Goal: Task Accomplishment & Management: Manage account settings

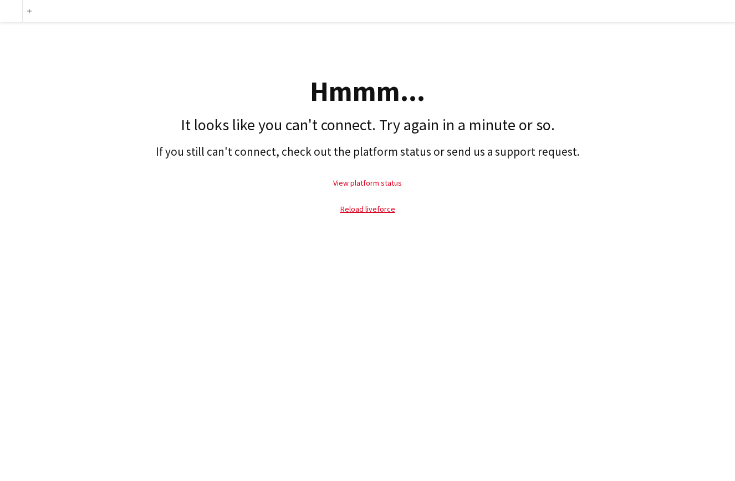
click at [394, 183] on link "View platform status" at bounding box center [367, 183] width 69 height 10
click at [371, 212] on link "Reload liveforce" at bounding box center [367, 209] width 55 height 10
click at [387, 214] on p "Reload liveforce" at bounding box center [368, 208] width 724 height 25
click at [396, 207] on p "Reload liveforce" at bounding box center [368, 208] width 724 height 25
click at [381, 209] on link "Reload liveforce" at bounding box center [367, 209] width 55 height 10
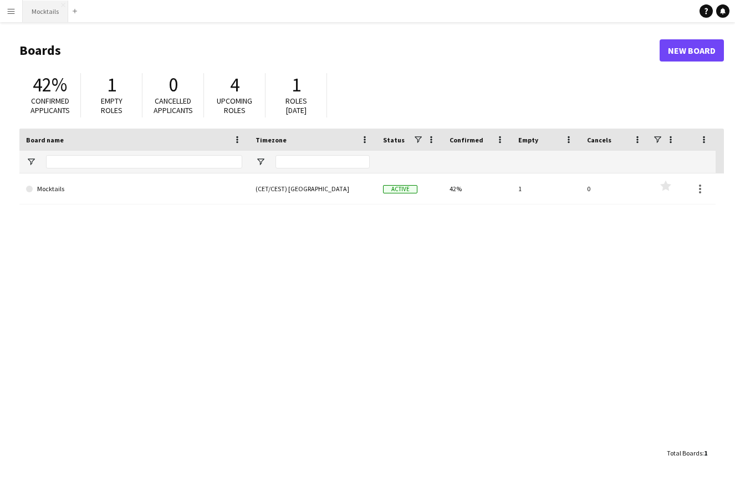
click at [44, 12] on button "Mocktails Close" at bounding box center [45, 12] width 45 height 22
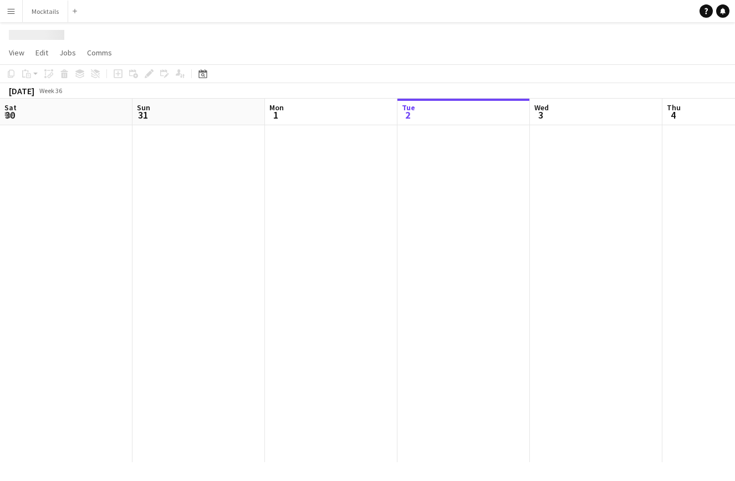
scroll to position [0, 265]
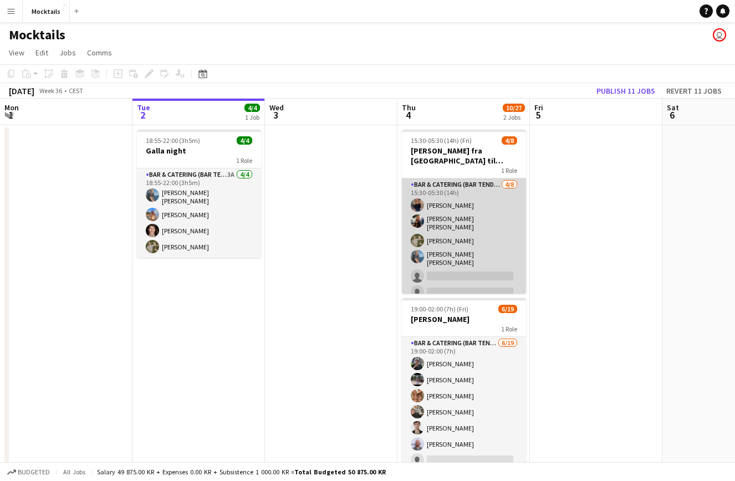
click at [454, 221] on app-card-role "Bar & Catering (Bar Tender) 4/8 15:30-05:30 (14h) Vanessa Herlin burghoff Lisa …" at bounding box center [464, 256] width 124 height 157
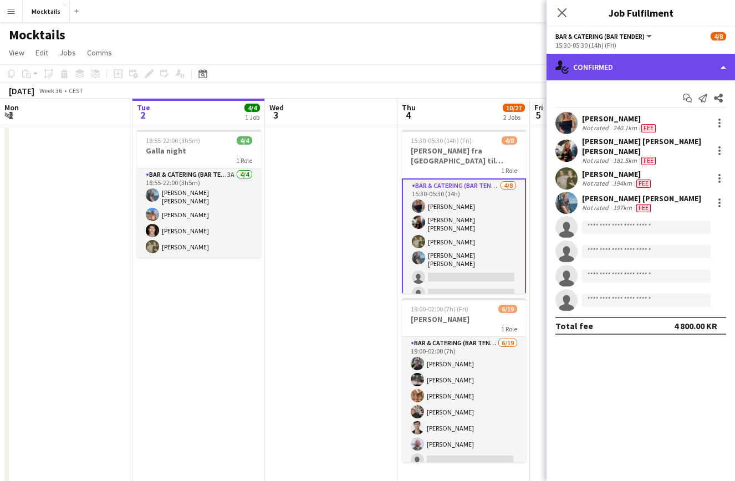
click at [601, 74] on div "single-neutral-actions-check-2 Confirmed" at bounding box center [640, 67] width 188 height 27
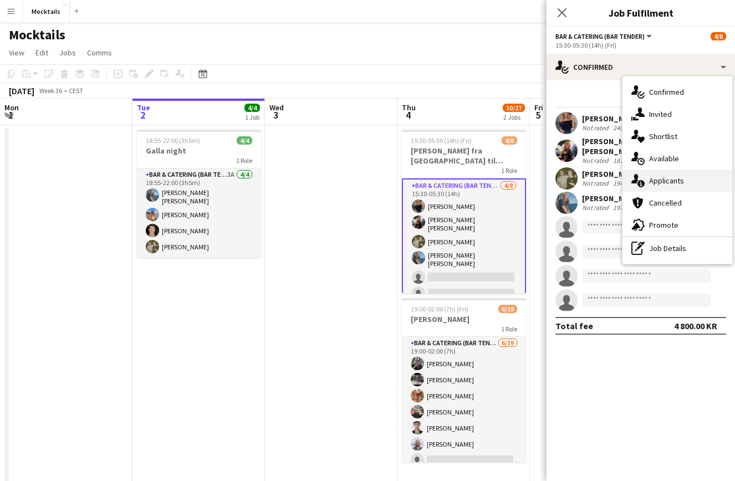
click at [653, 184] on span "Applicants" at bounding box center [666, 181] width 35 height 10
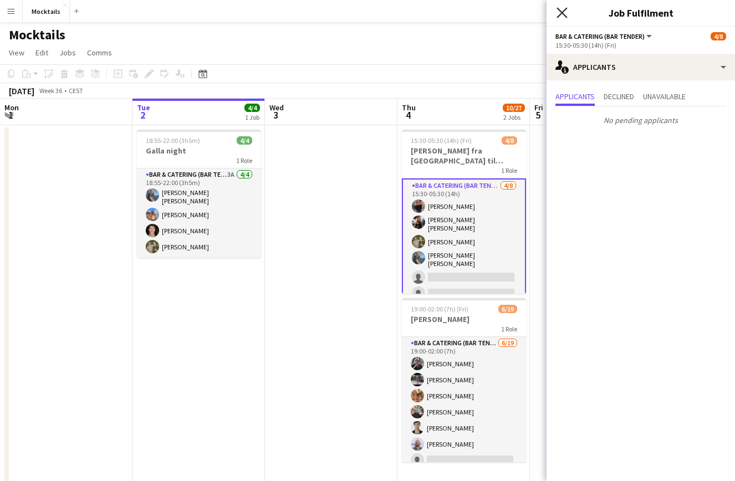
click at [563, 14] on icon at bounding box center [561, 12] width 11 height 11
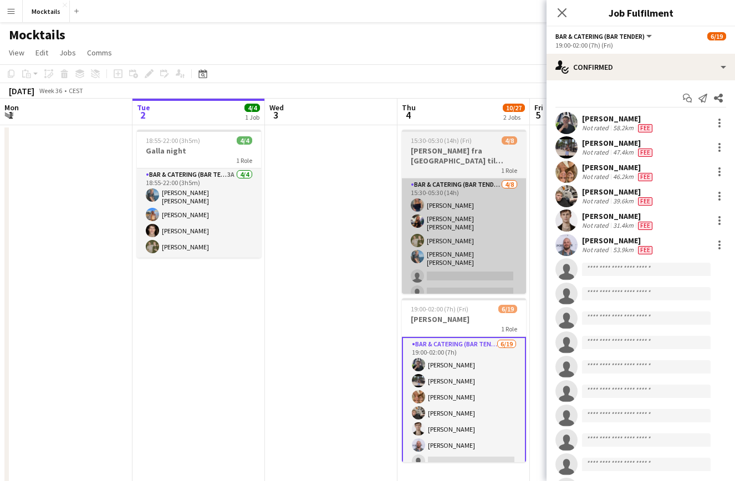
scroll to position [0, 0]
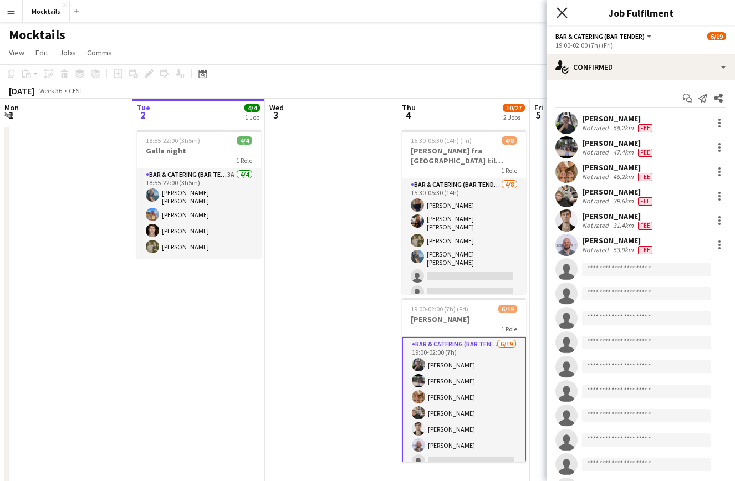
click at [562, 11] on icon "Close pop-in" at bounding box center [561, 12] width 11 height 11
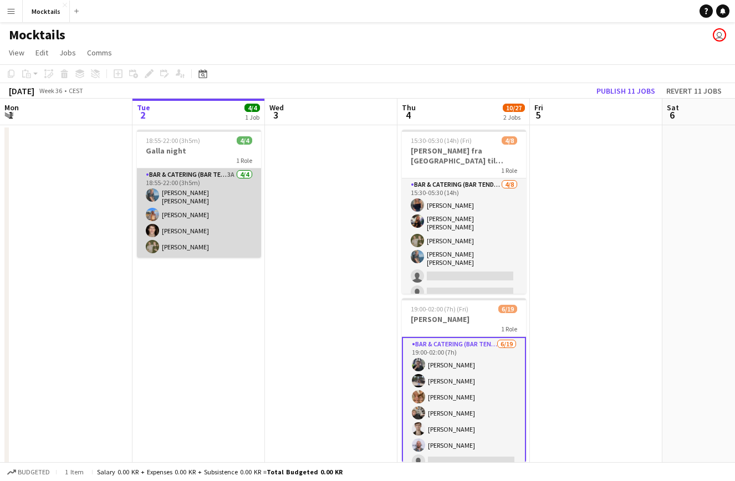
click at [201, 229] on app-card-role "Bar & Catering (Bar Tender) 3A [DATE] 18:55-22:00 (3h5m) [PERSON_NAME] Ann-[PER…" at bounding box center [199, 212] width 124 height 89
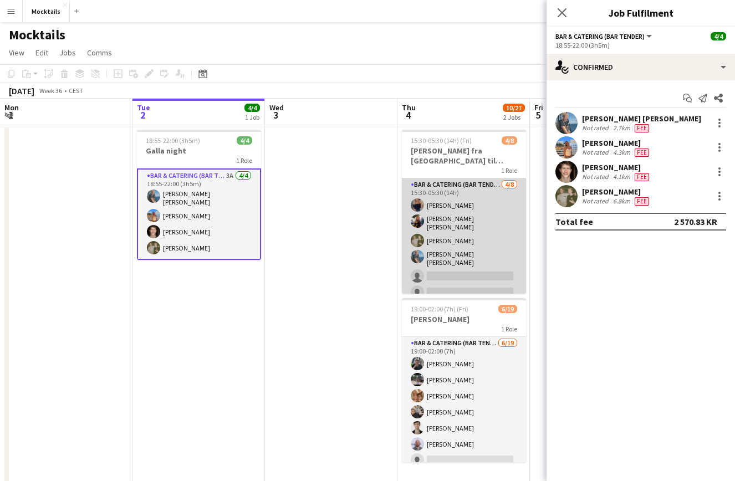
click at [460, 242] on app-card-role "Bar & Catering (Bar Tender) 4/8 15:30-05:30 (14h) Vanessa Herlin burghoff Lisa …" at bounding box center [464, 256] width 124 height 157
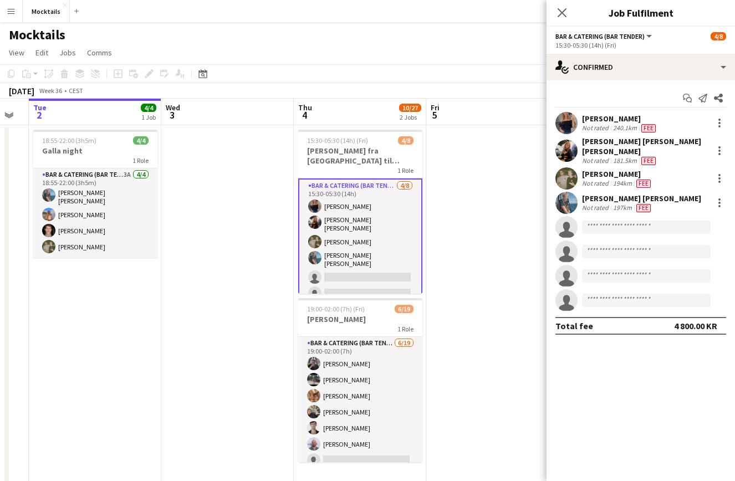
scroll to position [0, 369]
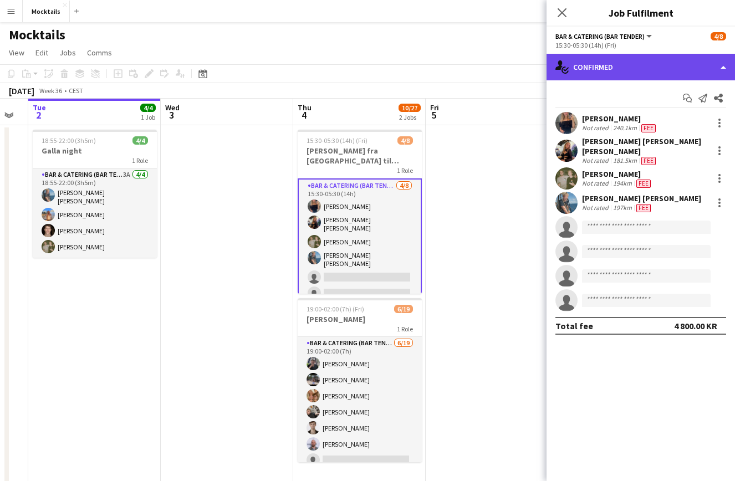
click at [621, 74] on div "single-neutral-actions-check-2 Confirmed" at bounding box center [640, 67] width 188 height 27
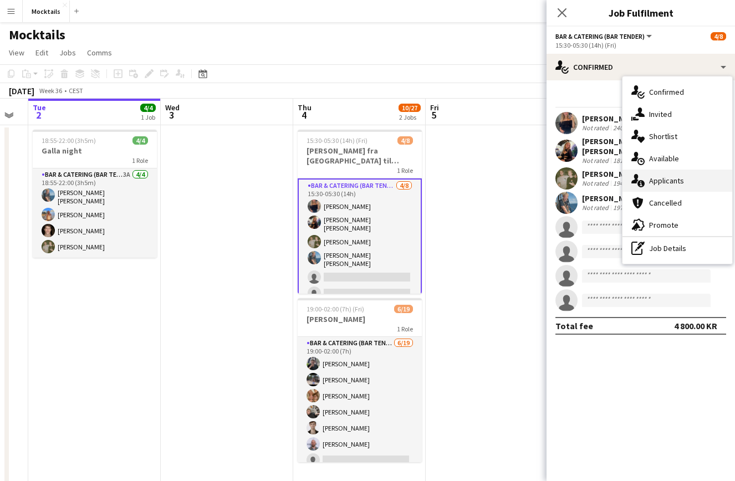
click at [674, 181] on span "Applicants" at bounding box center [666, 181] width 35 height 10
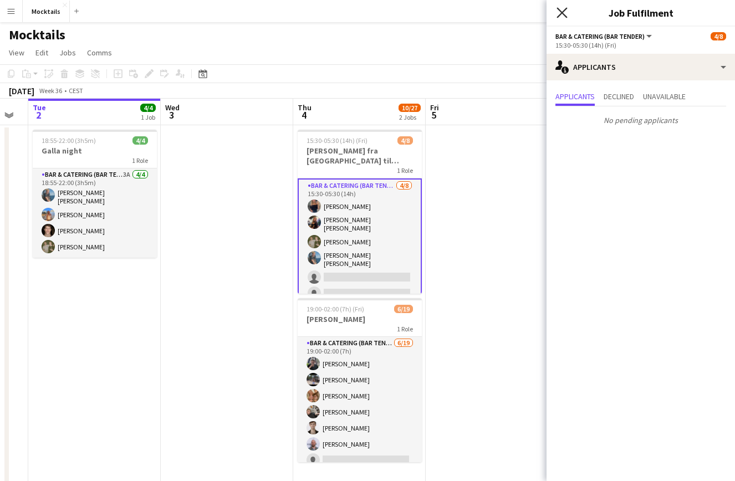
click at [563, 12] on icon at bounding box center [561, 12] width 11 height 11
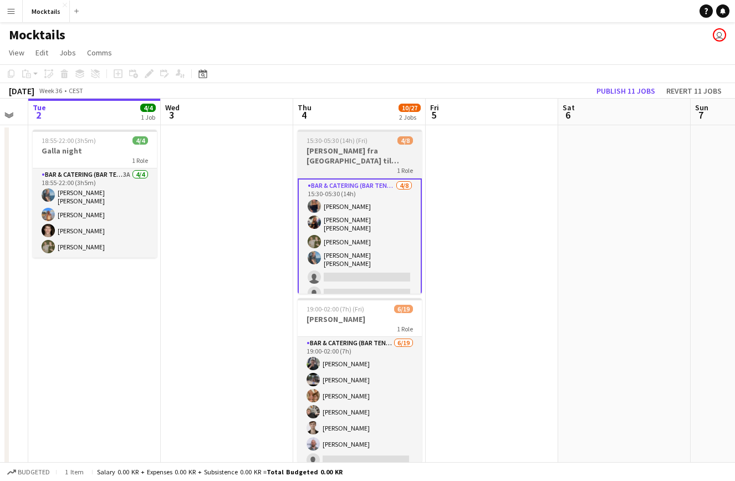
click at [378, 155] on h3 "[PERSON_NAME] fra [GEOGRAPHIC_DATA] til [GEOGRAPHIC_DATA]" at bounding box center [360, 156] width 124 height 20
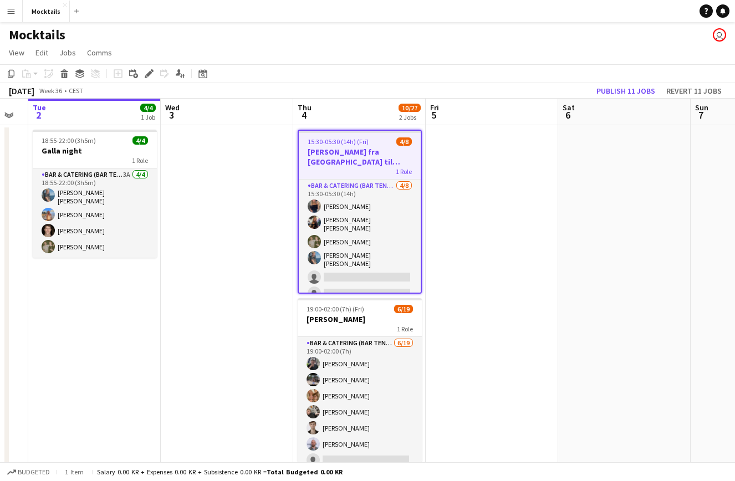
click at [368, 166] on h3 "[PERSON_NAME] fra [GEOGRAPHIC_DATA] til [GEOGRAPHIC_DATA]" at bounding box center [360, 157] width 122 height 20
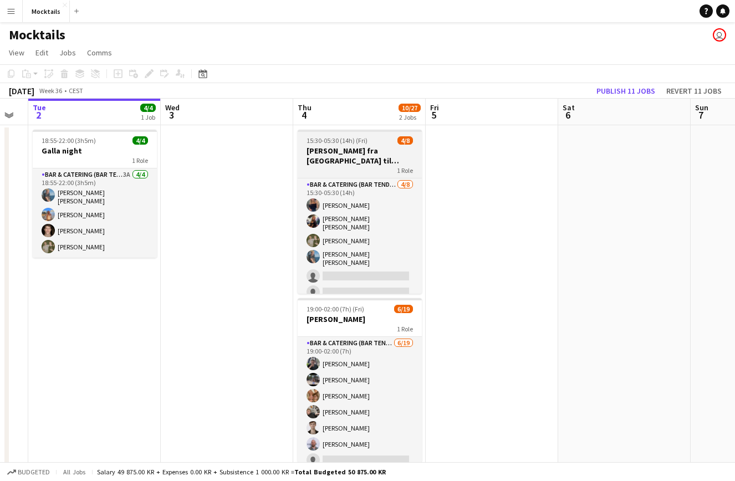
click at [368, 166] on div "1 Role" at bounding box center [360, 170] width 124 height 9
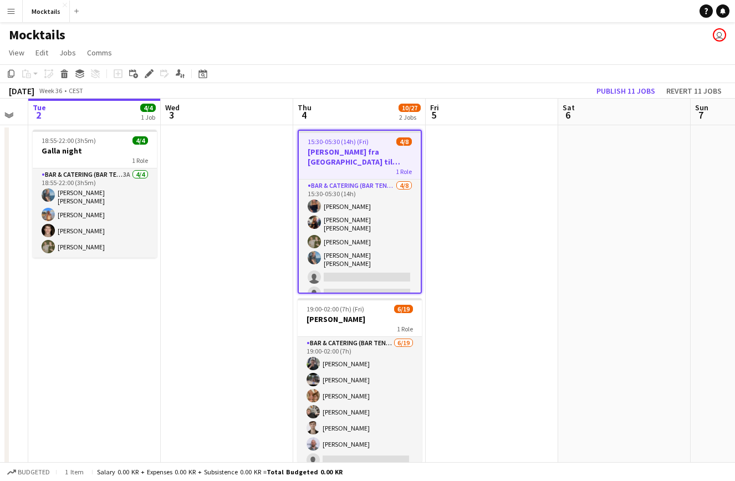
click at [368, 166] on h3 "[PERSON_NAME] fra [GEOGRAPHIC_DATA] til [GEOGRAPHIC_DATA]" at bounding box center [360, 157] width 122 height 20
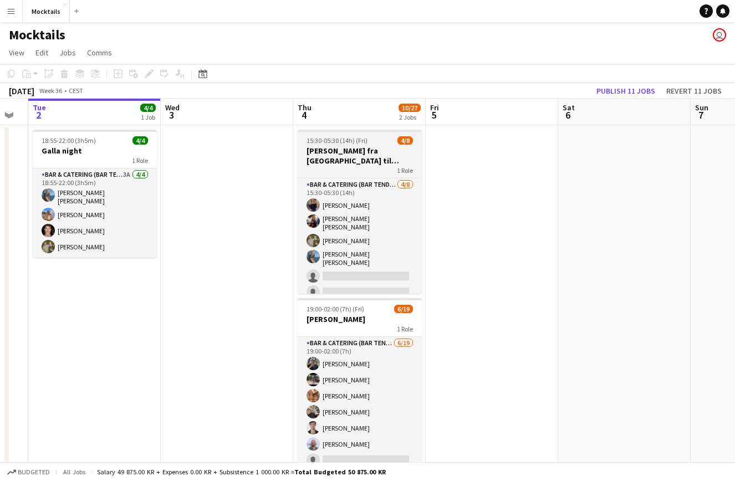
click at [368, 166] on div "1 Role" at bounding box center [360, 170] width 124 height 9
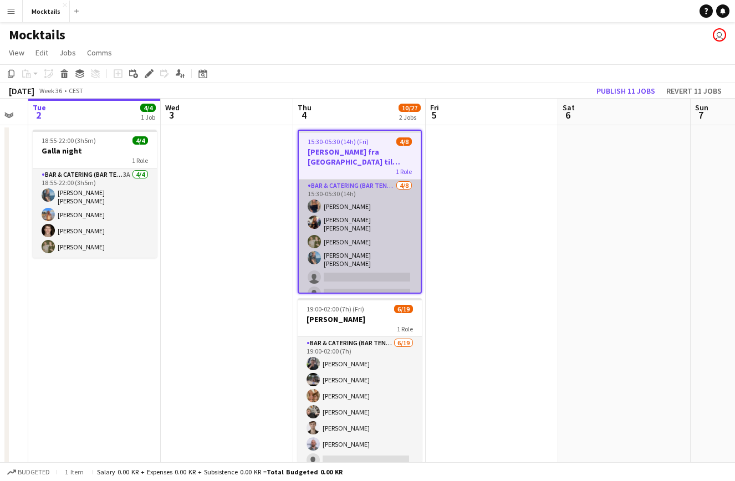
click at [363, 232] on app-card-role "Bar & Catering (Bar Tender) 4/8 15:30-05:30 (14h) Vanessa Herlin burghoff Lisa …" at bounding box center [360, 258] width 122 height 157
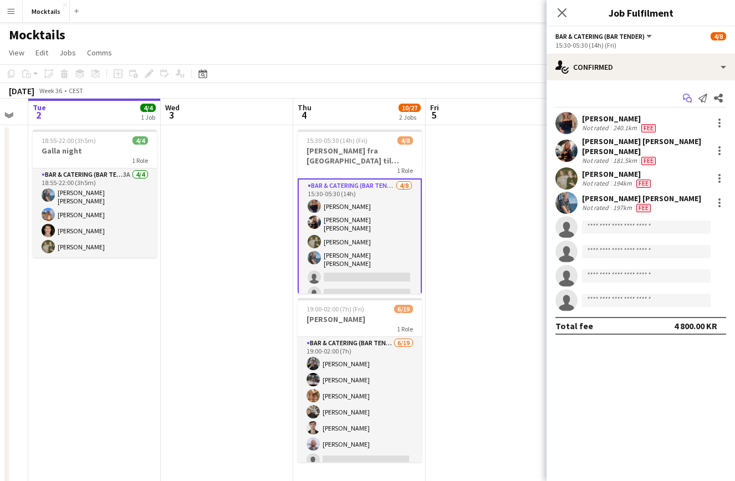
click at [688, 100] on icon "Start chat" at bounding box center [687, 98] width 9 height 9
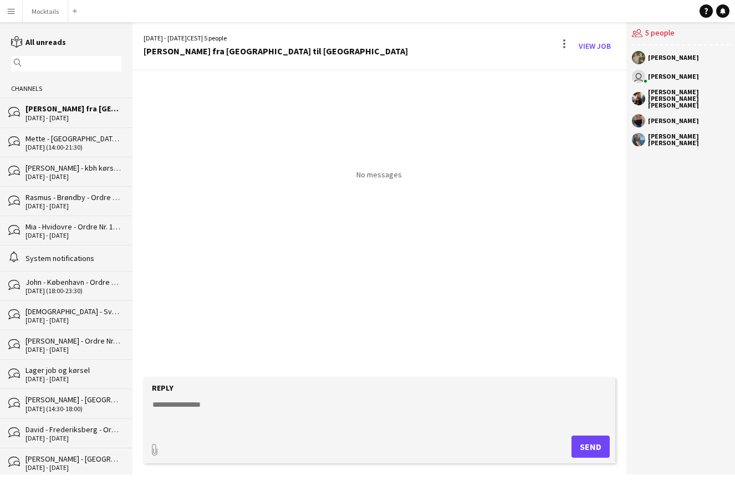
click at [282, 408] on textarea at bounding box center [381, 413] width 461 height 29
type textarea "**********"
click at [586, 450] on button "Send" at bounding box center [590, 446] width 38 height 22
drag, startPoint x: 166, startPoint y: 134, endPoint x: 297, endPoint y: 134, distance: 130.8
click at [297, 134] on div "user Hektor Pantas 08:50 Har i mulighed for at starte kl 11:00 ? :)" at bounding box center [341, 125] width 395 height 30
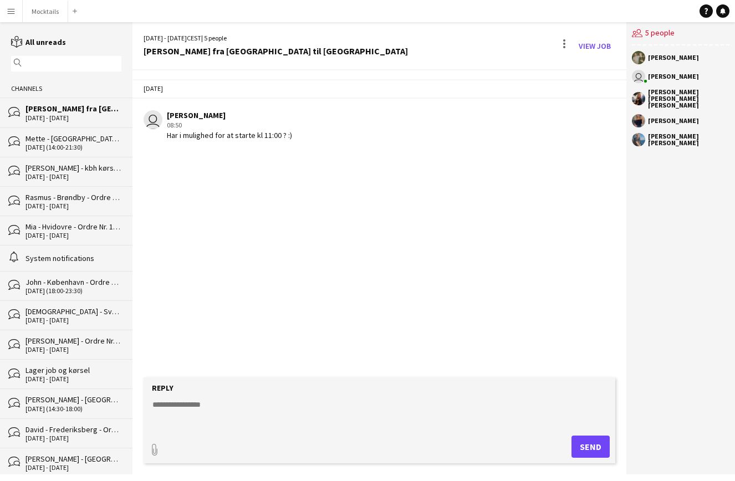
click at [297, 134] on div "user Hektor Pantas 08:50 Har i mulighed for at starte kl 11:00 ? :)" at bounding box center [341, 125] width 395 height 30
drag, startPoint x: 166, startPoint y: 135, endPoint x: 304, endPoint y: 132, distance: 137.4
click at [304, 132] on div "user Hektor Pantas 08:50 Har i mulighed for at starte kl 11:00 ? :)" at bounding box center [341, 125] width 395 height 30
drag, startPoint x: 167, startPoint y: 183, endPoint x: 246, endPoint y: 183, distance: 78.7
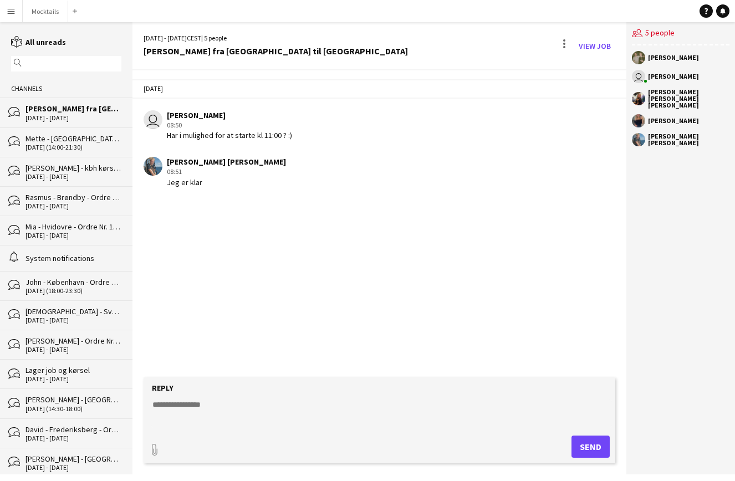
click at [246, 183] on div "Noah Bondo Høegh 08:51 Jeg er klar" at bounding box center [341, 172] width 395 height 30
click at [278, 267] on div "Today user Hektor Pantas 08:50 Har i mulighed for at starte kl 11:00 ? :) Noah …" at bounding box center [379, 223] width 494 height 307
click at [276, 416] on textarea at bounding box center [381, 413] width 461 height 29
type textarea "******"
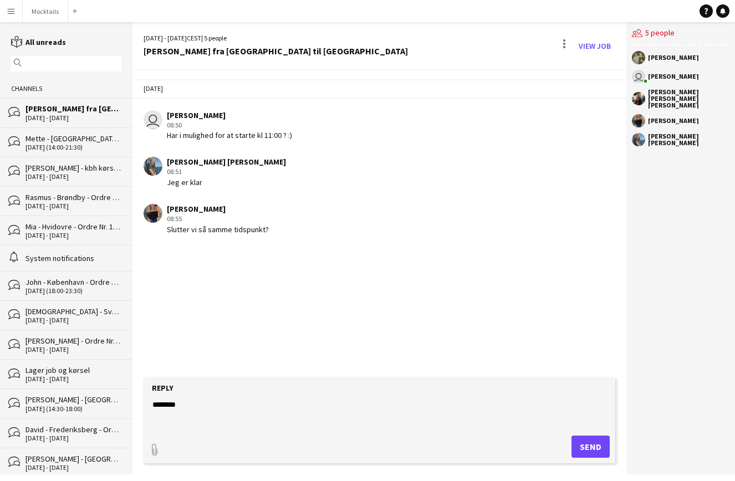
click at [599, 450] on button "Send" at bounding box center [590, 446] width 38 height 22
click at [181, 208] on div "[PERSON_NAME]" at bounding box center [218, 209] width 102 height 10
click at [156, 212] on app-user-avatar at bounding box center [153, 213] width 19 height 19
click at [670, 117] on div "[PERSON_NAME]" at bounding box center [673, 120] width 51 height 7
click at [640, 115] on app-user-avatar at bounding box center [638, 120] width 13 height 13
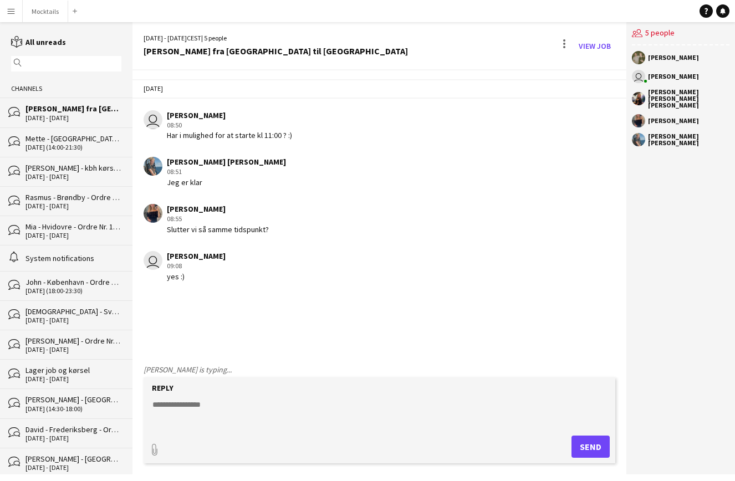
click at [640, 115] on app-user-avatar at bounding box center [638, 120] width 13 height 13
click at [598, 45] on link "View Job" at bounding box center [594, 46] width 41 height 18
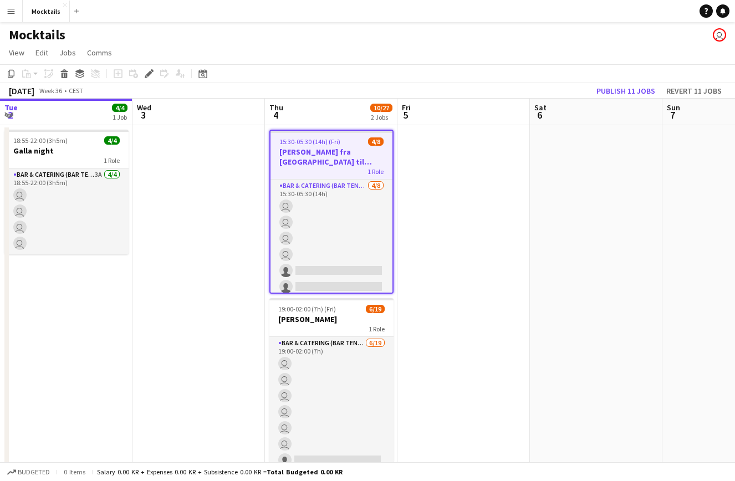
scroll to position [0, 381]
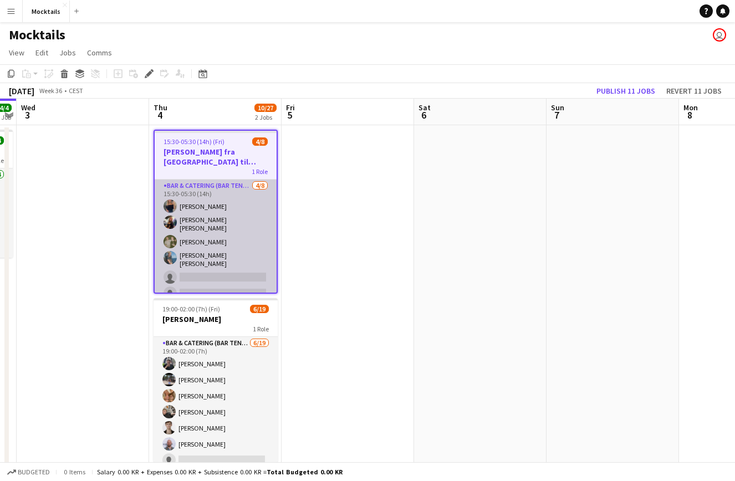
click at [223, 223] on app-card-role "Bar & Catering (Bar Tender) 4/8 15:30-05:30 (14h) Vanessa Herlin burghoff Lisa …" at bounding box center [216, 258] width 122 height 157
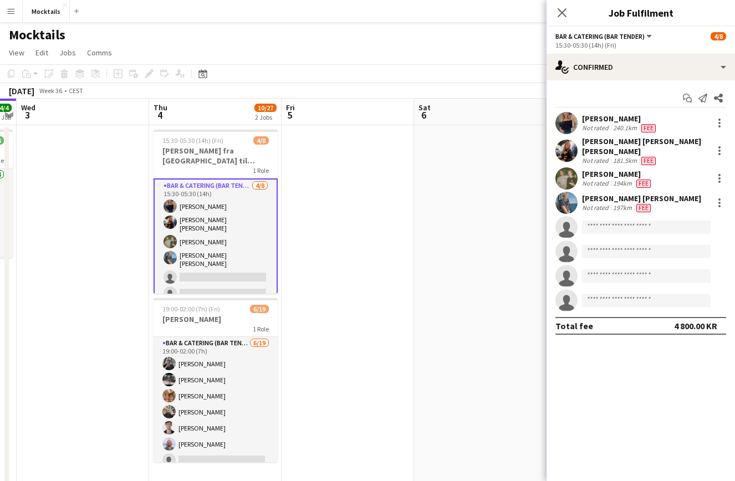
click at [617, 118] on div "[PERSON_NAME]" at bounding box center [620, 119] width 76 height 10
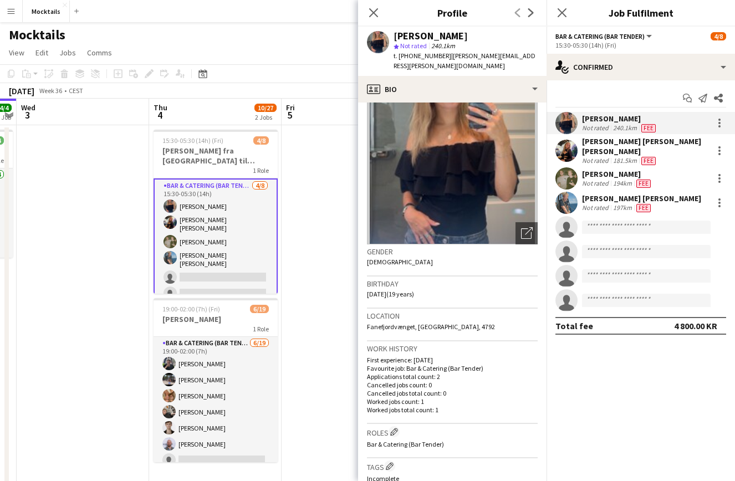
scroll to position [34, 0]
drag, startPoint x: 367, startPoint y: 316, endPoint x: 473, endPoint y: 316, distance: 105.3
click at [473, 316] on div "Location Fanefjordvænget, Askeby, 4792" at bounding box center [452, 324] width 171 height 32
copy span "Fanefjordvænget, Askeby, 4792"
click at [322, 285] on app-date-cell at bounding box center [347, 317] width 132 height 385
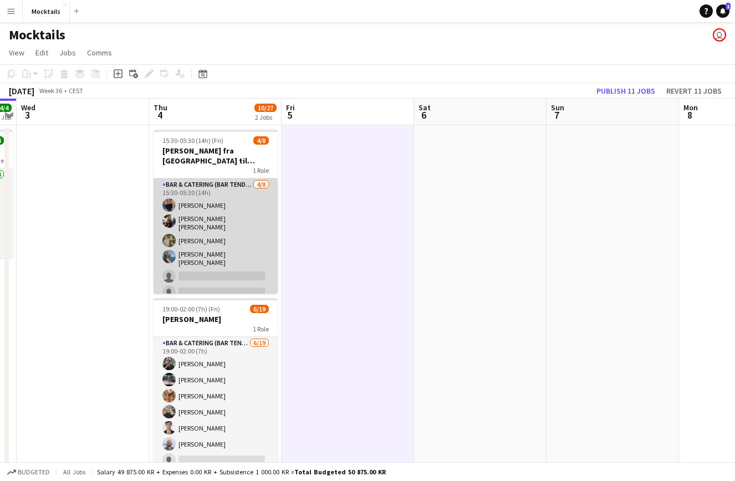
click at [250, 265] on app-card-role "Bar & Catering (Bar Tender) 4/8 15:30-05:30 (14h) Vanessa Herlin burghoff Lisa …" at bounding box center [215, 256] width 124 height 157
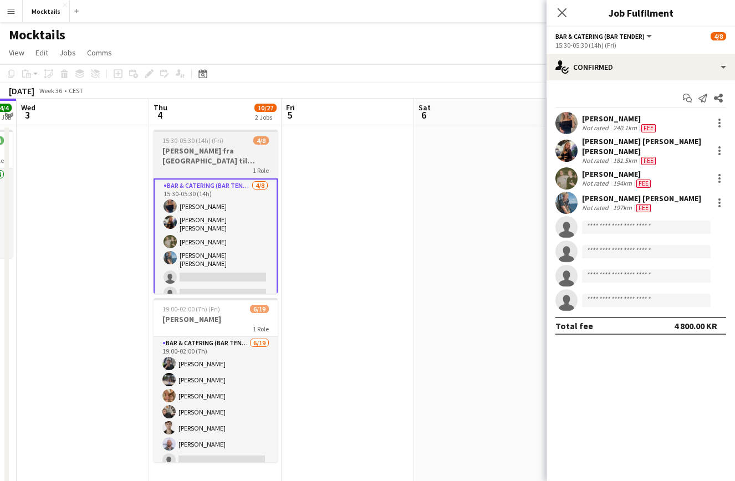
click at [223, 160] on h3 "[PERSON_NAME] fra [GEOGRAPHIC_DATA] til [GEOGRAPHIC_DATA]" at bounding box center [215, 156] width 124 height 20
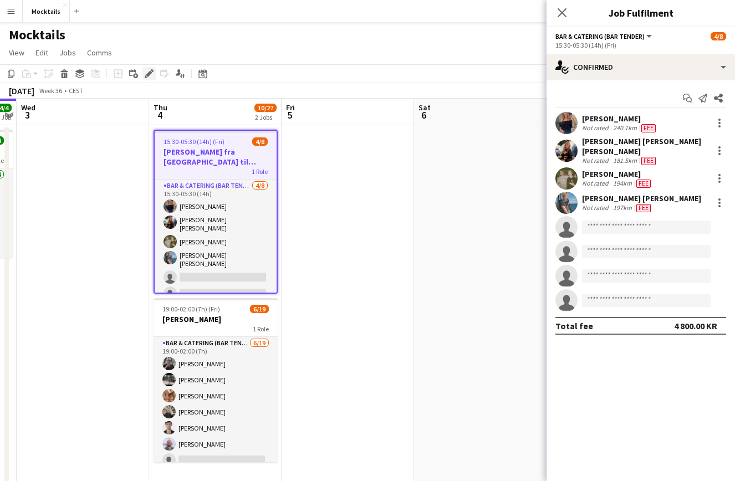
click at [150, 73] on icon at bounding box center [149, 74] width 6 height 6
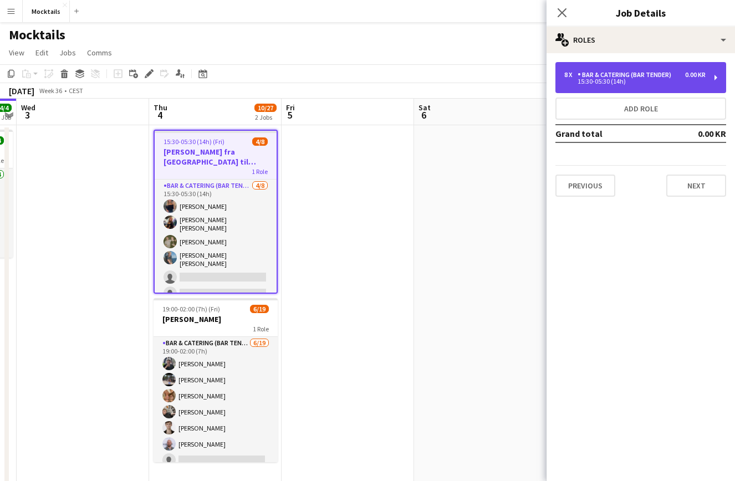
click at [665, 79] on div "15:30-05:30 (14h)" at bounding box center [634, 82] width 141 height 6
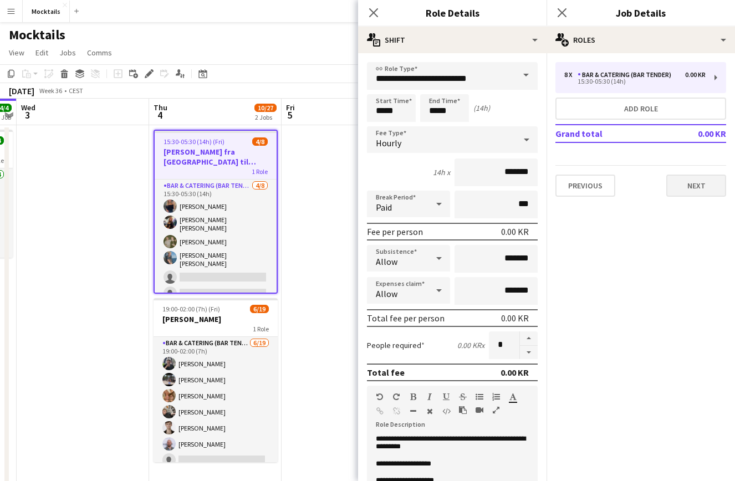
click at [701, 192] on button "Next" at bounding box center [696, 186] width 60 height 22
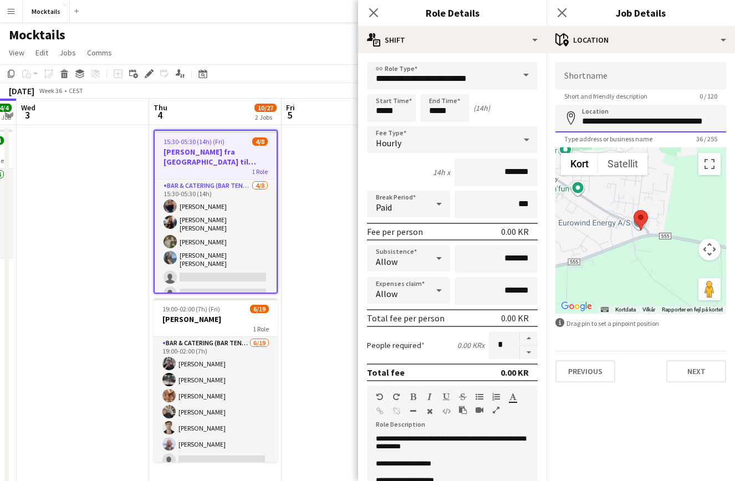
click at [644, 122] on input "**********" at bounding box center [640, 119] width 171 height 28
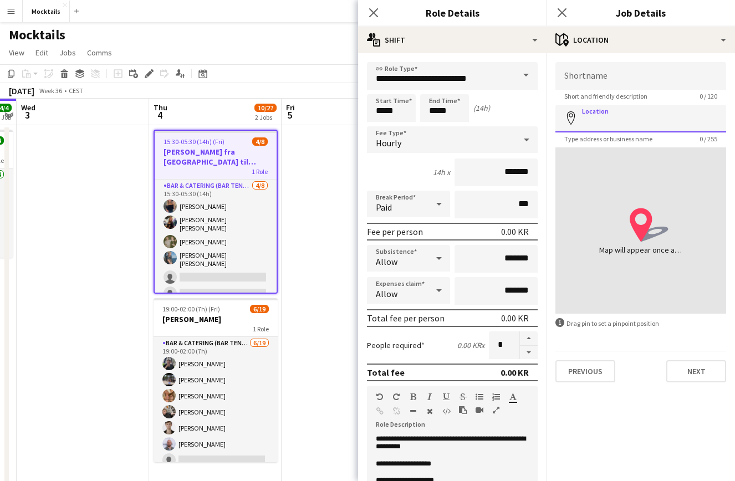
paste input "**********"
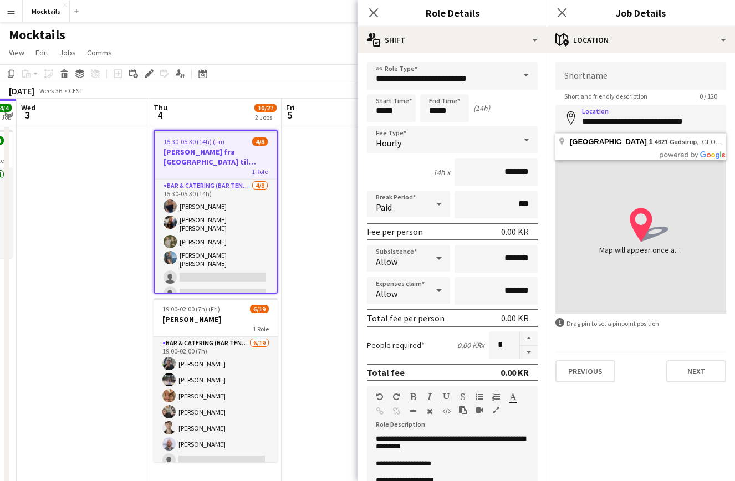
type input "**********"
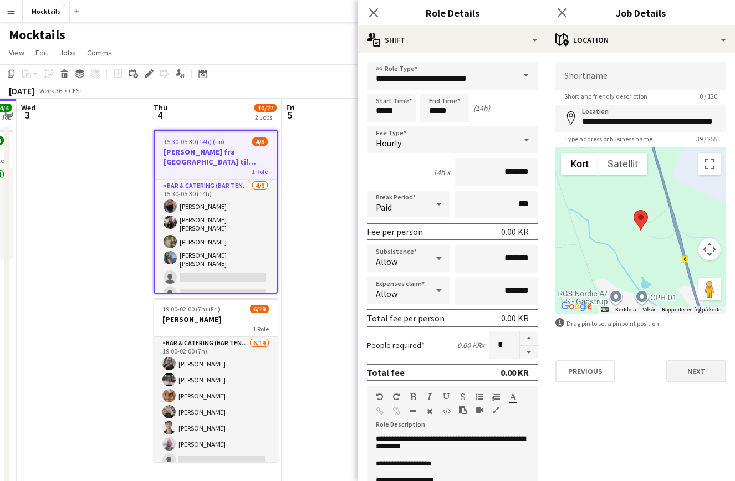
click at [703, 367] on button "Next" at bounding box center [696, 371] width 60 height 22
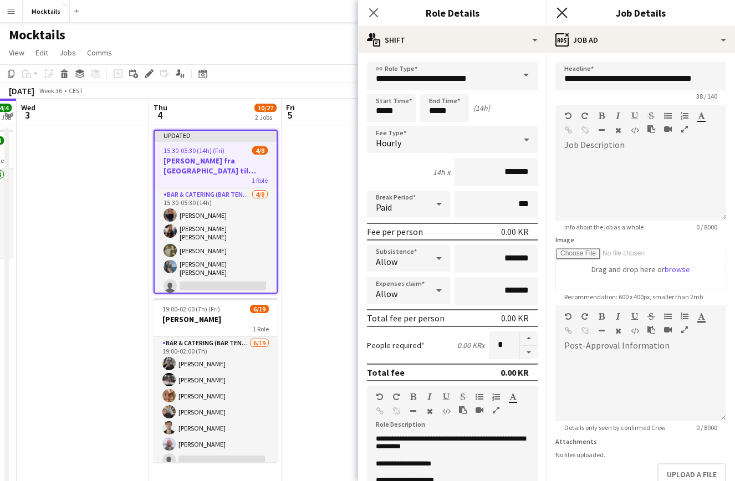
click at [560, 9] on icon "Close pop-in" at bounding box center [561, 12] width 11 height 11
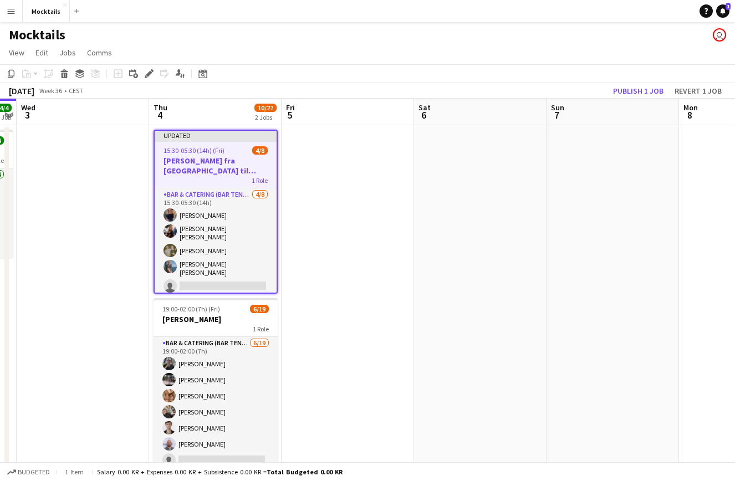
click at [214, 152] on span "15:30-05:30 (14h) (Fri)" at bounding box center [193, 150] width 61 height 8
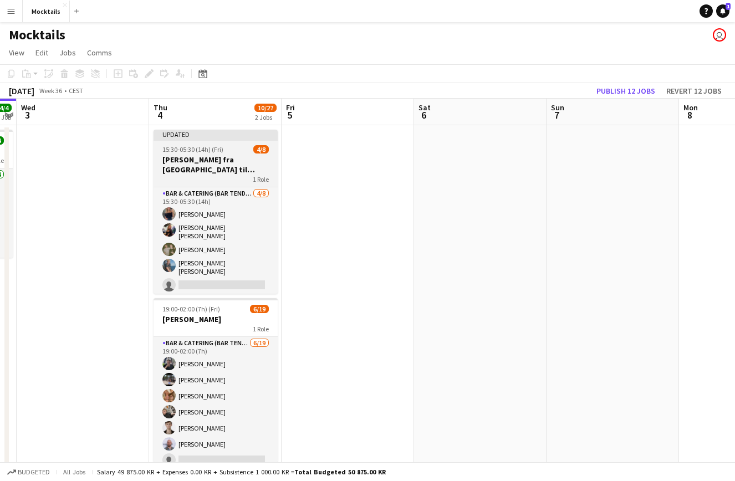
scroll to position [0, 380]
click at [214, 152] on span "15:30-05:30 (14h) (Fri)" at bounding box center [193, 149] width 61 height 8
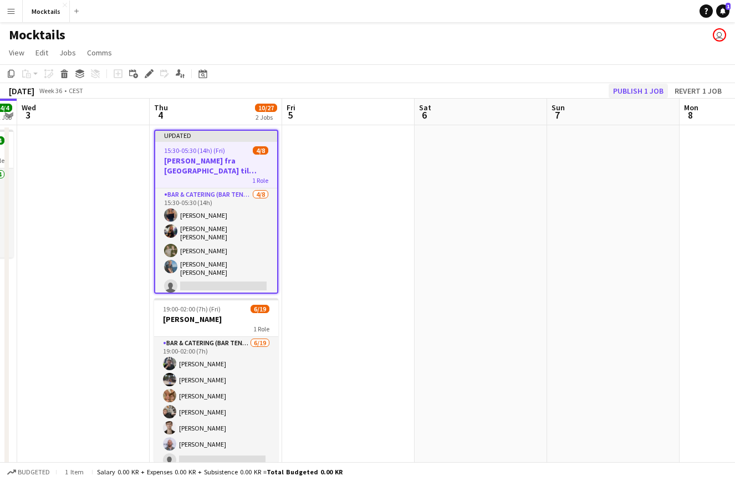
click at [646, 89] on button "Publish 1 job" at bounding box center [637, 91] width 59 height 14
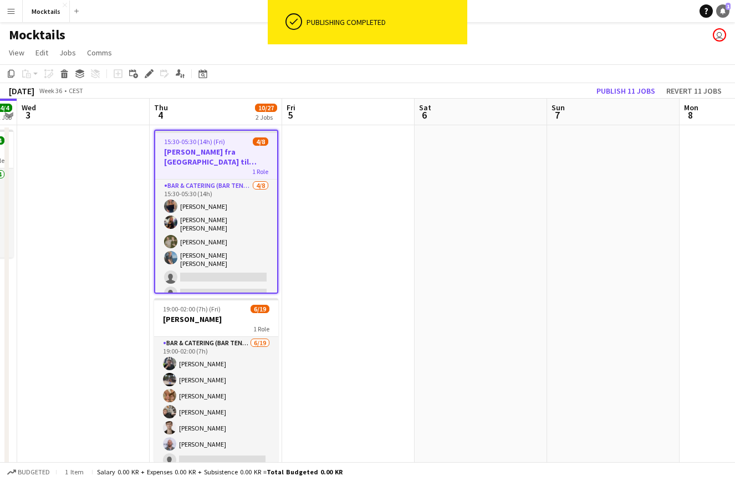
click at [725, 12] on icon "Notifications" at bounding box center [722, 11] width 7 height 7
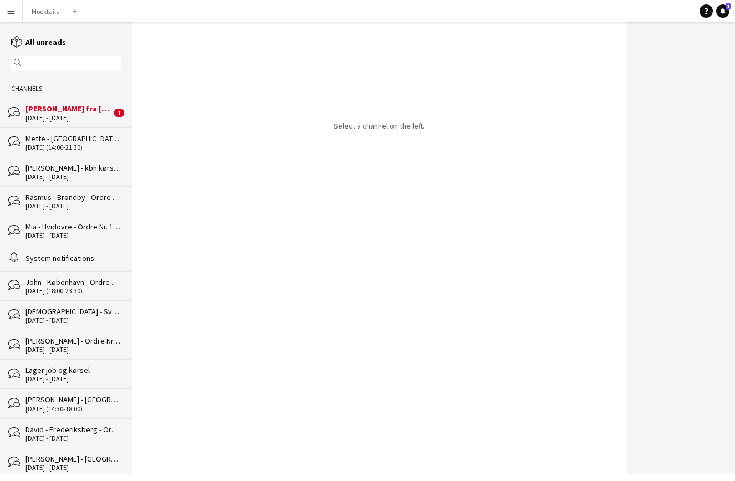
click at [79, 109] on div "[PERSON_NAME] fra [GEOGRAPHIC_DATA] til [GEOGRAPHIC_DATA]" at bounding box center [68, 109] width 86 height 10
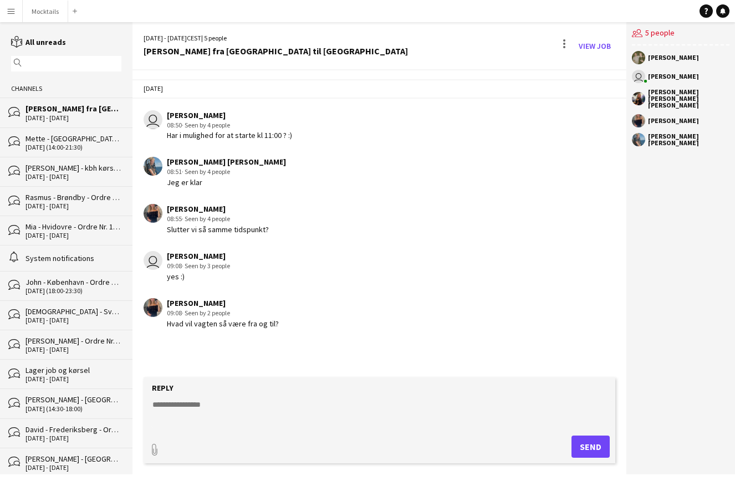
click at [279, 411] on textarea at bounding box center [381, 413] width 461 height 29
click at [49, 16] on button "Mocktails Close" at bounding box center [45, 12] width 45 height 22
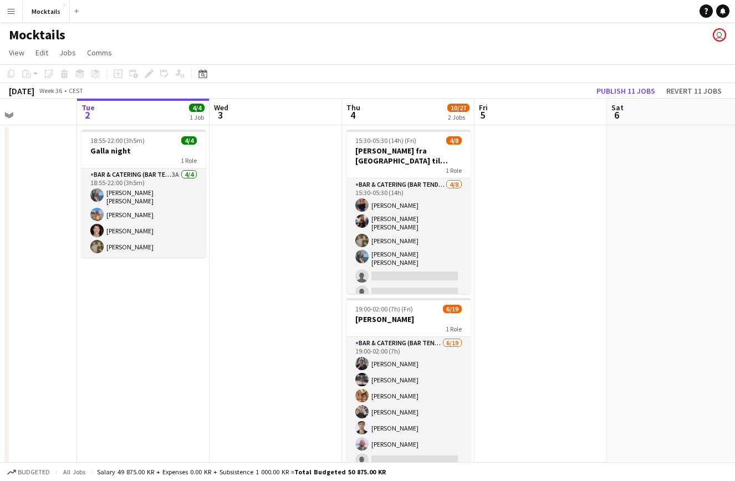
scroll to position [0, 321]
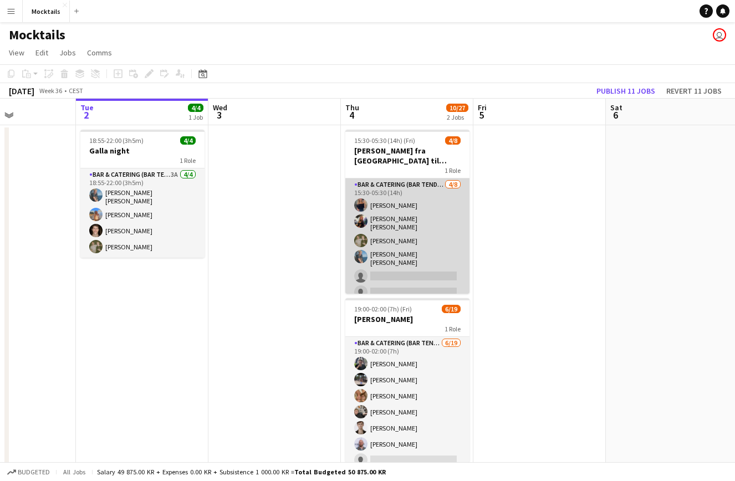
click at [421, 226] on app-card-role "Bar & Catering (Bar Tender) 4/8 15:30-05:30 (14h) Vanessa Herlin burghoff Lisa …" at bounding box center [407, 256] width 124 height 157
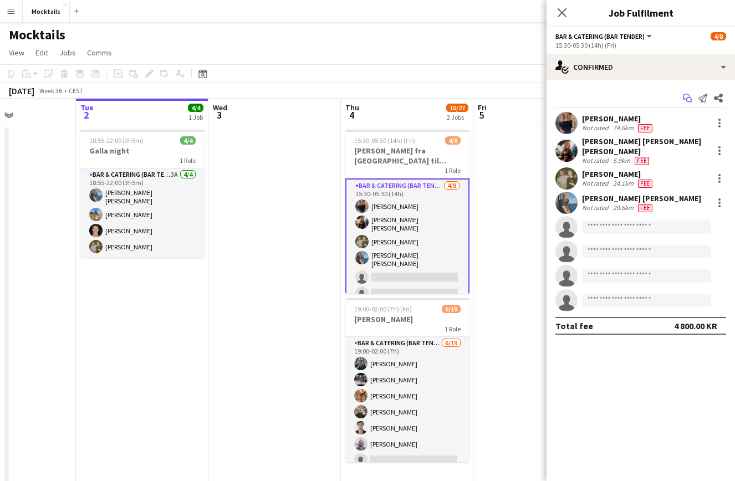
click at [688, 100] on icon "Start chat" at bounding box center [687, 98] width 9 height 9
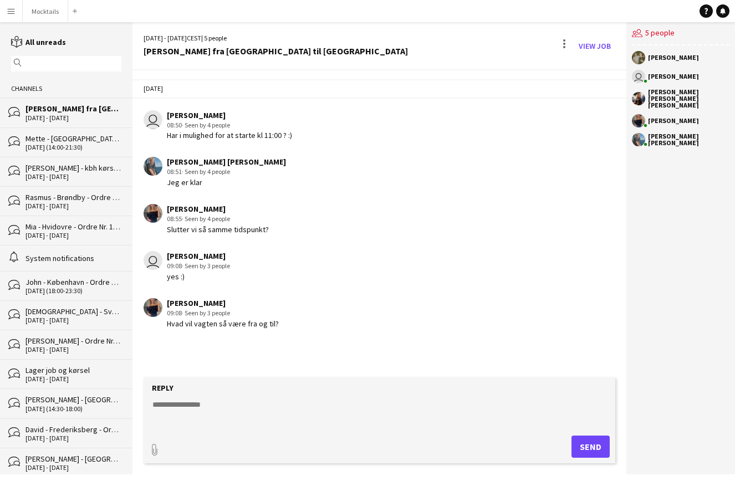
click at [263, 411] on textarea at bounding box center [381, 413] width 461 height 29
paste textarea "**********"
click at [171, 406] on textarea "**********" at bounding box center [381, 413] width 461 height 29
click at [166, 422] on textarea "**********" at bounding box center [381, 413] width 461 height 29
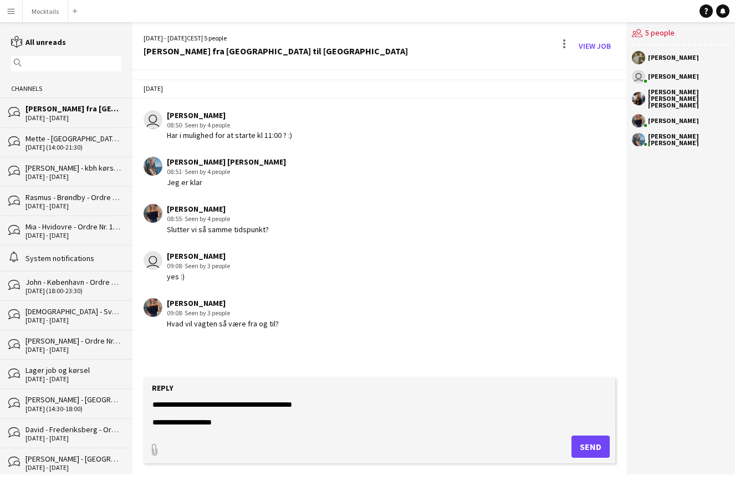
click at [166, 422] on textarea "**********" at bounding box center [381, 413] width 461 height 29
click at [245, 425] on textarea "**********" at bounding box center [381, 413] width 461 height 29
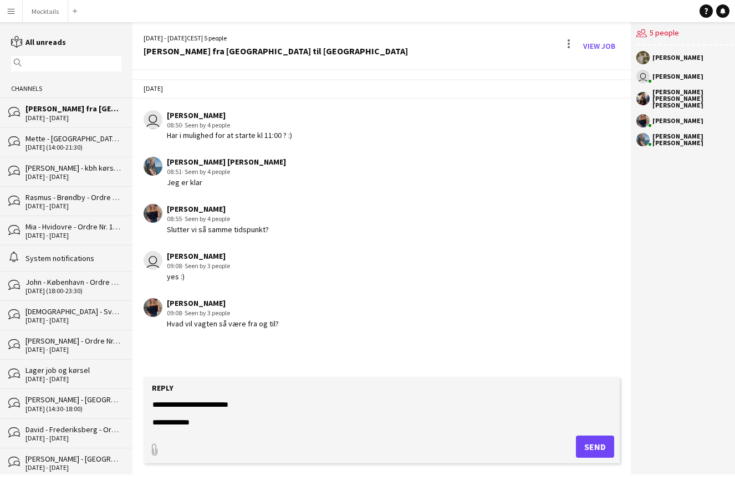
scroll to position [18, 0]
drag, startPoint x: 200, startPoint y: 424, endPoint x: 141, endPoint y: 424, distance: 59.3
click at [141, 424] on app-message-form "**********" at bounding box center [381, 425] width 499 height 97
click at [248, 419] on textarea "**********" at bounding box center [381, 413] width 461 height 29
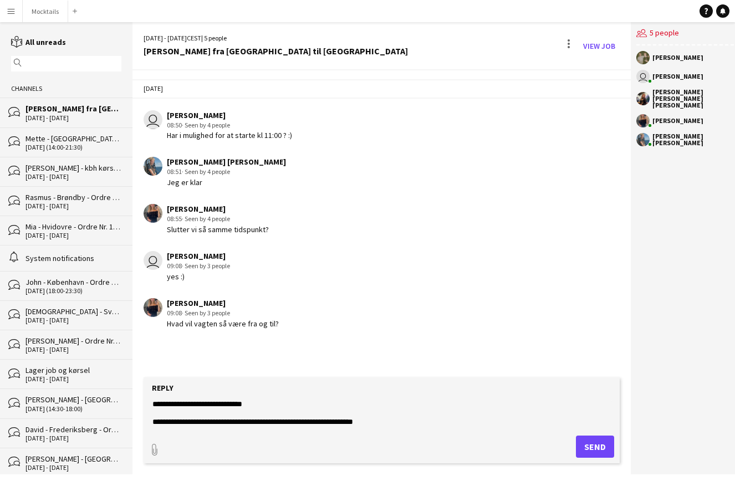
click at [252, 406] on textarea "**********" at bounding box center [381, 413] width 461 height 29
click at [362, 402] on textarea "**********" at bounding box center [381, 413] width 461 height 29
type textarea "**********"
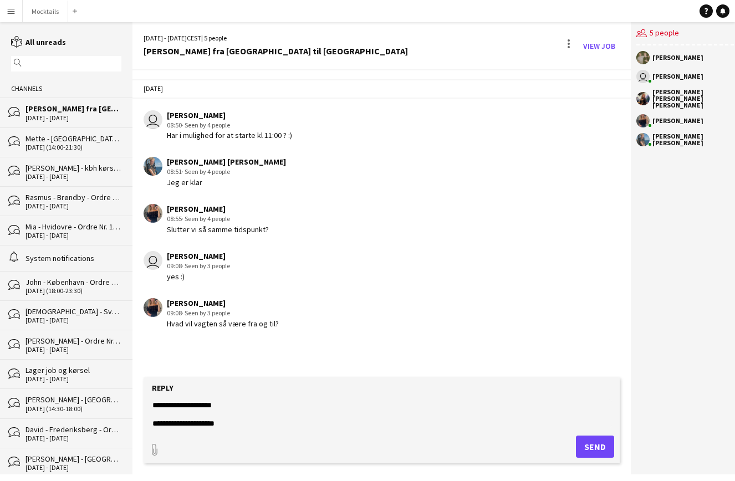
click at [588, 448] on button "Send" at bounding box center [595, 446] width 38 height 22
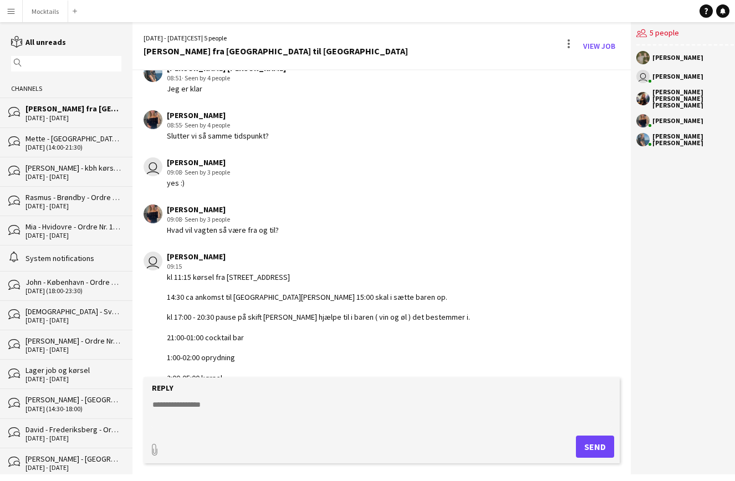
scroll to position [119, 0]
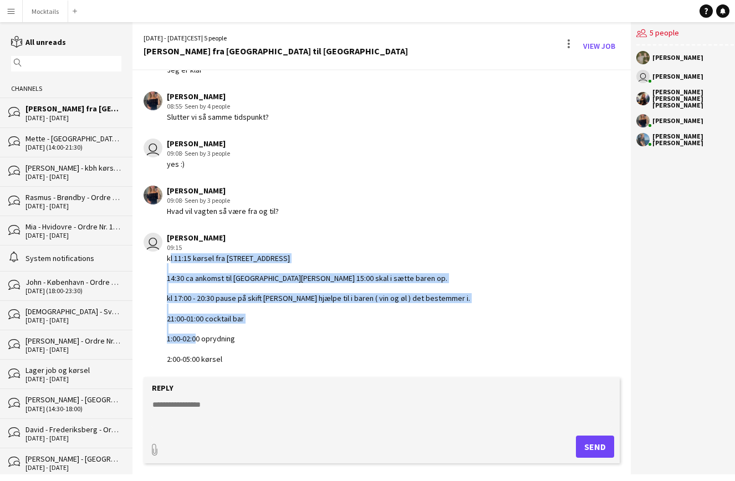
drag, startPoint x: 165, startPoint y: 250, endPoint x: 319, endPoint y: 365, distance: 191.9
click at [319, 364] on div "user Hektor Pantas 09:15 kl 11:15 kørsel fra Skalstrupgård 1, 4621 Gadstrup 14:…" at bounding box center [343, 298] width 399 height 131
click at [319, 364] on div "kl 11:15 kørsel fra [STREET_ADDRESS] 14:30 ca ankomst til [GEOGRAPHIC_DATA] kl …" at bounding box center [318, 308] width 303 height 111
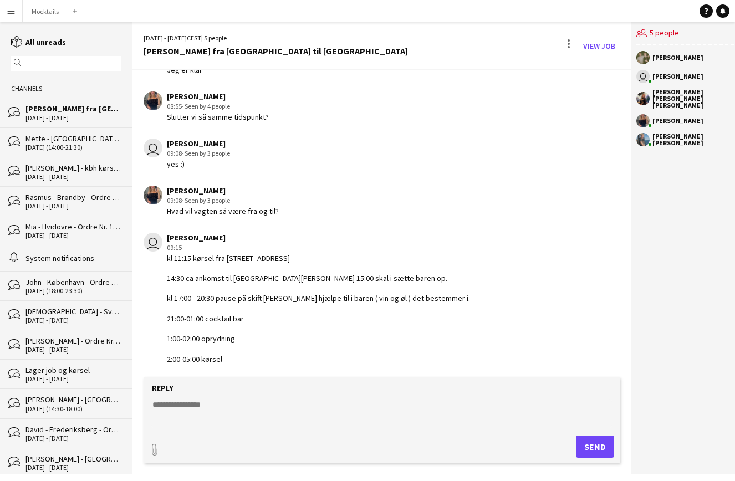
scroll to position [150, 0]
click at [299, 345] on div "kl 11:15 kørsel fra [STREET_ADDRESS] 14:30 ca ankomst til [GEOGRAPHIC_DATA] kl …" at bounding box center [318, 308] width 303 height 111
click at [40, 14] on button "Mocktails Close" at bounding box center [45, 12] width 45 height 22
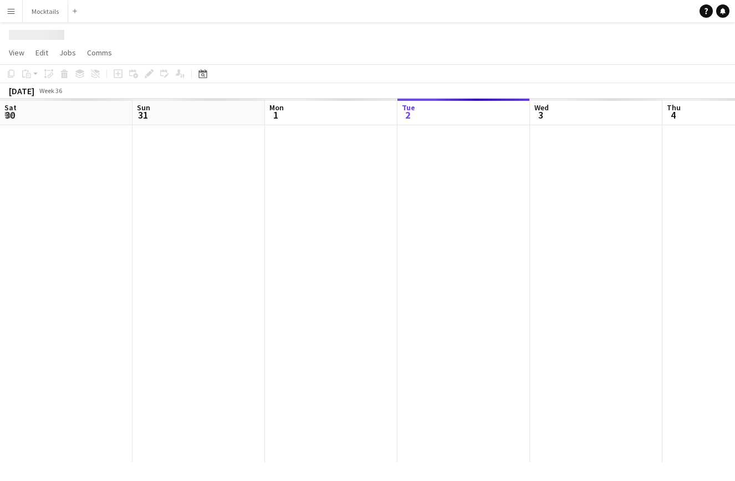
scroll to position [0, 265]
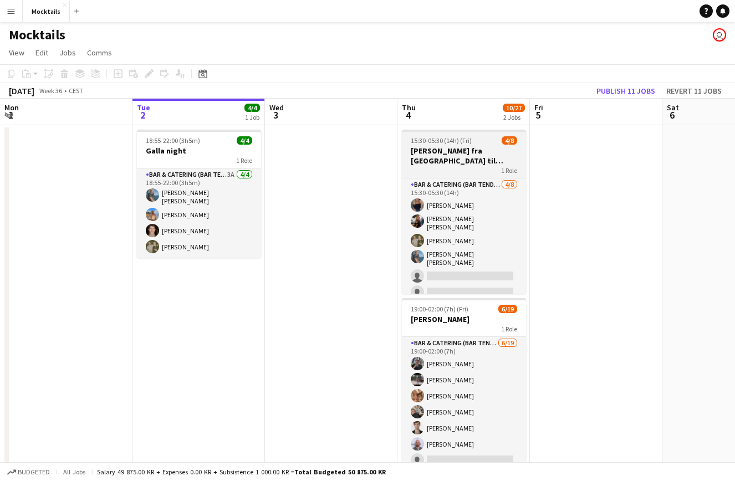
click at [469, 157] on h3 "[PERSON_NAME] fra [GEOGRAPHIC_DATA] til [GEOGRAPHIC_DATA]" at bounding box center [464, 156] width 124 height 20
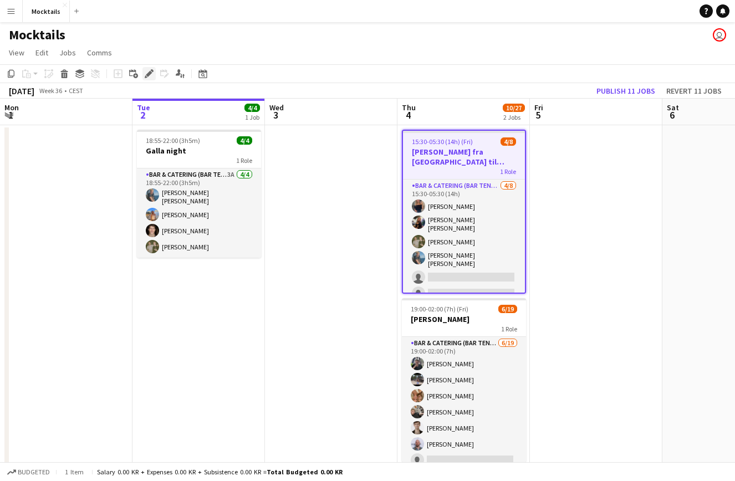
click at [150, 72] on icon at bounding box center [149, 74] width 6 height 6
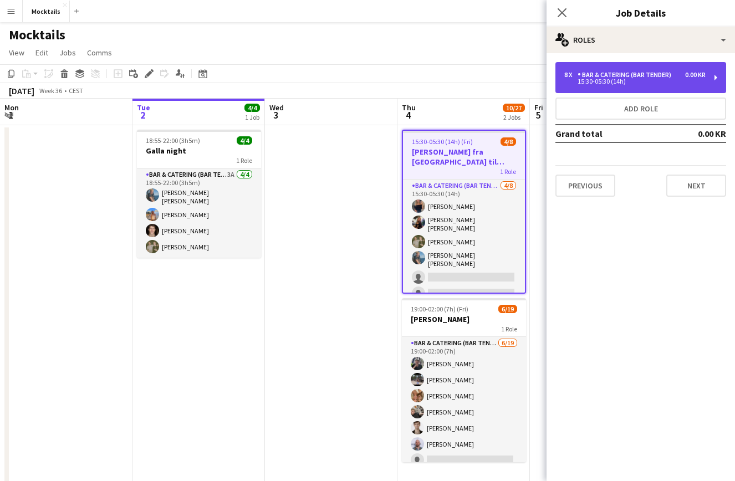
click at [647, 73] on div "Bar & Catering (Bar Tender)" at bounding box center [626, 75] width 98 height 8
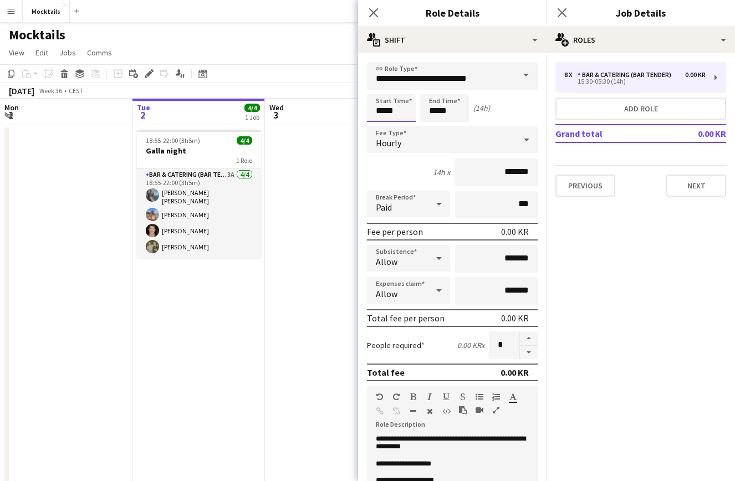
click at [379, 109] on input "*****" at bounding box center [391, 108] width 49 height 28
click at [383, 125] on div at bounding box center [380, 127] width 22 height 11
type input "*****"
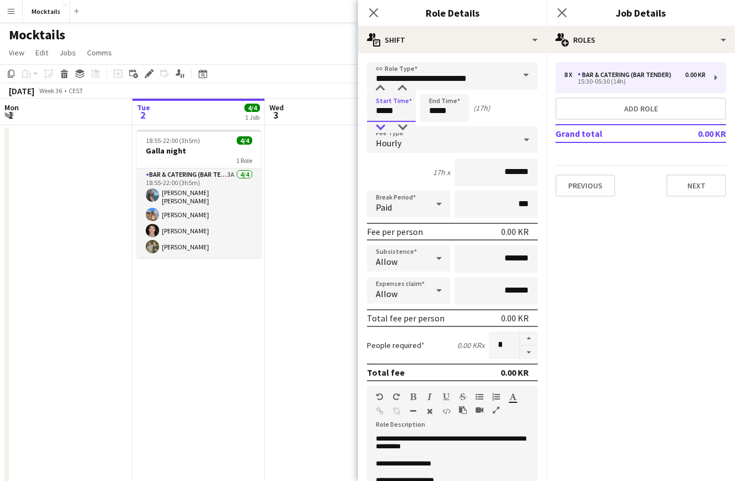
click at [383, 125] on div at bounding box center [380, 127] width 22 height 11
click at [448, 110] on input "*****" at bounding box center [444, 108] width 49 height 28
click at [453, 125] on div at bounding box center [455, 127] width 22 height 11
type input "*****"
click at [453, 125] on div at bounding box center [455, 127] width 22 height 11
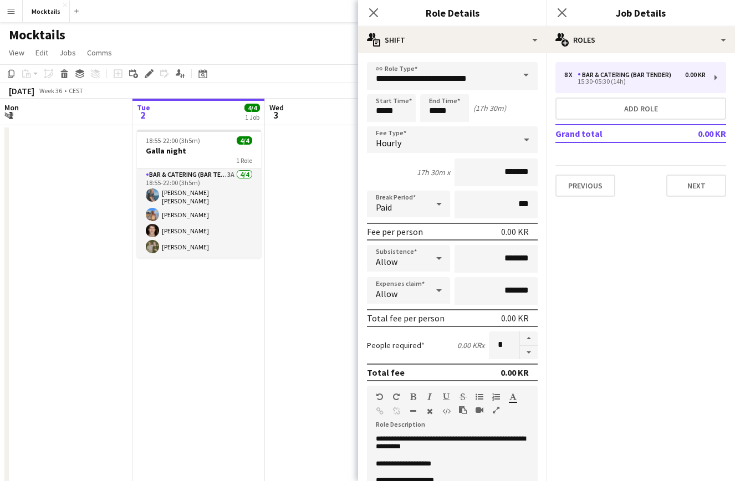
click at [521, 119] on div "Start Time ***** End Time ***** (17h 30m)" at bounding box center [452, 108] width 171 height 28
click at [385, 110] on input "*****" at bounding box center [391, 108] width 49 height 28
type input "*****"
click at [403, 128] on div at bounding box center [402, 127] width 22 height 11
click at [515, 108] on div "Start Time ***** End Time ***** (17h 45m)" at bounding box center [452, 108] width 171 height 28
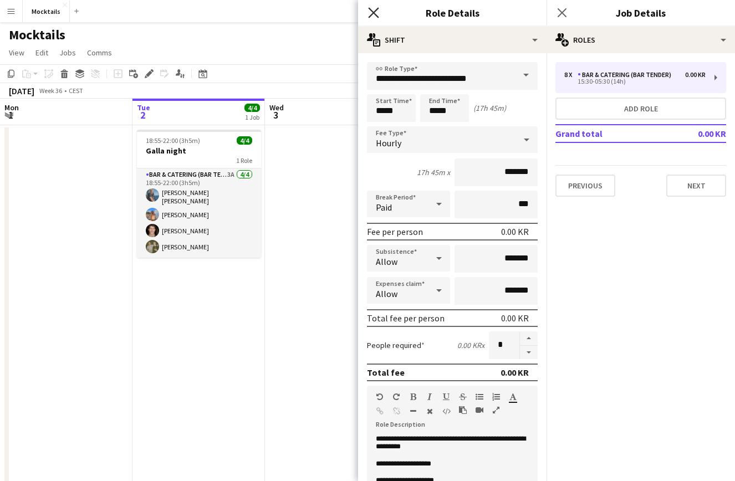
click at [370, 18] on icon "Close pop-in" at bounding box center [373, 12] width 11 height 11
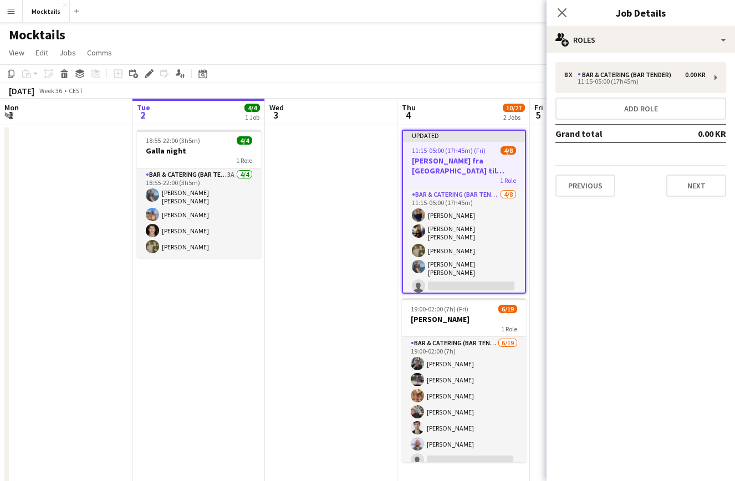
click at [481, 157] on h3 "[PERSON_NAME] fra [GEOGRAPHIC_DATA] til [GEOGRAPHIC_DATA]" at bounding box center [464, 166] width 122 height 20
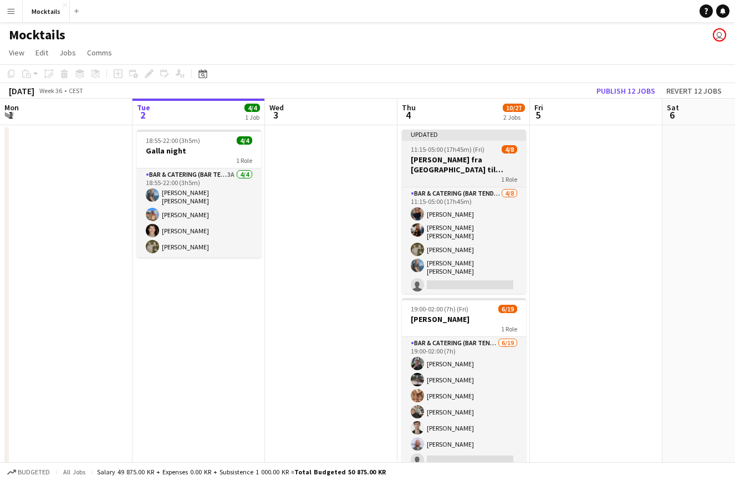
click at [486, 170] on h3 "[PERSON_NAME] fra [GEOGRAPHIC_DATA] til [GEOGRAPHIC_DATA]" at bounding box center [464, 165] width 124 height 20
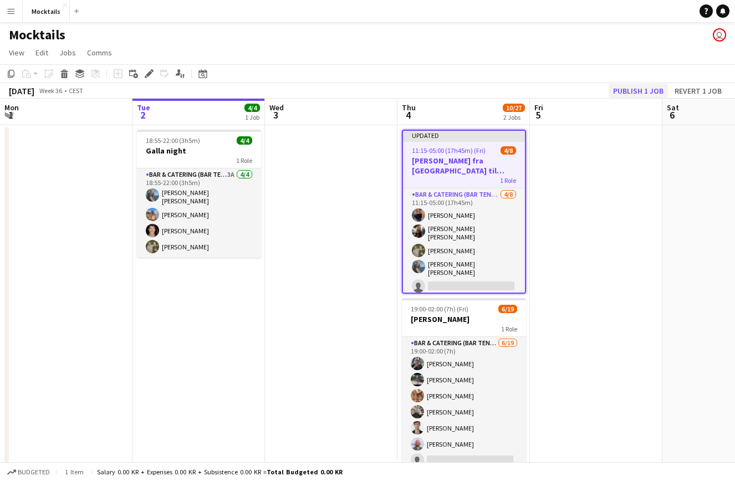
click at [655, 90] on button "Publish 1 job" at bounding box center [637, 91] width 59 height 14
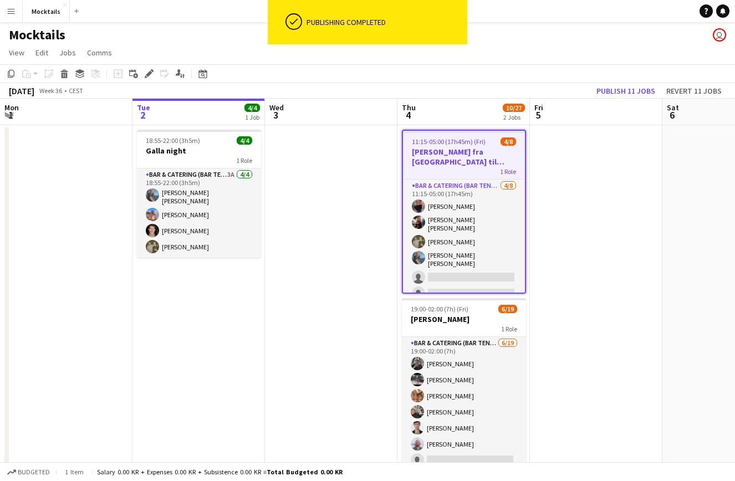
click at [476, 161] on h3 "[PERSON_NAME] fra [GEOGRAPHIC_DATA] til [GEOGRAPHIC_DATA]" at bounding box center [464, 157] width 122 height 20
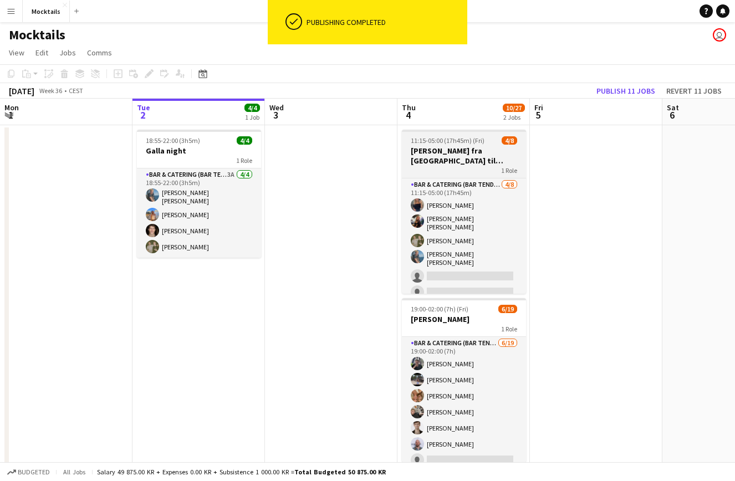
click at [463, 144] on span "11:15-05:00 (17h45m) (Fri)" at bounding box center [448, 140] width 74 height 8
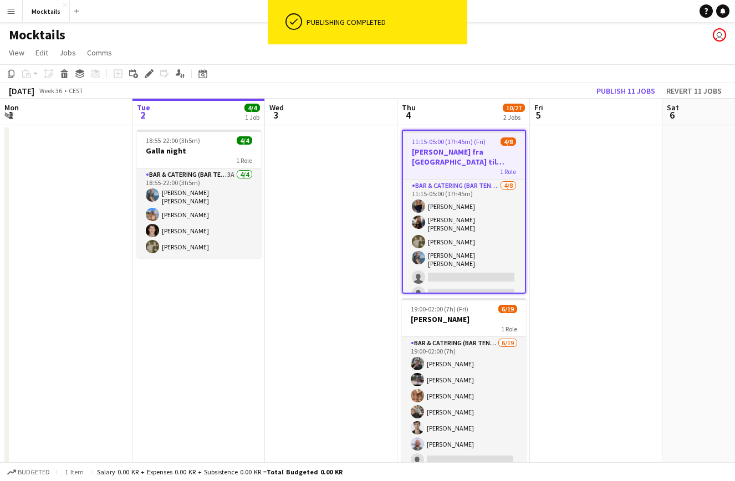
click at [465, 157] on h3 "[PERSON_NAME] fra [GEOGRAPHIC_DATA] til [GEOGRAPHIC_DATA]" at bounding box center [464, 157] width 122 height 20
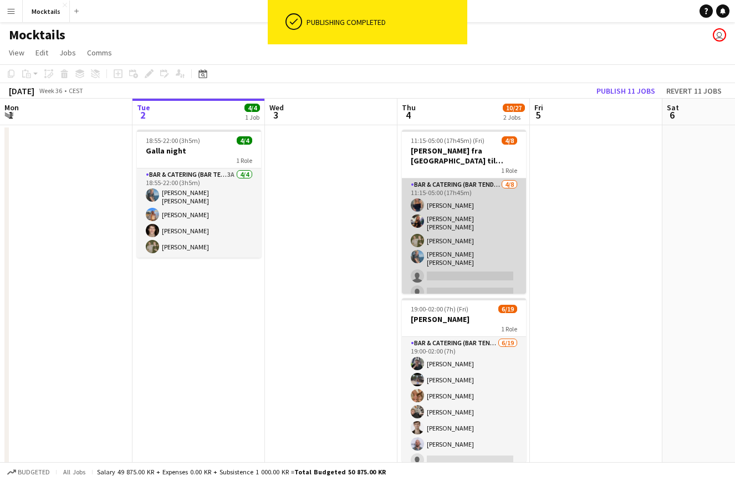
click at [461, 215] on app-card-role "Bar & Catering (Bar Tender) 4/8 11:15-05:00 (17h45m) Vanessa Herlin burghoff Li…" at bounding box center [464, 256] width 124 height 157
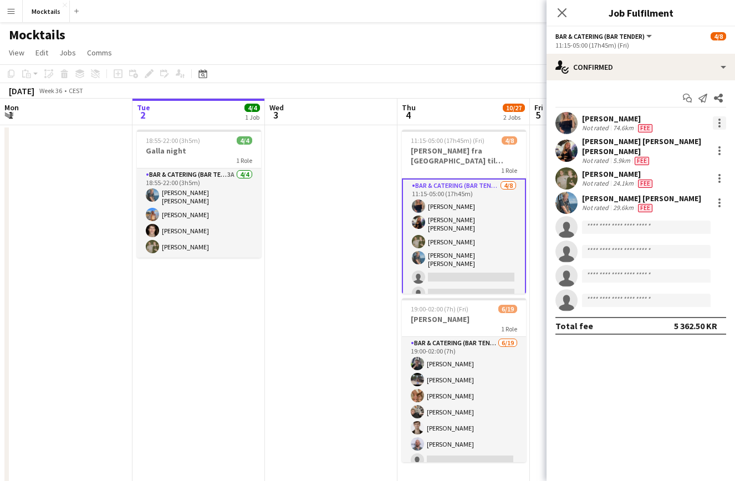
click at [719, 121] on div at bounding box center [719, 122] width 13 height 13
click at [678, 142] on span "Edit fee" at bounding box center [663, 143] width 30 height 9
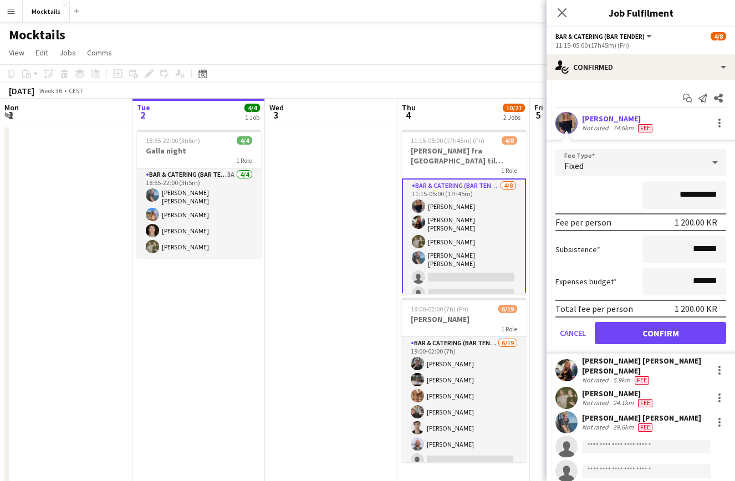
click at [688, 194] on input "**********" at bounding box center [684, 195] width 83 height 28
click at [632, 194] on div "*******" at bounding box center [640, 195] width 171 height 28
click at [698, 198] on input "*******" at bounding box center [684, 195] width 83 height 28
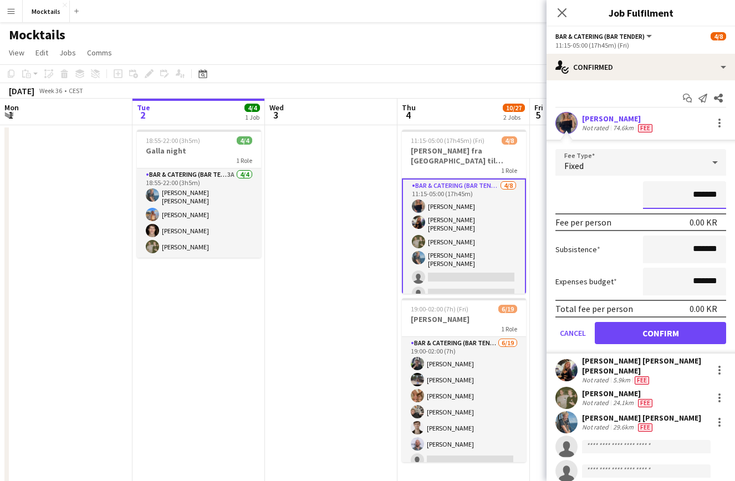
click at [698, 198] on input "*******" at bounding box center [684, 195] width 83 height 28
type input "******"
click at [628, 199] on div "******" at bounding box center [640, 195] width 171 height 28
click at [639, 159] on div "Fixed" at bounding box center [629, 162] width 148 height 27
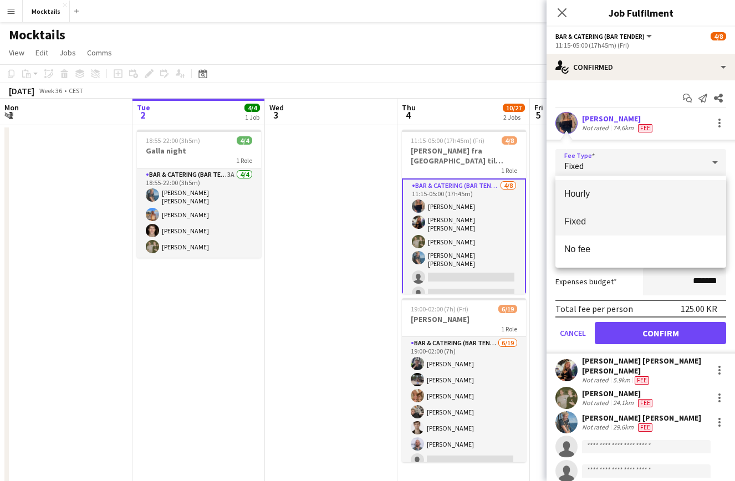
click at [633, 191] on span "Hourly" at bounding box center [640, 193] width 153 height 11
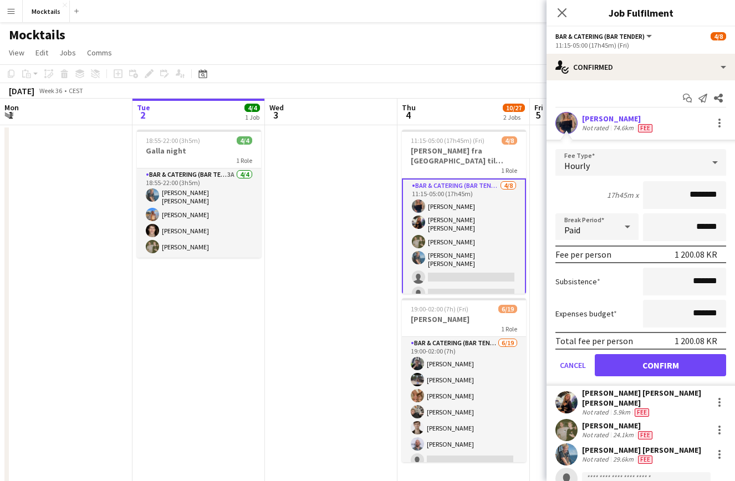
click at [694, 196] on input "********" at bounding box center [684, 195] width 83 height 28
type input "******"
click at [576, 194] on div "17h45m x ******" at bounding box center [640, 195] width 171 height 28
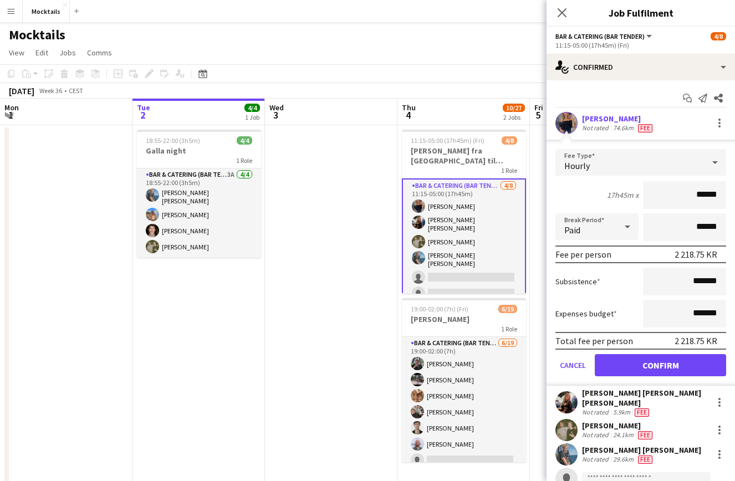
click at [693, 367] on button "Confirm" at bounding box center [660, 365] width 131 height 22
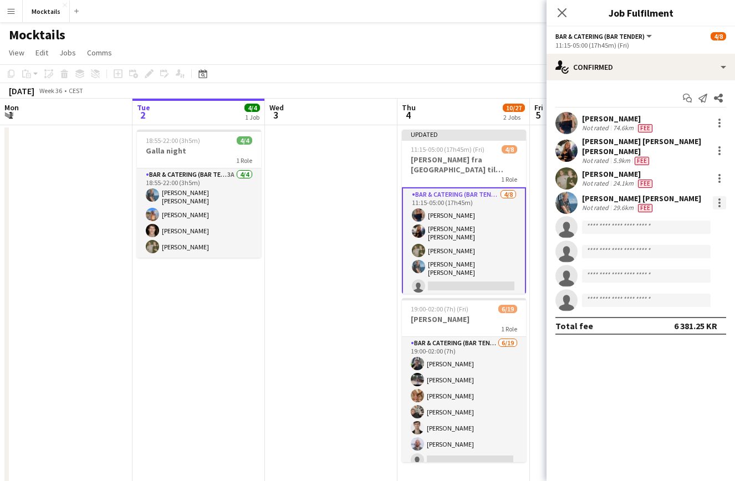
click at [718, 198] on div at bounding box center [719, 199] width 2 height 2
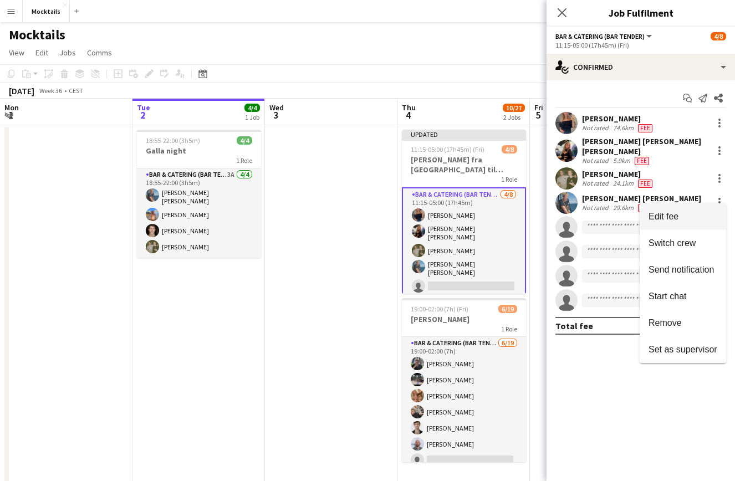
click at [693, 212] on span "Edit fee" at bounding box center [682, 217] width 69 height 10
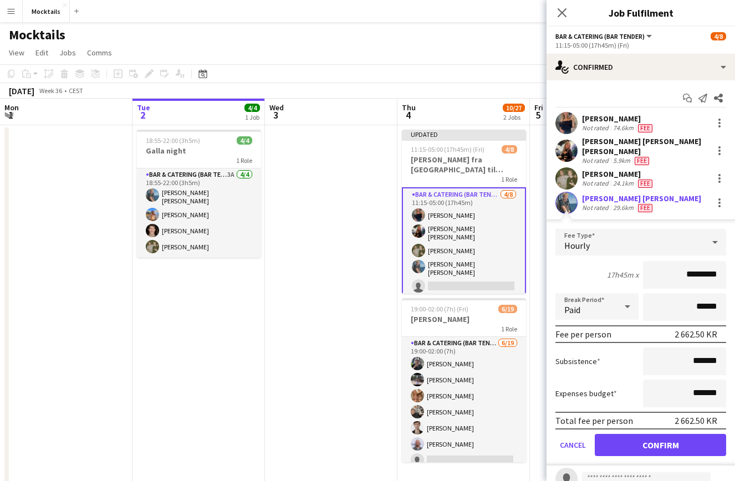
click at [691, 267] on input "*********" at bounding box center [684, 275] width 83 height 28
type input "******"
click at [679, 439] on button "Confirm" at bounding box center [660, 445] width 131 height 22
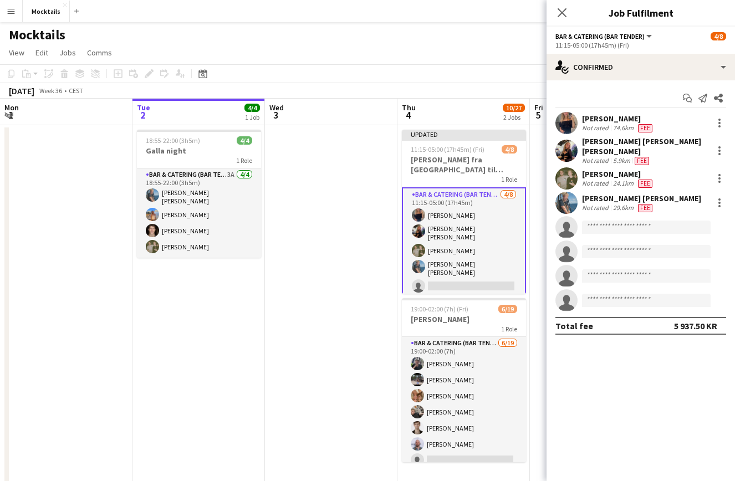
click at [648, 140] on div "[PERSON_NAME]" at bounding box center [645, 146] width 126 height 20
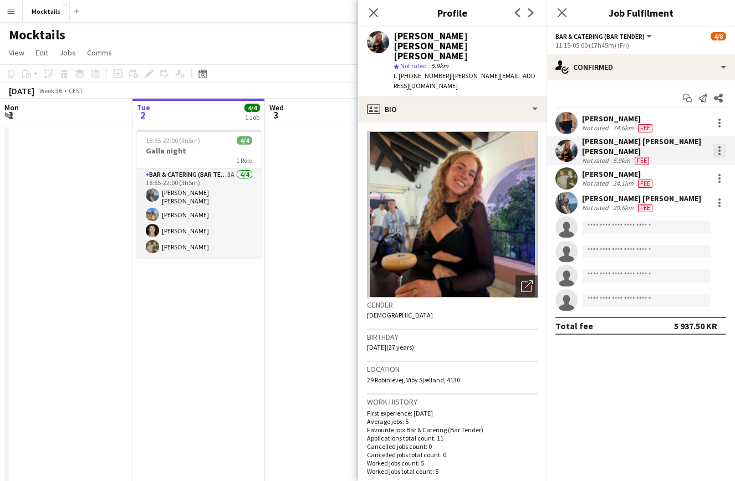
click at [721, 148] on div at bounding box center [719, 150] width 13 height 13
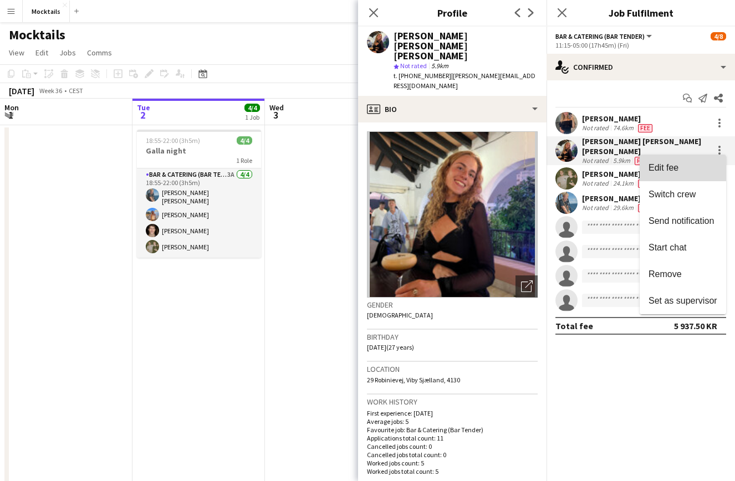
click at [681, 163] on span "Edit fee" at bounding box center [682, 168] width 69 height 10
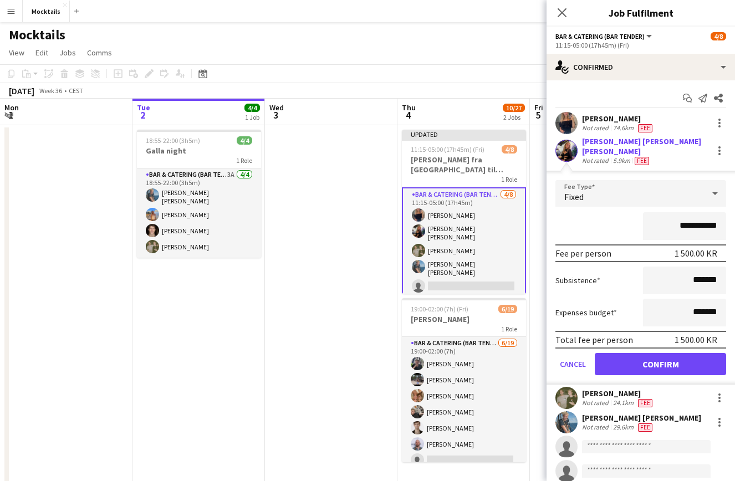
click at [686, 223] on input "**********" at bounding box center [684, 226] width 83 height 28
click at [629, 187] on div "Fixed" at bounding box center [629, 193] width 148 height 27
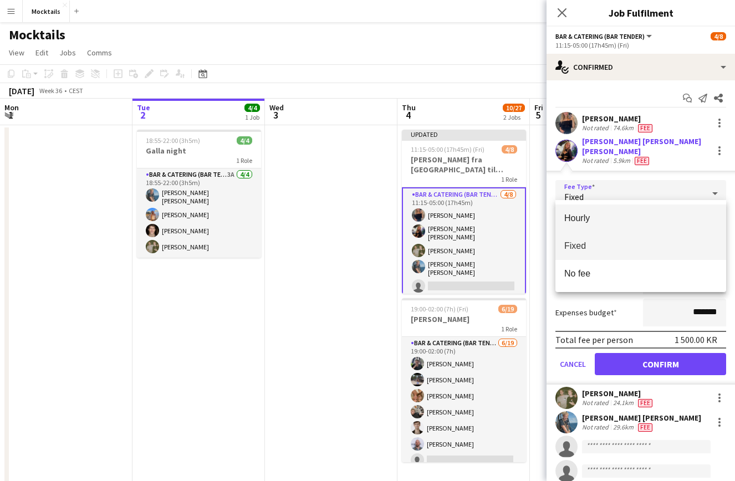
click at [602, 222] on span "Hourly" at bounding box center [640, 218] width 153 height 11
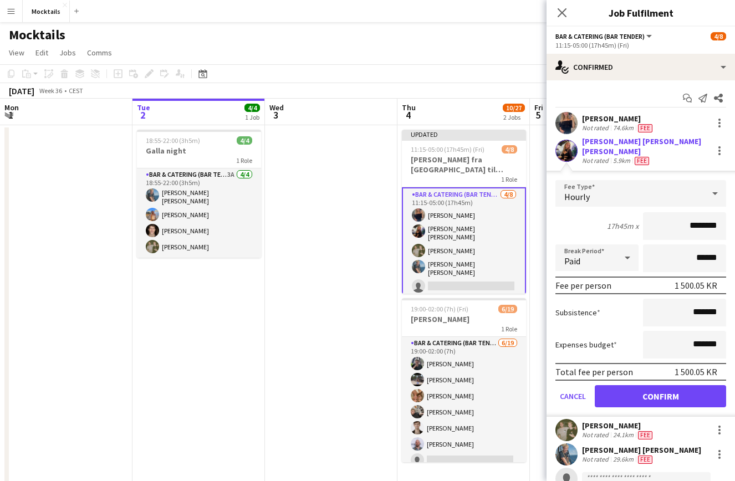
click at [686, 216] on input "********" at bounding box center [684, 226] width 83 height 28
type input "******"
click at [577, 223] on div "17h45m x ******" at bounding box center [640, 226] width 171 height 28
click at [687, 394] on button "Confirm" at bounding box center [660, 396] width 131 height 22
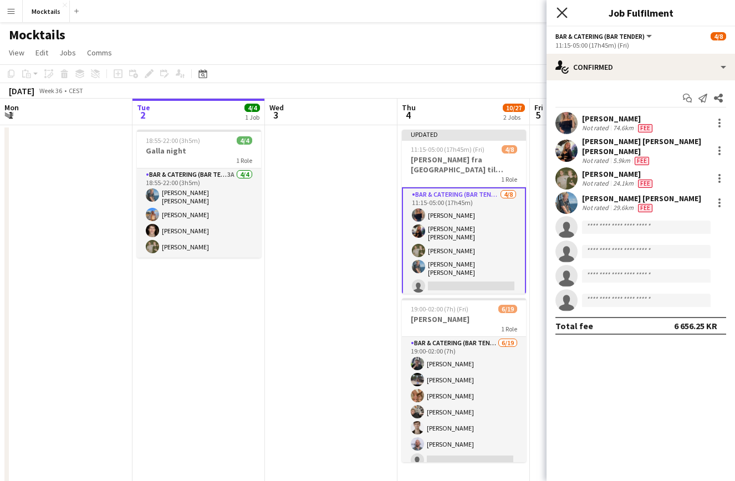
click at [561, 13] on icon at bounding box center [561, 12] width 11 height 11
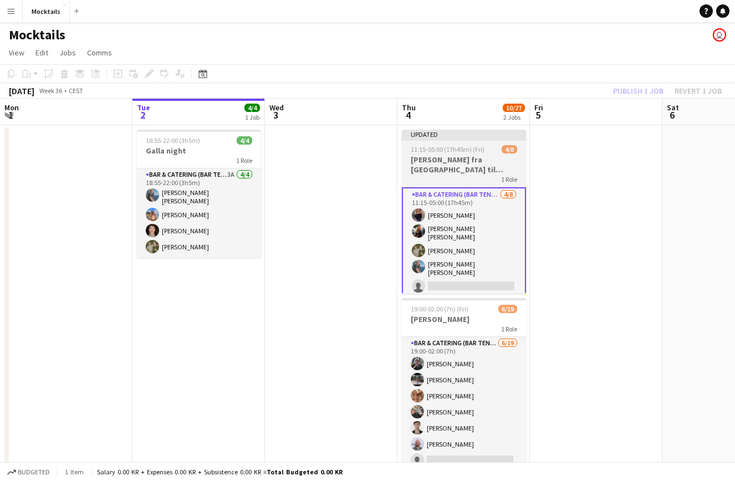
click at [473, 163] on h3 "[PERSON_NAME] fra [GEOGRAPHIC_DATA] til [GEOGRAPHIC_DATA]" at bounding box center [464, 165] width 124 height 20
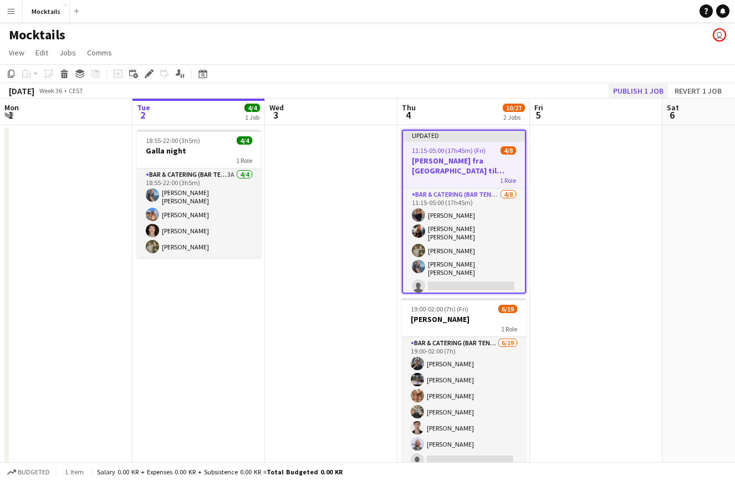
click at [646, 93] on button "Publish 1 job" at bounding box center [637, 91] width 59 height 14
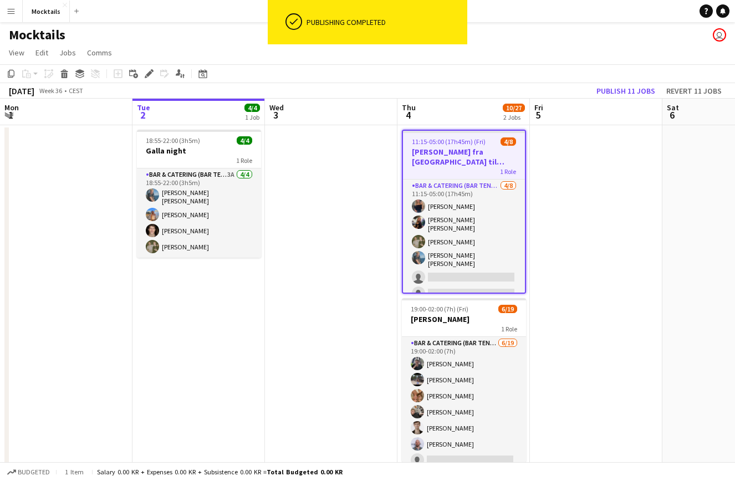
scroll to position [0, 0]
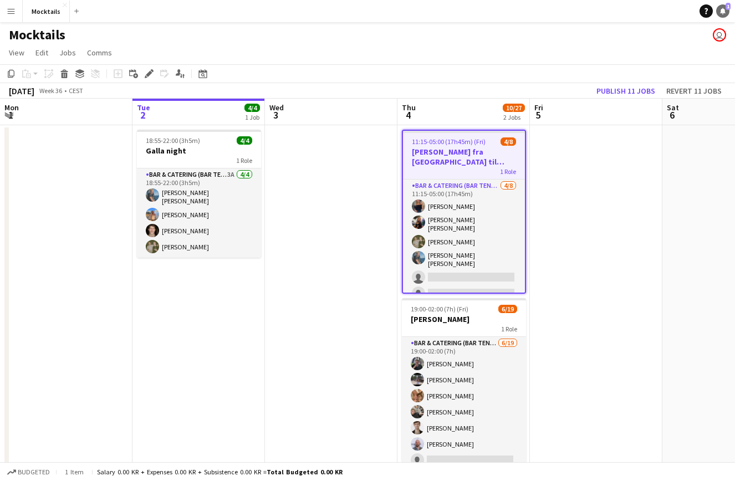
click at [721, 11] on icon at bounding box center [723, 11] width 6 height 6
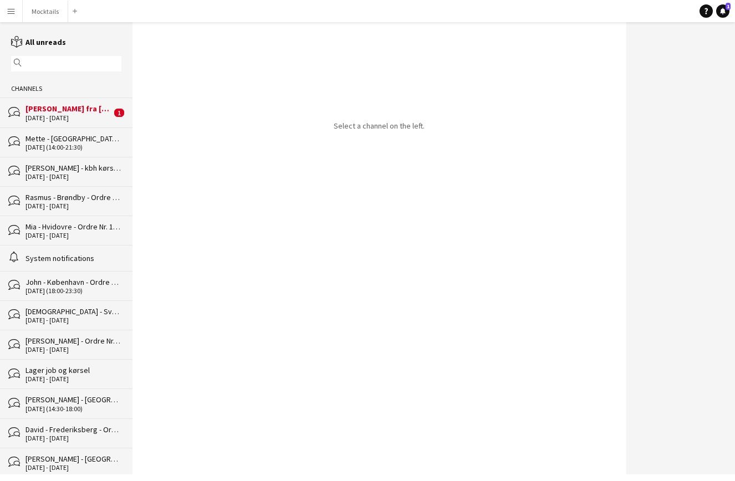
click at [62, 113] on div "[PERSON_NAME] fra [GEOGRAPHIC_DATA] til [GEOGRAPHIC_DATA]" at bounding box center [68, 109] width 86 height 10
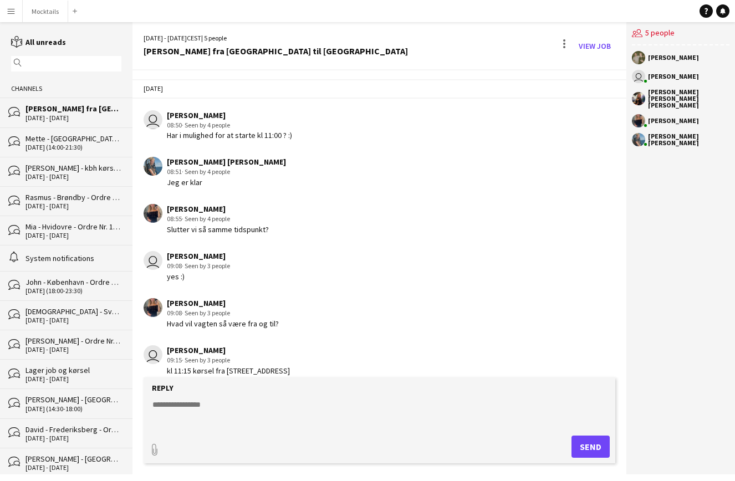
scroll to position [197, 0]
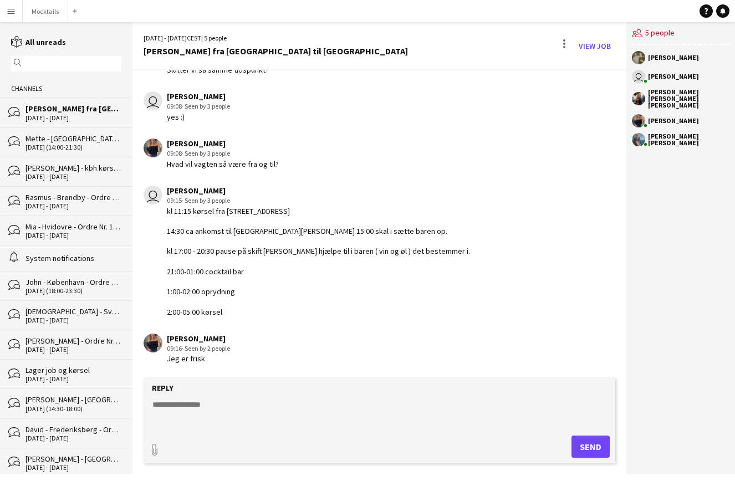
click at [288, 354] on div "Vanessa Herlin burghoff 09:16 · Seen by 2 people Jeg er frisk" at bounding box center [341, 349] width 395 height 30
click at [257, 428] on textarea at bounding box center [381, 413] width 461 height 29
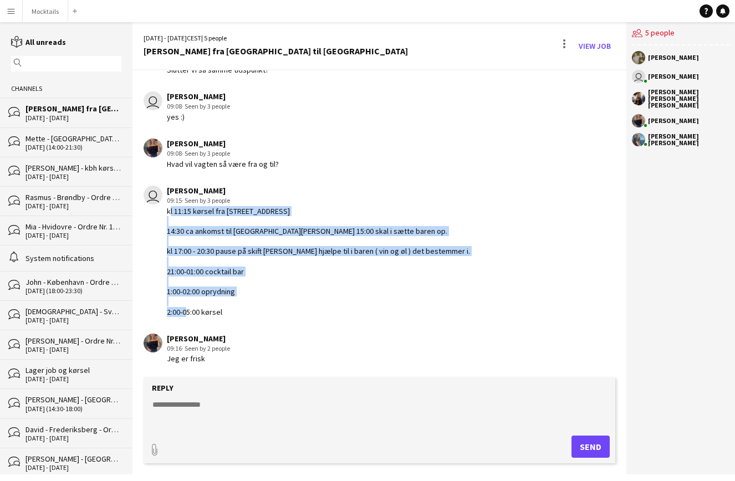
drag, startPoint x: 165, startPoint y: 172, endPoint x: 291, endPoint y: 303, distance: 182.2
click at [291, 303] on div "user Hektor Pantas 09:15 · Seen by 3 people kl 11:15 kørsel fra Skalstrupgård 1…" at bounding box center [341, 251] width 395 height 131
click at [291, 303] on div "kl 11:15 kørsel fra [STREET_ADDRESS] 14:30 ca ankomst til [GEOGRAPHIC_DATA] kl …" at bounding box center [318, 261] width 303 height 111
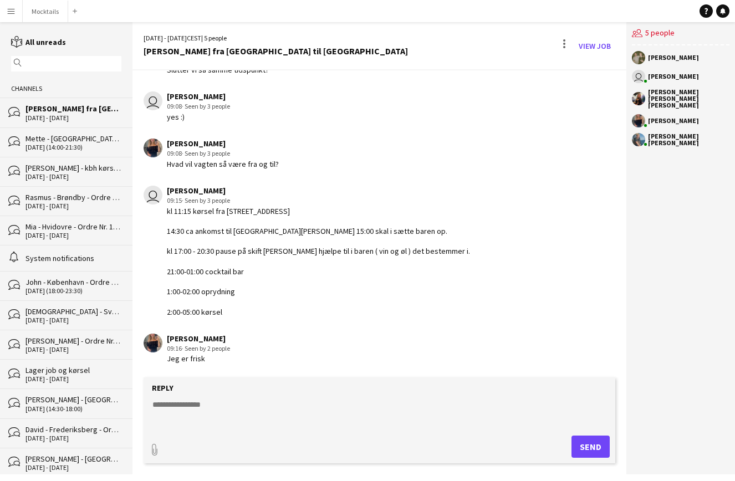
click at [260, 401] on textarea at bounding box center [381, 413] width 461 height 29
type textarea "**********"
click at [585, 434] on form "**********" at bounding box center [380, 420] width 472 height 86
click at [588, 442] on button "Send" at bounding box center [590, 446] width 38 height 22
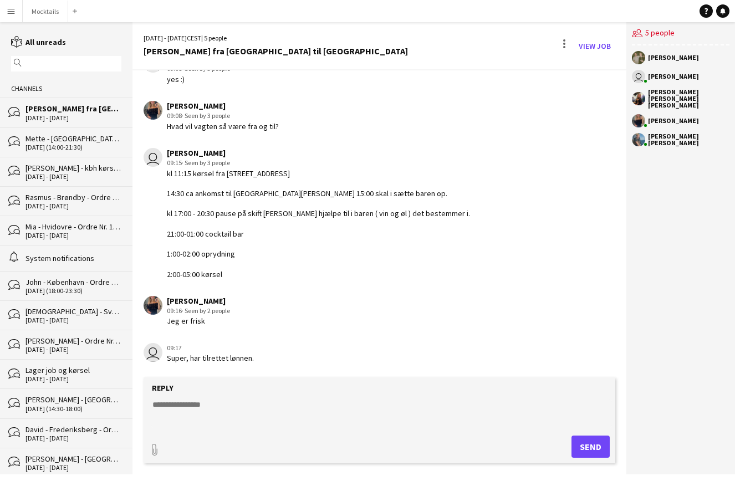
scroll to position [244, 0]
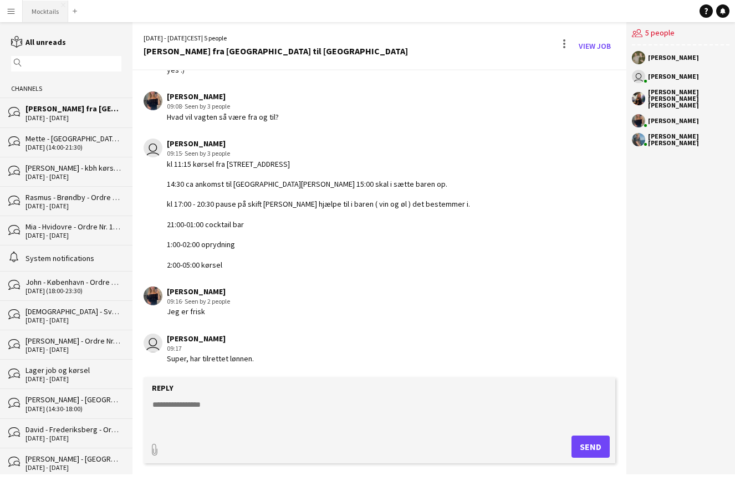
click at [48, 12] on button "Mocktails Close" at bounding box center [45, 12] width 45 height 22
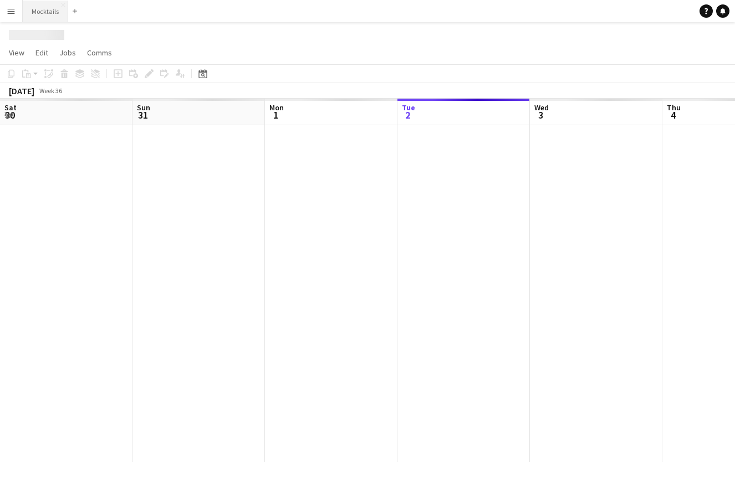
scroll to position [0, 265]
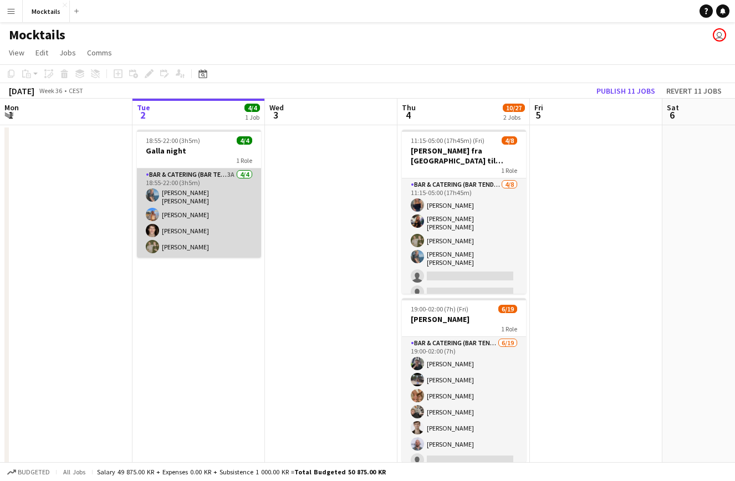
click at [198, 206] on app-card-role "Bar & Catering (Bar Tender) 3A [DATE] 18:55-22:00 (3h5m) [PERSON_NAME] Ann-[PER…" at bounding box center [199, 212] width 124 height 89
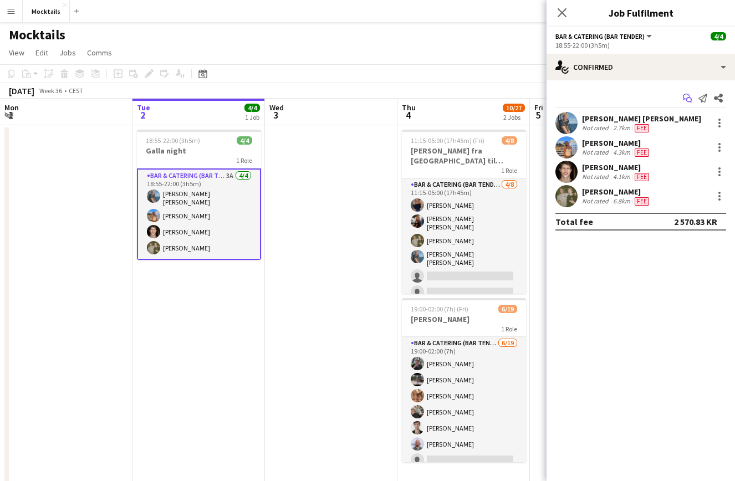
click at [684, 99] on icon "Start chat" at bounding box center [687, 98] width 9 height 9
click at [689, 100] on icon "Start chat" at bounding box center [687, 98] width 9 height 9
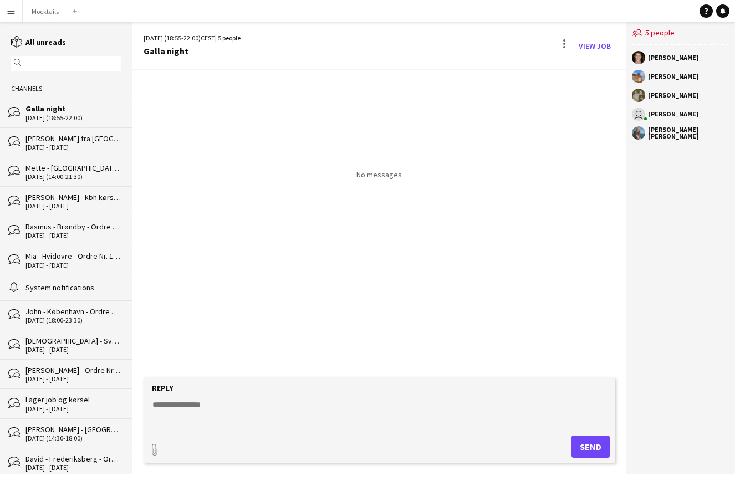
click at [266, 416] on textarea at bounding box center [381, 413] width 461 height 29
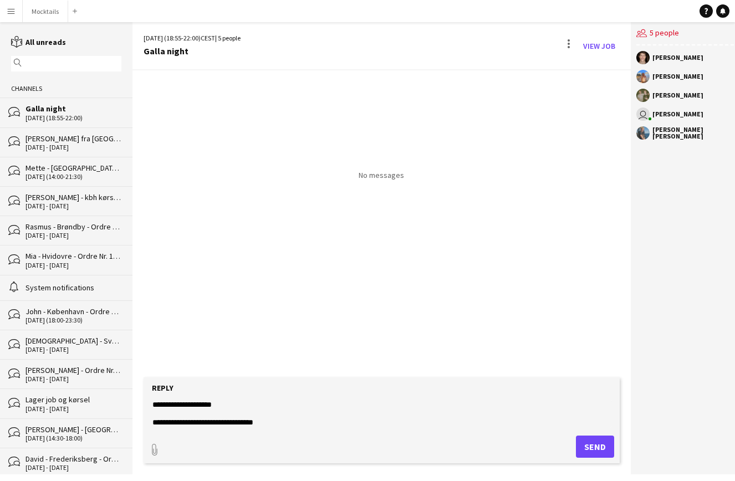
scroll to position [35, 0]
click at [156, 426] on textarea "**********" at bounding box center [381, 413] width 461 height 29
click at [206, 422] on textarea "**********" at bounding box center [381, 413] width 461 height 29
paste textarea "**********"
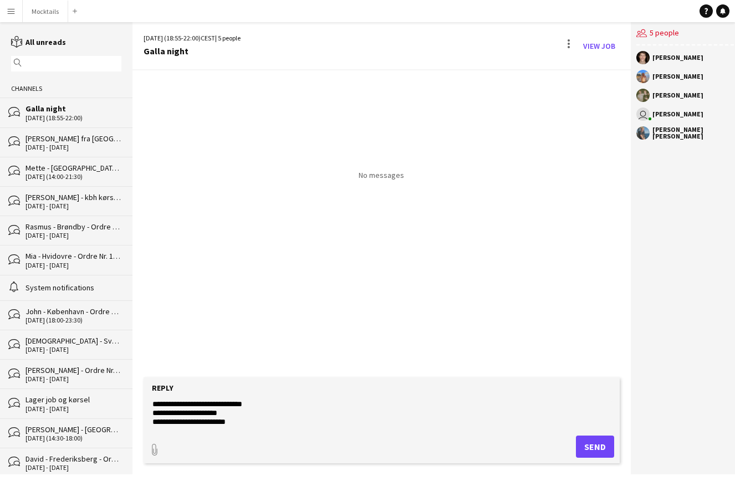
scroll to position [150, 0]
click at [291, 422] on textarea "**********" at bounding box center [381, 413] width 461 height 29
click at [391, 422] on textarea "**********" at bounding box center [381, 413] width 461 height 29
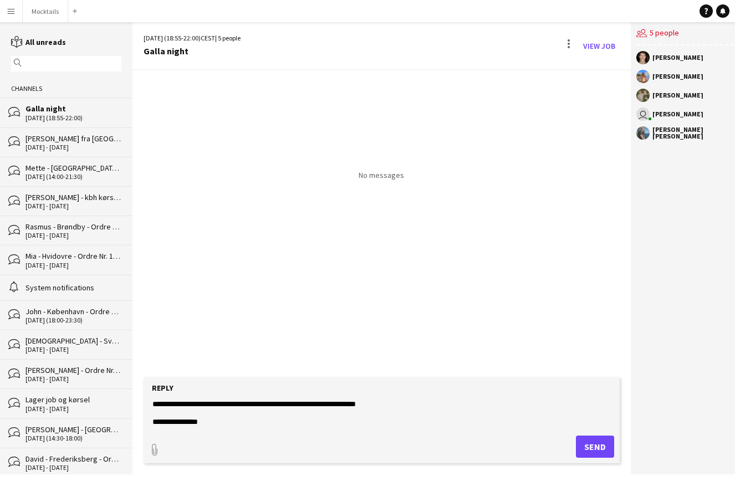
paste textarea "**********"
click at [250, 414] on textarea "**********" at bounding box center [381, 413] width 461 height 29
click at [208, 424] on textarea "**********" at bounding box center [381, 413] width 461 height 29
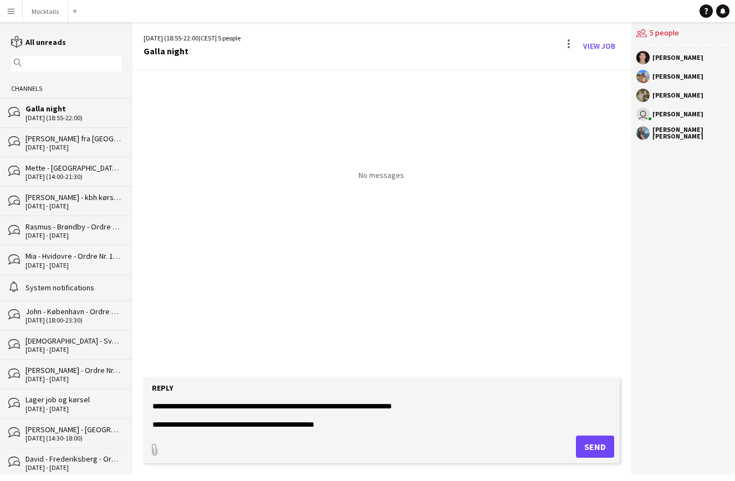
type textarea "**********"
click at [593, 444] on button "Send" at bounding box center [595, 446] width 38 height 22
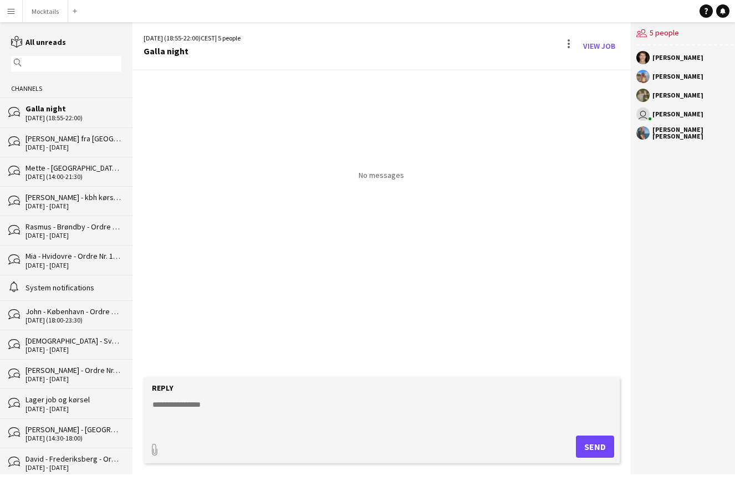
scroll to position [95, 0]
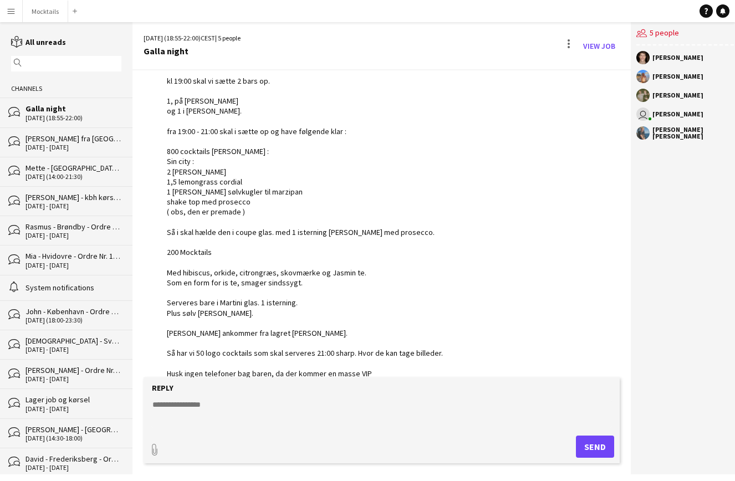
click at [342, 411] on textarea at bounding box center [381, 413] width 461 height 29
click at [325, 407] on textarea "**********" at bounding box center [381, 413] width 461 height 29
paste textarea "*"
click at [266, 402] on textarea "**********" at bounding box center [381, 413] width 461 height 29
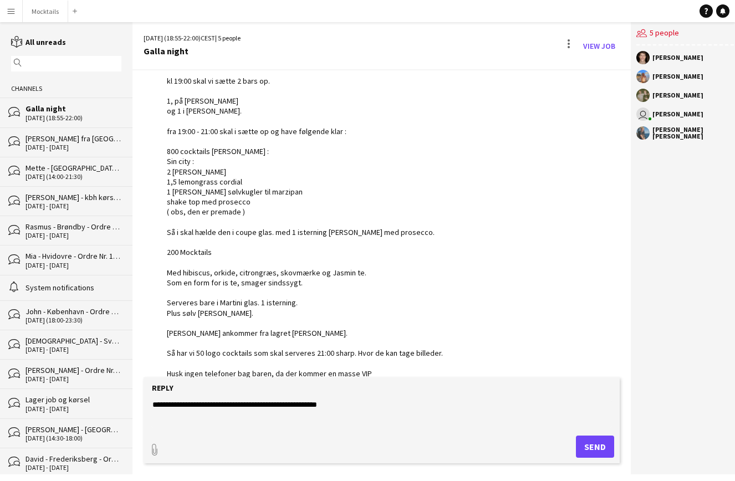
click at [266, 402] on textarea "**********" at bounding box center [381, 413] width 461 height 29
paste textarea "*"
click at [287, 407] on textarea "**********" at bounding box center [381, 413] width 461 height 29
type textarea "**********"
click at [595, 449] on button "Send" at bounding box center [595, 446] width 38 height 22
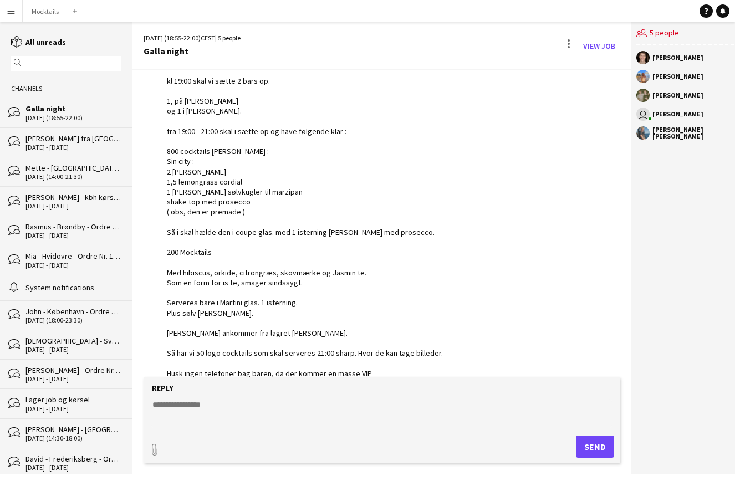
scroll to position [152, 0]
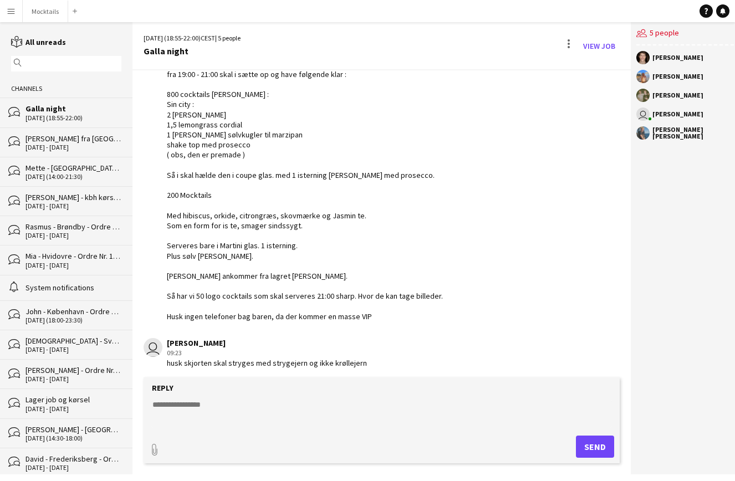
click at [286, 418] on textarea at bounding box center [381, 413] width 461 height 29
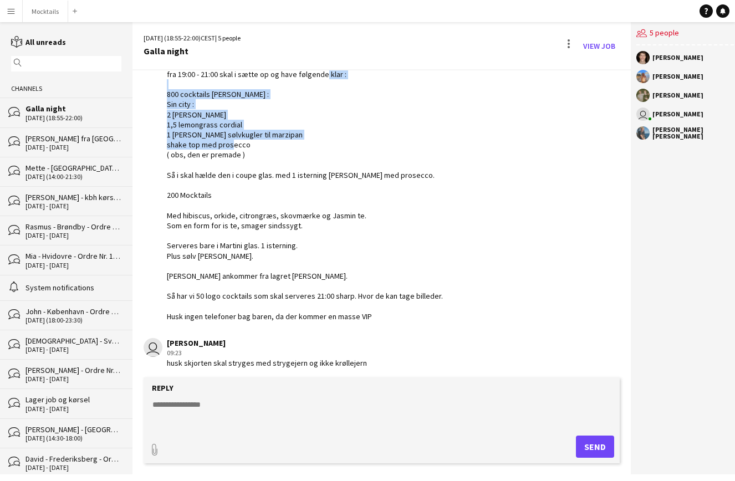
drag, startPoint x: 167, startPoint y: 95, endPoint x: 321, endPoint y: 152, distance: 164.5
click at [321, 152] on div "Hey Dream Team Idag er lidt speciel kl 19:00 skal vi sætte 2 bars op. 1, på før…" at bounding box center [305, 149] width 276 height 343
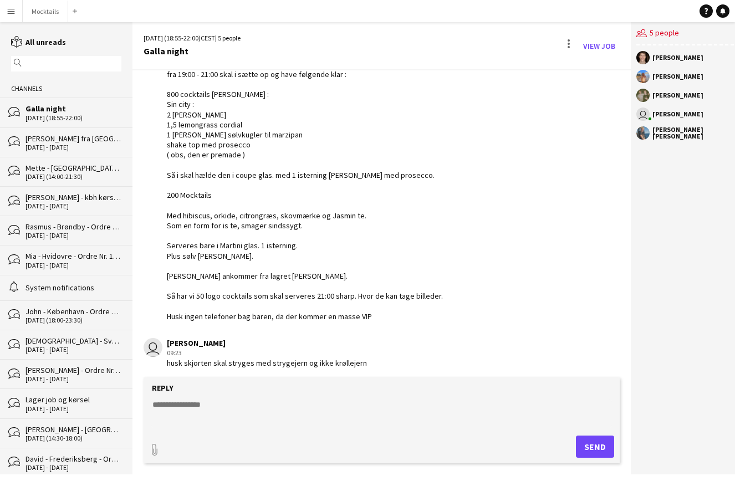
scroll to position [0, 0]
click at [367, 355] on div "user Hektor Pantas 09:23 husk skjorten skal stryges med strygejern og ikke krøl…" at bounding box center [343, 353] width 399 height 30
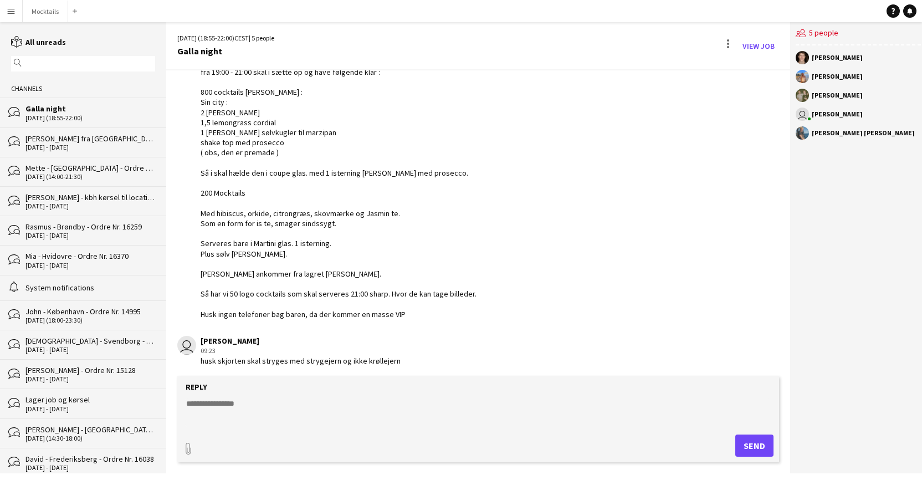
scroll to position [153, 0]
click at [264, 407] on textarea at bounding box center [478, 412] width 587 height 29
type textarea "**********"
click at [734, 452] on button "Send" at bounding box center [754, 445] width 38 height 22
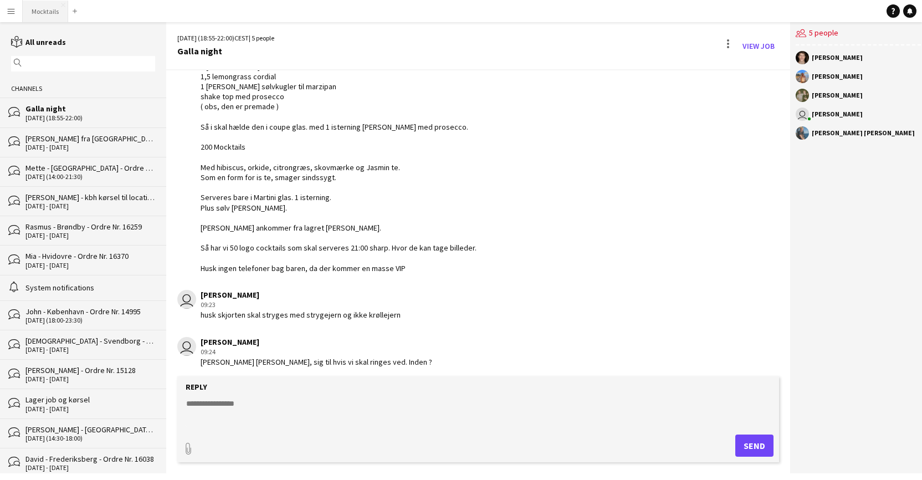
click at [39, 11] on button "Mocktails Close" at bounding box center [45, 12] width 45 height 22
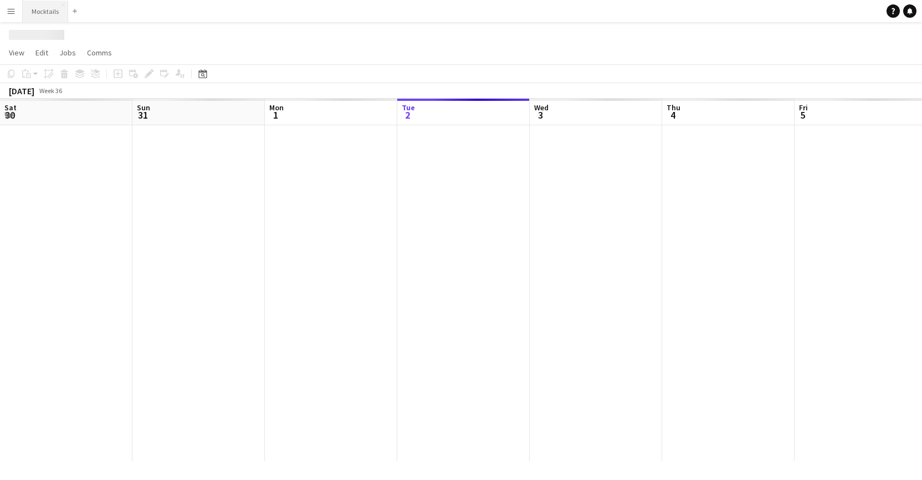
scroll to position [0, 265]
click at [39, 11] on button "Mocktails Close" at bounding box center [45, 12] width 45 height 22
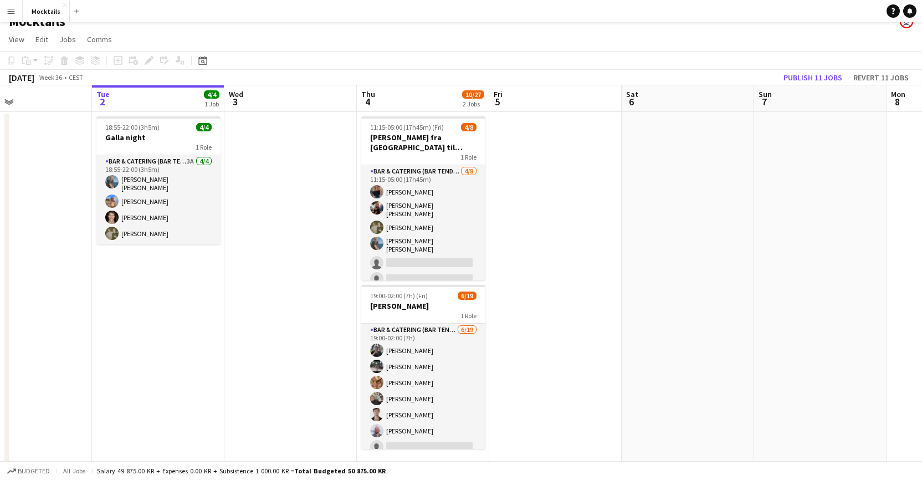
scroll to position [14, 0]
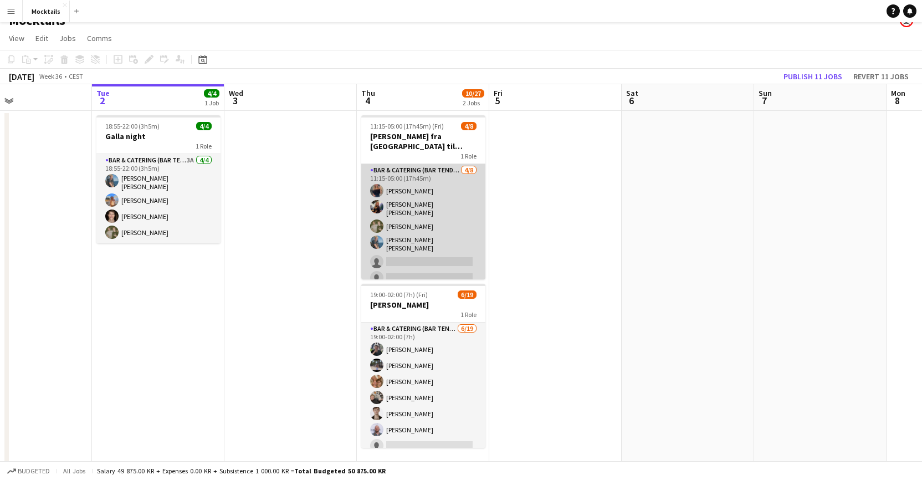
click at [430, 221] on app-card-role "Bar & Catering (Bar Tender) 4/8 11:15-05:00 (17h45m) Vanessa Herlin burghoff Li…" at bounding box center [423, 242] width 124 height 157
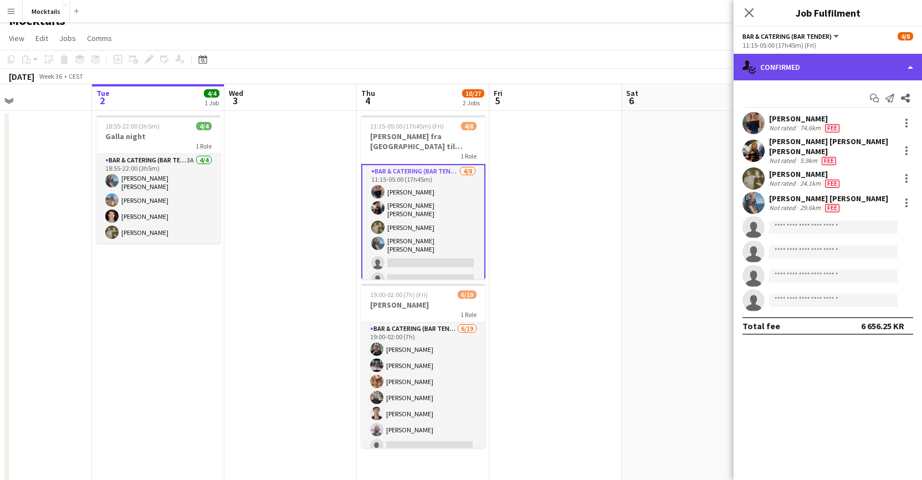
click at [734, 68] on div "single-neutral-actions-check-2 Confirmed" at bounding box center [828, 67] width 188 height 27
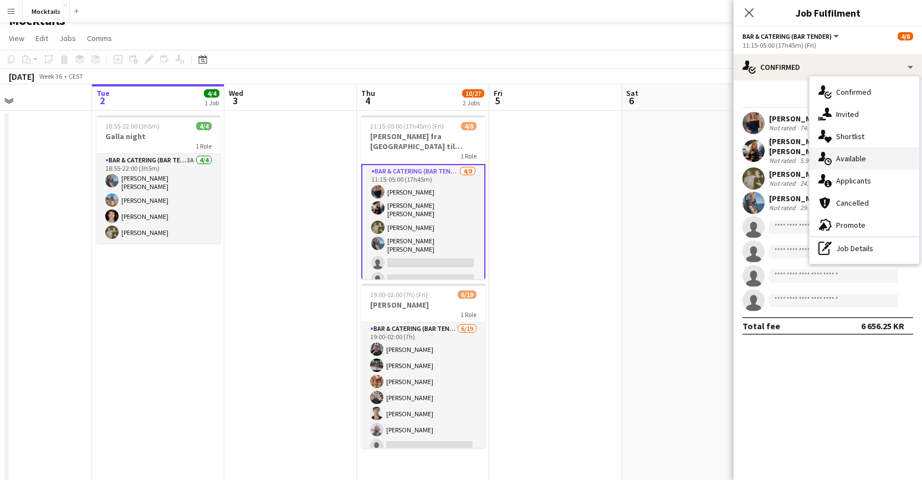
click at [734, 163] on div "single-neutral-actions-upload Available" at bounding box center [864, 158] width 110 height 22
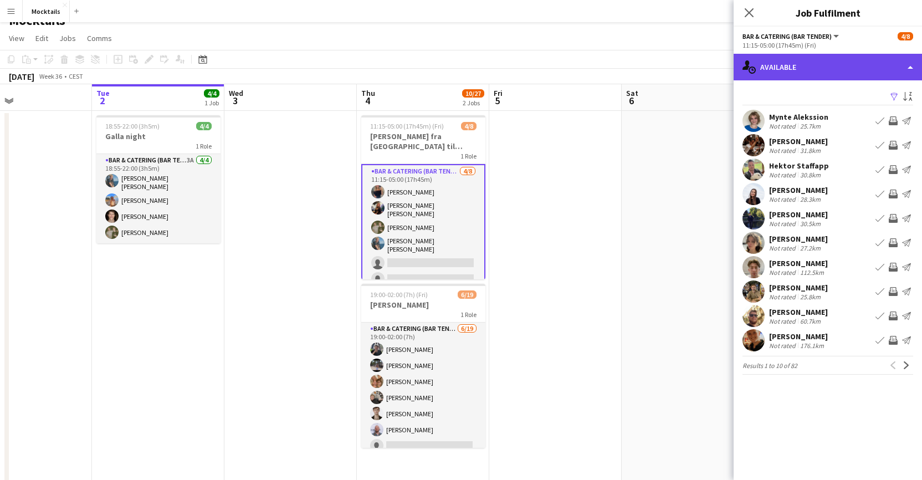
click at [734, 74] on div "single-neutral-actions-upload Available" at bounding box center [828, 67] width 188 height 27
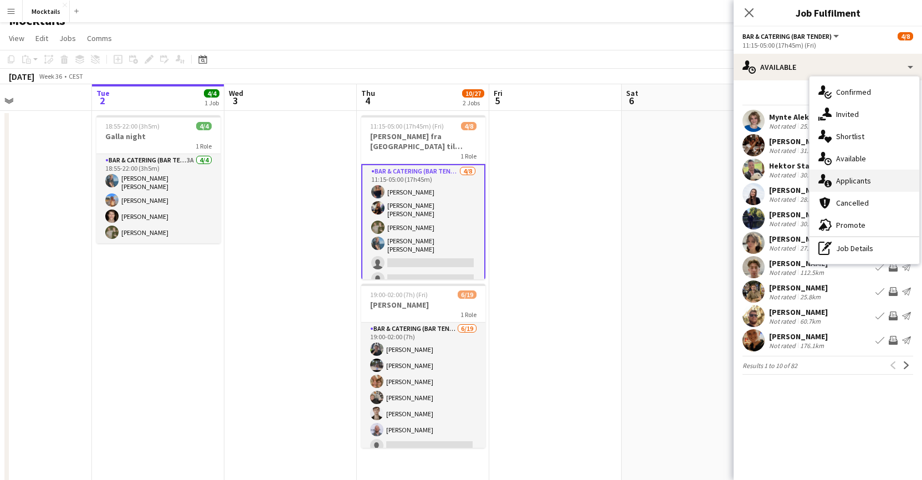
click at [734, 182] on span "Applicants" at bounding box center [853, 181] width 35 height 10
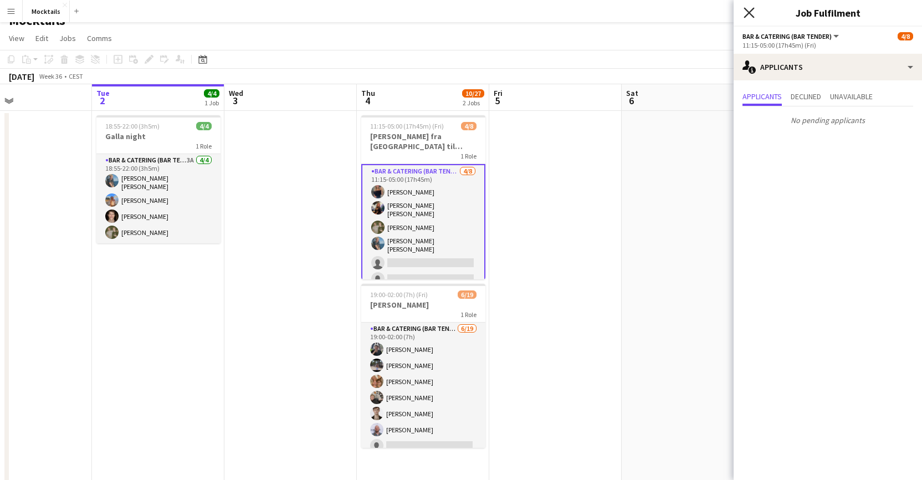
click at [734, 15] on icon at bounding box center [749, 12] width 11 height 11
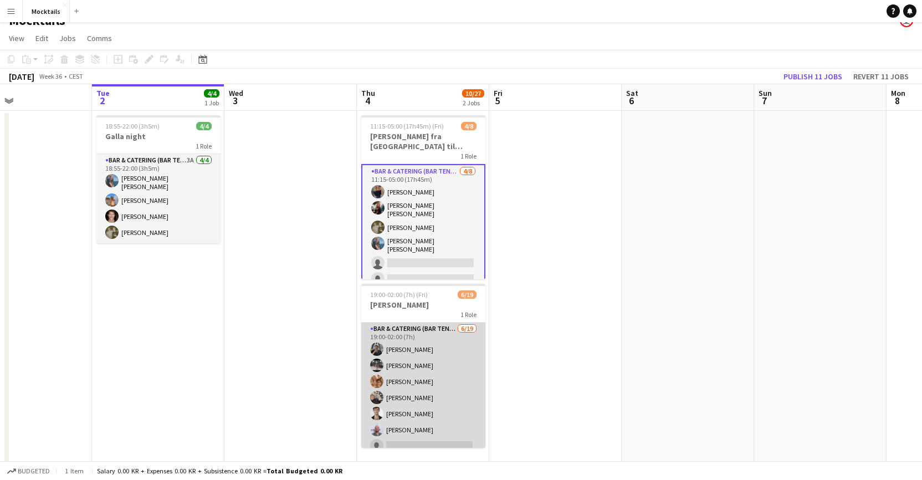
click at [421, 388] on app-card-role "Bar & Catering (Bar Tender) 6/19 19:00-02:00 (7h) Adam Carlsen Sara Thorsager P…" at bounding box center [423, 485] width 124 height 327
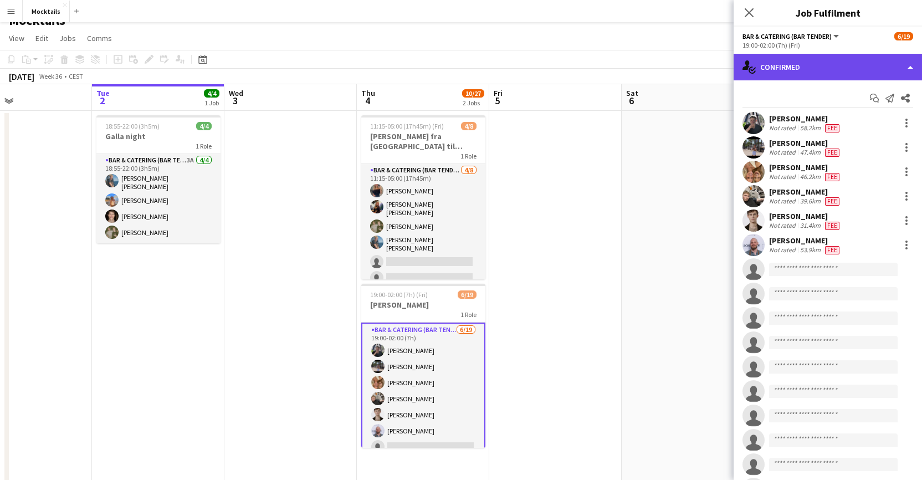
click at [734, 71] on div "single-neutral-actions-check-2 Confirmed" at bounding box center [828, 67] width 188 height 27
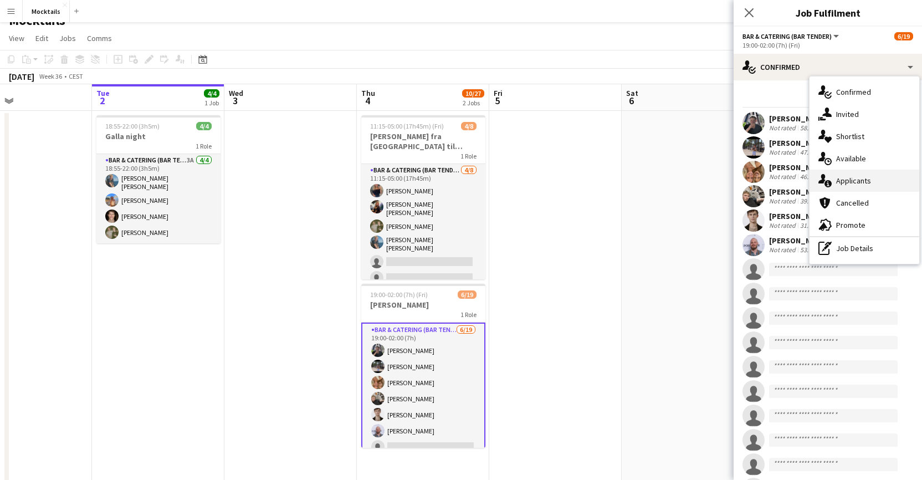
click at [734, 185] on span "Applicants" at bounding box center [853, 181] width 35 height 10
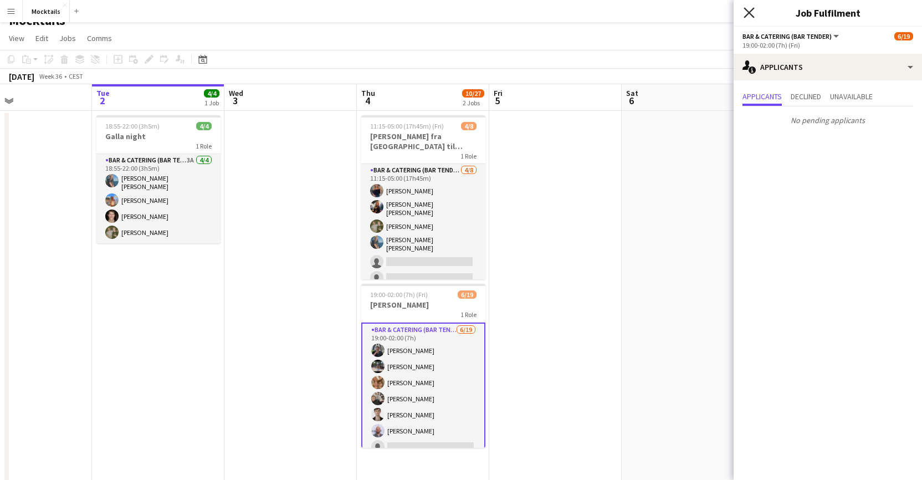
click at [734, 14] on icon at bounding box center [749, 12] width 11 height 11
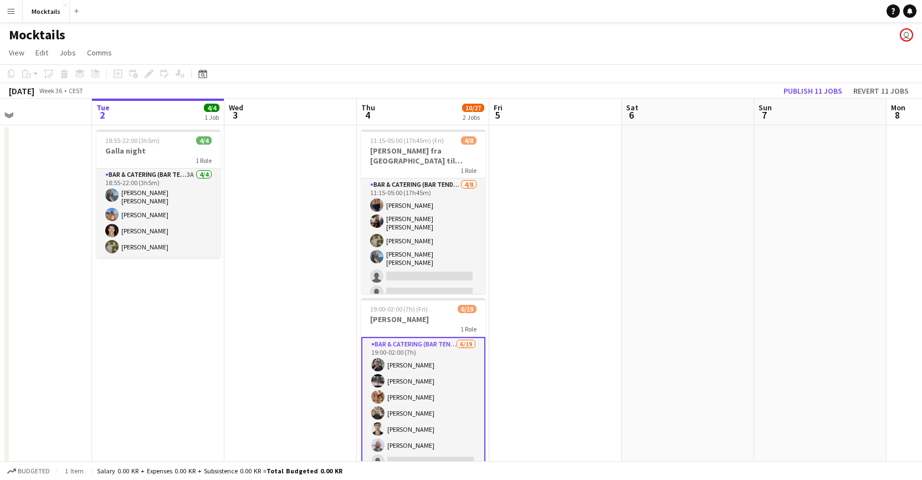
scroll to position [0, 0]
click at [14, 10] on app-icon "Menu" at bounding box center [11, 11] width 9 height 9
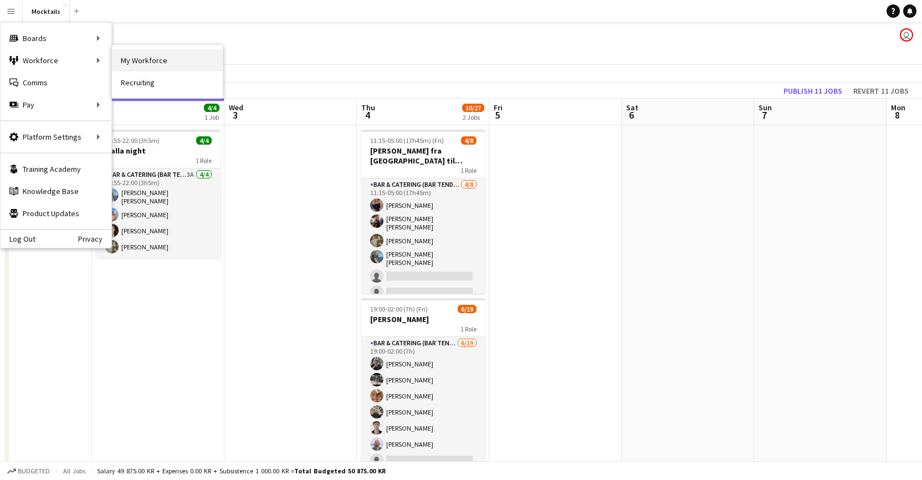
click at [130, 60] on link "My Workforce" at bounding box center [167, 60] width 111 height 22
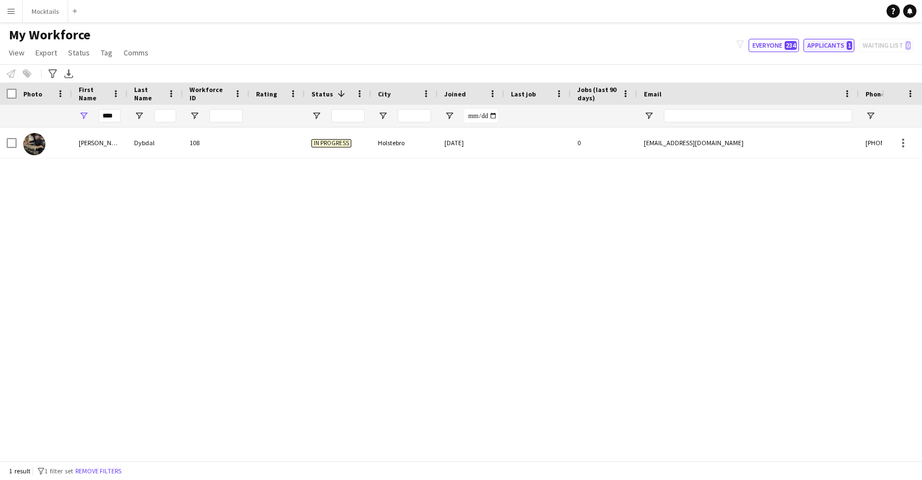
click at [828, 40] on button "Applicants 1" at bounding box center [828, 45] width 51 height 13
type input "**********"
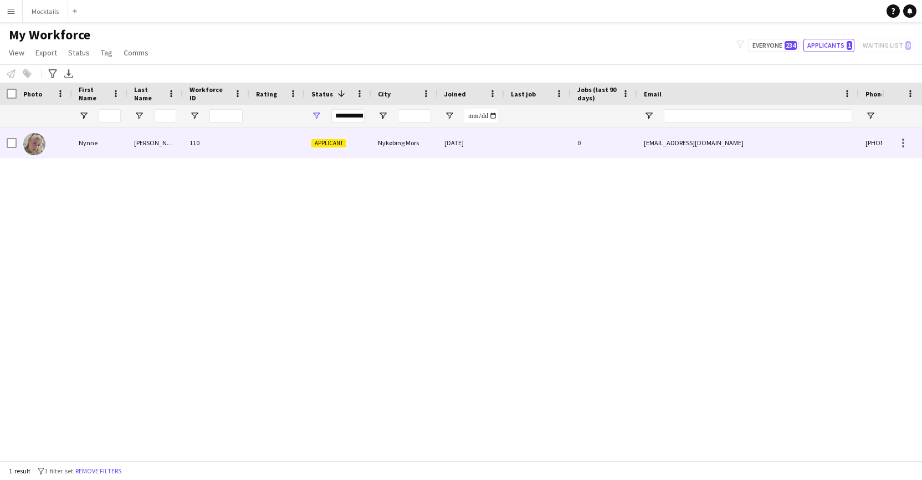
click at [247, 143] on div "110" at bounding box center [216, 142] width 66 height 30
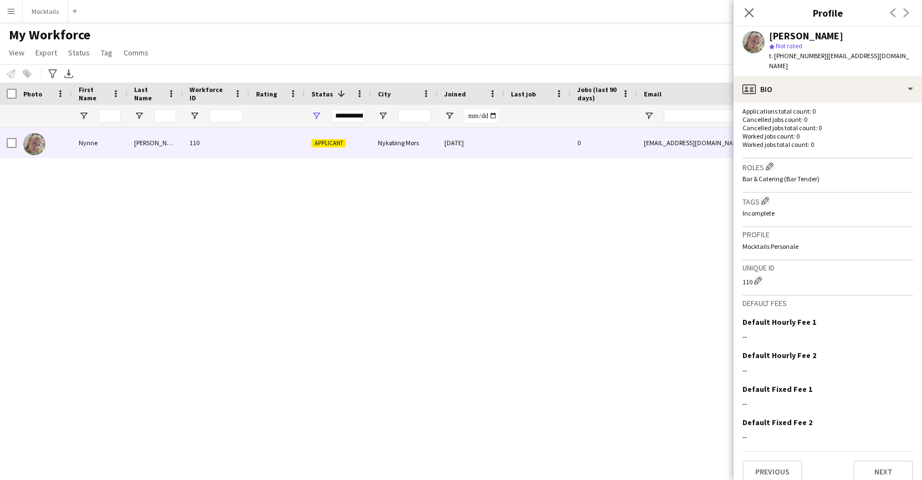
scroll to position [281, 0]
click at [881, 462] on button "Next" at bounding box center [883, 473] width 60 height 22
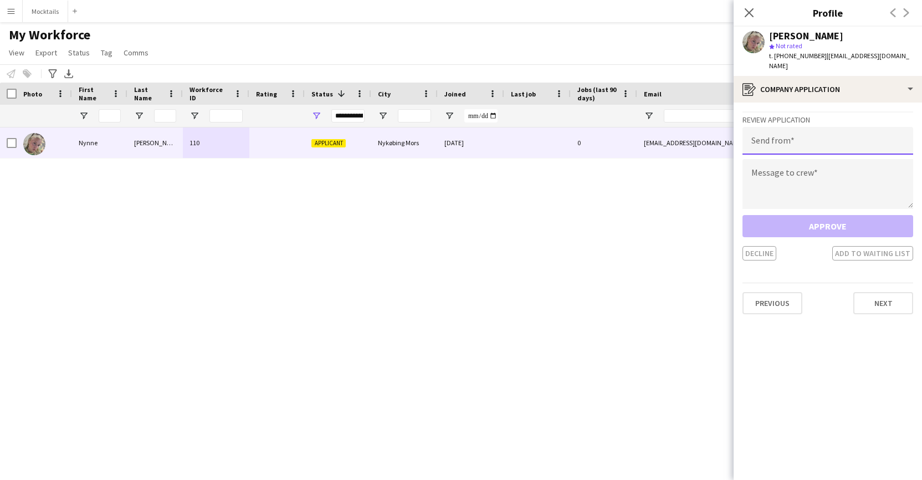
click at [810, 138] on input "email" at bounding box center [827, 141] width 171 height 28
paste input "**********"
type input "**********"
click at [809, 170] on textarea at bounding box center [827, 184] width 171 height 50
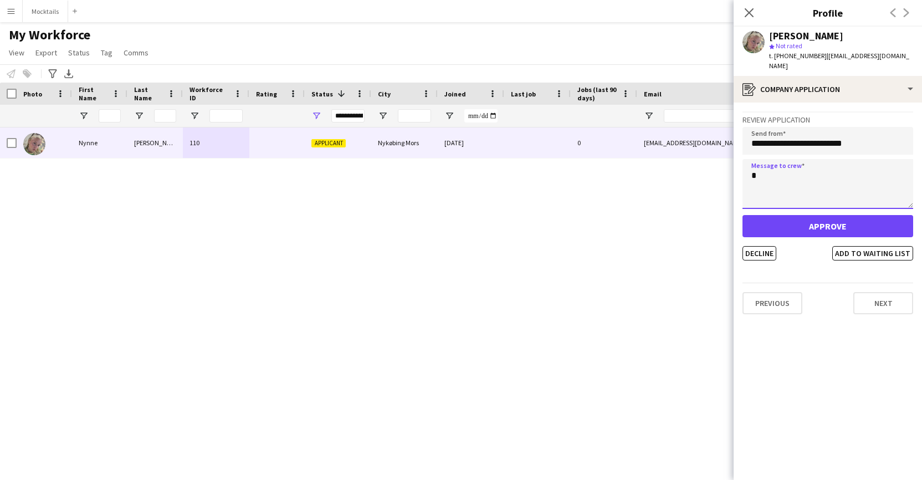
type textarea "*"
click at [828, 217] on button "Approve" at bounding box center [827, 226] width 171 height 22
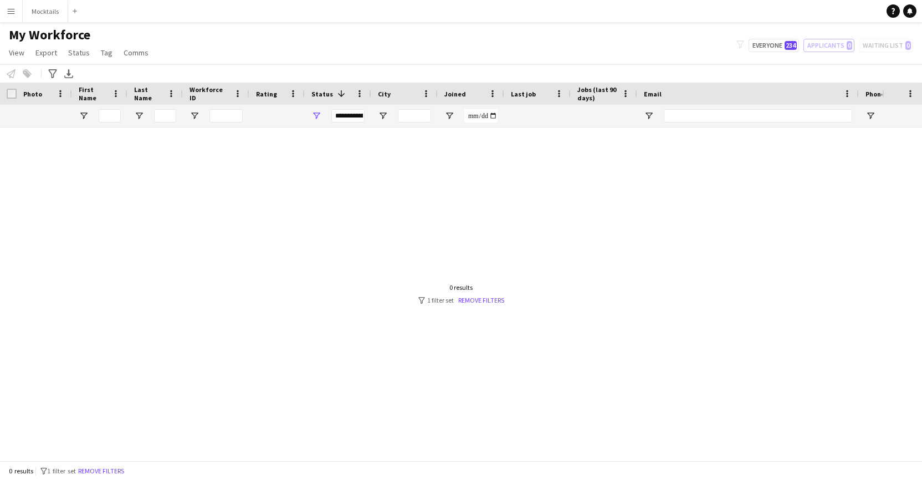
click at [15, 17] on button "Menu" at bounding box center [11, 11] width 22 height 22
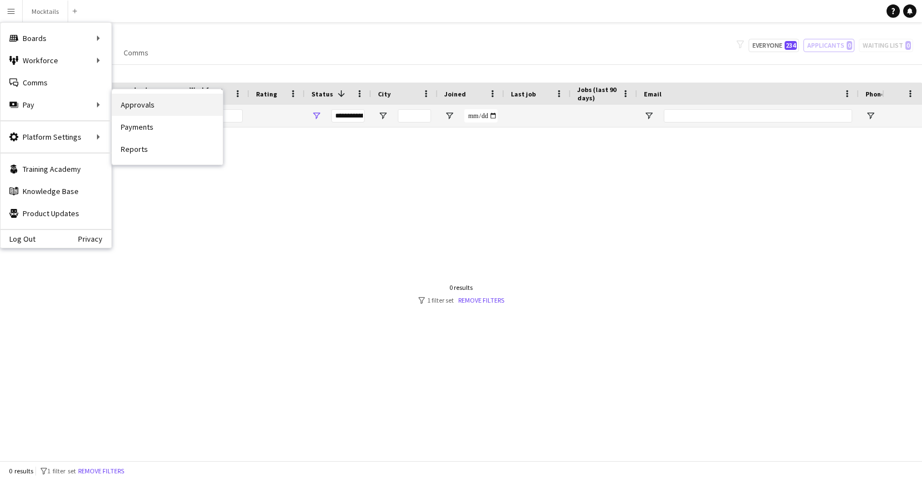
click at [160, 102] on link "Approvals" at bounding box center [167, 105] width 111 height 22
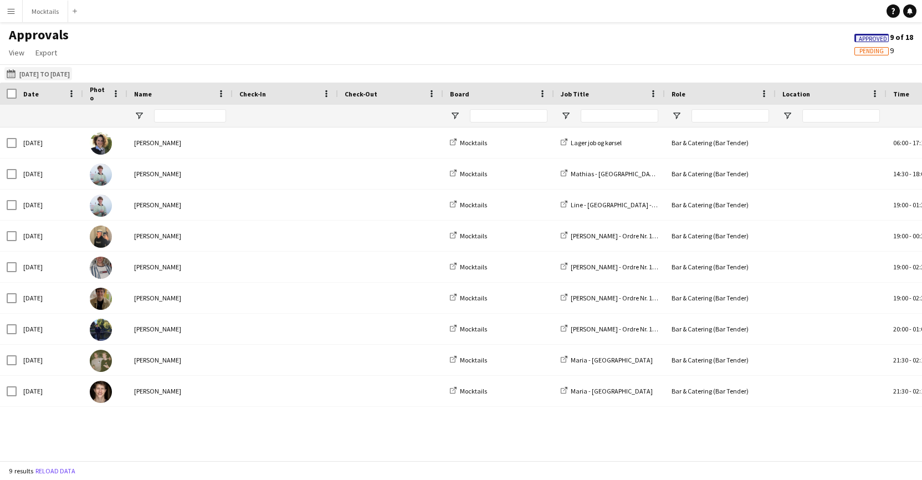
click at [49, 76] on button "[DATE] to [DATE] [DATE] to [DATE]" at bounding box center [38, 73] width 68 height 13
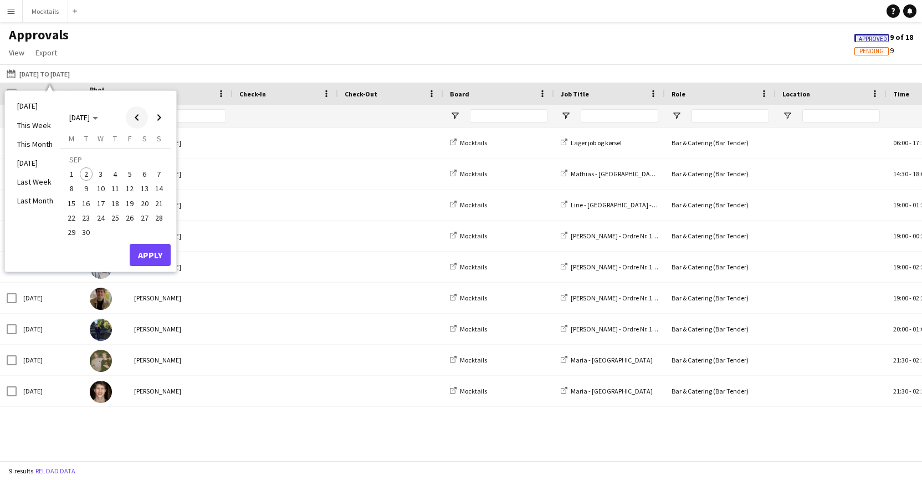
click at [139, 116] on span "Previous month" at bounding box center [137, 117] width 22 height 22
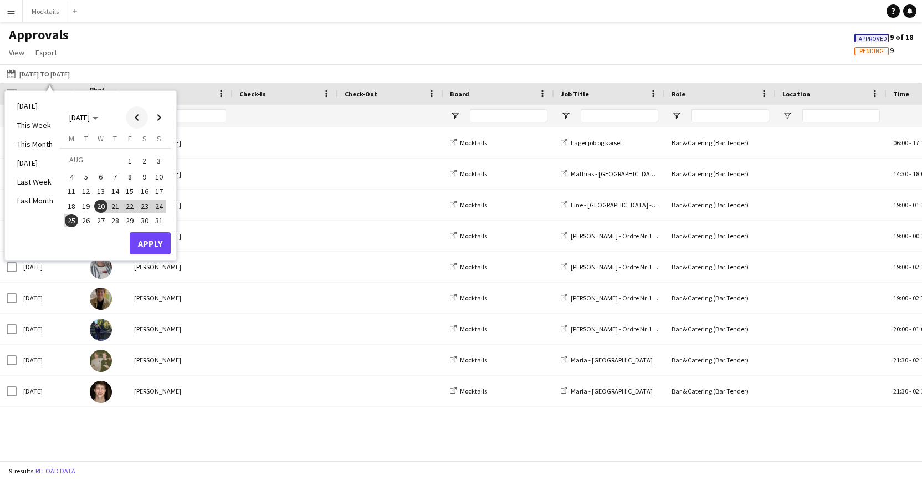
click at [139, 116] on span "Previous month" at bounding box center [137, 117] width 22 height 22
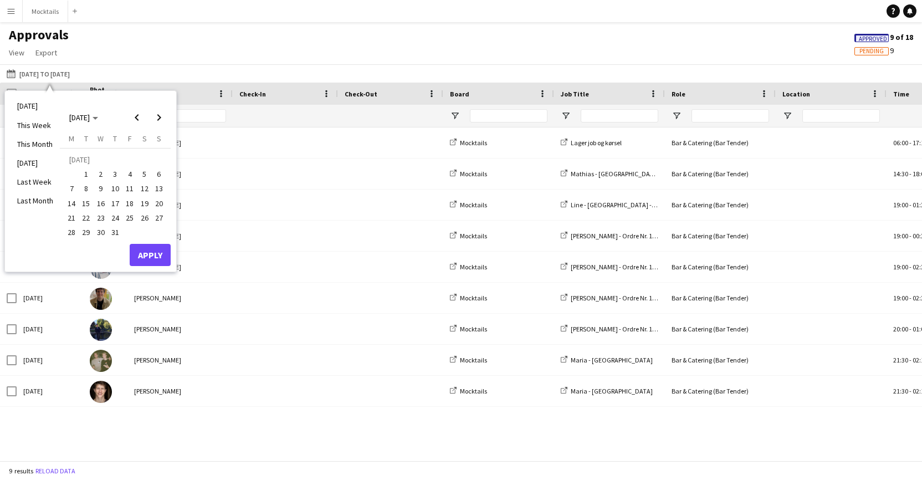
click at [158, 204] on span "20" at bounding box center [158, 203] width 13 height 13
click at [160, 121] on span "Next month" at bounding box center [159, 117] width 22 height 22
click at [102, 204] on span "20" at bounding box center [100, 205] width 13 height 13
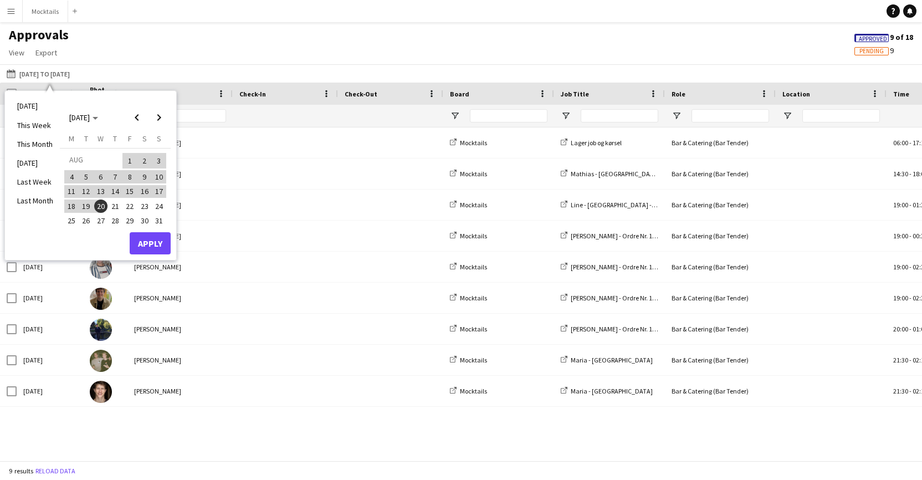
click at [153, 238] on button "Apply" at bounding box center [150, 243] width 41 height 22
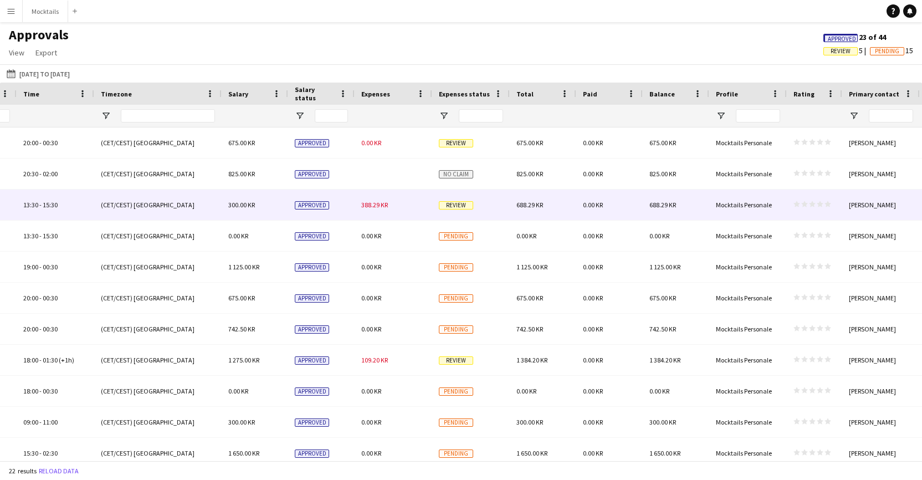
click at [402, 207] on div "388.29 KR" at bounding box center [394, 204] width 78 height 30
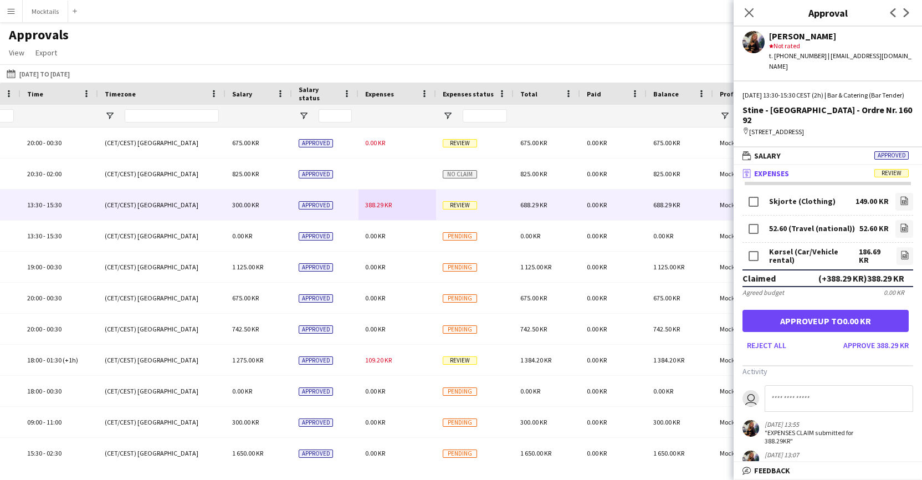
drag, startPoint x: 788, startPoint y: 219, endPoint x: 851, endPoint y: 219, distance: 63.2
click at [851, 224] on div "52.60 (Travel (national))" at bounding box center [812, 228] width 86 height 8
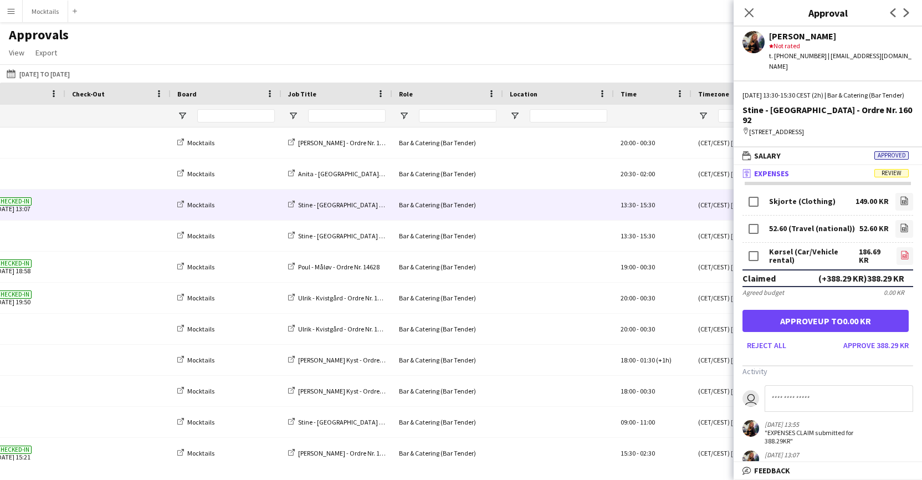
click at [904, 250] on icon "file-image" at bounding box center [904, 254] width 9 height 9
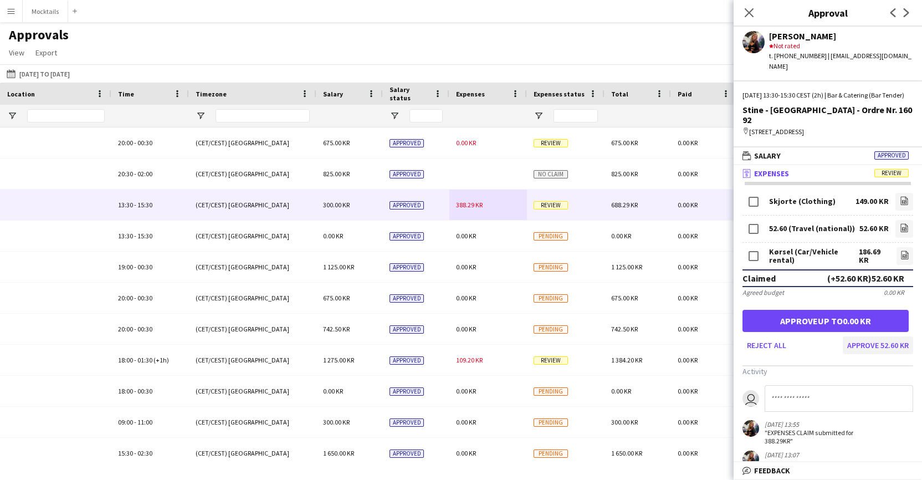
click at [884, 336] on button "Approve 52.60 KR" at bounding box center [878, 345] width 70 height 18
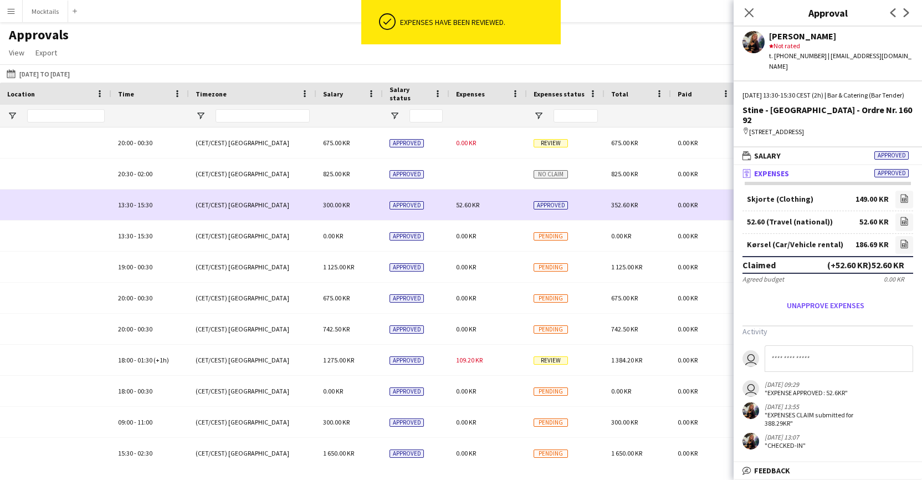
click at [513, 202] on div "52.60 KR" at bounding box center [488, 204] width 78 height 30
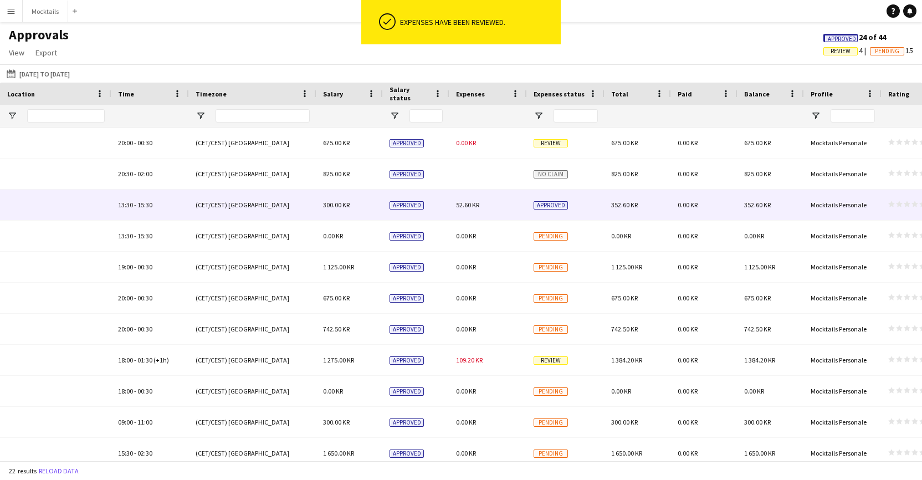
click at [501, 208] on div "52.60 KR" at bounding box center [488, 204] width 78 height 30
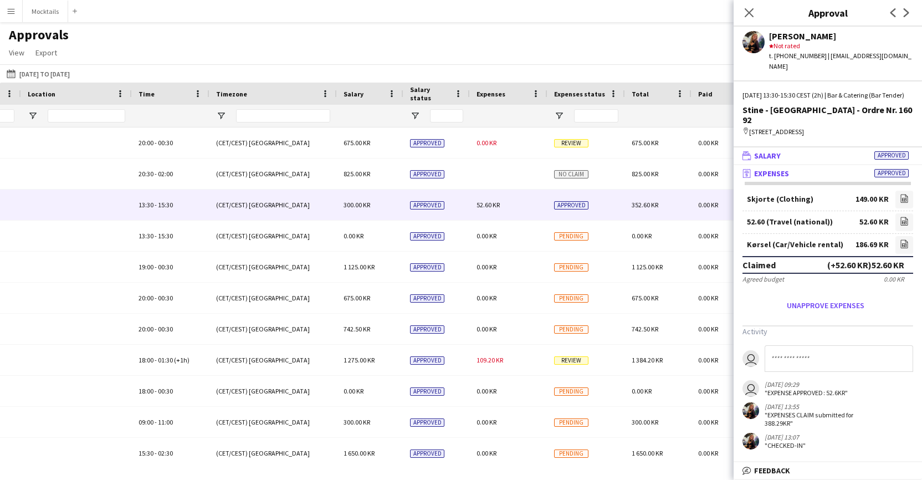
click at [788, 151] on mat-panel-title "wallet Salary Approved" at bounding box center [826, 156] width 184 height 10
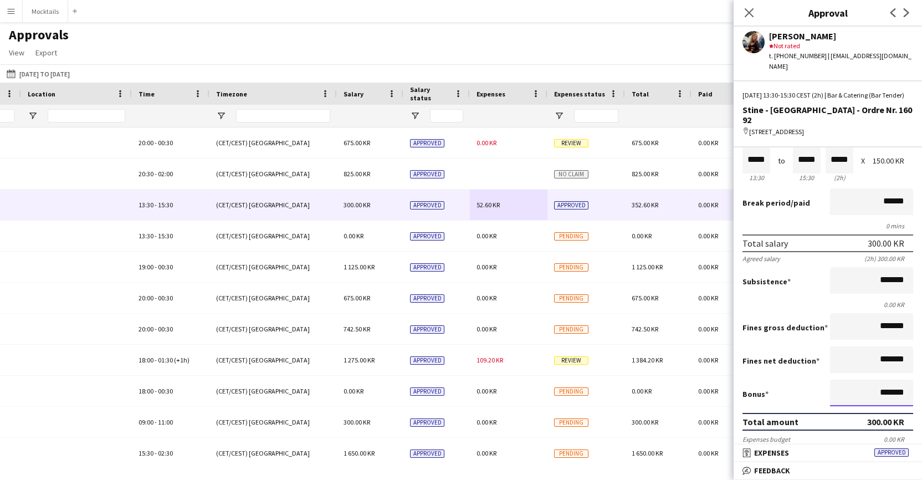
click at [880, 388] on input "*******" at bounding box center [871, 393] width 83 height 27
type input "****"
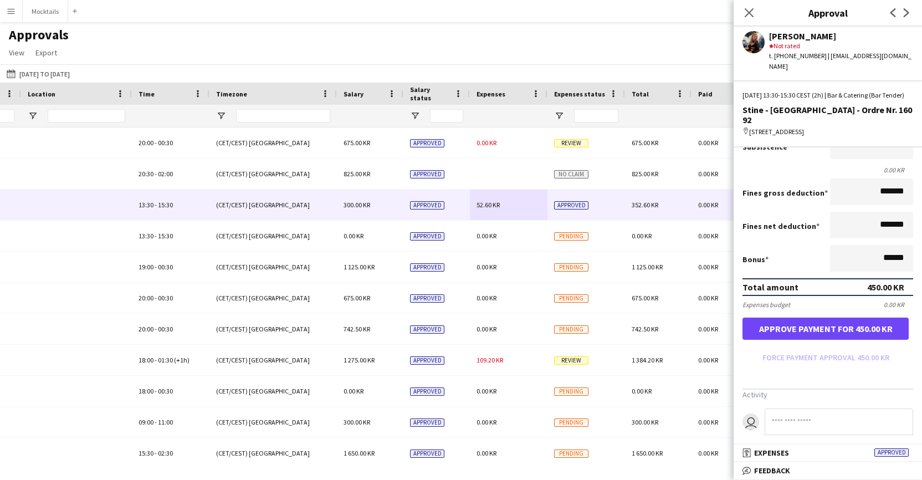
type input "*********"
click at [878, 326] on button "Approve payment for 450.00 KR" at bounding box center [825, 328] width 166 height 22
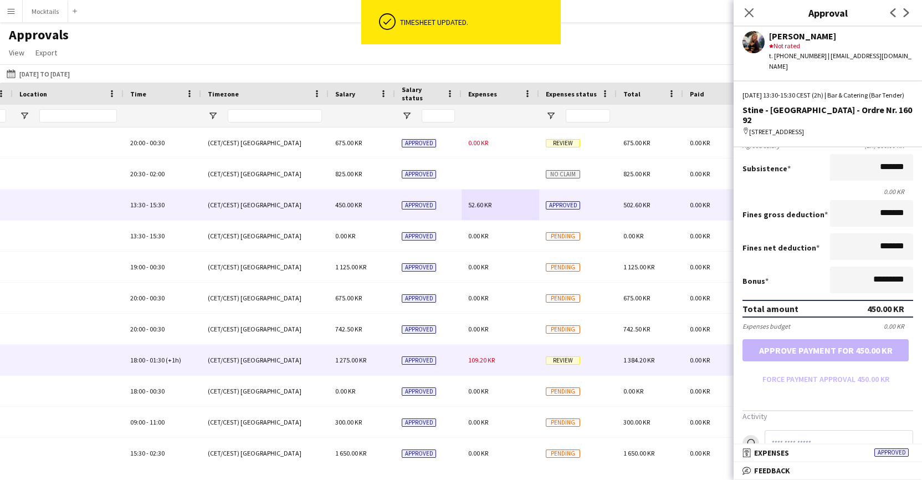
click at [500, 361] on div "109.20 KR" at bounding box center [501, 360] width 78 height 30
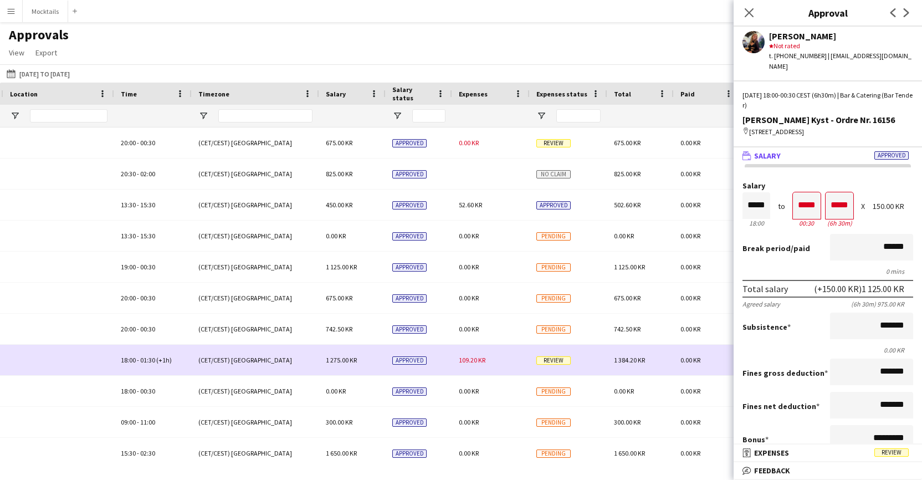
click at [481, 362] on span "109.20 KR" at bounding box center [472, 360] width 27 height 8
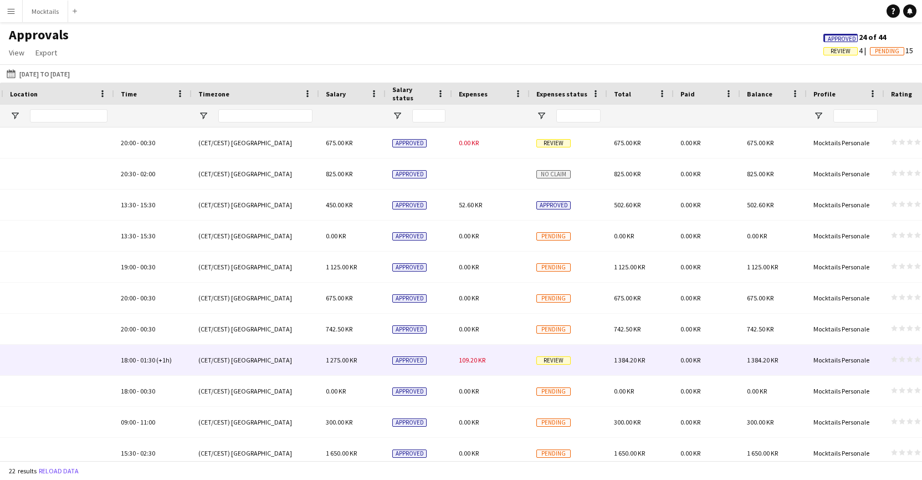
click at [476, 361] on span "109.20 KR" at bounding box center [472, 360] width 27 height 8
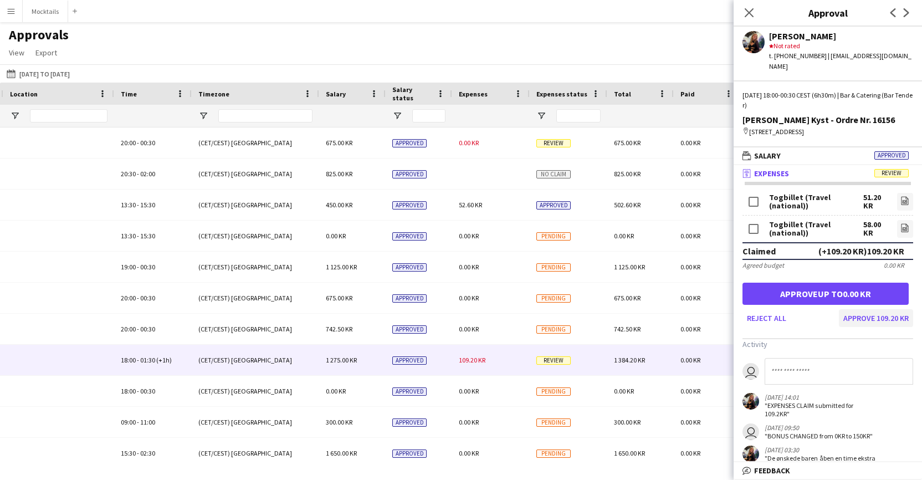
click at [881, 309] on button "Approve 109.20 KR" at bounding box center [876, 318] width 74 height 18
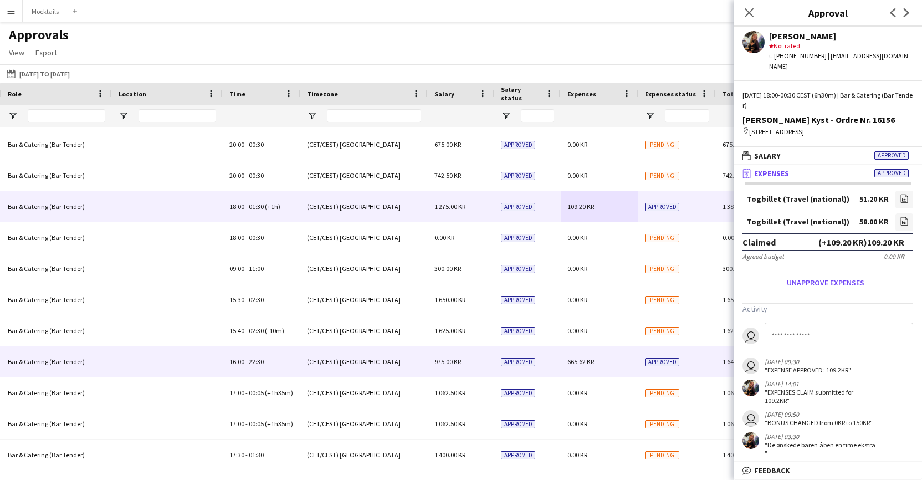
click at [470, 363] on div "975.00 KR" at bounding box center [461, 361] width 66 height 30
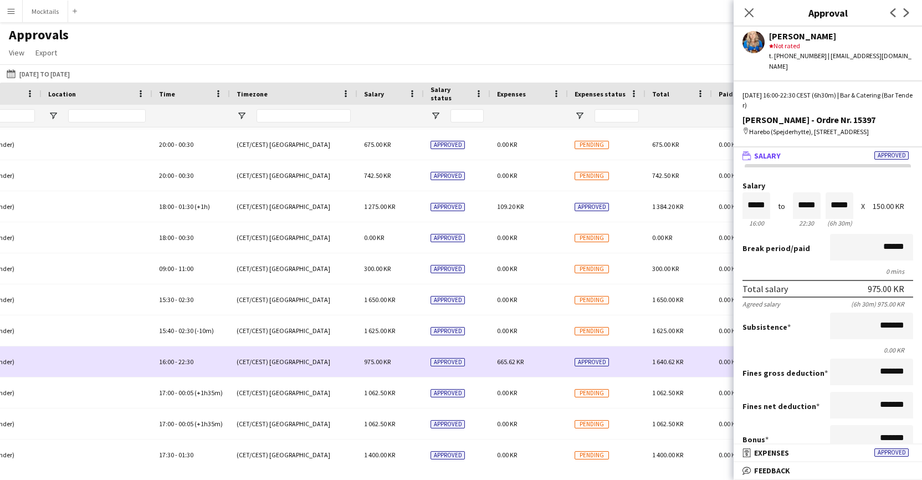
click at [547, 363] on div "665.62 KR" at bounding box center [529, 361] width 78 height 30
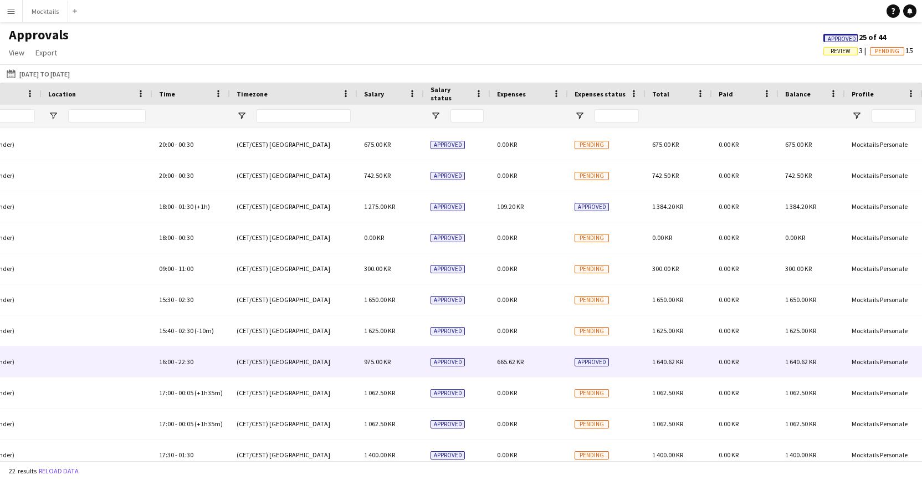
click at [547, 363] on div "665.62 KR" at bounding box center [529, 361] width 78 height 30
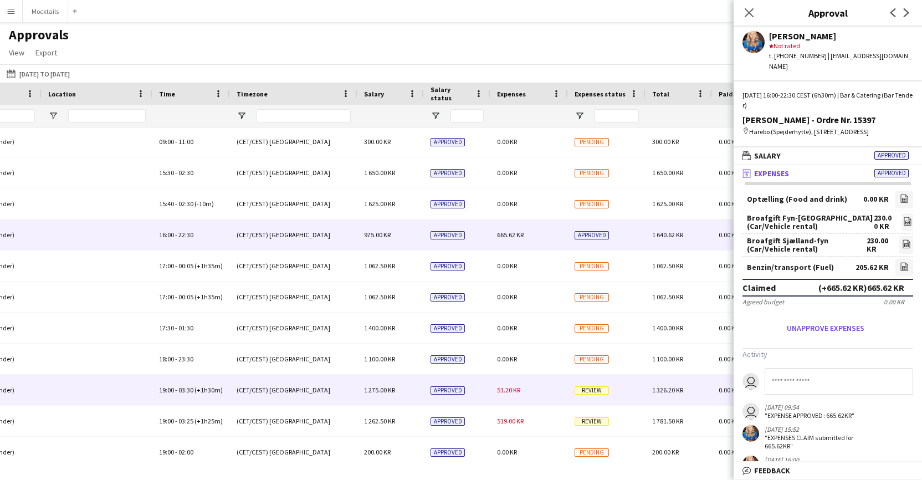
click at [545, 388] on div "51.20 KR" at bounding box center [529, 390] width 78 height 30
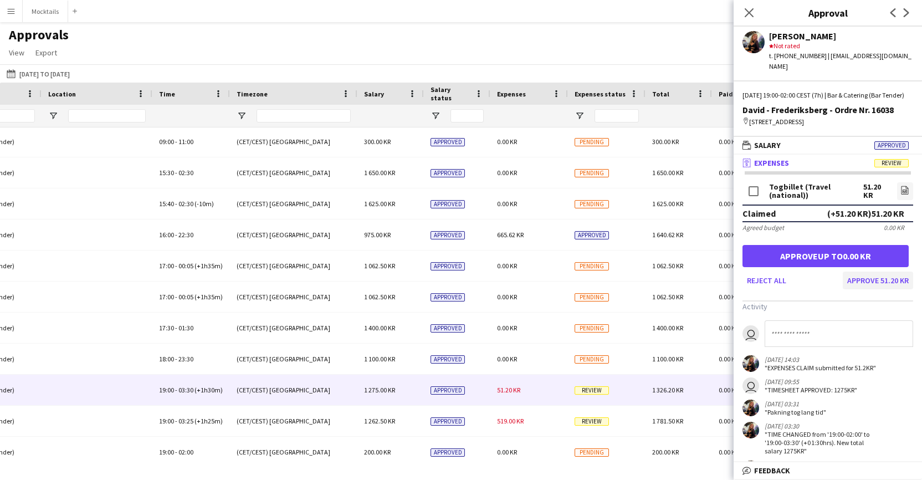
click at [882, 281] on button "Approve 51.20 KR" at bounding box center [878, 280] width 70 height 18
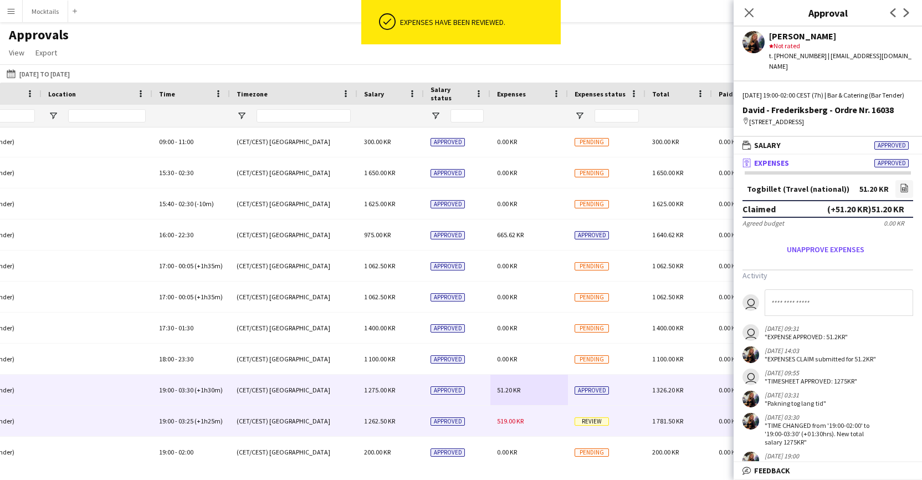
click at [541, 419] on div "519.00 KR" at bounding box center [529, 421] width 78 height 30
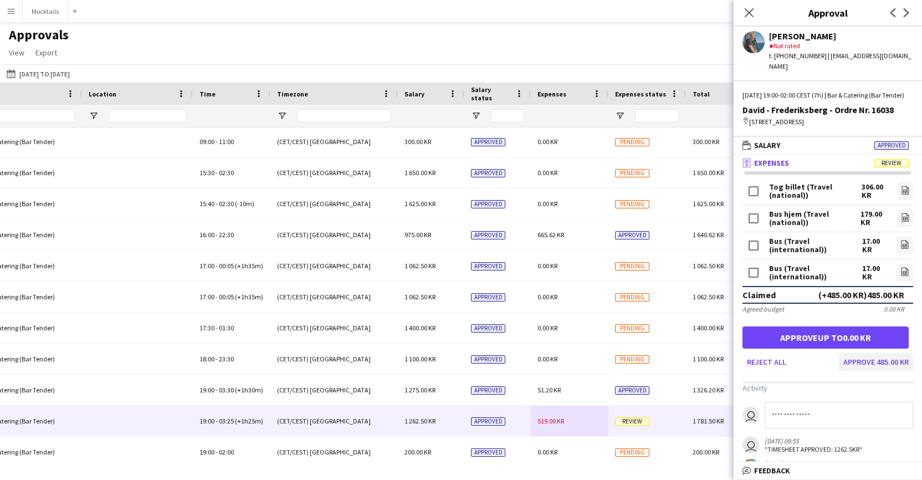
click at [888, 361] on button "Approve 485.00 KR" at bounding box center [876, 362] width 74 height 18
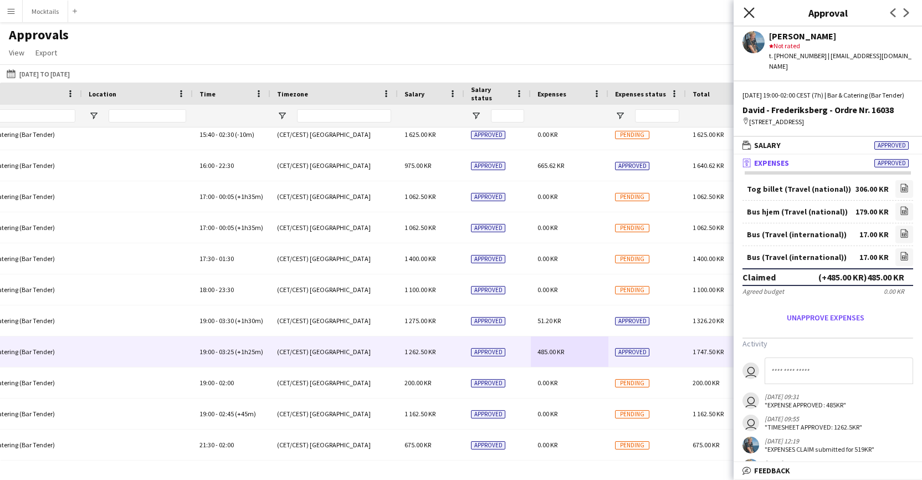
click at [745, 13] on icon "Close pop-in" at bounding box center [749, 12] width 11 height 11
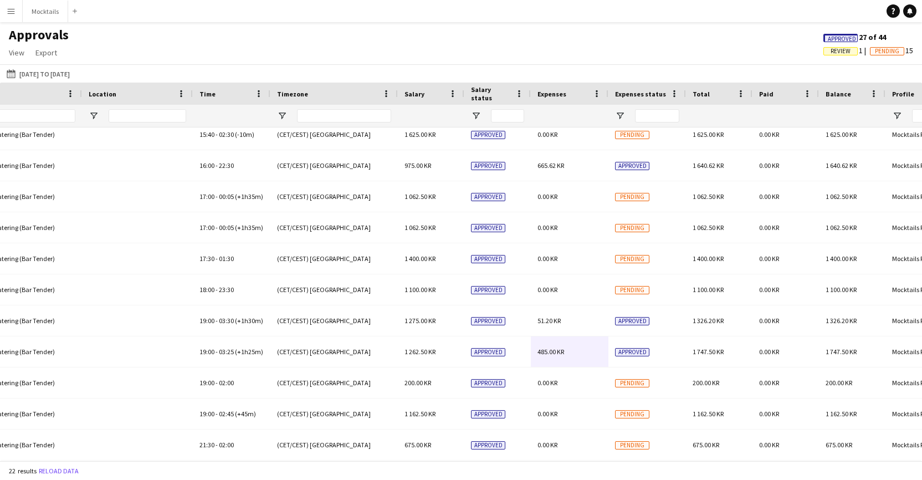
click at [842, 51] on span "Review" at bounding box center [841, 51] width 20 height 7
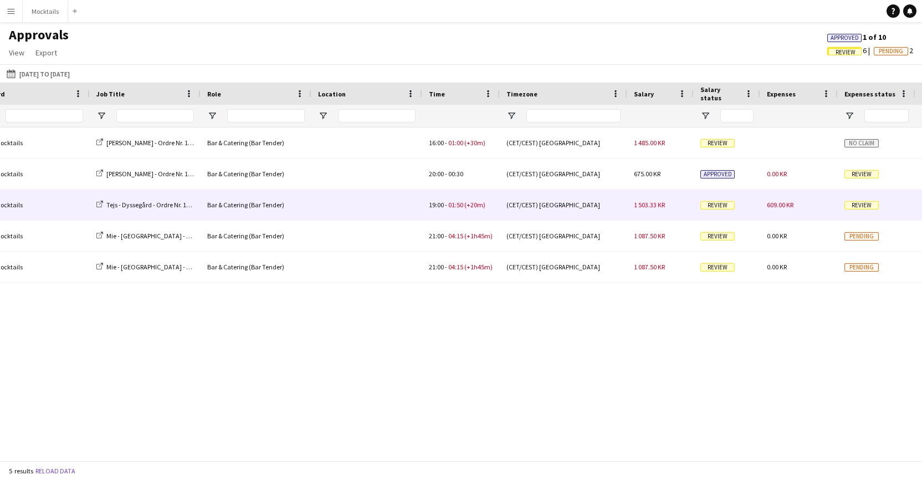
click at [630, 209] on div "1 503.33 KR" at bounding box center [660, 204] width 66 height 30
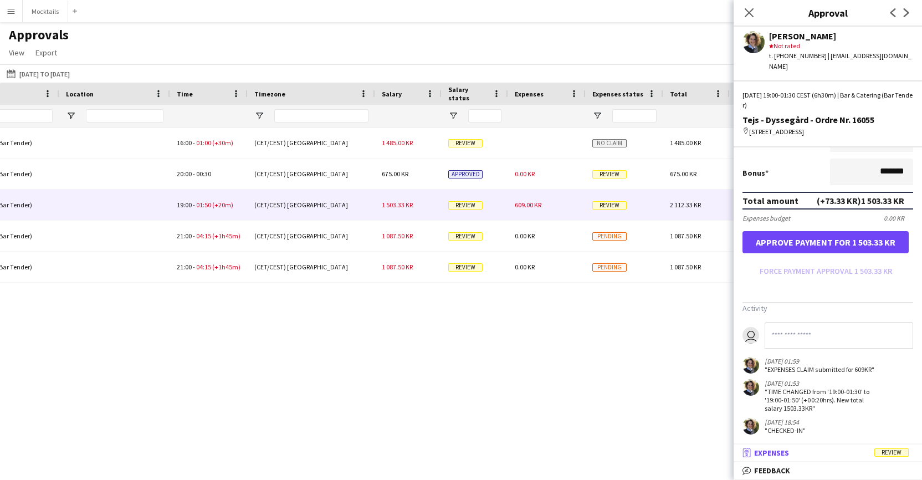
click at [781, 455] on span "Expenses" at bounding box center [771, 453] width 35 height 10
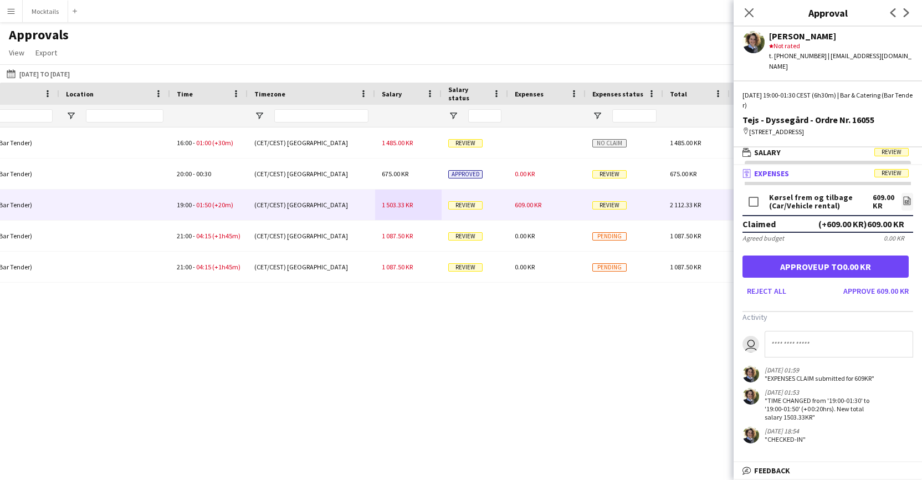
drag, startPoint x: 818, startPoint y: 187, endPoint x: 839, endPoint y: 194, distance: 22.3
click at [839, 194] on div "Kørsel frem og tilbage (Car/Vehicle rental)" at bounding box center [821, 201] width 104 height 17
click at [905, 200] on icon at bounding box center [907, 201] width 4 height 3
click at [868, 193] on div "Kørsel frem og tilbage (Car/Vehicle rental)" at bounding box center [821, 201] width 104 height 17
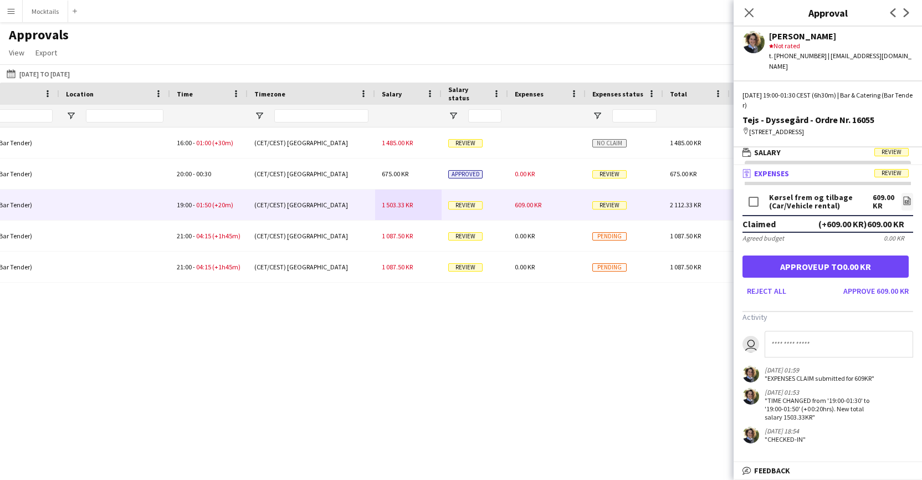
click at [822, 193] on div "Kørsel frem og tilbage (Car/Vehicle rental)" at bounding box center [821, 201] width 104 height 17
click at [863, 218] on div "(+609.00 KR) 609.00 KR" at bounding box center [861, 223] width 86 height 11
click at [885, 218] on div "(+609.00 KR) 609.00 KR" at bounding box center [861, 223] width 86 height 11
click at [760, 282] on button "Reject all" at bounding box center [766, 291] width 48 height 18
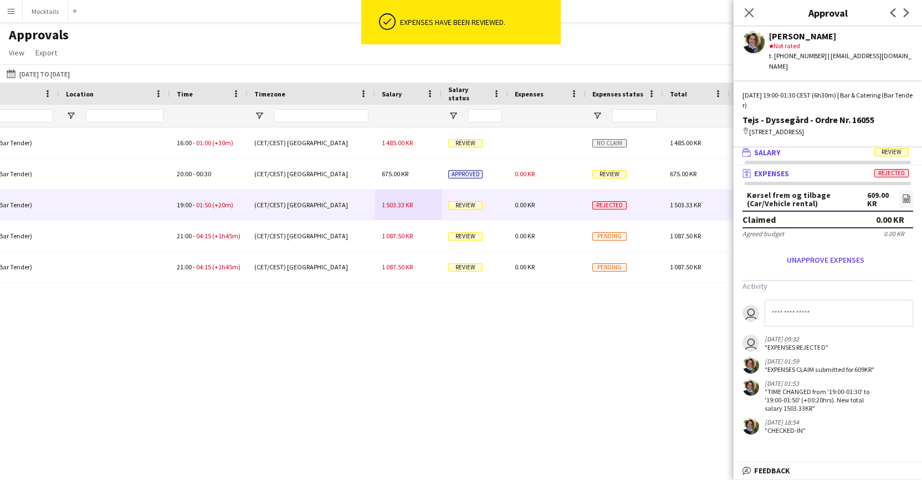
click at [768, 147] on span "Salary" at bounding box center [767, 152] width 27 height 10
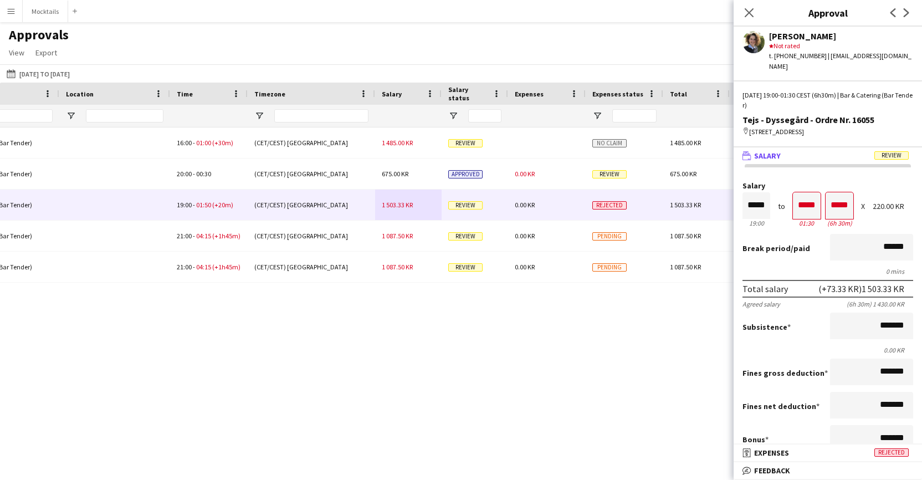
click at [889, 428] on input "*******" at bounding box center [871, 438] width 83 height 27
type input "*********"
click at [808, 425] on div "Bonus *********" at bounding box center [827, 439] width 171 height 29
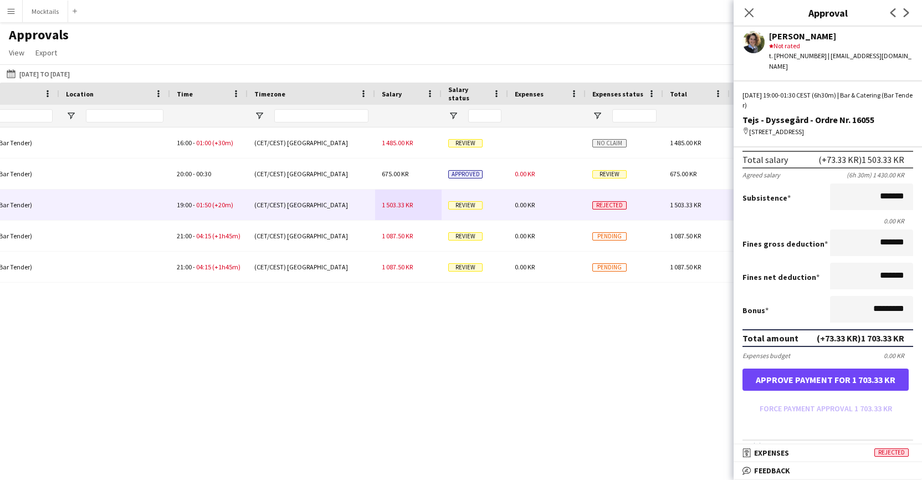
scroll to position [130, 0]
click at [872, 376] on button "Approve payment for 1 703.33 KR" at bounding box center [825, 379] width 166 height 22
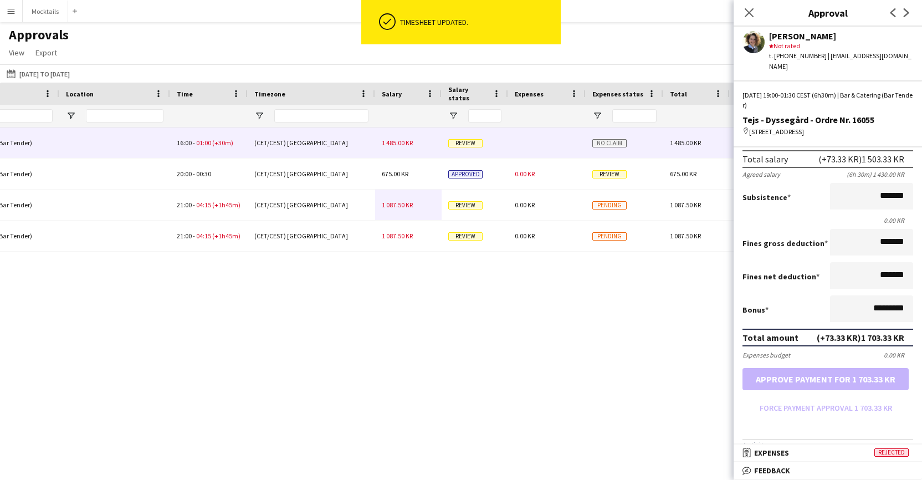
click at [416, 144] on div "1 485.00 KR" at bounding box center [408, 142] width 66 height 30
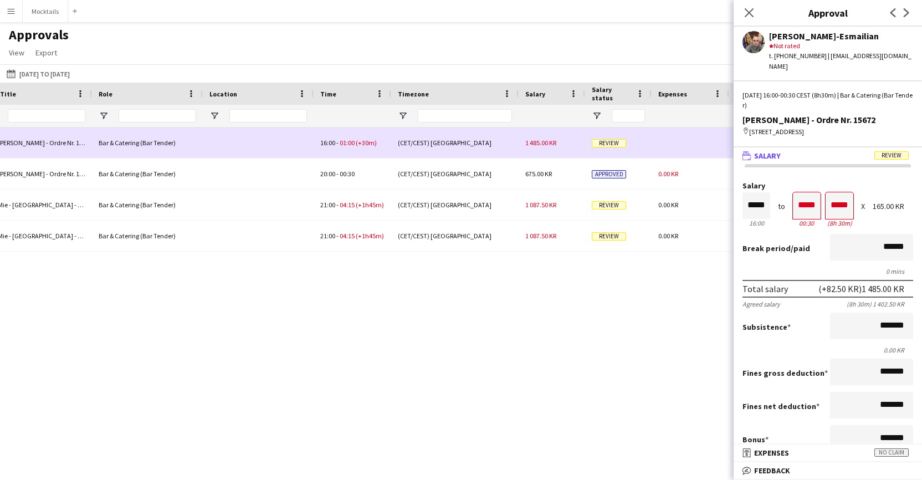
scroll to position [0, 464]
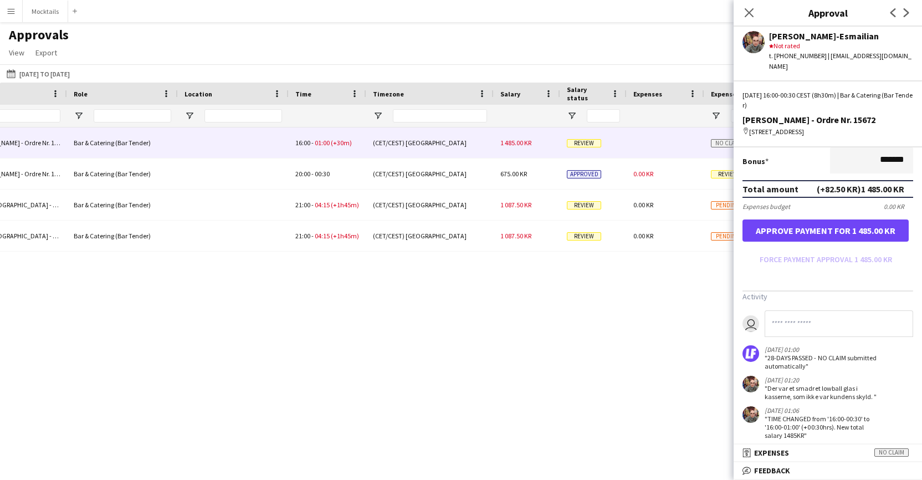
click at [856, 222] on button "Approve payment for 1 485.00 KR" at bounding box center [825, 230] width 166 height 22
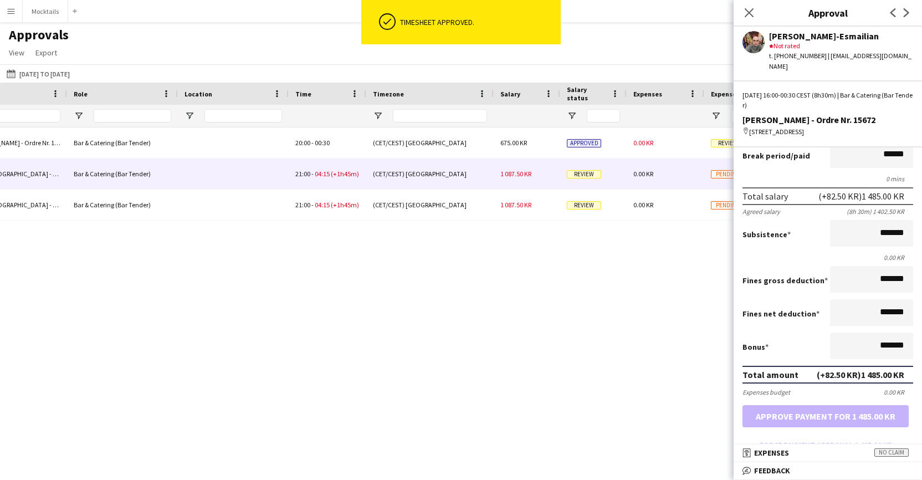
click at [531, 179] on div "1 087.50 KR" at bounding box center [527, 173] width 66 height 30
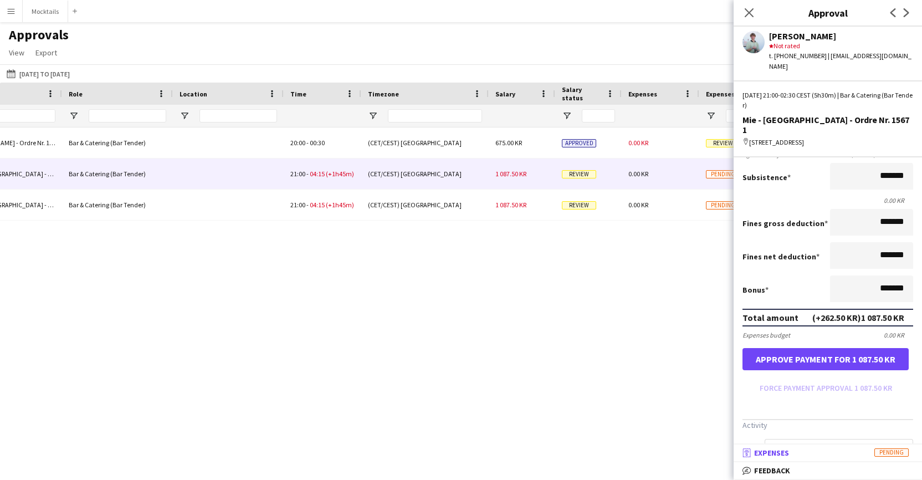
click at [778, 448] on span "Expenses" at bounding box center [771, 453] width 35 height 10
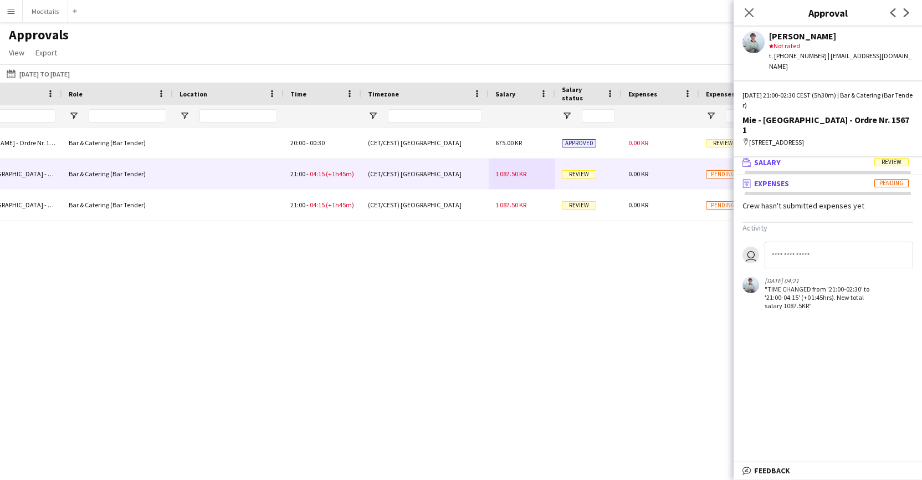
click at [770, 157] on span "Salary" at bounding box center [767, 162] width 27 height 10
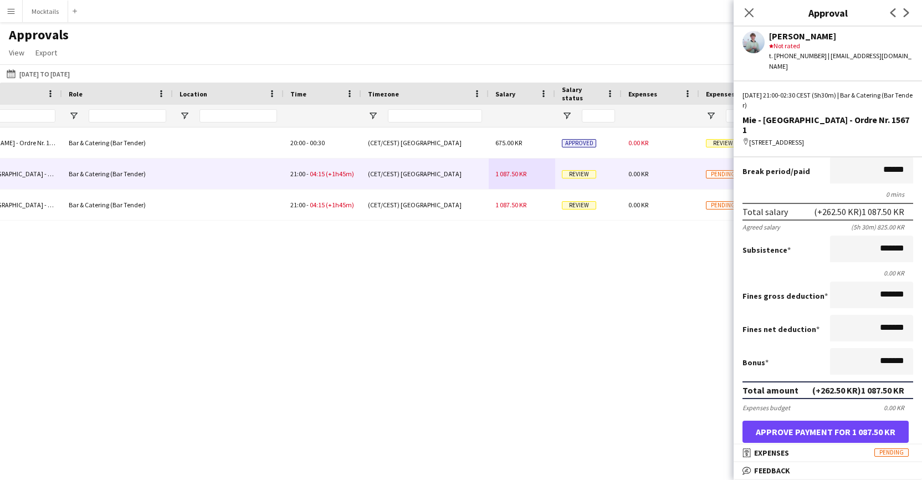
click at [846, 424] on button "Approve payment for 1 087.50 KR" at bounding box center [825, 432] width 166 height 22
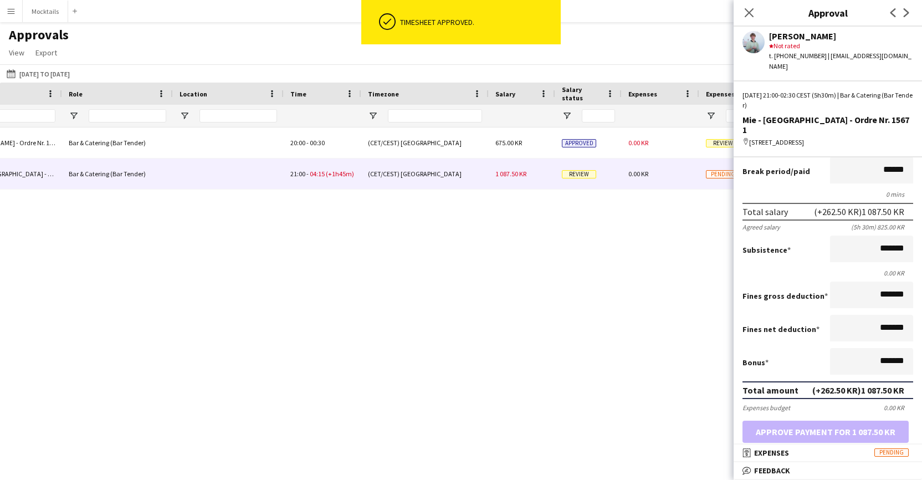
click at [459, 173] on div "(CET/CEST) [GEOGRAPHIC_DATA]" at bounding box center [424, 173] width 127 height 30
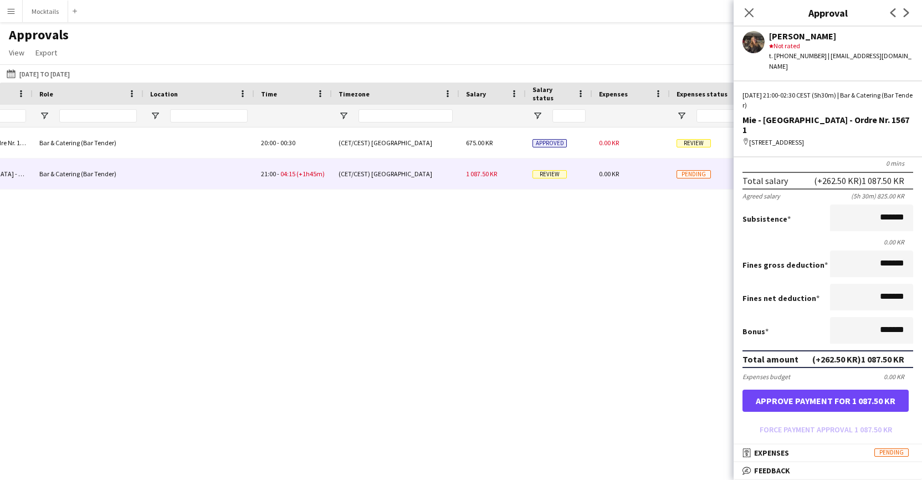
click at [842, 390] on button "Approve payment for 1 087.50 KR" at bounding box center [825, 401] width 166 height 22
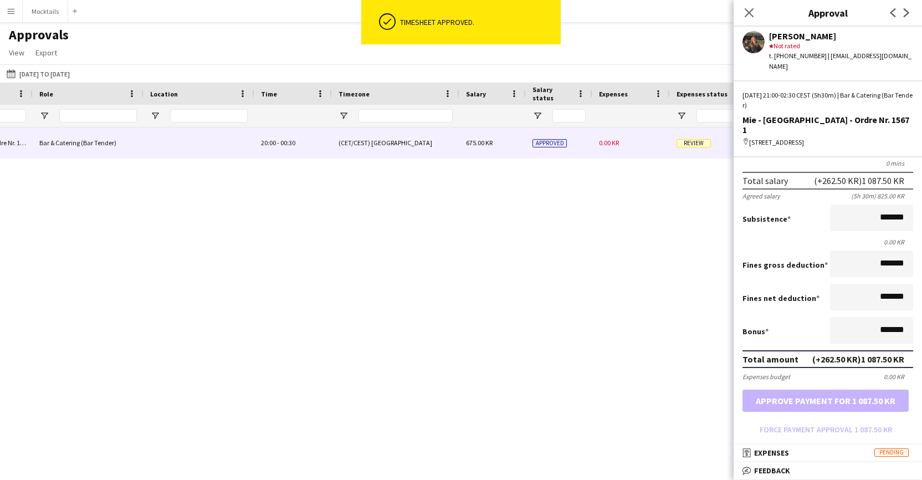
click at [427, 148] on div "(CET/CEST) [GEOGRAPHIC_DATA]" at bounding box center [395, 142] width 127 height 30
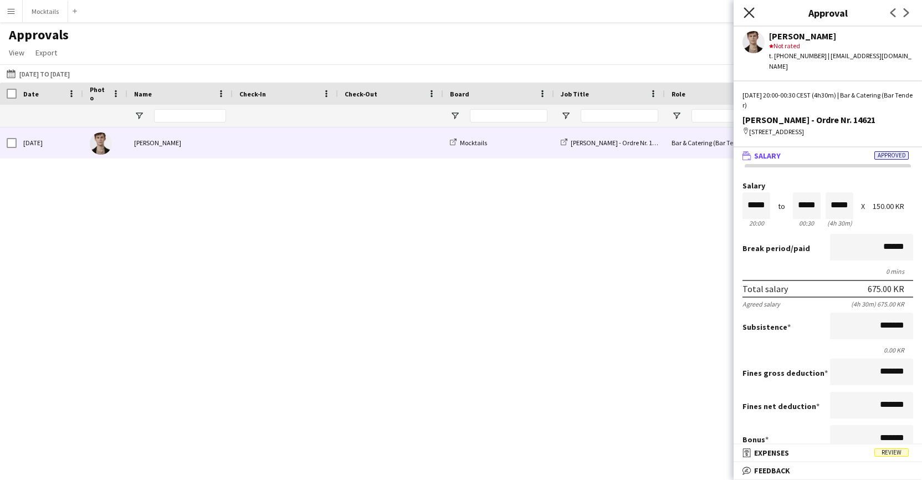
click at [750, 12] on icon at bounding box center [749, 12] width 11 height 11
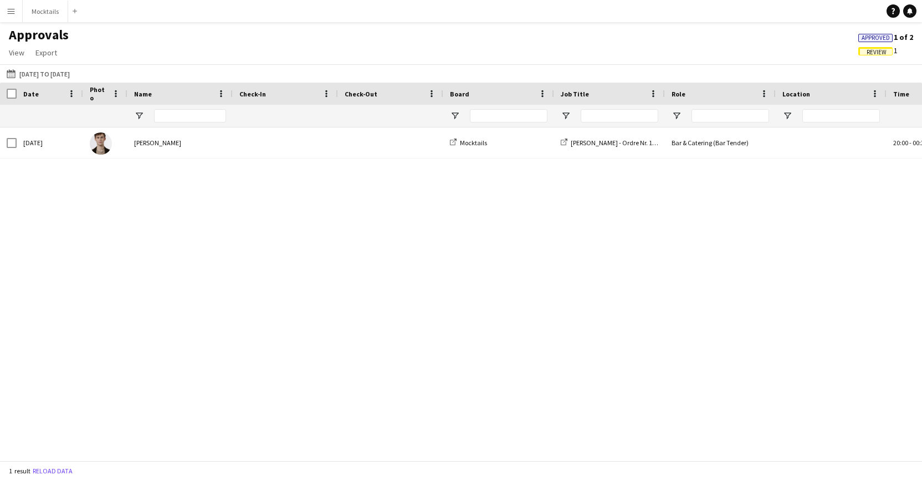
click at [885, 50] on span "Review" at bounding box center [877, 52] width 20 height 7
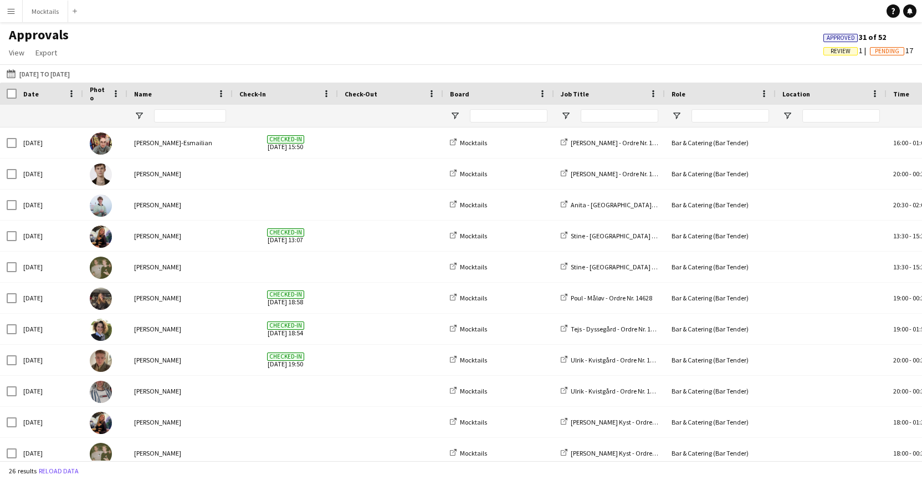
click at [840, 53] on span "Review" at bounding box center [841, 51] width 20 height 7
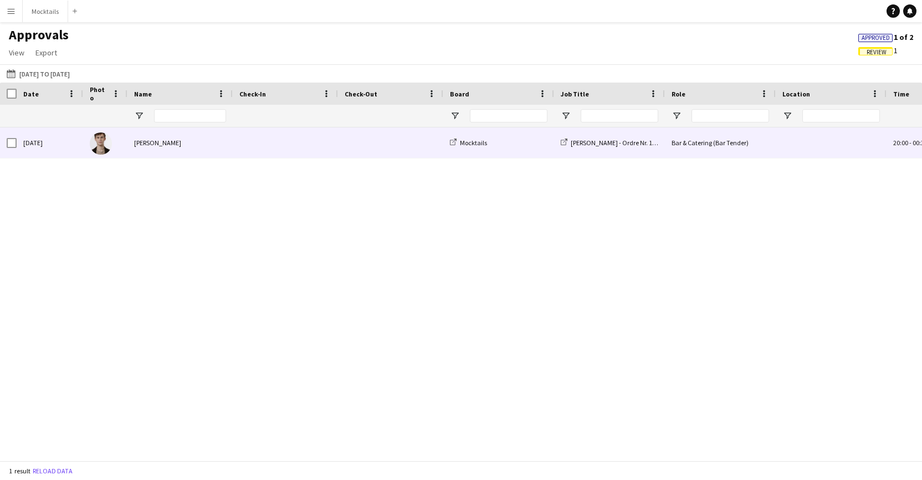
click at [409, 150] on span at bounding box center [391, 142] width 92 height 30
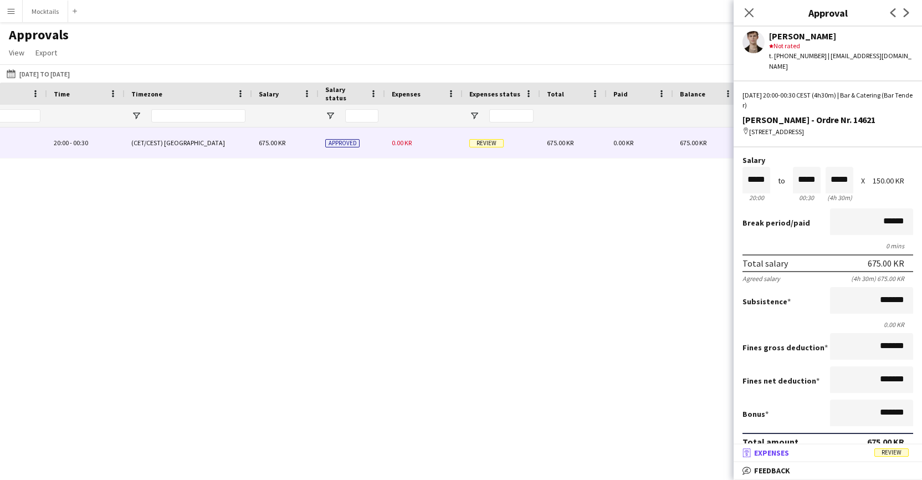
click at [786, 453] on span "Expenses" at bounding box center [771, 453] width 35 height 10
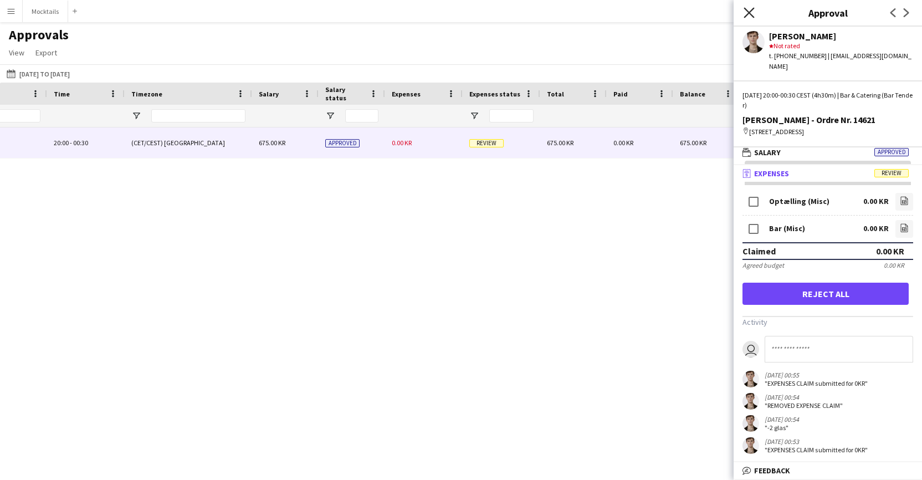
click at [746, 15] on icon "Close pop-in" at bounding box center [749, 12] width 11 height 11
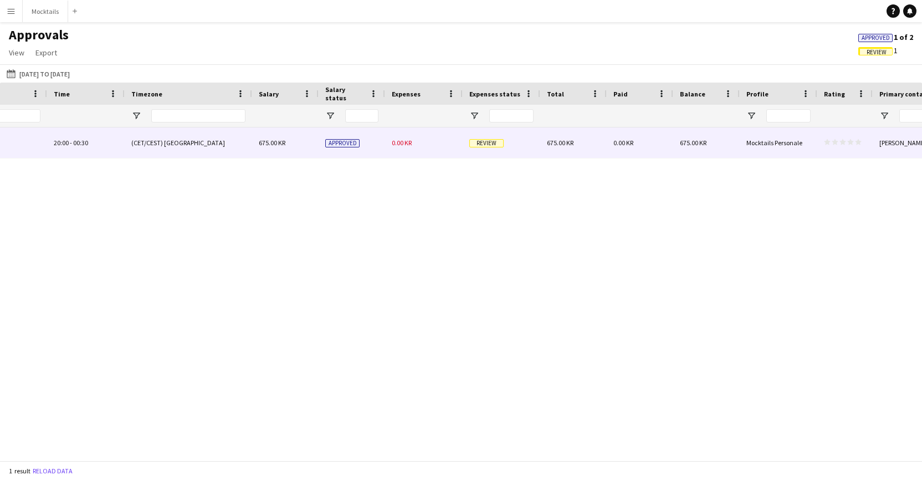
click at [623, 146] on span "0.00 KR" at bounding box center [623, 143] width 20 height 8
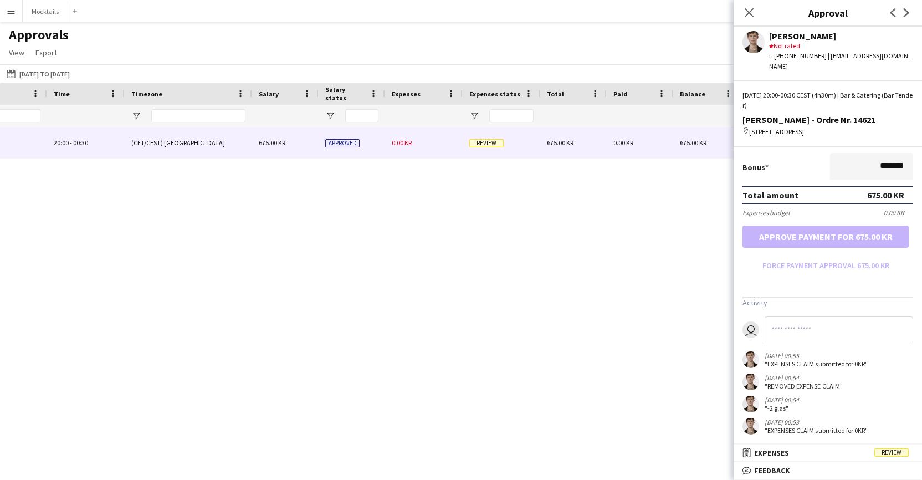
click at [844, 235] on form "Salary ***** 20:00 to ***** 00:30 ***** (4h 30m) X 150.00 KR Break period /paid…" at bounding box center [828, 92] width 188 height 365
click at [844, 260] on form "Salary ***** 20:00 to ***** 00:30 ***** (4h 30m) X 150.00 KR Break period /paid…" at bounding box center [828, 92] width 188 height 365
click at [775, 454] on span "Expenses" at bounding box center [771, 453] width 35 height 10
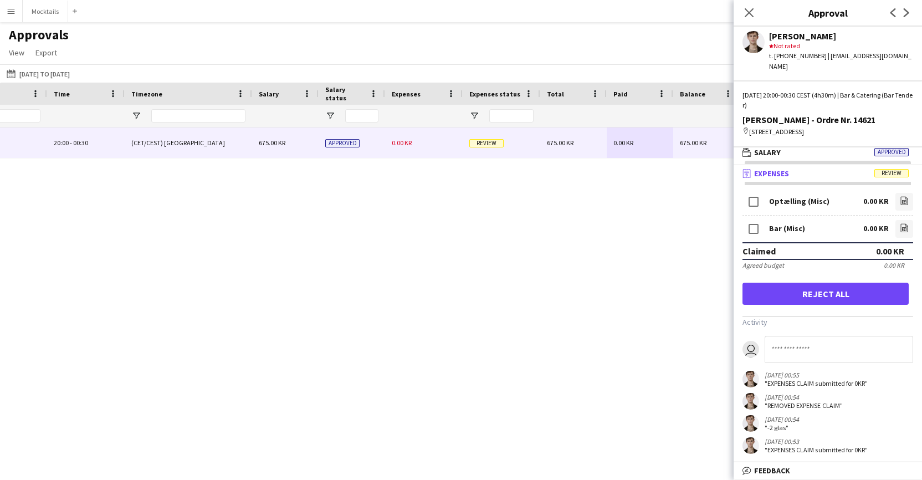
click at [831, 283] on button "Reject all" at bounding box center [825, 294] width 166 height 22
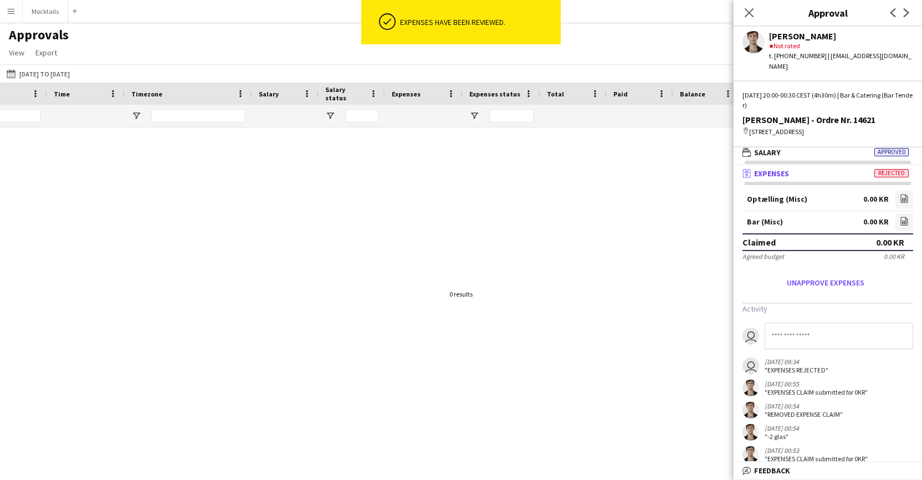
click at [422, 141] on div at bounding box center [461, 293] width 922 height 333
click at [750, 9] on icon "Close pop-in" at bounding box center [749, 12] width 11 height 11
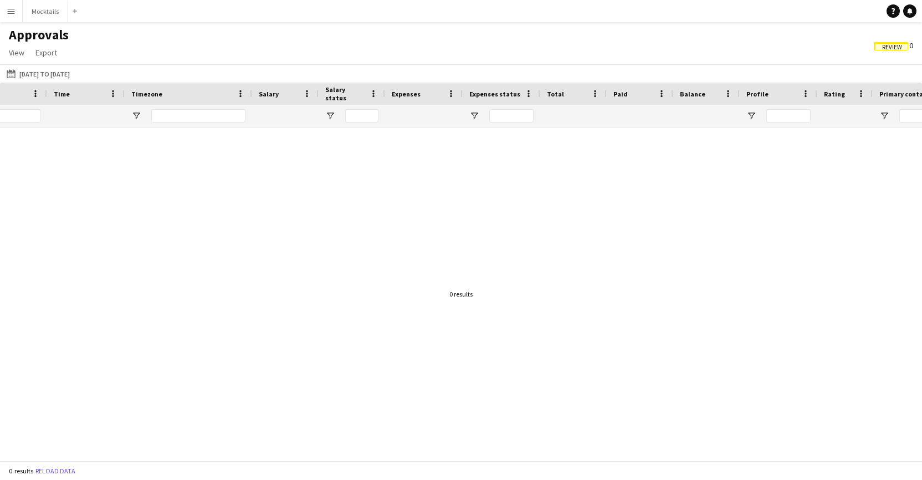
click at [880, 48] on span "Review" at bounding box center [891, 46] width 34 height 8
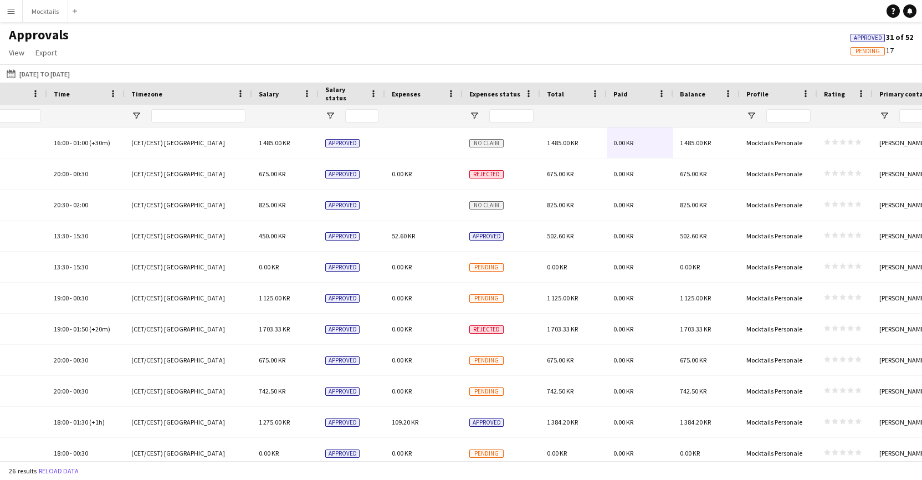
click at [867, 52] on span "Pending" at bounding box center [867, 51] width 24 height 7
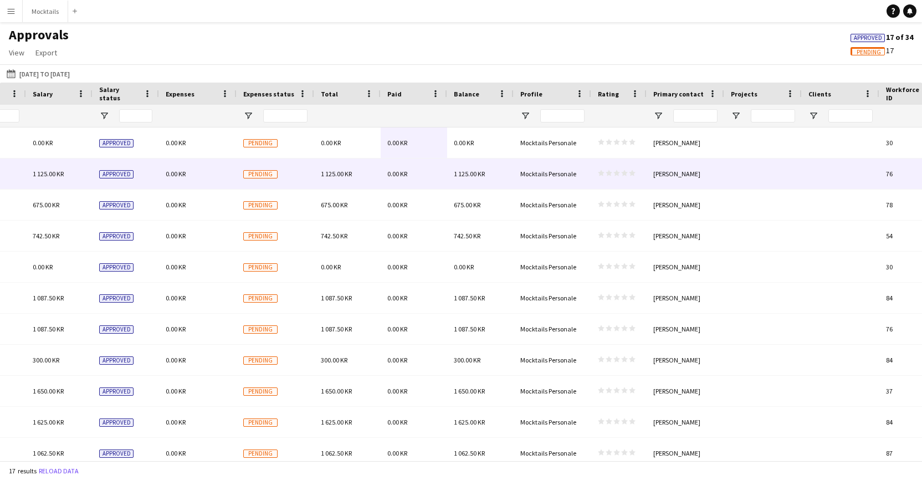
click at [352, 175] on span "1 125.00 KR" at bounding box center [336, 174] width 31 height 8
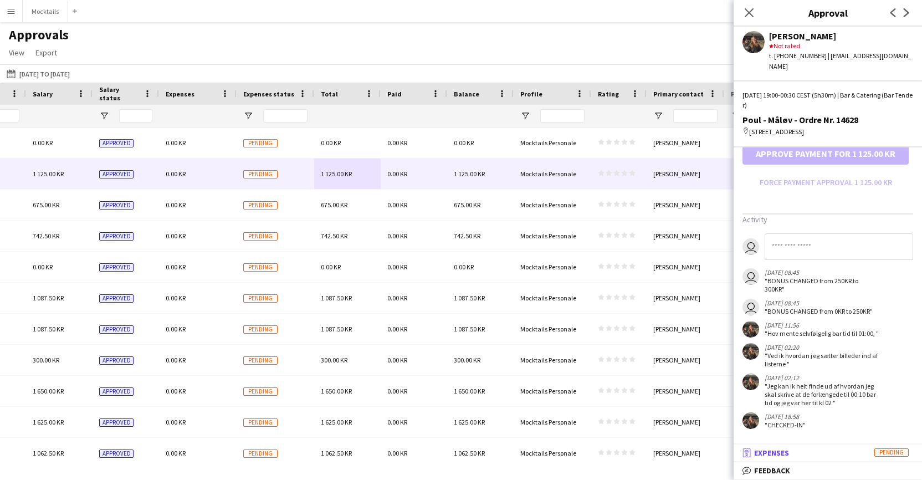
click at [815, 454] on mat-panel-title "receipt Expenses Pending" at bounding box center [826, 453] width 184 height 10
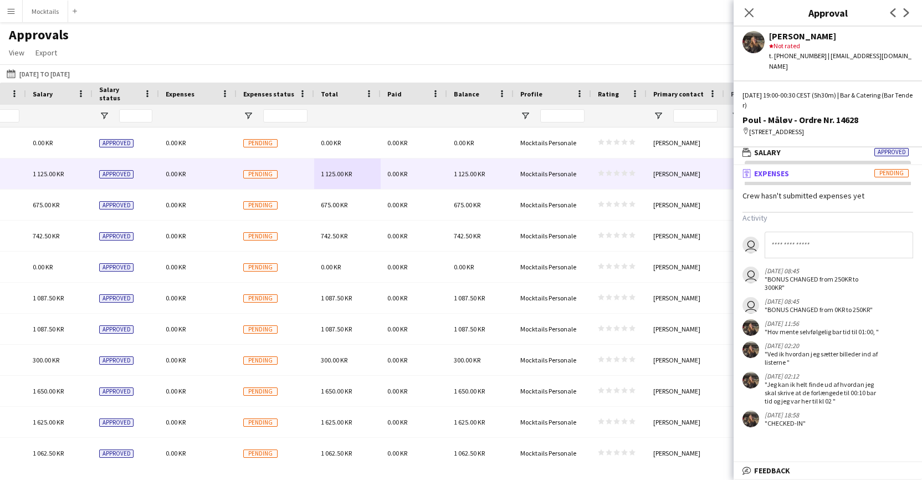
click at [639, 56] on div "Approvals View Customise view Customise filters Reset Filters Reset View Reset …" at bounding box center [461, 46] width 922 height 38
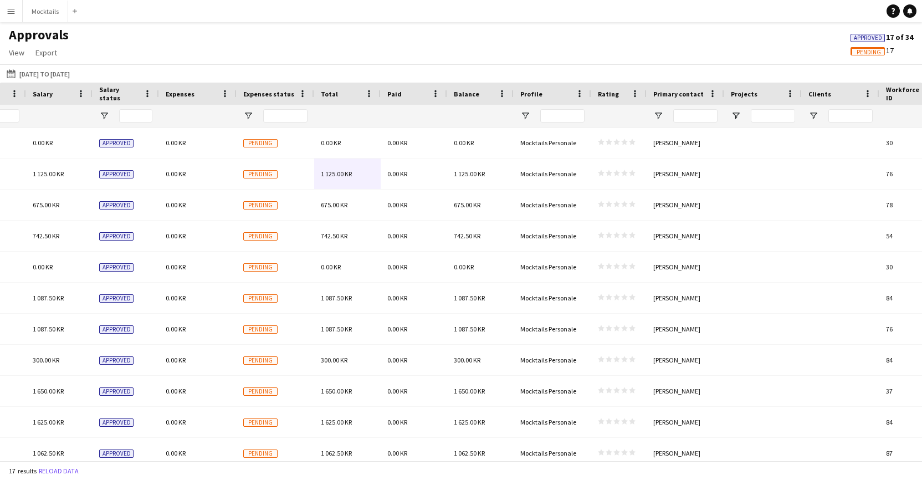
click at [875, 39] on span "Approved" at bounding box center [868, 37] width 28 height 7
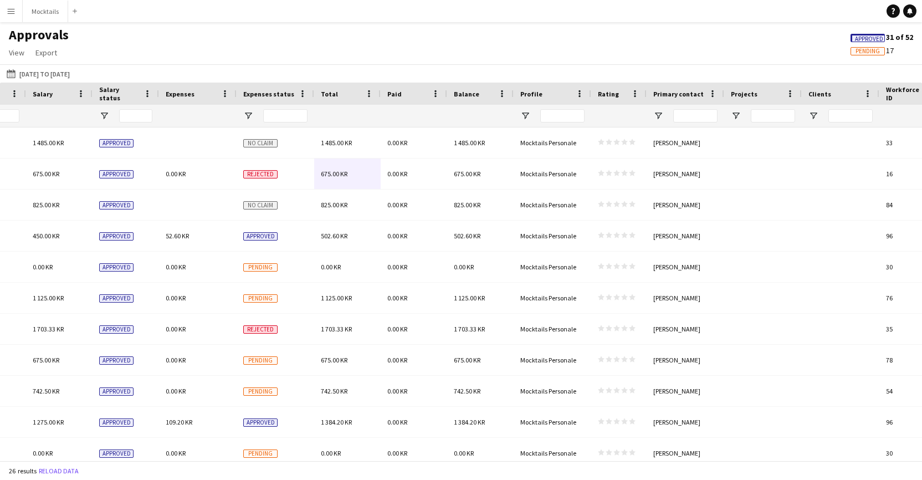
click at [213, 51] on div "Approvals View Customise view Customise filters Reset Filters Reset View Reset …" at bounding box center [461, 46] width 922 height 38
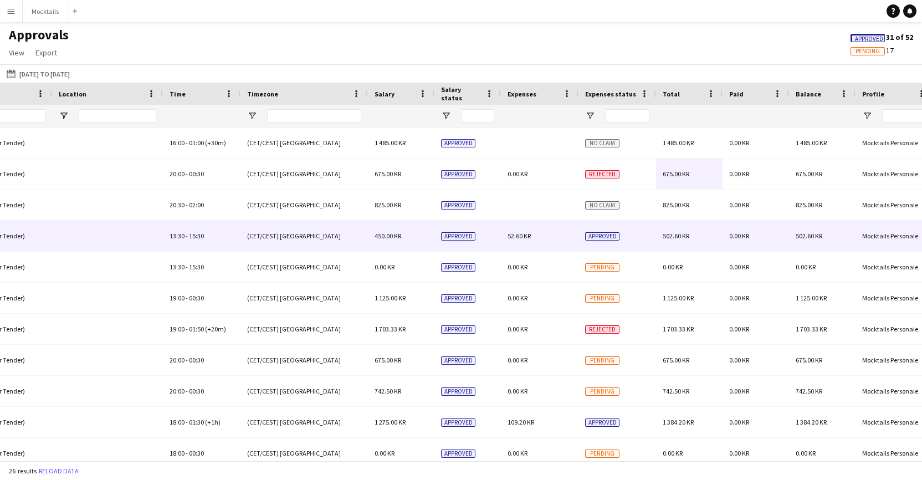
scroll to position [0, 560]
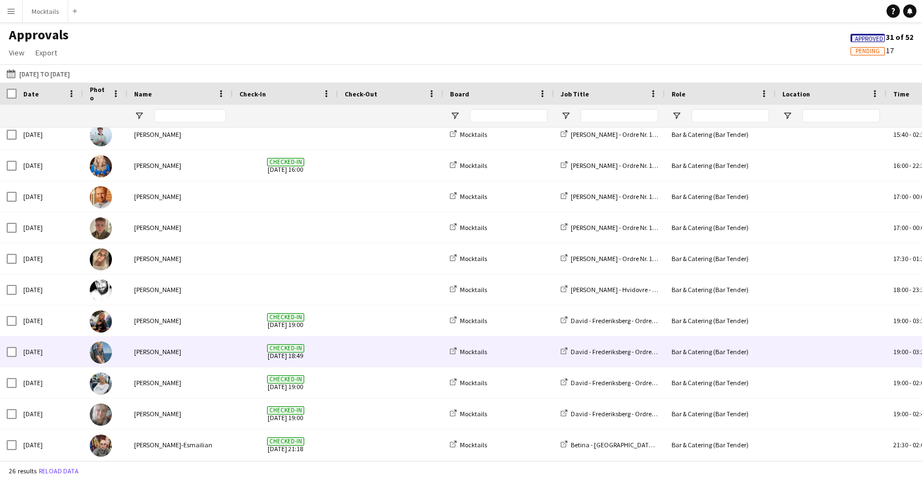
click at [239, 346] on span "Checked-in [DATE] 18:49" at bounding box center [285, 351] width 92 height 30
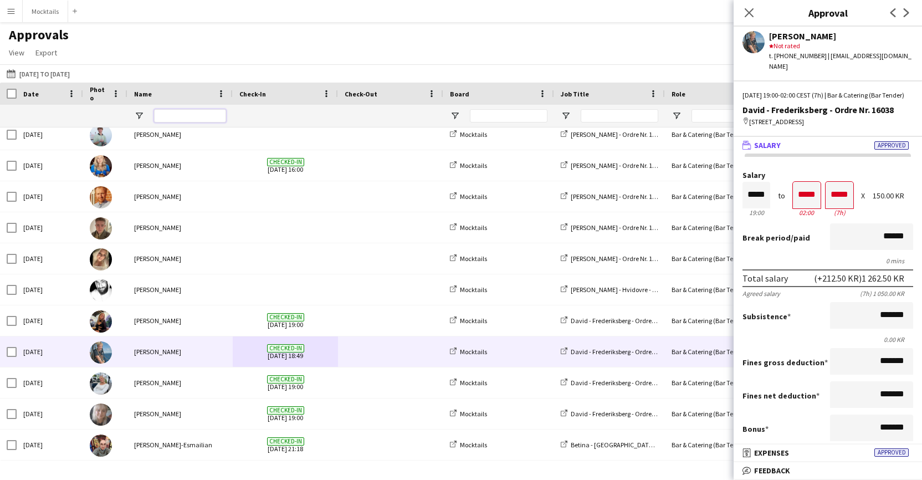
click at [186, 110] on input "Name Filter Input" at bounding box center [190, 115] width 72 height 13
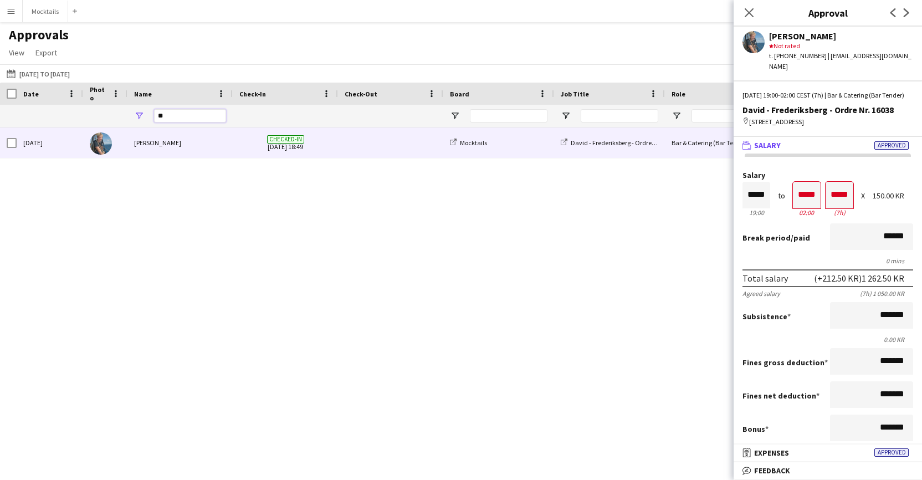
type input "*"
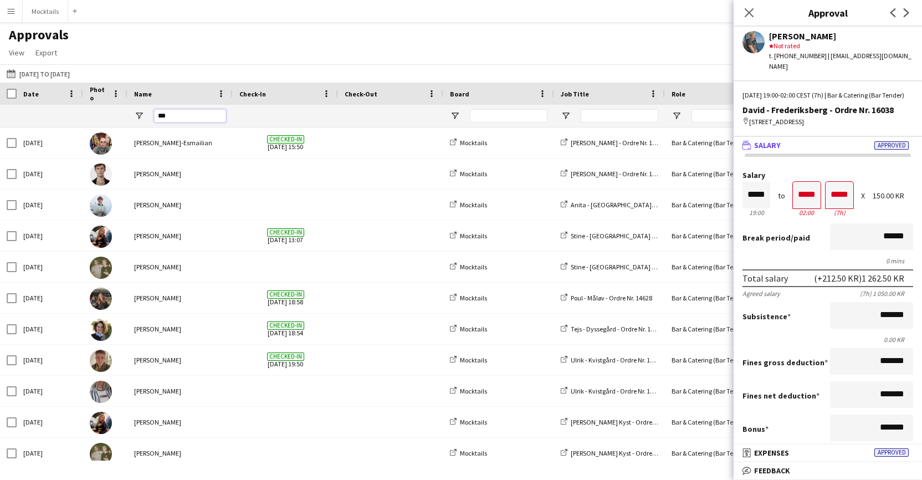
type input "****"
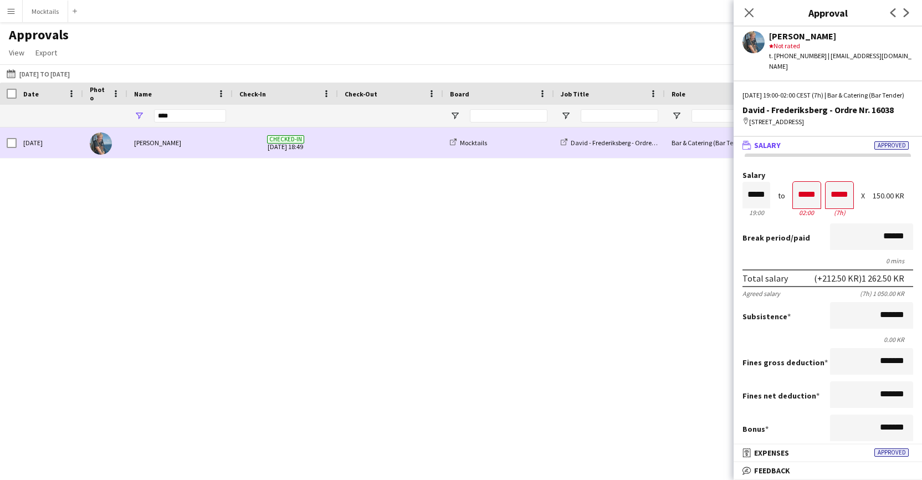
click at [373, 148] on span at bounding box center [391, 142] width 92 height 30
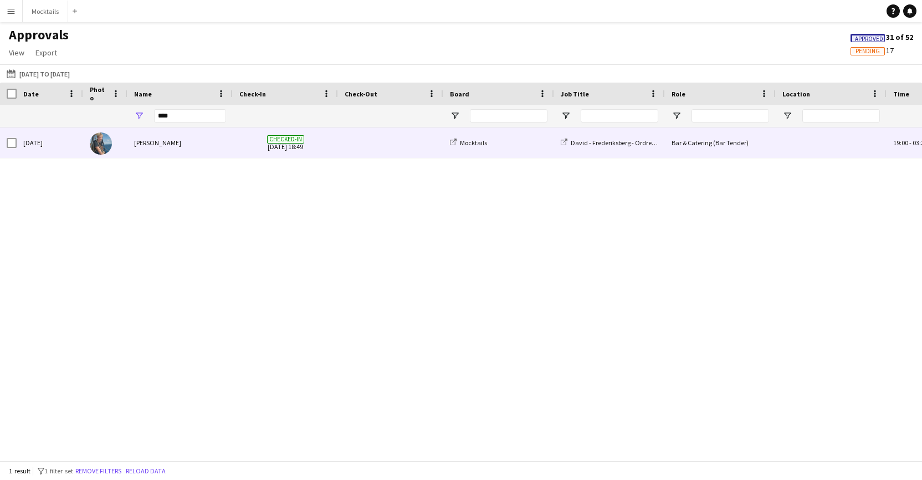
click at [373, 148] on span at bounding box center [391, 142] width 92 height 30
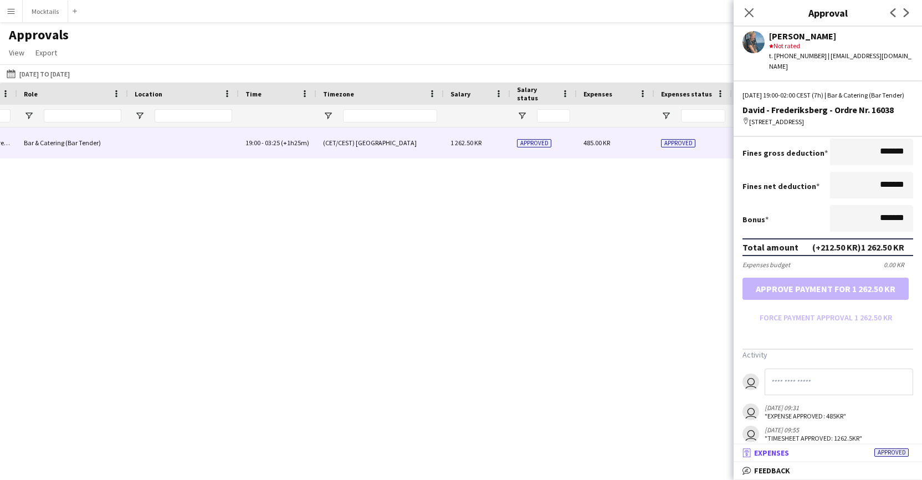
click at [785, 454] on span "Expenses" at bounding box center [771, 453] width 35 height 10
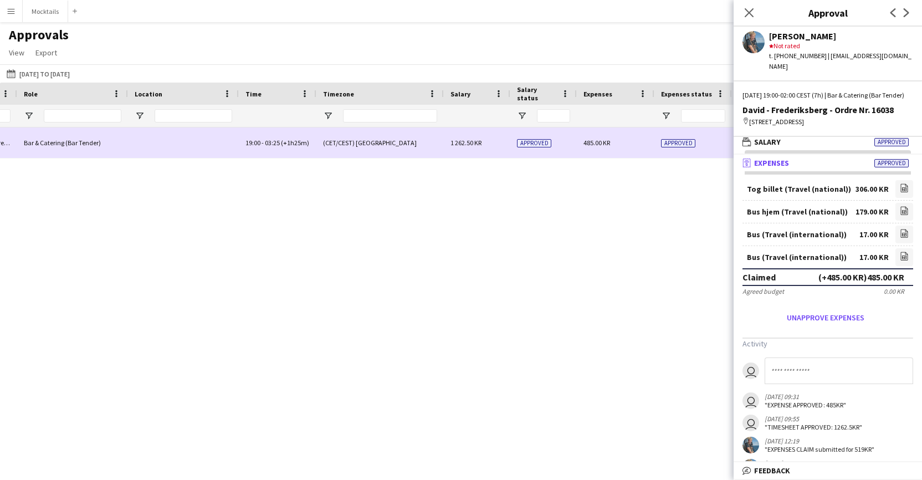
click at [404, 143] on div "(CET/CEST) [GEOGRAPHIC_DATA]" at bounding box center [379, 142] width 127 height 30
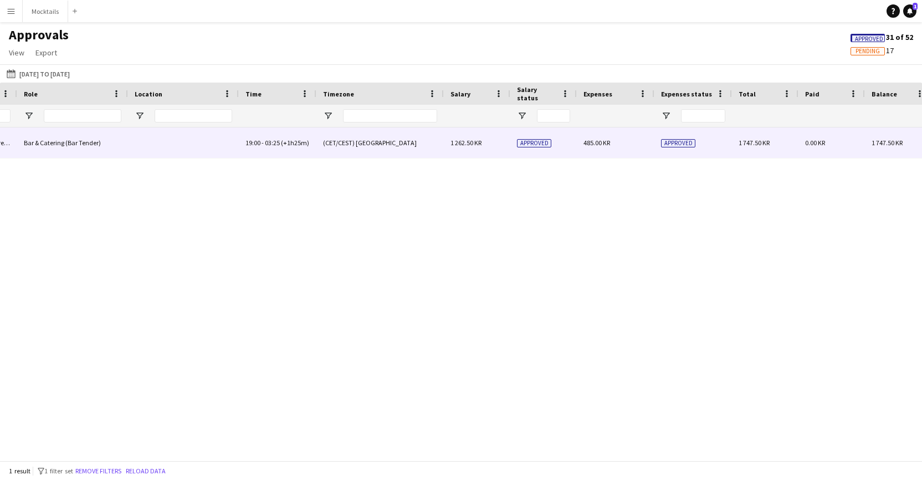
click at [404, 143] on div "(CET/CEST) [GEOGRAPHIC_DATA]" at bounding box center [379, 142] width 127 height 30
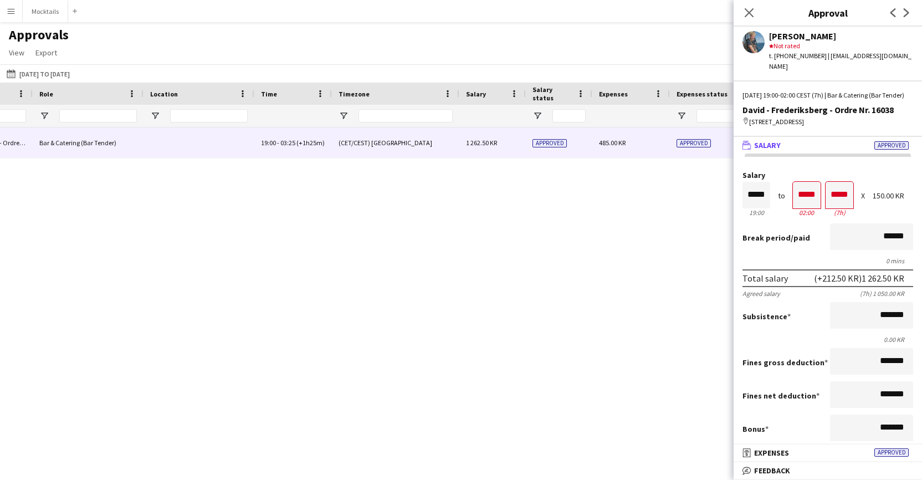
scroll to position [0, 0]
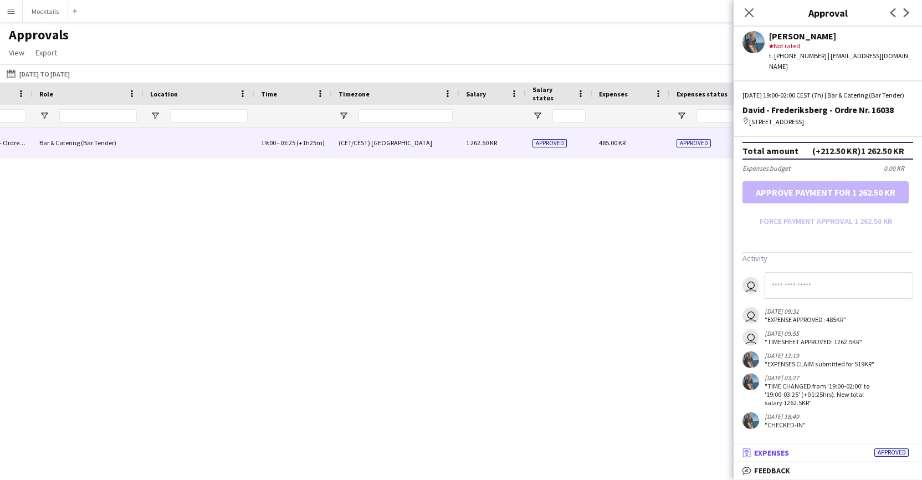
click at [777, 454] on span "Expenses" at bounding box center [771, 453] width 35 height 10
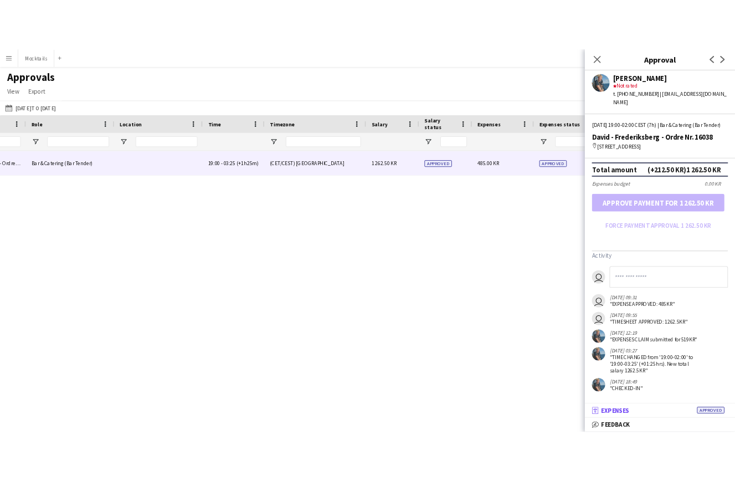
scroll to position [3, 0]
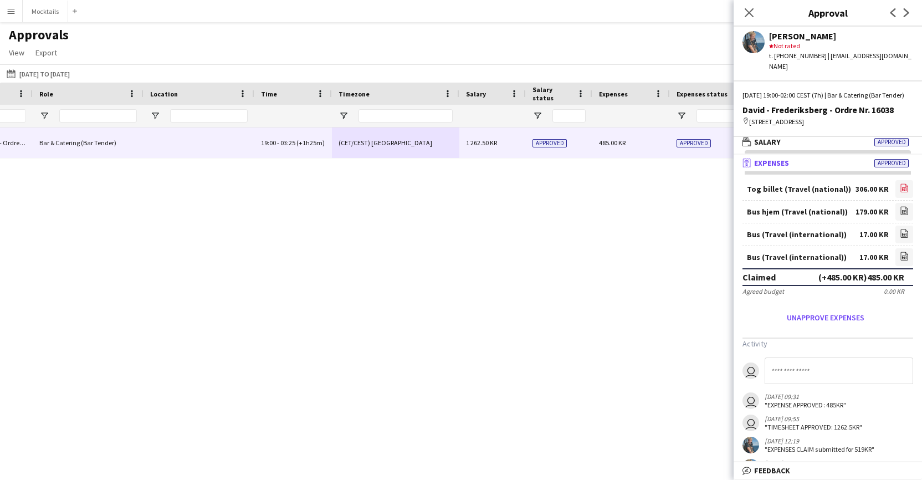
click at [904, 186] on icon "file-image" at bounding box center [904, 187] width 9 height 9
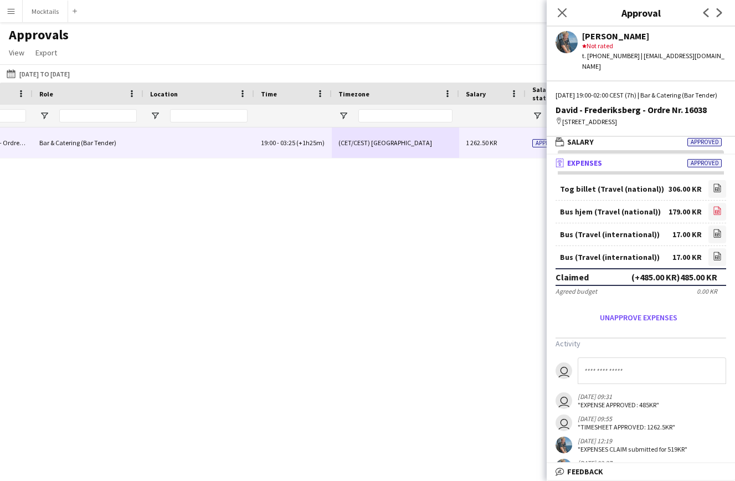
click at [717, 211] on icon "file-image" at bounding box center [717, 210] width 9 height 9
click at [561, 14] on icon at bounding box center [562, 12] width 11 height 11
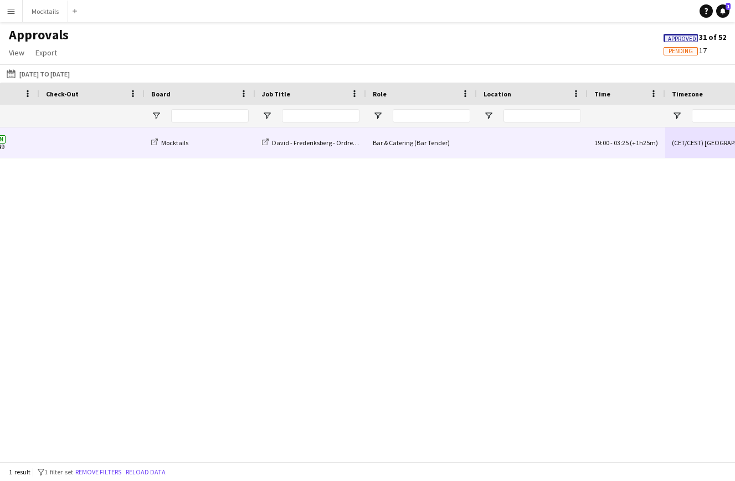
scroll to position [0, 137]
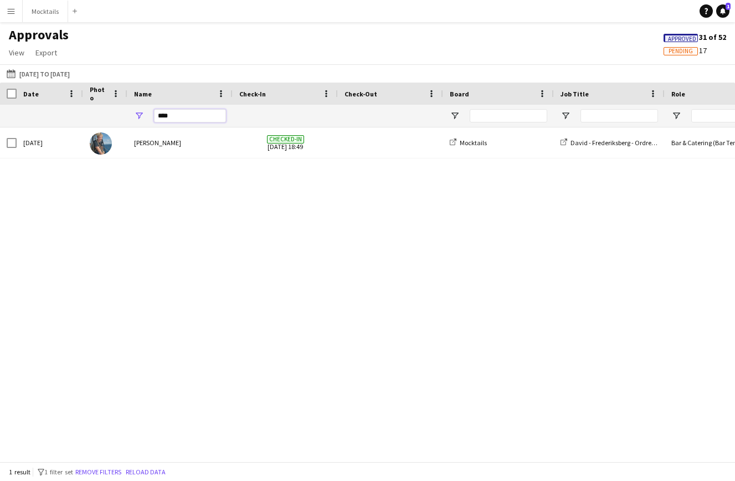
click at [173, 115] on input "****" at bounding box center [190, 115] width 72 height 13
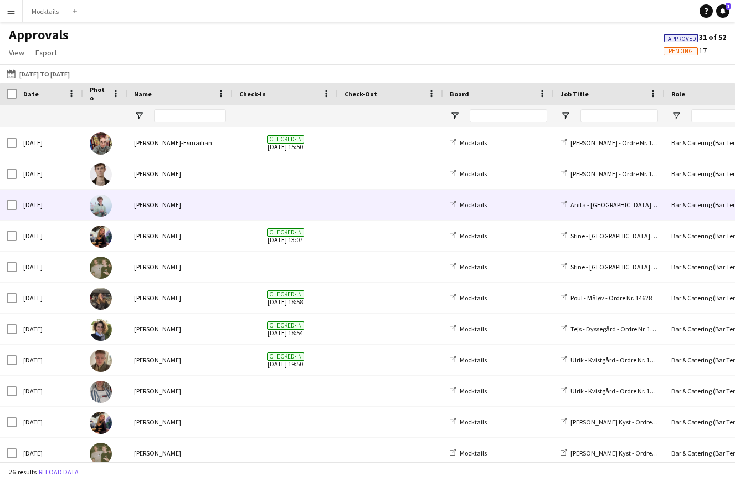
click at [165, 205] on div "[PERSON_NAME]" at bounding box center [179, 204] width 105 height 30
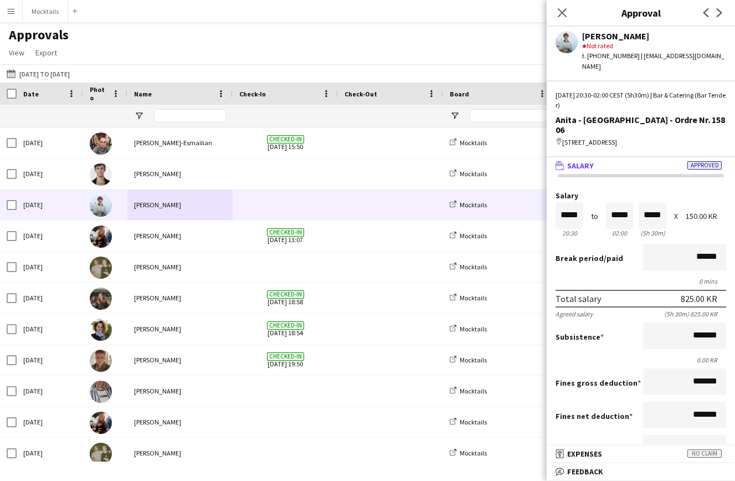
click at [608, 37] on div "[PERSON_NAME]" at bounding box center [654, 36] width 144 height 10
copy div "[PERSON_NAME]"
click at [189, 112] on input "Name Filter Input" at bounding box center [190, 115] width 72 height 13
paste input "*********"
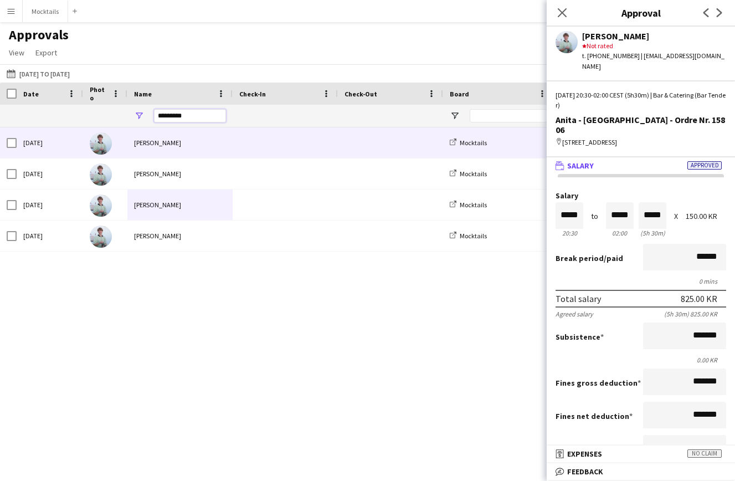
type input "*********"
click at [221, 43] on div "Approvals View Customise view Customise filters Reset Filters Reset View Reset …" at bounding box center [367, 46] width 735 height 38
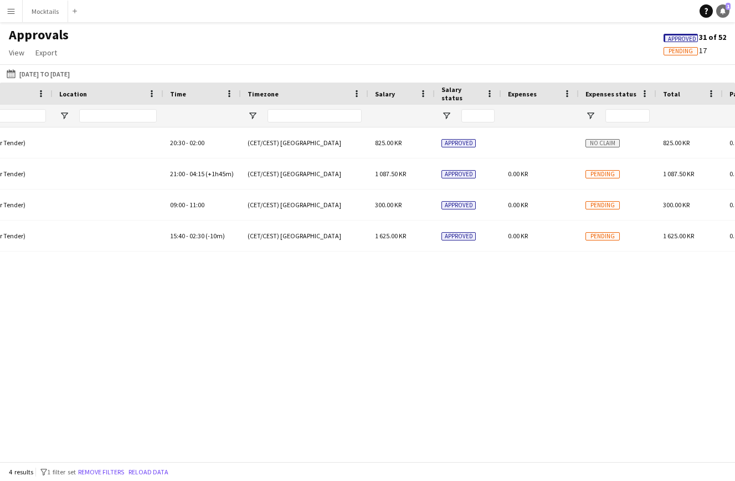
click at [723, 9] on icon at bounding box center [723, 11] width 6 height 6
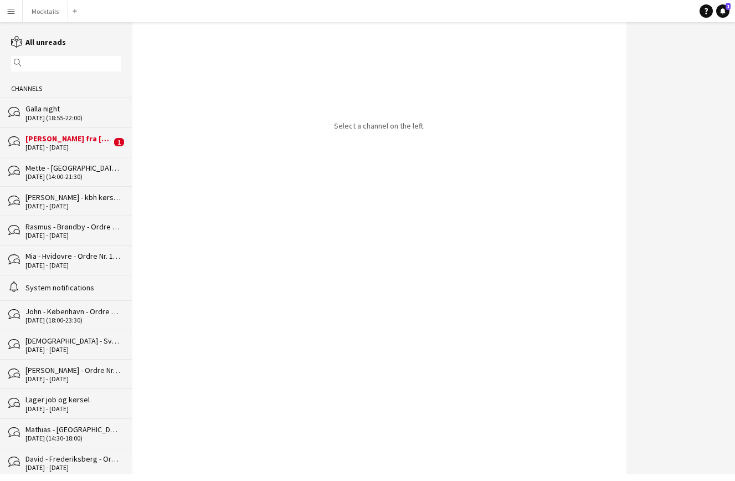
click at [74, 141] on div "[PERSON_NAME] fra [GEOGRAPHIC_DATA] til [GEOGRAPHIC_DATA]" at bounding box center [68, 139] width 86 height 10
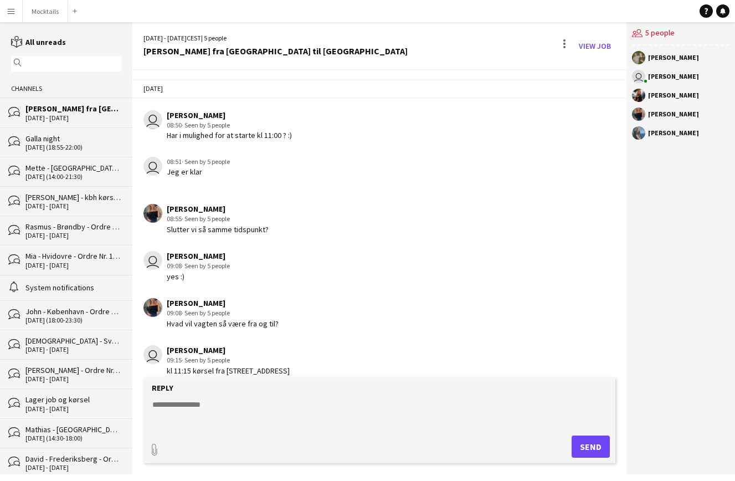
scroll to position [291, 0]
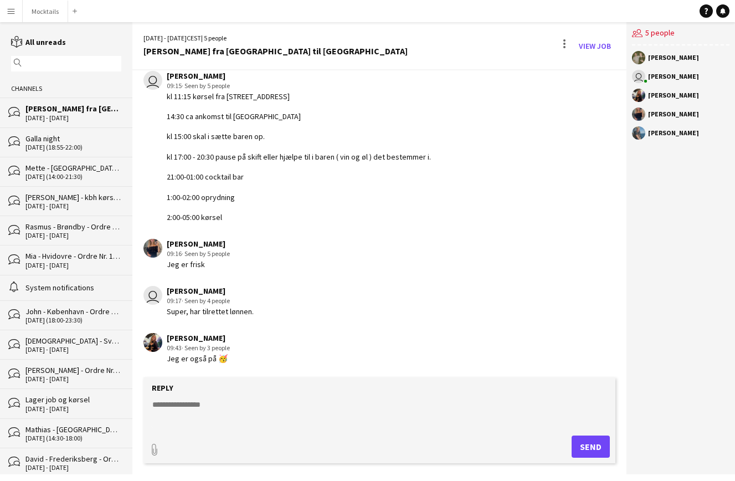
click at [257, 413] on textarea at bounding box center [381, 413] width 461 height 29
click at [49, 12] on button "Mocktails Close" at bounding box center [45, 12] width 45 height 22
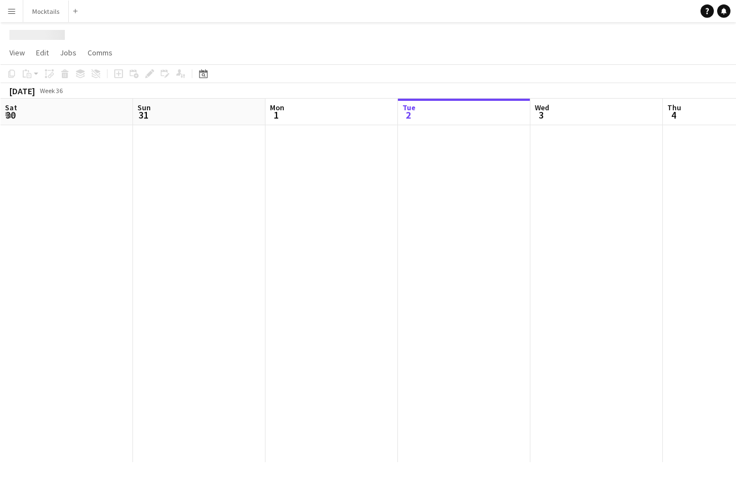
scroll to position [0, 265]
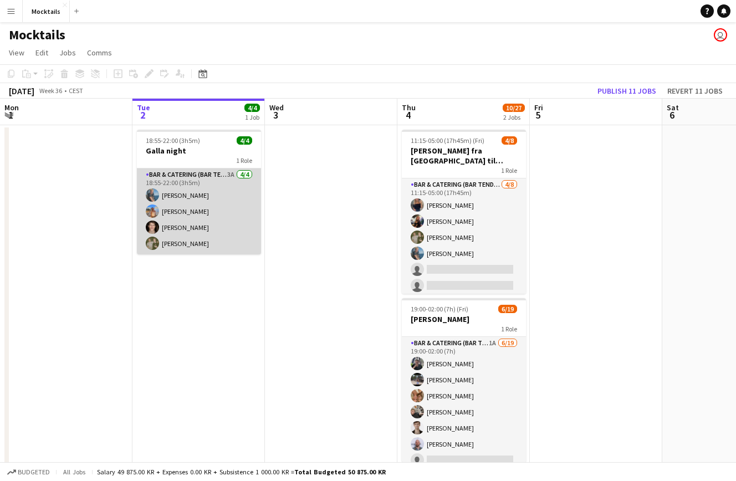
click at [221, 221] on app-card-role "Bar & Catering (Bar Tender) 3A [DATE] 18:55-22:00 (3h5m) [PERSON_NAME] Ann-[PER…" at bounding box center [199, 211] width 124 height 86
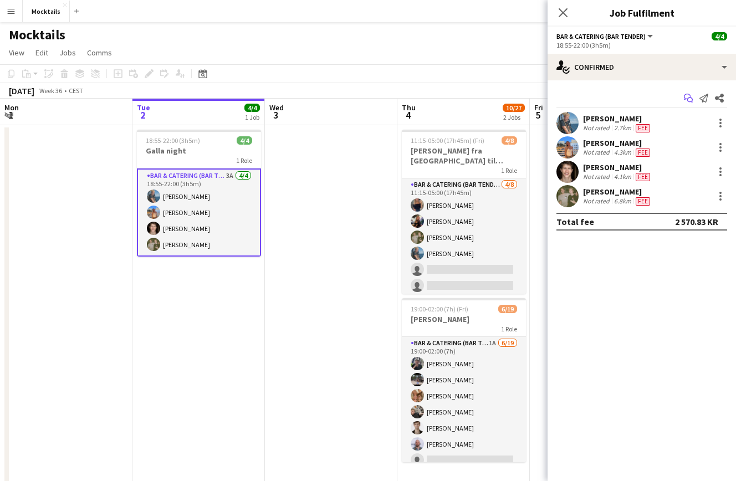
click at [691, 99] on icon "Start chat" at bounding box center [688, 98] width 9 height 9
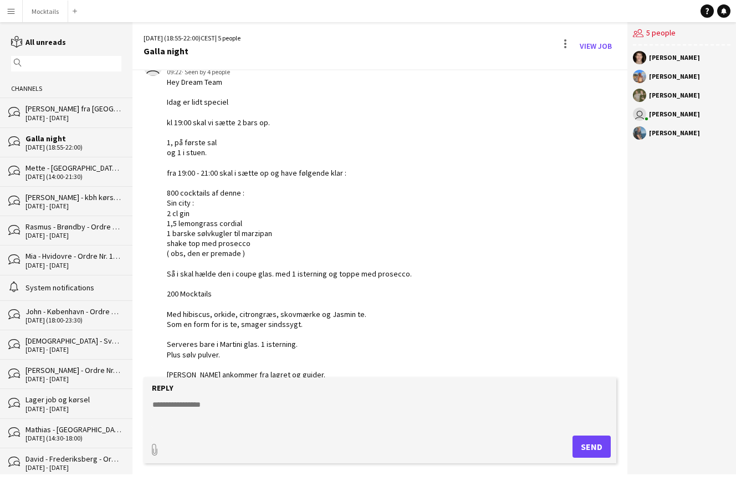
scroll to position [54, 0]
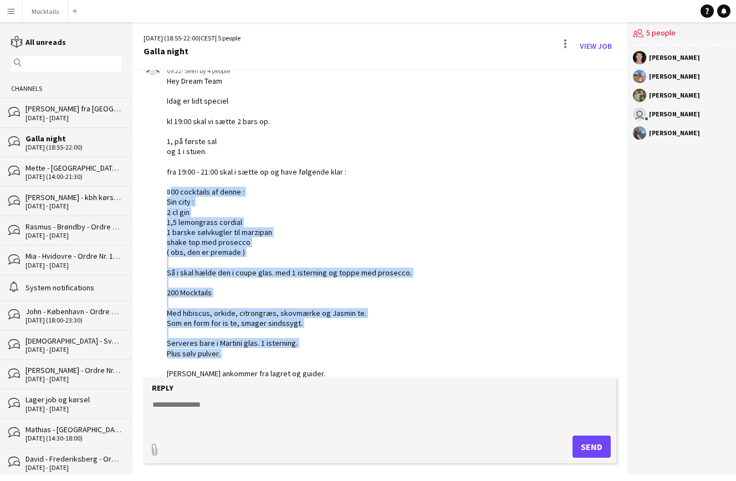
drag, startPoint x: 168, startPoint y: 188, endPoint x: 464, endPoint y: 350, distance: 337.2
click at [464, 350] on div "user [PERSON_NAME] 09:22 · Seen by 4 people Hey Dream Team Idag er lidt speciel…" at bounding box center [342, 237] width 396 height 363
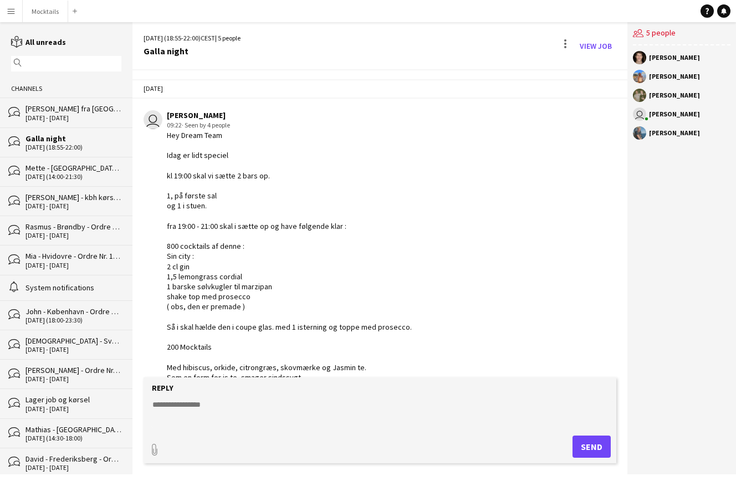
scroll to position [0, 0]
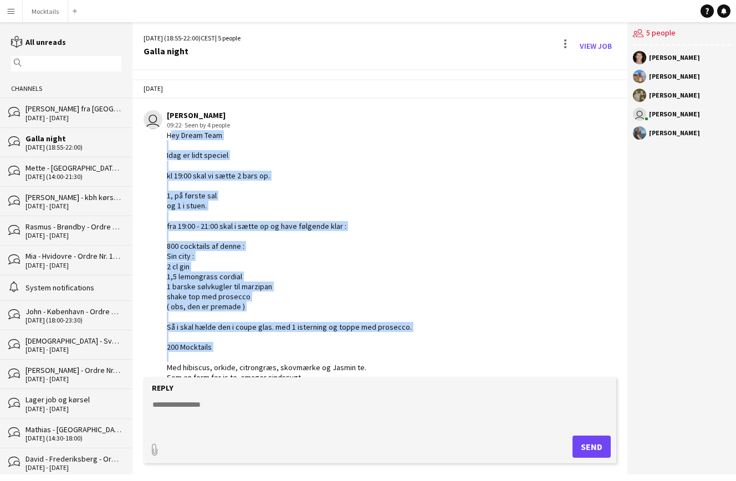
drag, startPoint x: 168, startPoint y: 136, endPoint x: 452, endPoint y: 349, distance: 354.9
click at [452, 349] on div "user [PERSON_NAME] 09:22 · Seen by 4 people Hey Dream Team Idag er lidt speciel…" at bounding box center [342, 291] width 396 height 363
click at [460, 334] on div "user [PERSON_NAME] 09:22 · Seen by 4 people Hey Dream Team Idag er lidt speciel…" at bounding box center [342, 291] width 396 height 363
drag, startPoint x: 167, startPoint y: 135, endPoint x: 453, endPoint y: 326, distance: 343.4
click at [453, 326] on div "user [PERSON_NAME] 09:22 · Seen by 4 people Hey Dream Team Idag er lidt speciel…" at bounding box center [342, 291] width 396 height 363
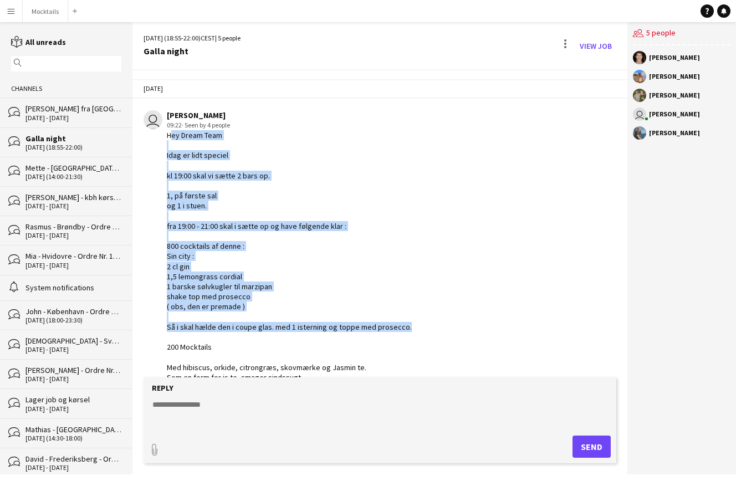
click at [453, 326] on div "user [PERSON_NAME] 09:22 · Seen by 4 people Hey Dream Team Idag er lidt speciel…" at bounding box center [342, 291] width 396 height 363
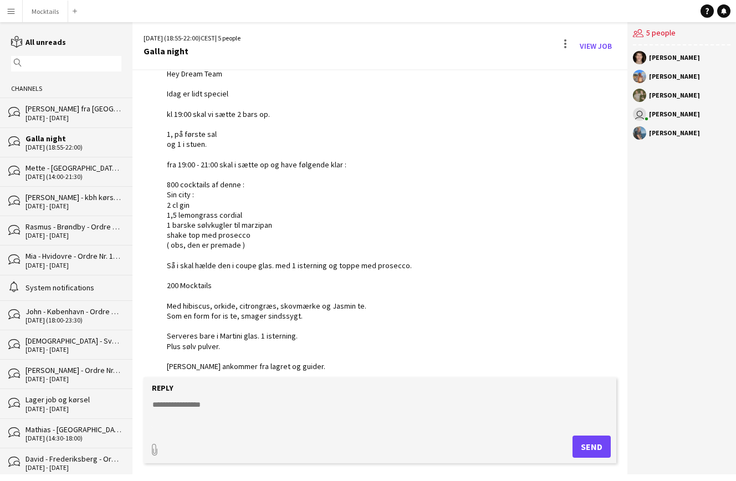
scroll to position [63, 0]
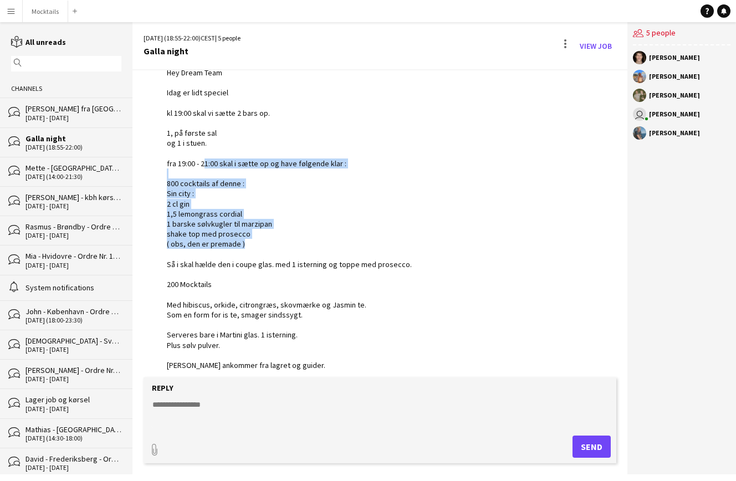
drag, startPoint x: 199, startPoint y: 162, endPoint x: 423, endPoint y: 243, distance: 238.0
click at [423, 243] on div "Hey Dream Team Idag er lidt speciel kl 19:00 skal vi sætte 2 bars op. 1, på før…" at bounding box center [305, 239] width 276 height 343
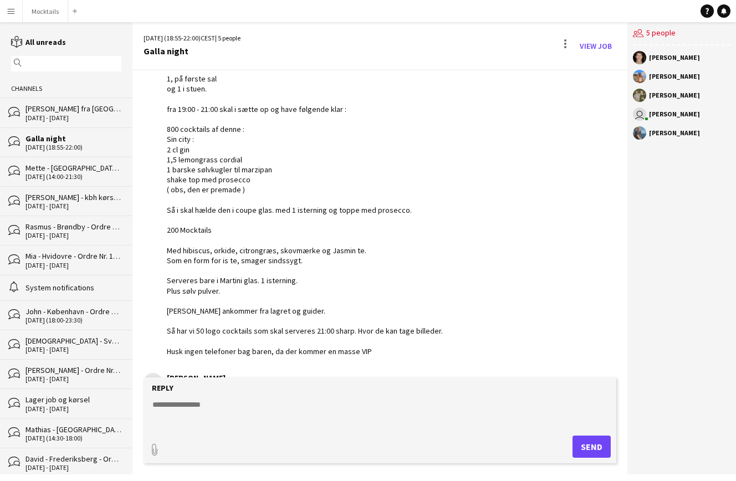
scroll to position [124, 0]
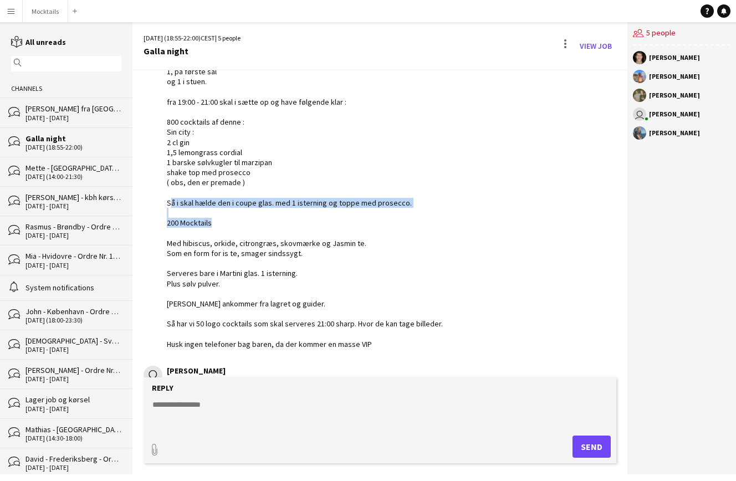
drag, startPoint x: 166, startPoint y: 203, endPoint x: 238, endPoint y: 220, distance: 74.0
click at [238, 220] on div "user [PERSON_NAME] 09:22 · Seen by 4 people Hey Dream Team Idag er lidt speciel…" at bounding box center [342, 167] width 396 height 363
click at [238, 220] on div "Hey Dream Team Idag er lidt speciel kl 19:00 skal vi sætte 2 bars op. 1, på før…" at bounding box center [305, 177] width 276 height 343
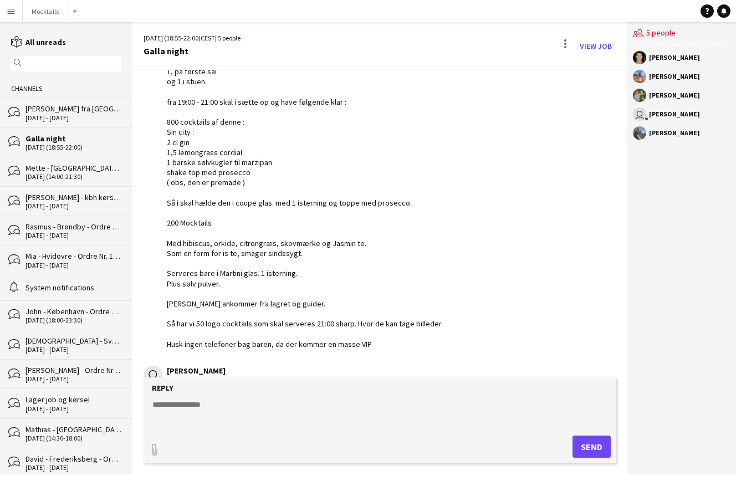
scroll to position [134, 0]
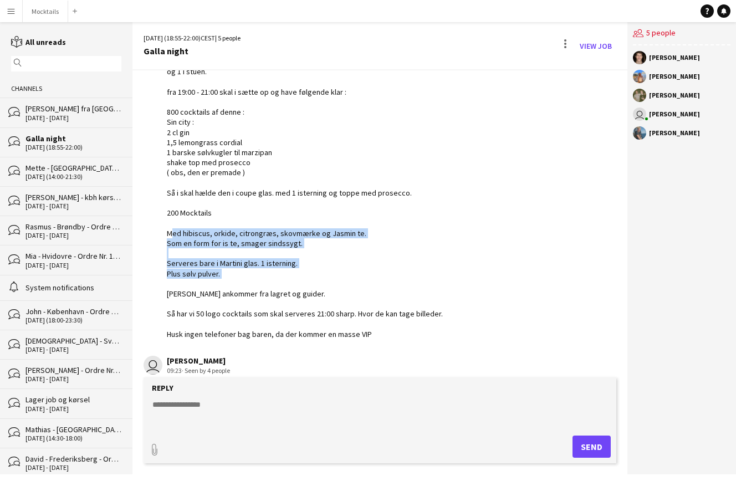
drag, startPoint x: 165, startPoint y: 229, endPoint x: 336, endPoint y: 269, distance: 175.8
click at [336, 269] on div "user [PERSON_NAME] 09:22 · Seen by 4 people Hey Dream Team Idag er lidt speciel…" at bounding box center [342, 157] width 396 height 363
click at [336, 269] on div "Hey Dream Team Idag er lidt speciel kl 19:00 skal vi sætte 2 bars op. 1, på før…" at bounding box center [305, 167] width 276 height 343
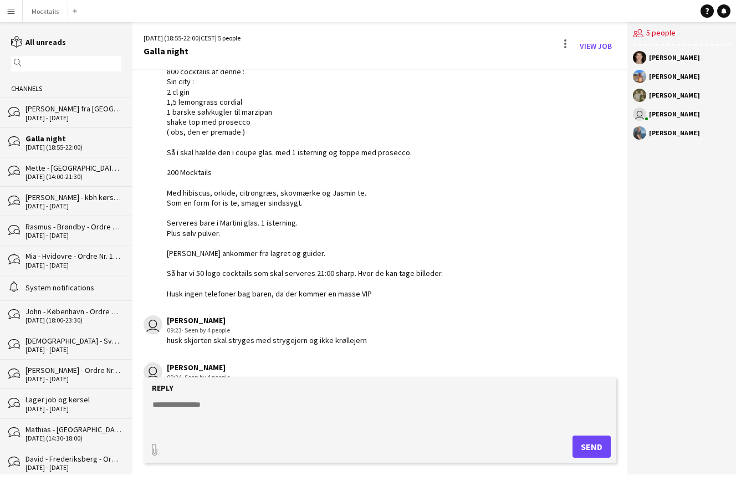
scroll to position [178, 0]
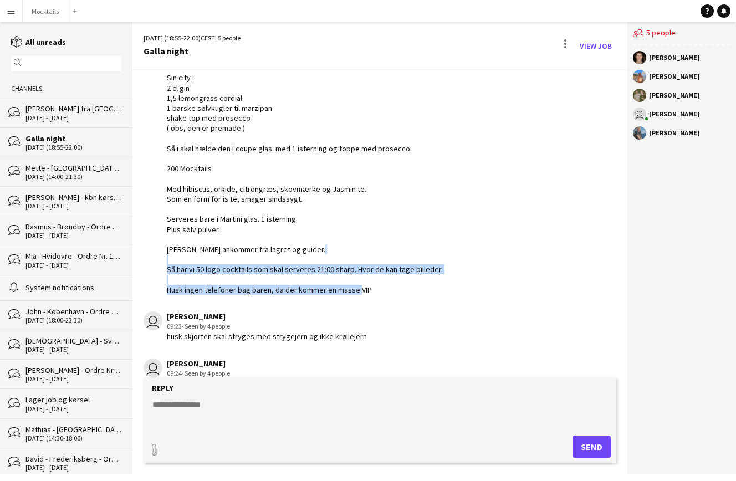
drag, startPoint x: 168, startPoint y: 266, endPoint x: 455, endPoint y: 286, distance: 287.7
click at [455, 286] on div "user [PERSON_NAME] 09:22 · Seen by 4 people Hey Dream Team Idag er lidt speciel…" at bounding box center [342, 113] width 396 height 363
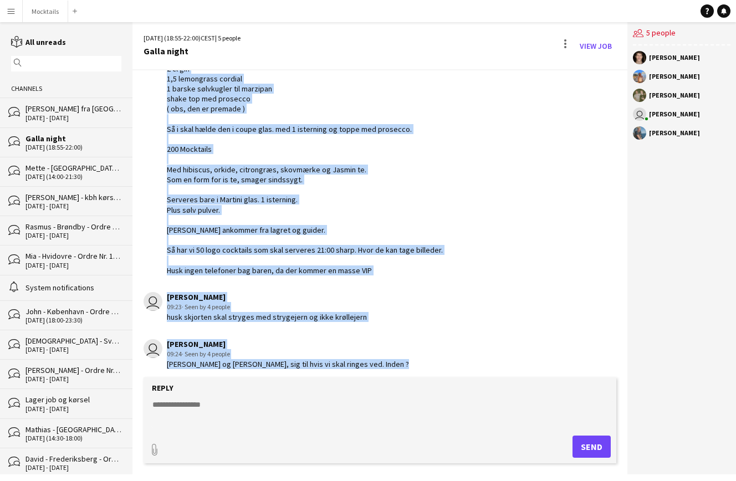
scroll to position [199, 0]
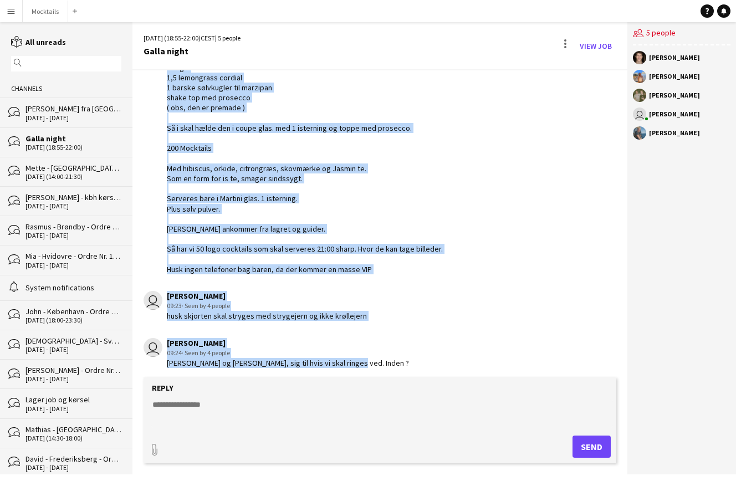
drag, startPoint x: 169, startPoint y: 128, endPoint x: 382, endPoint y: 368, distance: 321.1
click at [382, 368] on div "[DATE] user [PERSON_NAME] 09:22 · Seen by 4 people Hey Dream Team Idag er lidt …" at bounding box center [379, 123] width 495 height 505
click at [382, 368] on app-chat-message "user [PERSON_NAME] 09:24 · Seen by 4 people [PERSON_NAME] og [PERSON_NAME], sig…" at bounding box center [379, 353] width 495 height 42
drag, startPoint x: 355, startPoint y: 358, endPoint x: 194, endPoint y: 114, distance: 293.2
click at [194, 114] on div "[DATE] user [PERSON_NAME] 09:22 · Seen by 4 people Hey Dream Team Idag er lidt …" at bounding box center [379, 123] width 495 height 505
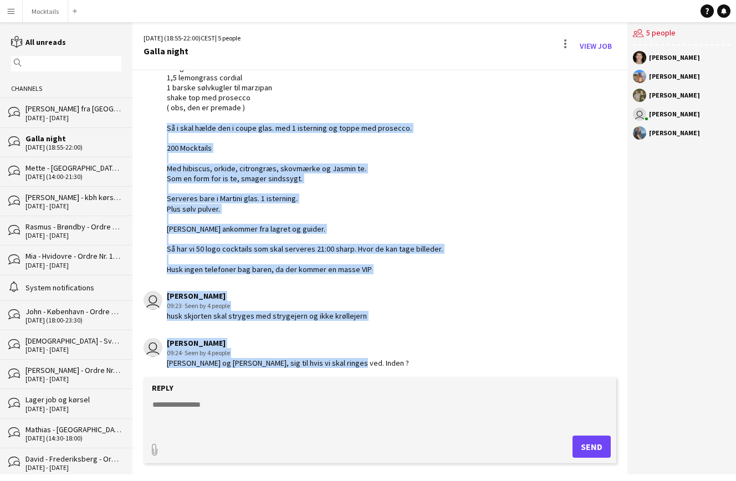
click at [194, 114] on div "Hey Dream Team Idag er lidt speciel kl 19:00 skal vi sætte 2 bars op. 1, på før…" at bounding box center [305, 102] width 276 height 343
drag, startPoint x: 378, startPoint y: 361, endPoint x: 199, endPoint y: 130, distance: 293.0
click at [199, 130] on div "[DATE] user [PERSON_NAME] 09:22 · Seen by 4 people Hey Dream Team Idag er lidt …" at bounding box center [379, 123] width 495 height 505
click at [199, 130] on div "Hey Dream Team Idag er lidt speciel kl 19:00 skal vi sætte 2 bars op. 1, på før…" at bounding box center [305, 102] width 276 height 343
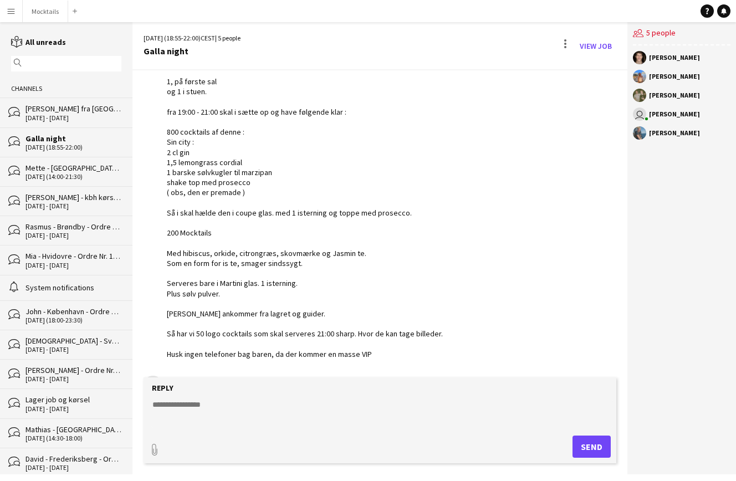
scroll to position [113, 0]
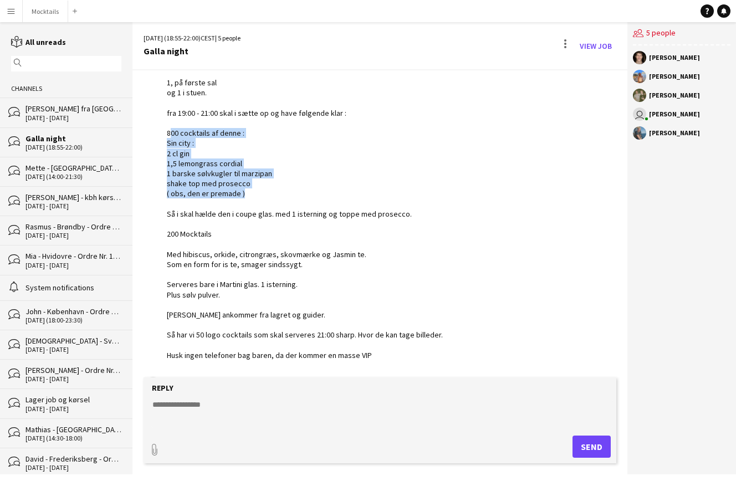
drag, startPoint x: 167, startPoint y: 131, endPoint x: 294, endPoint y: 192, distance: 140.8
click at [294, 192] on div "Hey Dream Team Idag er lidt speciel kl 19:00 skal vi sætte 2 bars op. 1, på før…" at bounding box center [305, 188] width 276 height 343
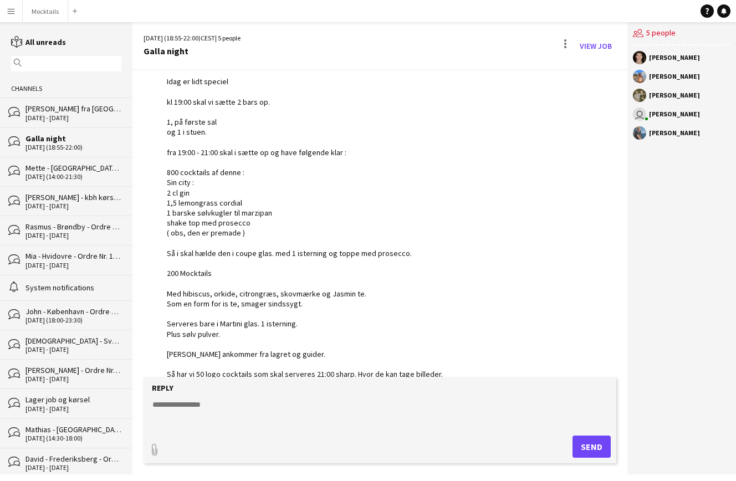
scroll to position [60, 0]
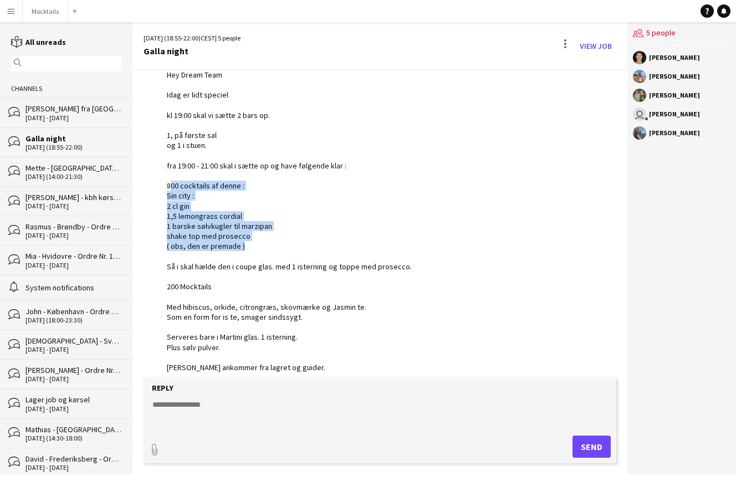
drag, startPoint x: 168, startPoint y: 182, endPoint x: 313, endPoint y: 244, distance: 157.4
click at [313, 244] on div "Hey Dream Team Idag er lidt speciel kl 19:00 skal vi sætte 2 bars op. 1, på før…" at bounding box center [305, 241] width 276 height 343
drag, startPoint x: 167, startPoint y: 185, endPoint x: 304, endPoint y: 241, distance: 147.9
click at [304, 241] on div "Hey Dream Team Idag er lidt speciel kl 19:00 skal vi sætte 2 bars op. 1, på før…" at bounding box center [305, 241] width 276 height 343
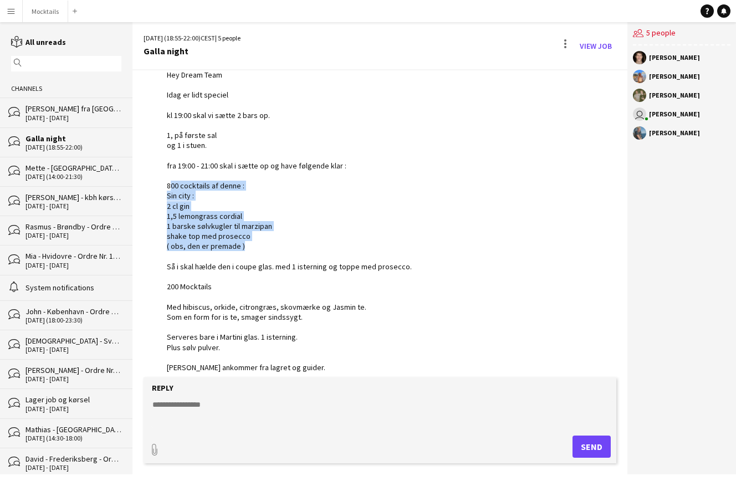
click at [304, 241] on div "Hey Dream Team Idag er lidt speciel kl 19:00 skal vi sætte 2 bars op. 1, på før…" at bounding box center [305, 241] width 276 height 343
drag, startPoint x: 166, startPoint y: 181, endPoint x: 316, endPoint y: 246, distance: 163.8
click at [316, 246] on div "user [PERSON_NAME] 09:22 · Seen by 4 people Hey Dream Team Idag er lidt speciel…" at bounding box center [342, 231] width 396 height 363
click at [316, 246] on div "Hey Dream Team Idag er lidt speciel kl 19:00 skal vi sætte 2 bars op. 1, på før…" at bounding box center [305, 241] width 276 height 343
drag, startPoint x: 166, startPoint y: 179, endPoint x: 320, endPoint y: 253, distance: 170.7
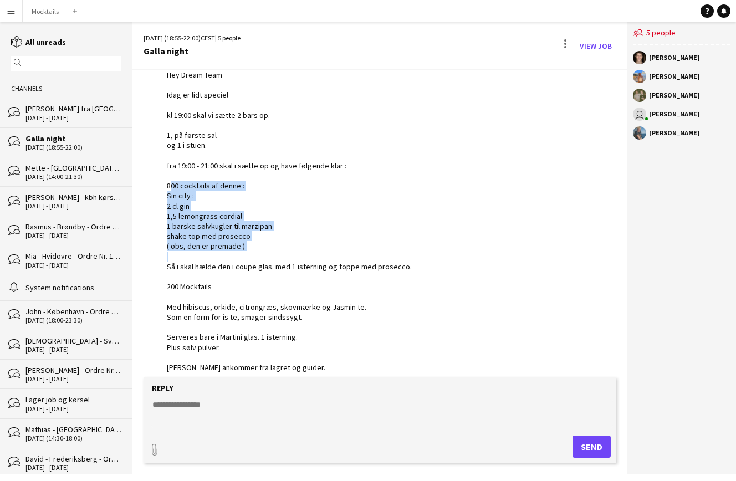
click at [320, 253] on div "user [PERSON_NAME] 09:22 · Seen by 4 people Hey Dream Team Idag er lidt speciel…" at bounding box center [342, 231] width 396 height 363
click at [320, 253] on div "Hey Dream Team Idag er lidt speciel kl 19:00 skal vi sætte 2 bars op. 1, på før…" at bounding box center [305, 241] width 276 height 343
drag, startPoint x: 167, startPoint y: 183, endPoint x: 305, endPoint y: 243, distance: 150.2
click at [305, 243] on div "Hey Dream Team Idag er lidt speciel kl 19:00 skal vi sætte 2 bars op. 1, på før…" at bounding box center [305, 241] width 276 height 343
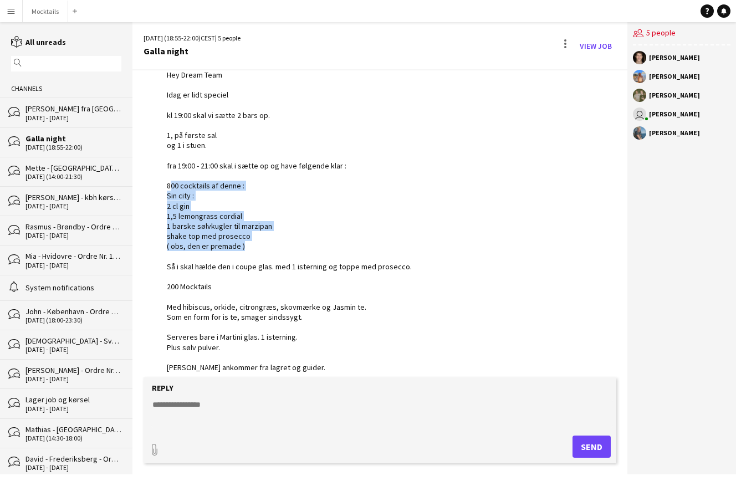
drag, startPoint x: 167, startPoint y: 181, endPoint x: 304, endPoint y: 246, distance: 151.2
click at [304, 246] on div "Hey Dream Team Idag er lidt speciel kl 19:00 skal vi sætte 2 bars op. 1, på før…" at bounding box center [305, 241] width 276 height 343
drag, startPoint x: 167, startPoint y: 183, endPoint x: 312, endPoint y: 247, distance: 158.3
click at [312, 247] on div "Hey Dream Team Idag er lidt speciel kl 19:00 skal vi sætte 2 bars op. 1, på før…" at bounding box center [305, 241] width 276 height 343
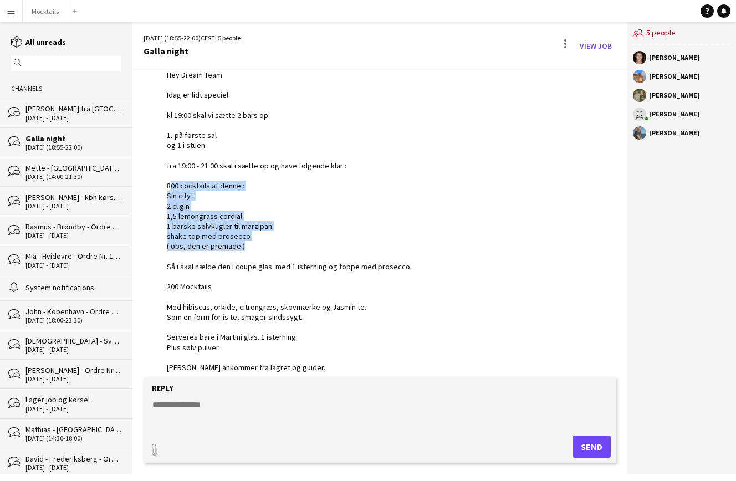
click at [286, 245] on div "Hey Dream Team Idag er lidt speciel kl 19:00 skal vi sætte 2 bars op. 1, på før…" at bounding box center [305, 241] width 276 height 343
drag, startPoint x: 165, startPoint y: 183, endPoint x: 291, endPoint y: 249, distance: 142.2
click at [291, 249] on div "user [PERSON_NAME] 09:22 · Seen by 4 people Hey Dream Team Idag er lidt speciel…" at bounding box center [342, 231] width 396 height 363
click at [291, 249] on div "Hey Dream Team Idag er lidt speciel kl 19:00 skal vi sætte 2 bars op. 1, på før…" at bounding box center [305, 241] width 276 height 343
drag, startPoint x: 163, startPoint y: 182, endPoint x: 300, endPoint y: 253, distance: 153.6
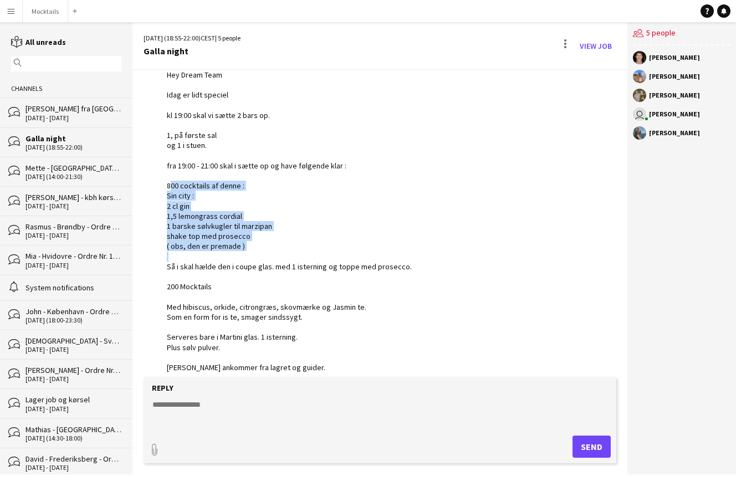
click at [300, 253] on div "user [PERSON_NAME] 09:22 · Seen by 4 people Hey Dream Team Idag er lidt speciel…" at bounding box center [342, 231] width 396 height 363
click at [300, 253] on div "Hey Dream Team Idag er lidt speciel kl 19:00 skal vi sætte 2 bars op. 1, på før…" at bounding box center [305, 241] width 276 height 343
drag, startPoint x: 164, startPoint y: 181, endPoint x: 305, endPoint y: 249, distance: 156.1
click at [305, 249] on div "user [PERSON_NAME] 09:22 · Seen by 4 people Hey Dream Team Idag er lidt speciel…" at bounding box center [342, 231] width 396 height 363
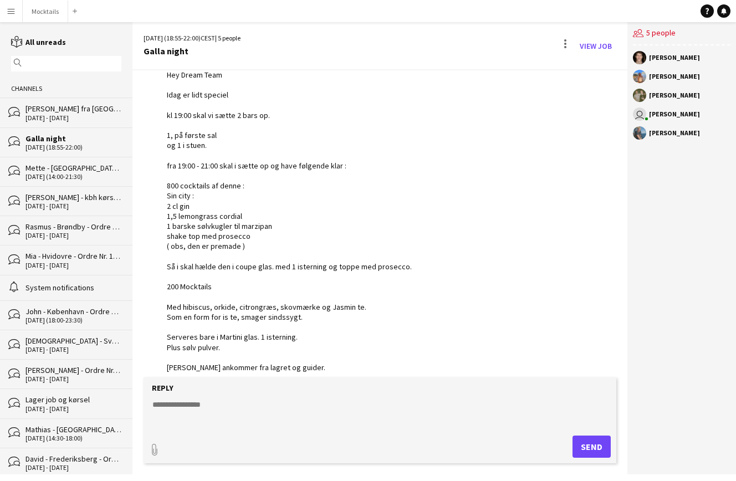
click at [170, 185] on div "Hey Dream Team Idag er lidt speciel kl 19:00 skal vi sætte 2 bars op. 1, på før…" at bounding box center [305, 241] width 276 height 343
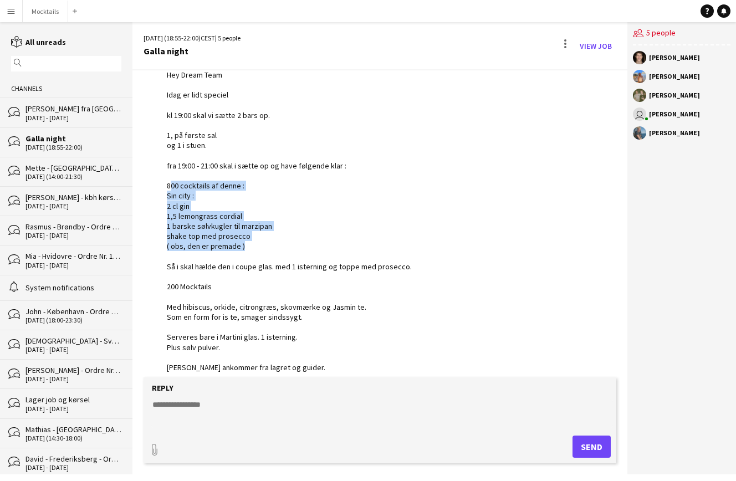
drag, startPoint x: 165, startPoint y: 185, endPoint x: 329, endPoint y: 240, distance: 173.6
click at [329, 240] on div "user [PERSON_NAME] 09:22 · Seen by 4 people Hey Dream Team Idag er lidt speciel…" at bounding box center [342, 231] width 396 height 363
click at [329, 240] on div "Hey Dream Team Idag er lidt speciel kl 19:00 skal vi sætte 2 bars op. 1, på før…" at bounding box center [305, 241] width 276 height 343
drag, startPoint x: 167, startPoint y: 182, endPoint x: 316, endPoint y: 242, distance: 160.1
click at [316, 242] on div "Hey Dream Team Idag er lidt speciel kl 19:00 skal vi sætte 2 bars op. 1, på før…" at bounding box center [305, 241] width 276 height 343
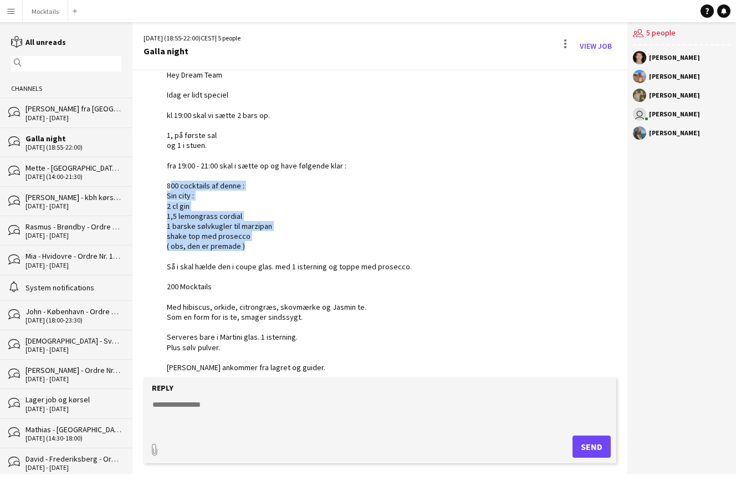
click at [316, 242] on div "Hey Dream Team Idag er lidt speciel kl 19:00 skal vi sætte 2 bars op. 1, på før…" at bounding box center [305, 241] width 276 height 343
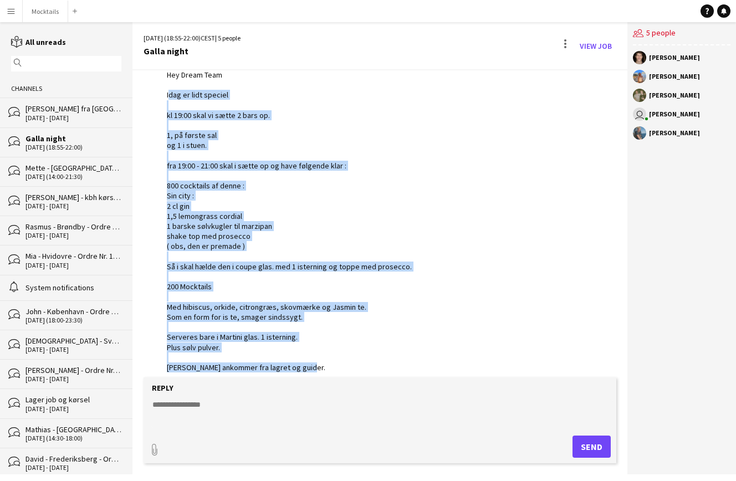
drag, startPoint x: 325, startPoint y: 365, endPoint x: 157, endPoint y: 97, distance: 316.4
click at [157, 97] on div "user [PERSON_NAME] 09:22 · Seen by 4 people Hey Dream Team Idag er lidt speciel…" at bounding box center [342, 231] width 396 height 363
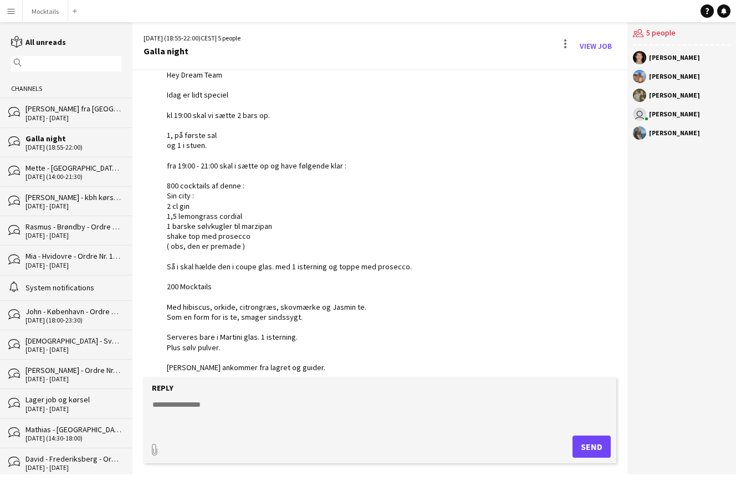
click at [327, 371] on div "Hey Dream Team Idag er lidt speciel kl 19:00 skal vi sætte 2 bars op. 1, på før…" at bounding box center [305, 241] width 276 height 343
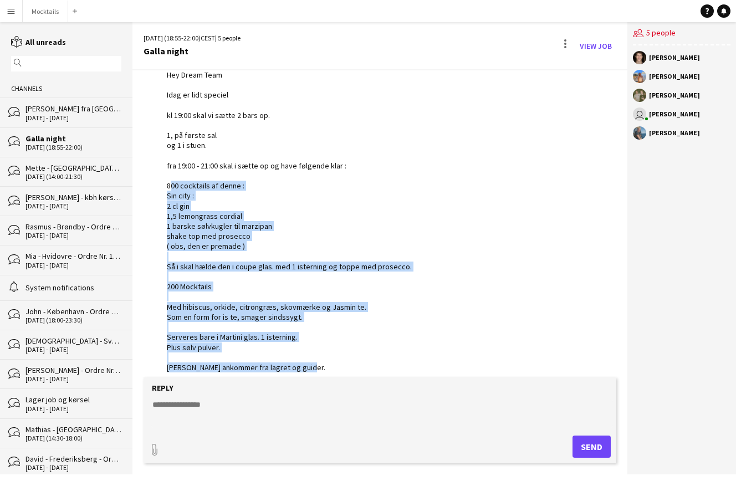
drag, startPoint x: 322, startPoint y: 365, endPoint x: 158, endPoint y: 183, distance: 244.4
click at [158, 183] on div "user [PERSON_NAME] 09:22 · Seen by 4 people Hey Dream Team Idag er lidt speciel…" at bounding box center [342, 231] width 396 height 363
click at [322, 365] on div "Hey Dream Team Idag er lidt speciel kl 19:00 skal vi sætte 2 bars op. 1, på før…" at bounding box center [305, 241] width 276 height 343
drag, startPoint x: 312, startPoint y: 365, endPoint x: 153, endPoint y: 179, distance: 244.0
click at [153, 179] on div "user [PERSON_NAME] 09:22 · Seen by 4 people Hey Dream Team Idag er lidt speciel…" at bounding box center [342, 231] width 396 height 363
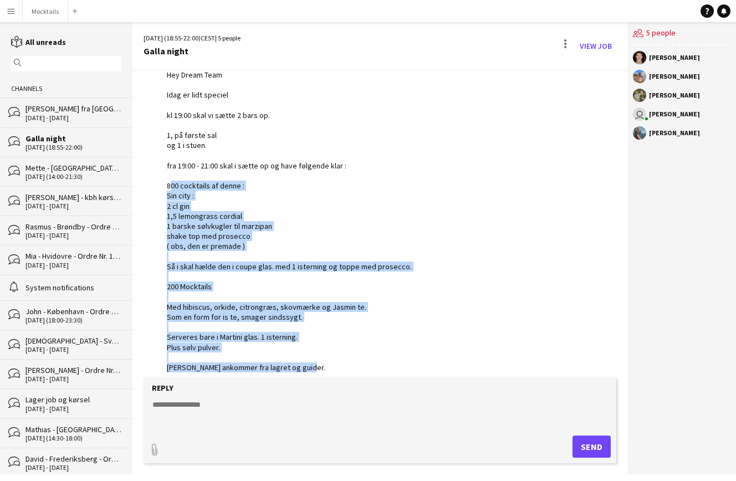
click at [328, 367] on div "Hey Dream Team Idag er lidt speciel kl 19:00 skal vi sætte 2 bars op. 1, på før…" at bounding box center [305, 241] width 276 height 343
drag, startPoint x: 353, startPoint y: 365, endPoint x: 163, endPoint y: 183, distance: 262.9
click at [163, 183] on div "user [PERSON_NAME] 09:22 · Seen by 4 people Hey Dream Team Idag er lidt speciel…" at bounding box center [342, 231] width 396 height 363
drag, startPoint x: 334, startPoint y: 360, endPoint x: 157, endPoint y: 181, distance: 251.5
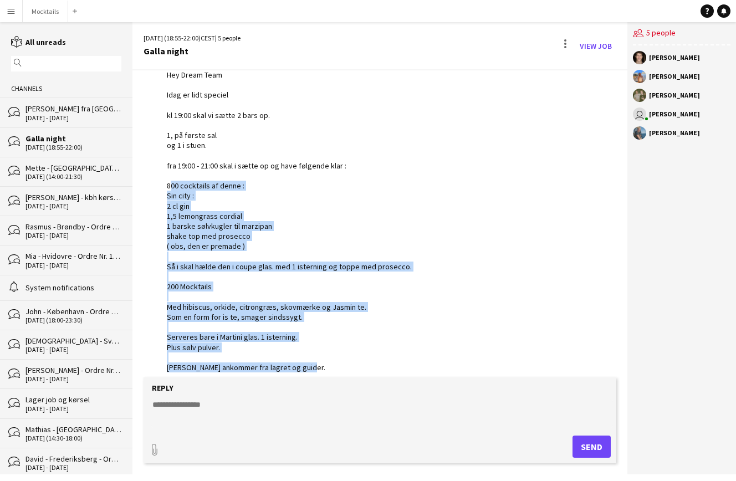
click at [157, 181] on div "user [PERSON_NAME] 09:22 · Seen by 4 people Hey Dream Team Idag er lidt speciel…" at bounding box center [342, 231] width 396 height 363
drag, startPoint x: 329, startPoint y: 370, endPoint x: 156, endPoint y: 181, distance: 256.5
click at [156, 181] on div "user [PERSON_NAME] 09:22 · Seen by 4 people Hey Dream Team Idag er lidt speciel…" at bounding box center [342, 231] width 396 height 363
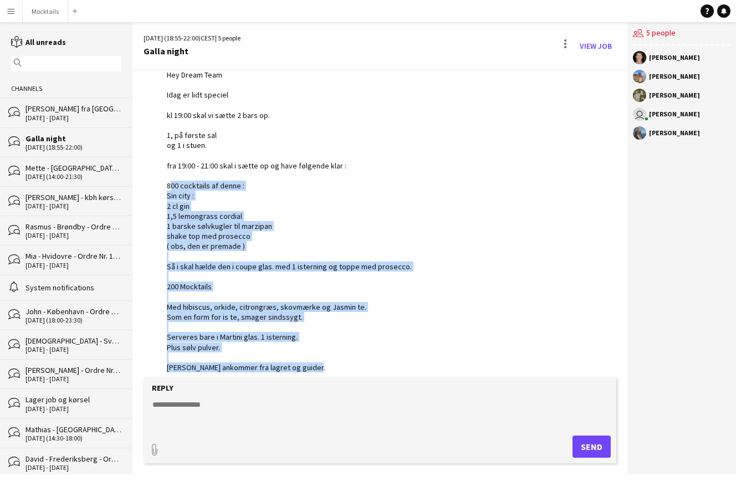
drag, startPoint x: 167, startPoint y: 185, endPoint x: 367, endPoint y: 369, distance: 272.5
click at [367, 369] on div "Hey Dream Team Idag er lidt speciel kl 19:00 skal vi sætte 2 bars op. 1, på før…" at bounding box center [305, 241] width 276 height 343
drag, startPoint x: 351, startPoint y: 361, endPoint x: 161, endPoint y: 180, distance: 262.9
click at [161, 180] on div "user [PERSON_NAME] 09:22 · Seen by 4 people Hey Dream Team Idag er lidt speciel…" at bounding box center [342, 231] width 396 height 363
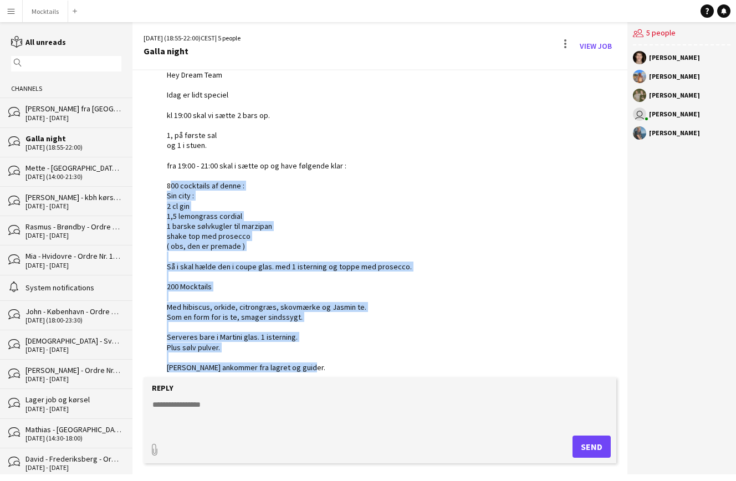
click at [161, 180] on div "user [PERSON_NAME] 09:22 · Seen by 4 people Hey Dream Team Idag er lidt speciel…" at bounding box center [342, 231] width 396 height 363
drag, startPoint x: 167, startPoint y: 185, endPoint x: 357, endPoint y: 360, distance: 258.8
click at [357, 360] on div "Hey Dream Team Idag er lidt speciel kl 19:00 skal vi sætte 2 bars op. 1, på før…" at bounding box center [305, 241] width 276 height 343
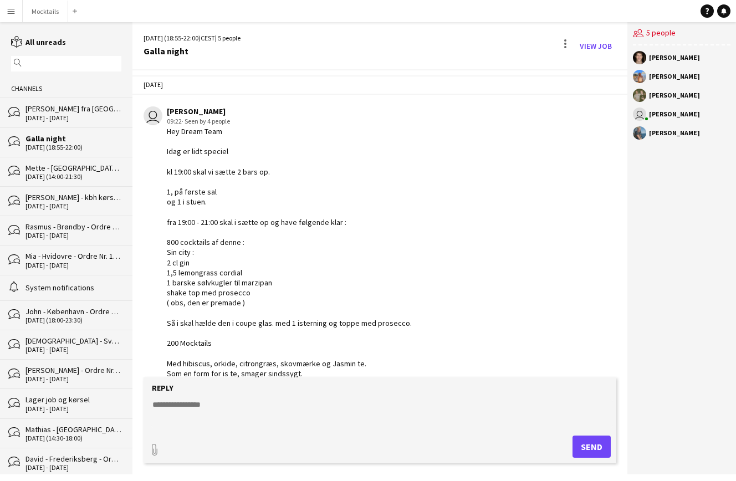
scroll to position [6, 0]
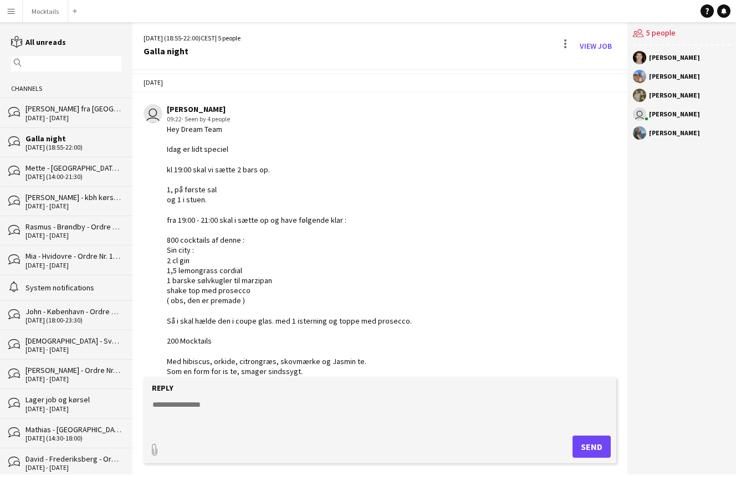
click at [319, 362] on div "Hey Dream Team Idag er lidt speciel kl 19:00 skal vi sætte 2 bars op. 1, på før…" at bounding box center [305, 295] width 276 height 343
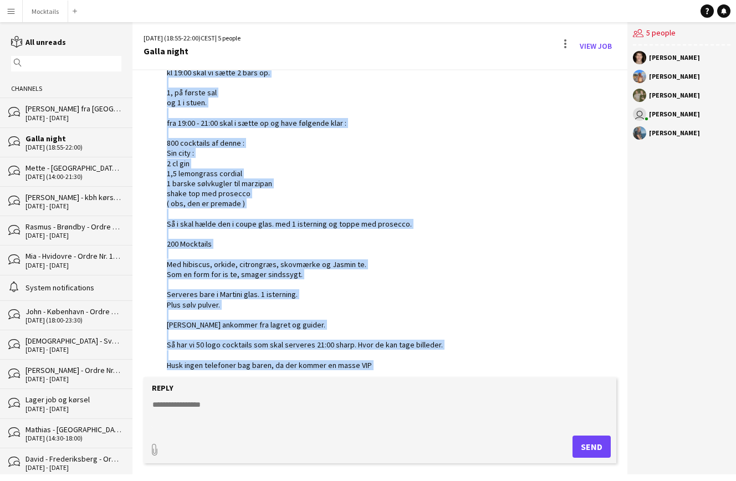
scroll to position [105, 0]
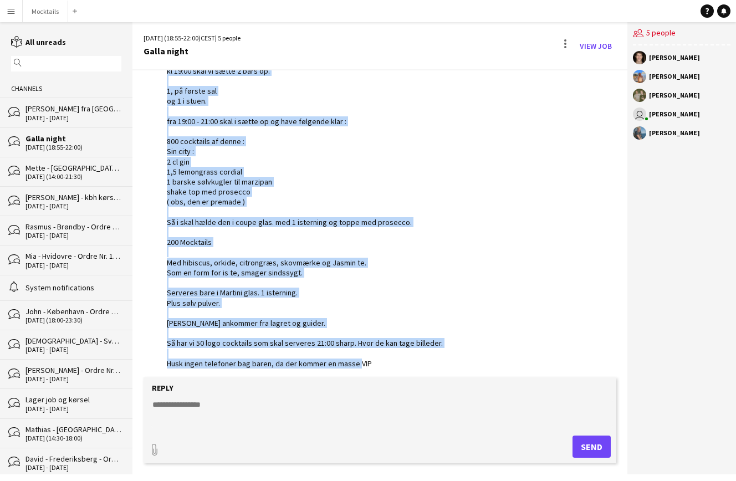
drag, startPoint x: 165, startPoint y: 149, endPoint x: 428, endPoint y: 357, distance: 335.6
click at [428, 357] on div "user [PERSON_NAME] 09:22 · Seen by 4 people Hey Dream Team Idag er lidt speciel…" at bounding box center [342, 187] width 396 height 363
click at [428, 357] on div "Hey Dream Team Idag er lidt speciel kl 19:00 skal vi sætte 2 bars op. 1, på før…" at bounding box center [305, 196] width 276 height 343
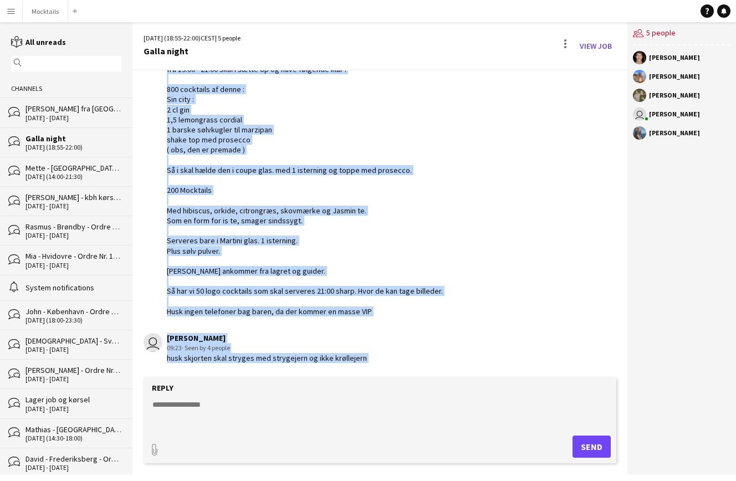
scroll to position [199, 0]
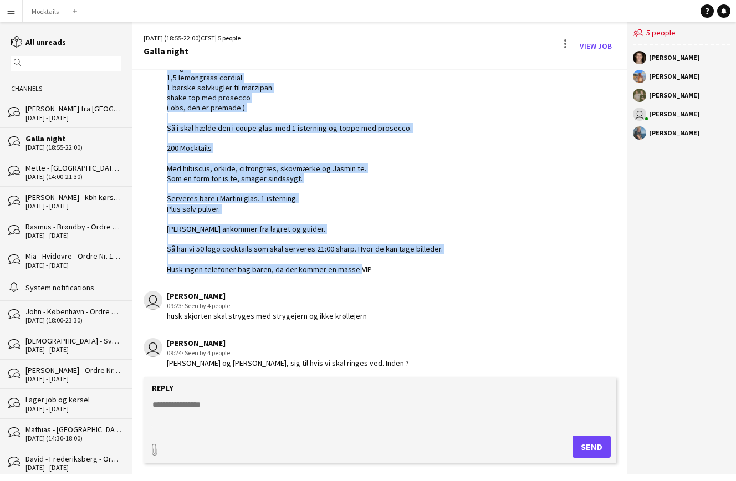
drag, startPoint x: 165, startPoint y: 135, endPoint x: 405, endPoint y: 264, distance: 272.4
click at [405, 264] on div "user [PERSON_NAME] 09:22 · Seen by 4 people Hey Dream Team Idag er lidt speciel…" at bounding box center [342, 92] width 396 height 363
click at [405, 264] on div "Hey Dream Team Idag er lidt speciel kl 19:00 skal vi sætte 2 bars op. 1, på før…" at bounding box center [305, 102] width 276 height 343
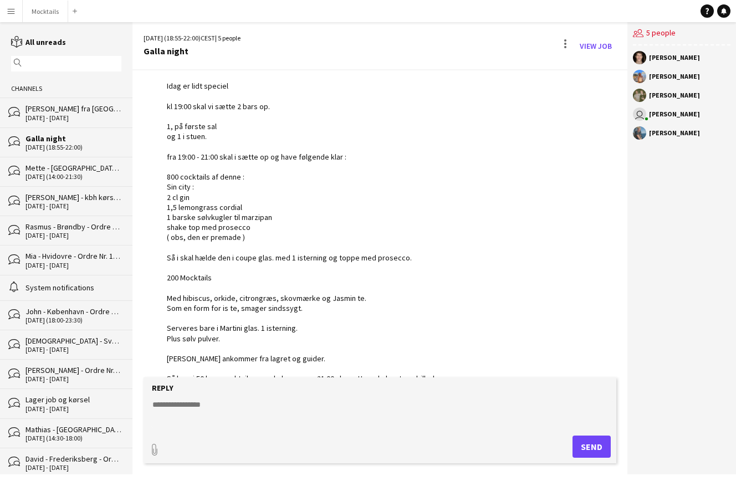
scroll to position [97, 0]
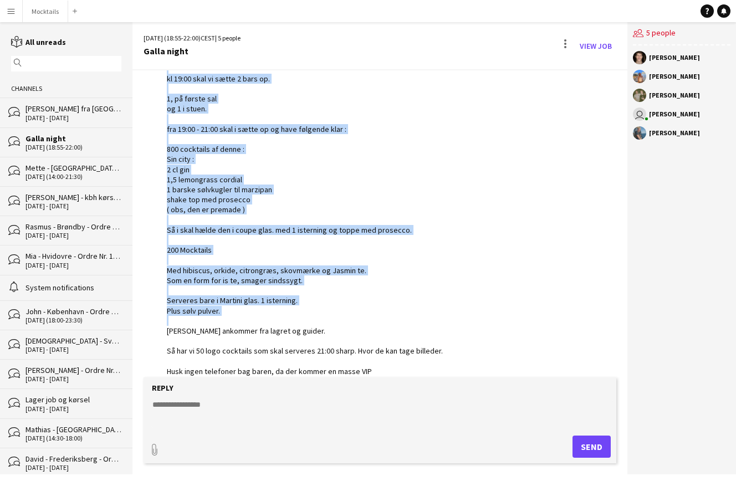
drag, startPoint x: 167, startPoint y: 136, endPoint x: 397, endPoint y: 316, distance: 292.5
click at [397, 316] on div "Hey Dream Team Idag er lidt speciel kl 19:00 skal vi sætte 2 bars op. 1, på før…" at bounding box center [305, 204] width 276 height 343
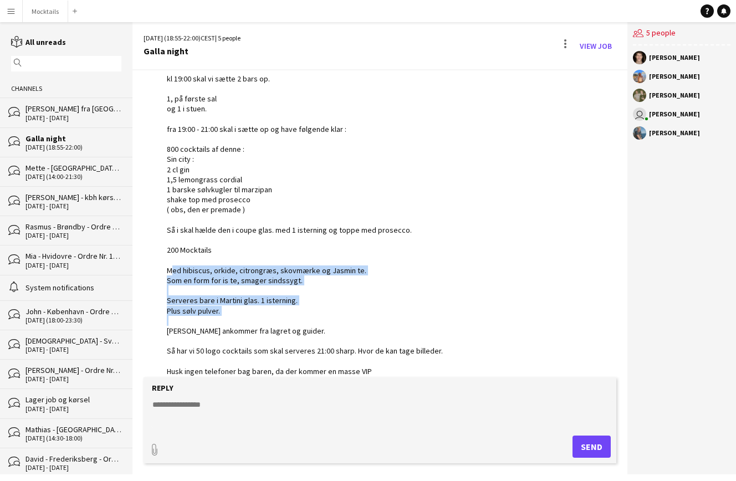
drag, startPoint x: 165, startPoint y: 265, endPoint x: 447, endPoint y: 320, distance: 287.3
click at [447, 320] on div "user [PERSON_NAME] 09:22 · Seen by 4 people Hey Dream Team Idag er lidt speciel…" at bounding box center [342, 194] width 396 height 363
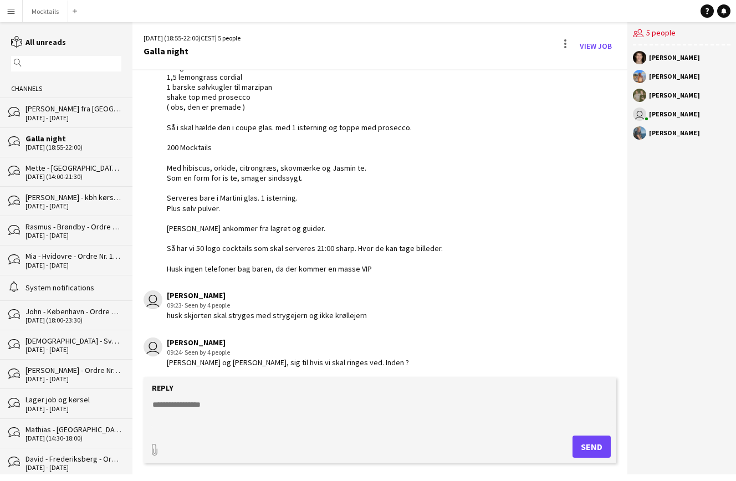
scroll to position [199, 0]
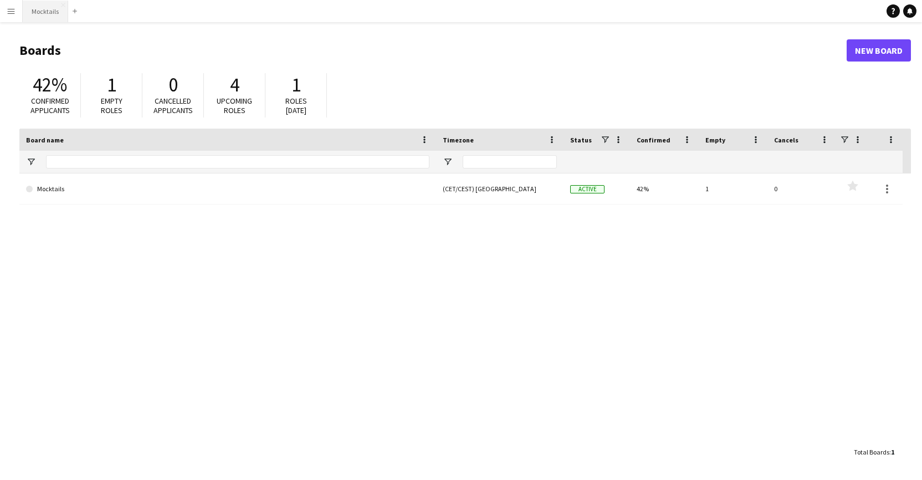
click at [52, 16] on button "Mocktails Close" at bounding box center [45, 12] width 45 height 22
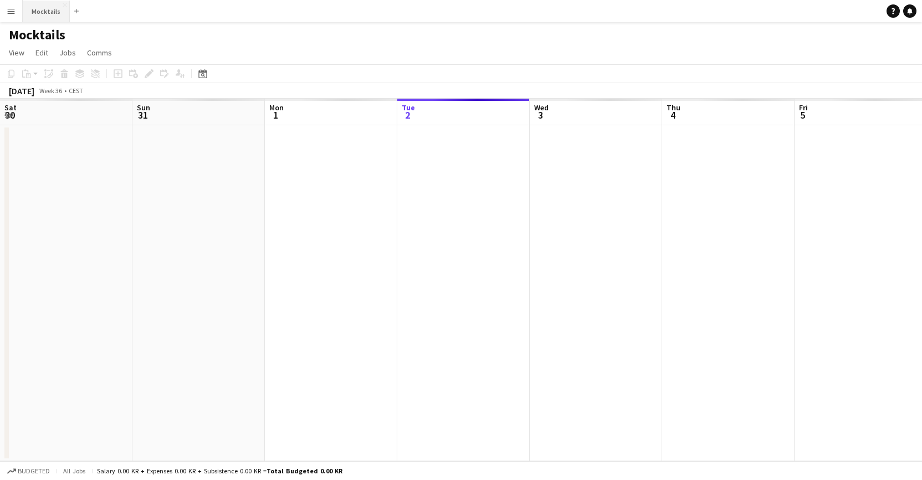
scroll to position [0, 265]
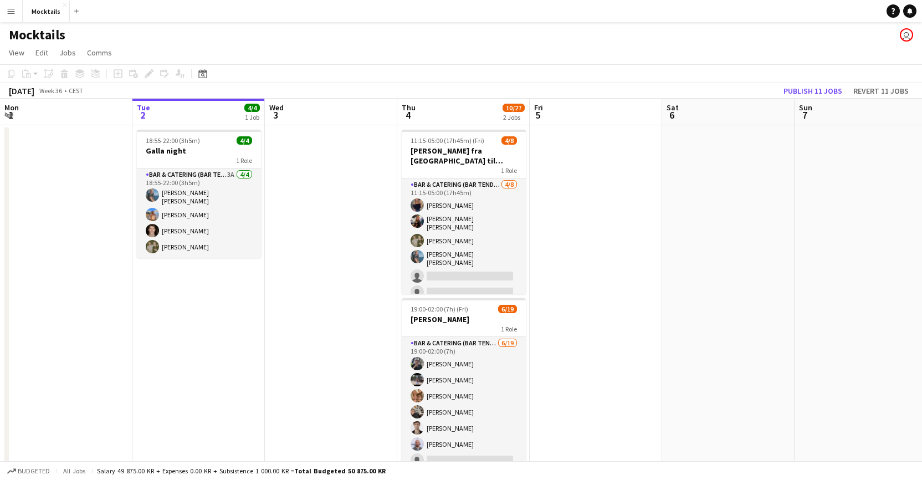
click at [11, 19] on button "Menu" at bounding box center [11, 11] width 22 height 22
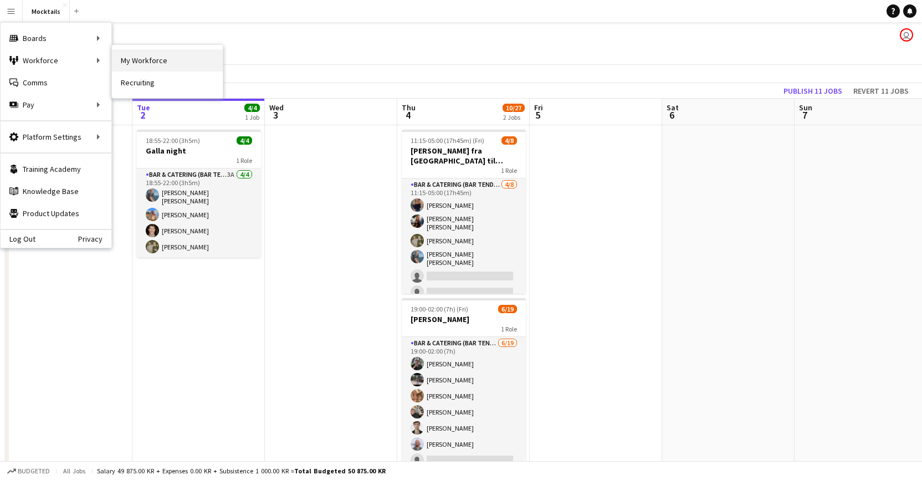
click at [152, 65] on link "My Workforce" at bounding box center [167, 60] width 111 height 22
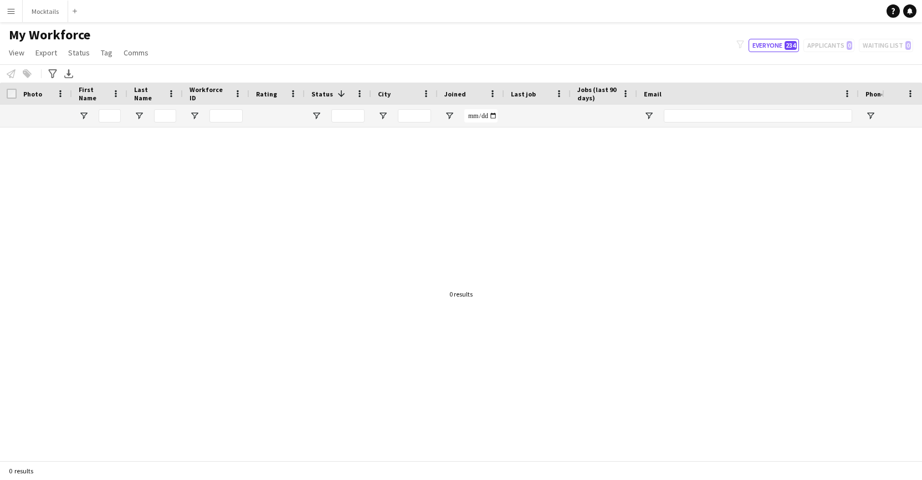
click at [417, 34] on div "My Workforce View Views Default view New view Update view Delete view Edit name…" at bounding box center [461, 46] width 922 height 38
click at [17, 14] on button "Menu" at bounding box center [11, 11] width 22 height 22
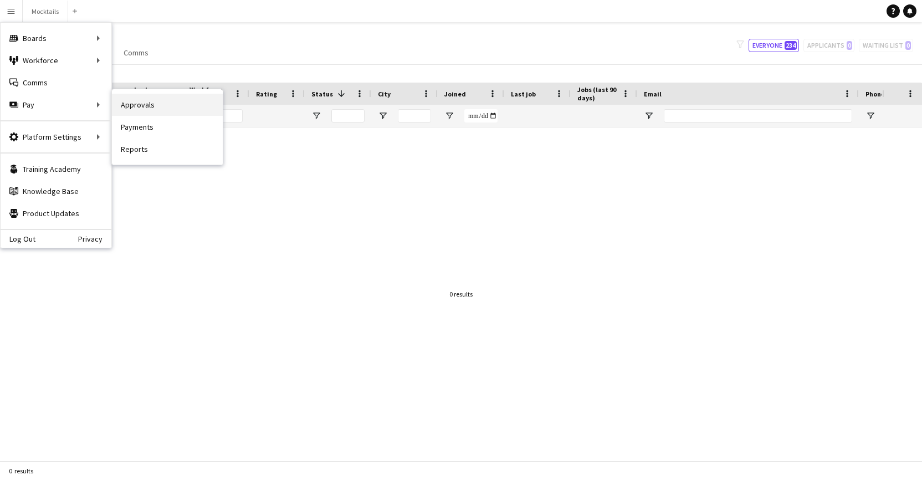
click at [139, 106] on link "Approvals" at bounding box center [167, 105] width 111 height 22
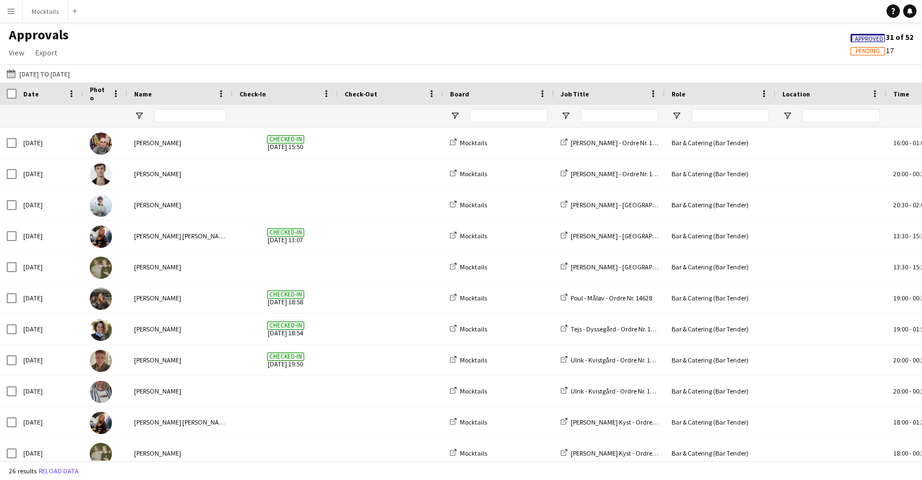
click at [11, 13] on app-icon "Menu" at bounding box center [11, 11] width 9 height 9
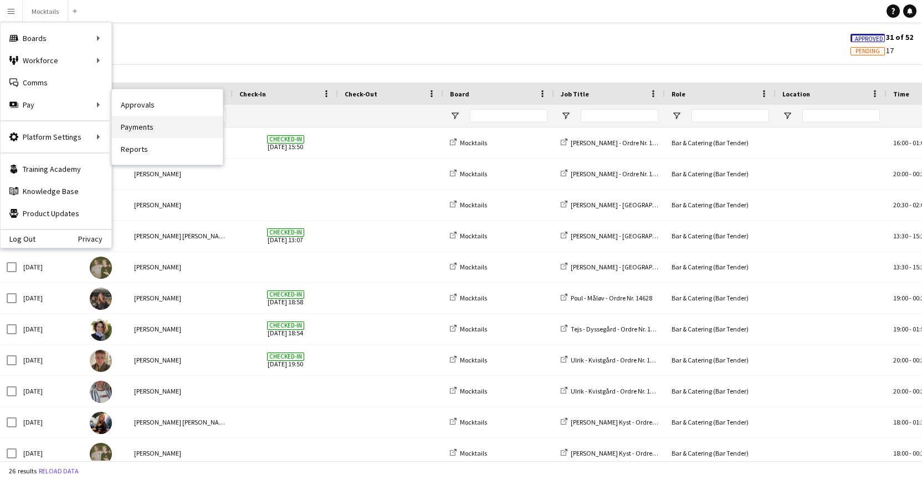
click at [167, 124] on link "Payments" at bounding box center [167, 127] width 111 height 22
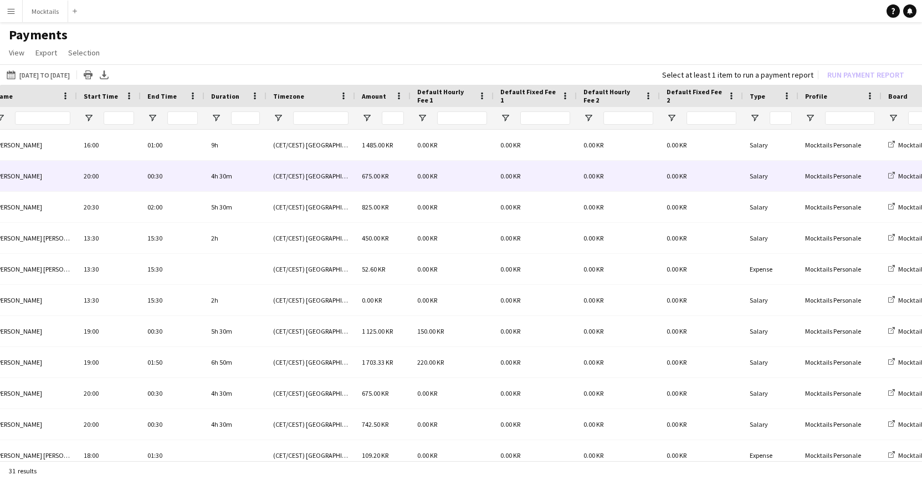
scroll to position [0, 251]
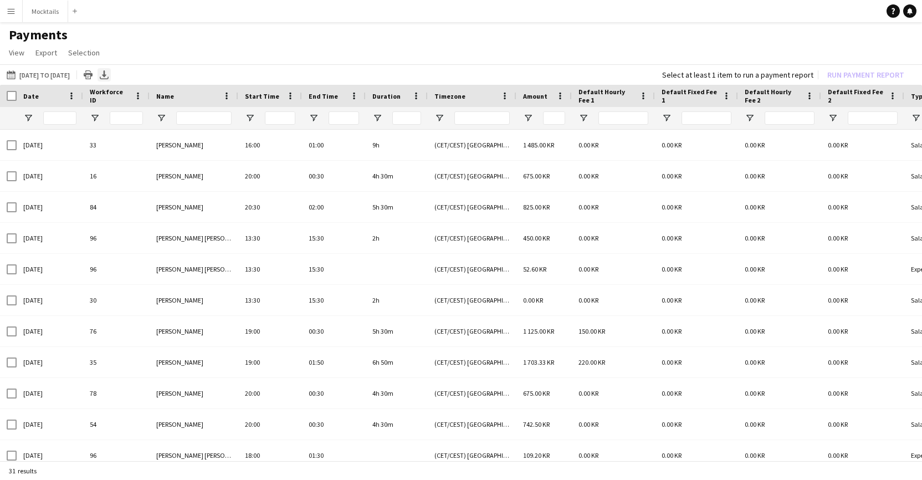
click at [111, 80] on div "Export XLSX" at bounding box center [104, 74] width 13 height 13
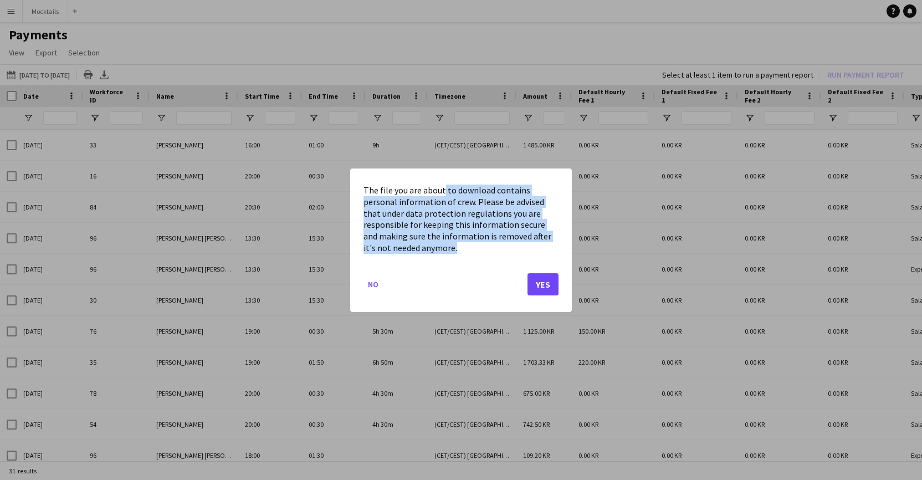
drag, startPoint x: 444, startPoint y: 189, endPoint x: 529, endPoint y: 248, distance: 102.8
click at [529, 248] on mat-dialog-content "The file you are about to download contains personal information of crew. Pleas…" at bounding box center [460, 219] width 195 height 75
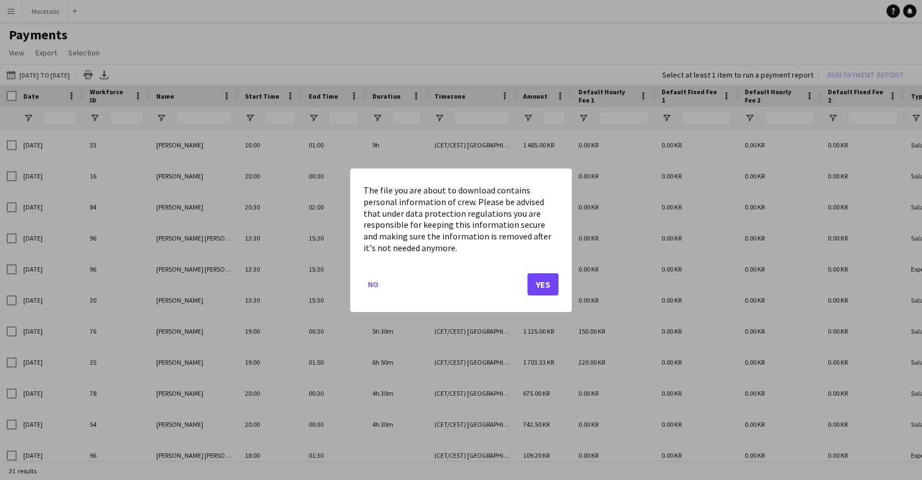
click at [547, 283] on button "Yes" at bounding box center [542, 284] width 31 height 22
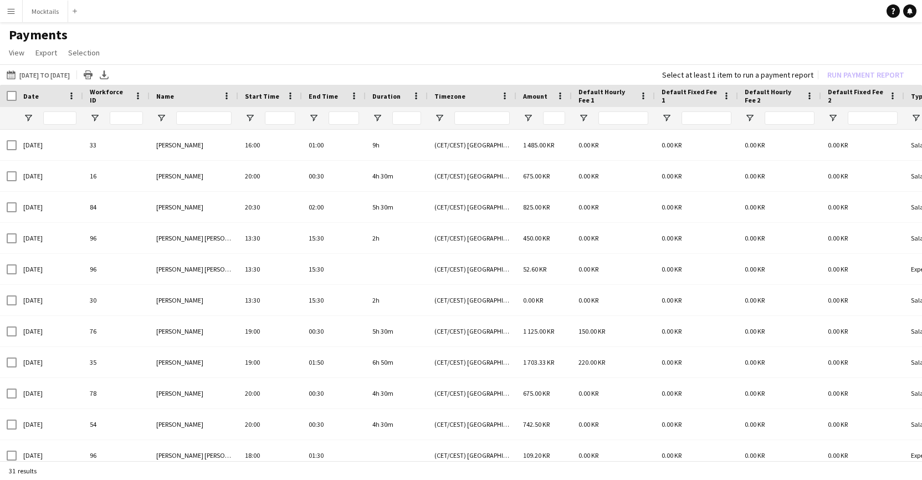
click at [459, 51] on app-page-menu "View Customise view Customise filters Reset Filters Reset View Reset All Export…" at bounding box center [461, 53] width 922 height 21
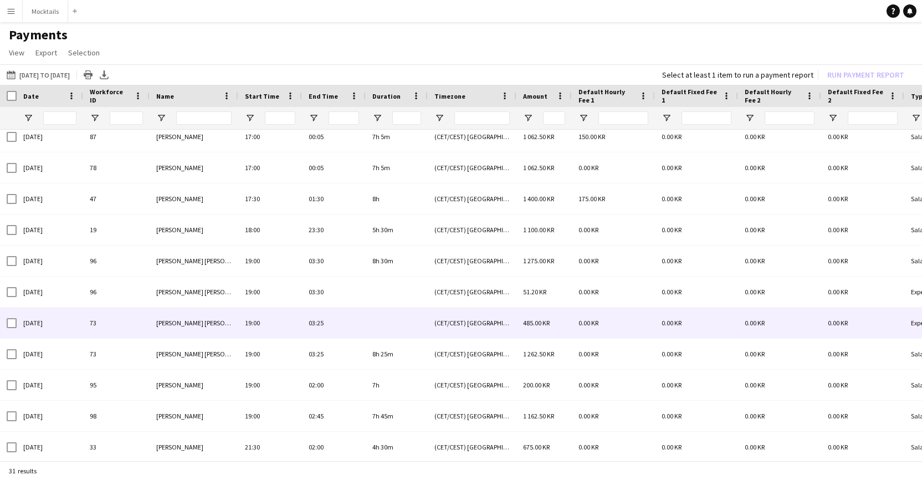
scroll to position [629, 0]
click at [486, 324] on div "(CET/CEST) [GEOGRAPHIC_DATA]" at bounding box center [472, 323] width 89 height 30
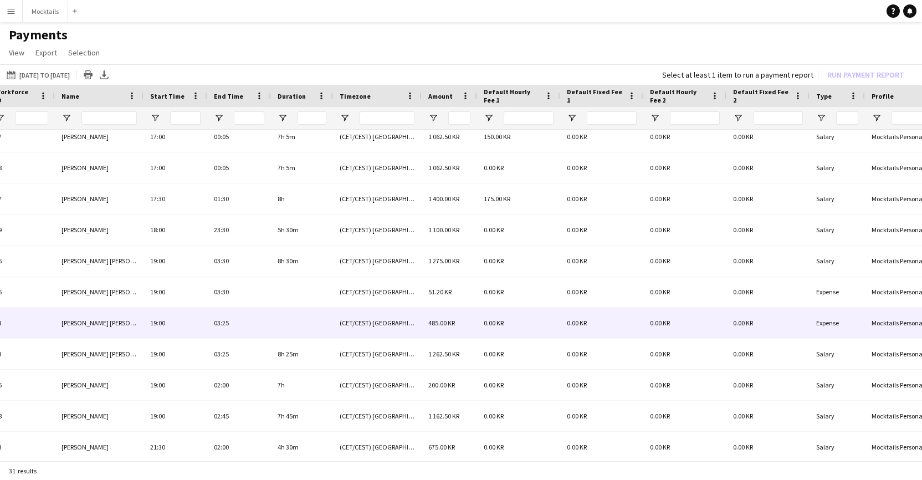
scroll to position [0, 119]
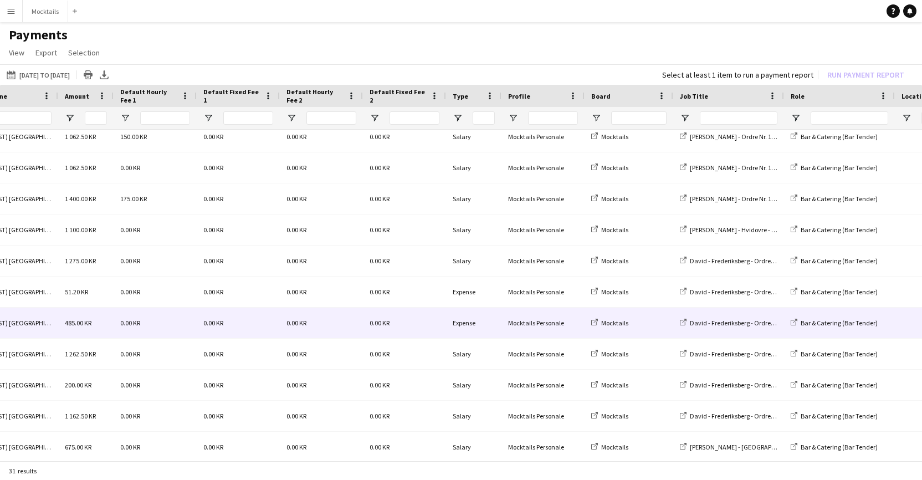
click at [462, 323] on div "Expense" at bounding box center [473, 323] width 55 height 30
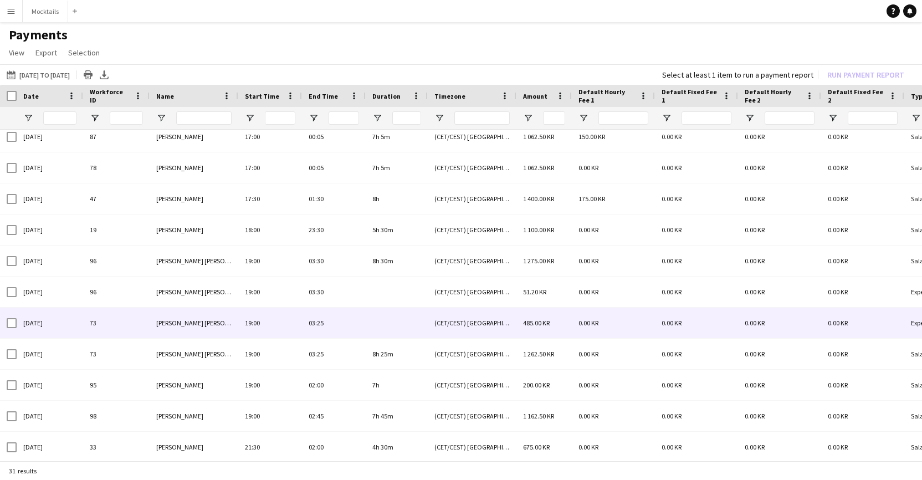
click at [195, 325] on span "[PERSON_NAME]" at bounding box center [203, 323] width 95 height 8
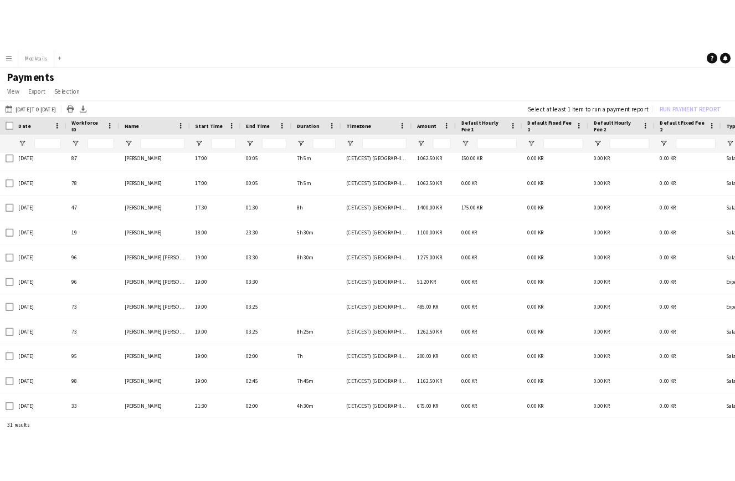
scroll to position [628, 0]
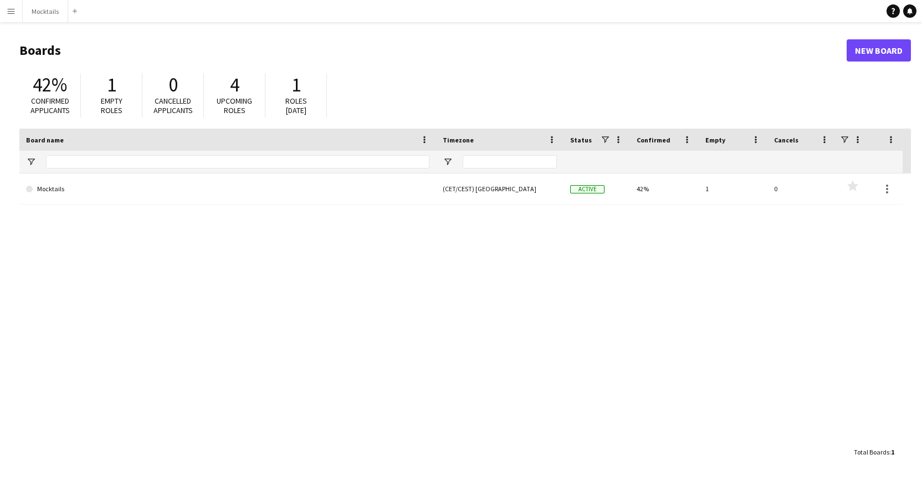
click at [15, 14] on app-icon "Menu" at bounding box center [11, 11] width 9 height 9
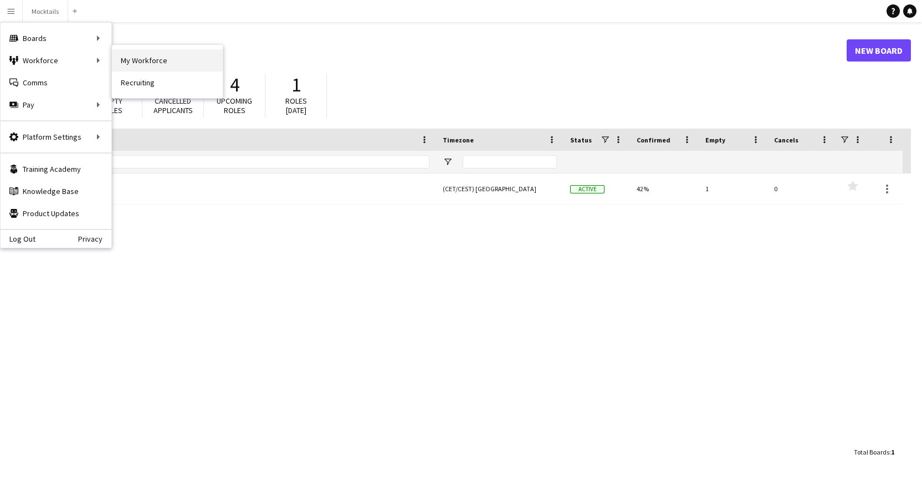
click at [140, 61] on link "My Workforce" at bounding box center [167, 60] width 111 height 22
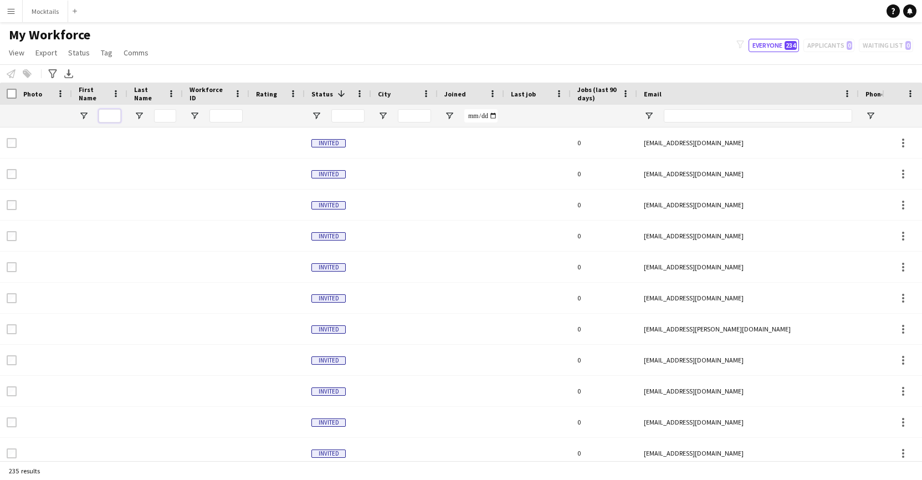
click at [107, 116] on input "First Name Filter Input" at bounding box center [110, 115] width 22 height 13
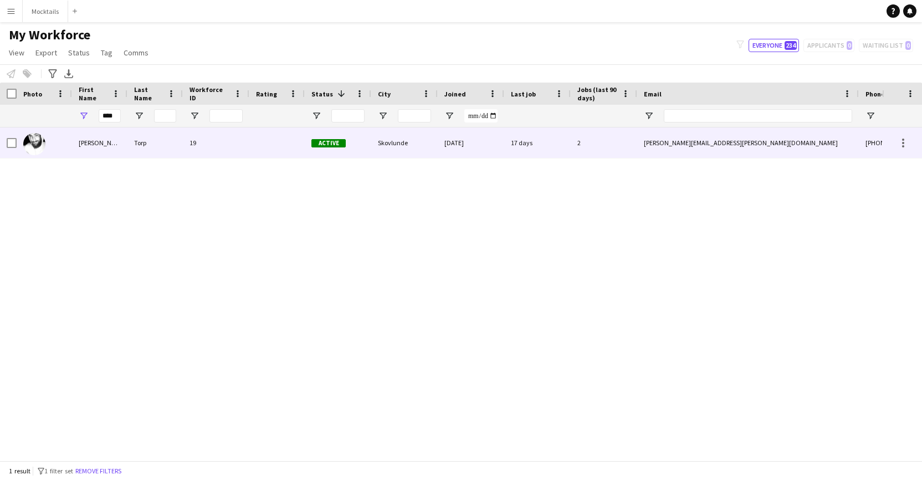
click at [103, 140] on div "Jimmy" at bounding box center [99, 142] width 55 height 30
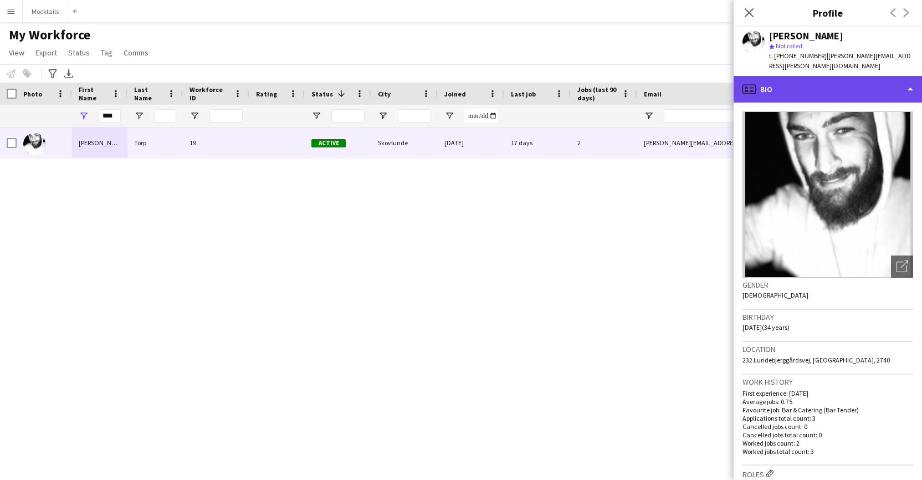
click at [852, 82] on div "profile Bio" at bounding box center [828, 89] width 188 height 27
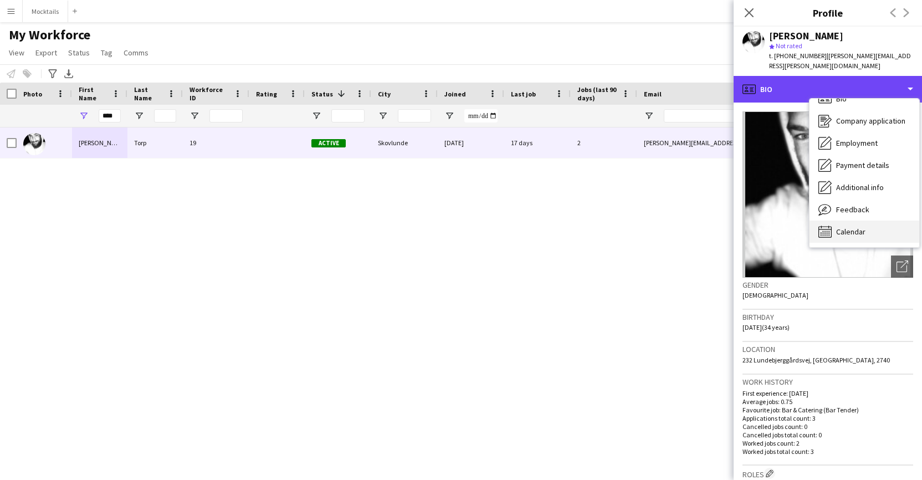
scroll to position [16, 0]
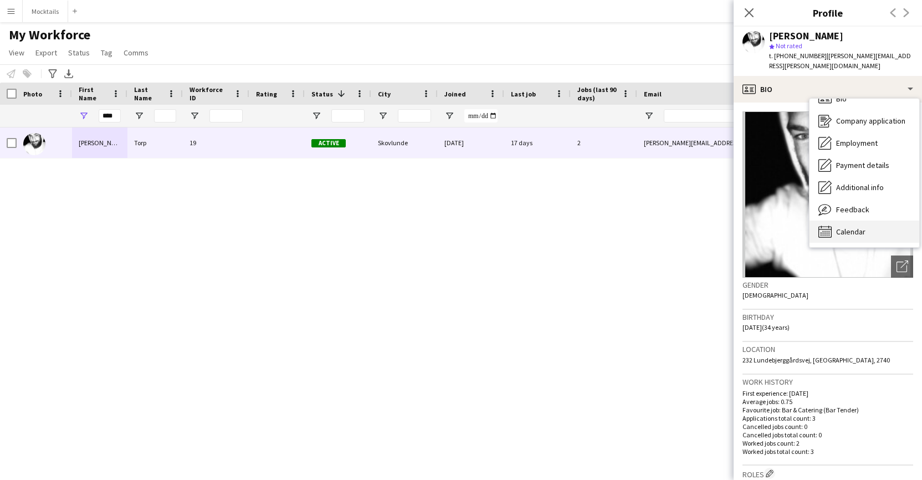
click at [848, 227] on span "Calendar" at bounding box center [850, 232] width 29 height 10
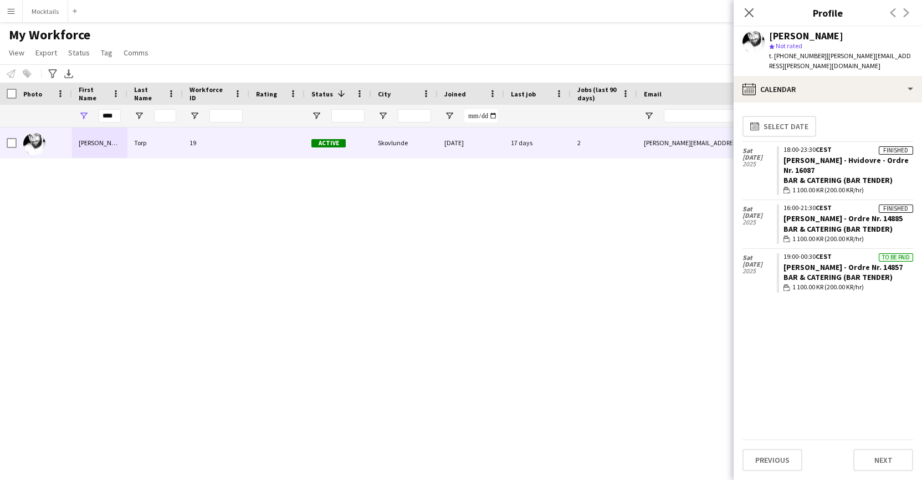
click at [693, 227] on div "Jimmy Torp 19 Active Skovlunde 06-02-2025 17 days 2 jimmy.torp@icloud.com +4593…" at bounding box center [441, 293] width 882 height 333
click at [109, 117] on input "****" at bounding box center [110, 115] width 22 height 13
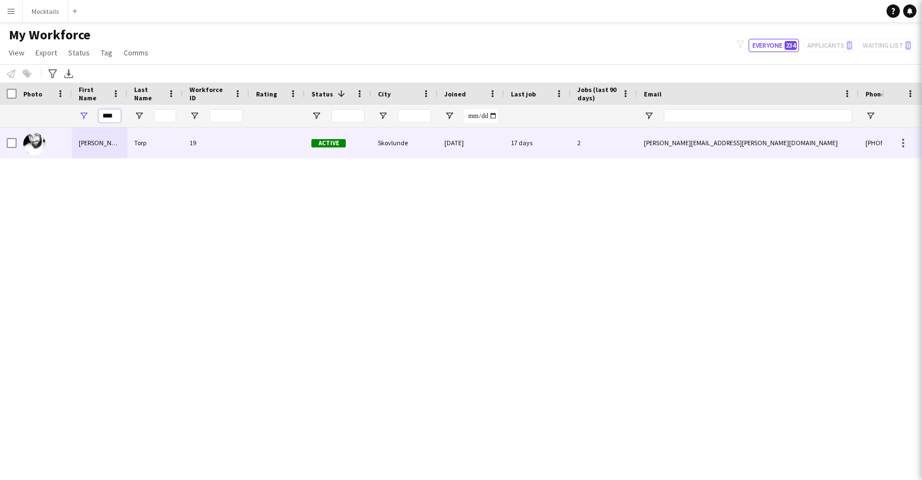
type input "****"
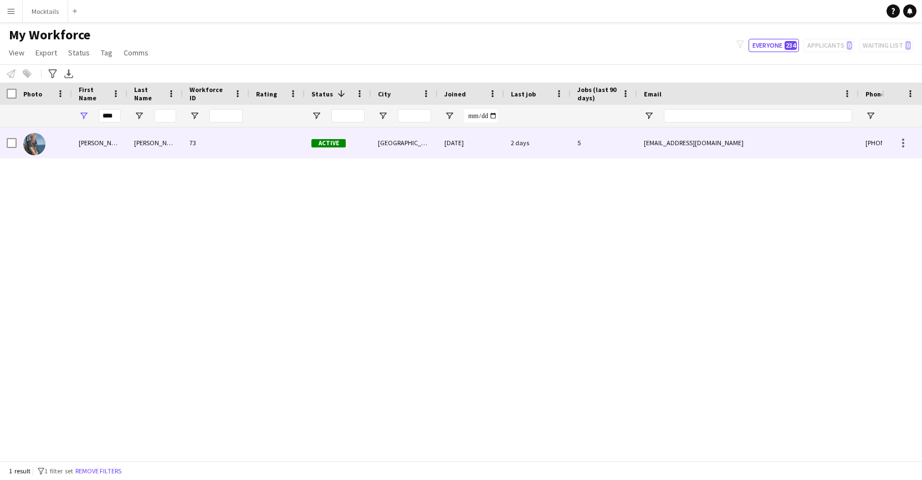
click at [136, 151] on div "Bondo Høegh" at bounding box center [154, 142] width 55 height 30
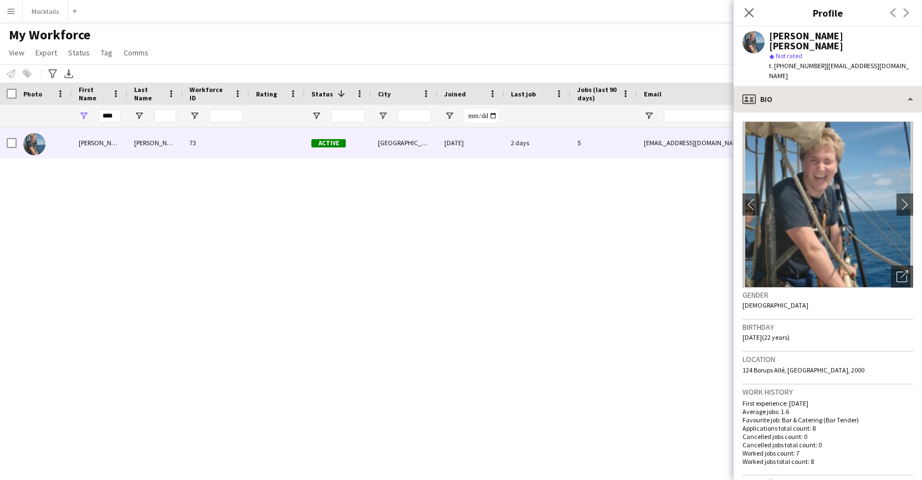
scroll to position [0, 0]
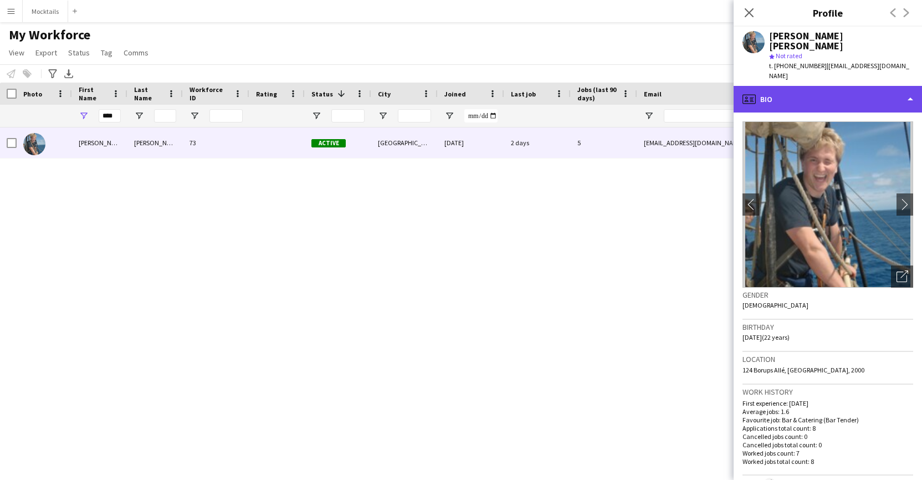
click at [809, 86] on div "profile Bio" at bounding box center [828, 99] width 188 height 27
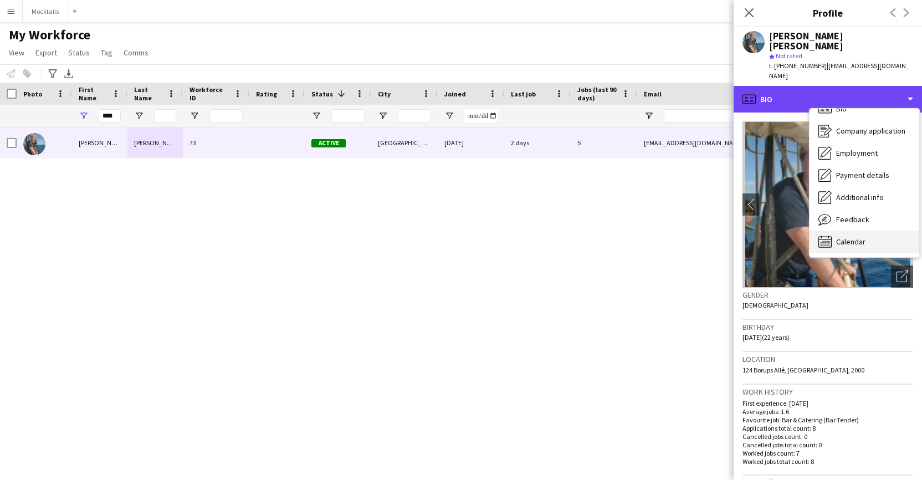
scroll to position [16, 0]
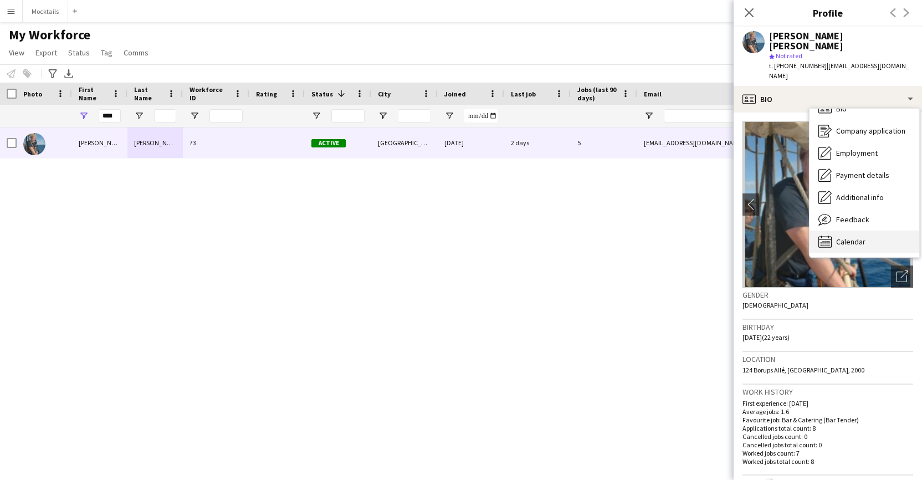
click at [855, 230] on div "Calendar Calendar" at bounding box center [864, 241] width 110 height 22
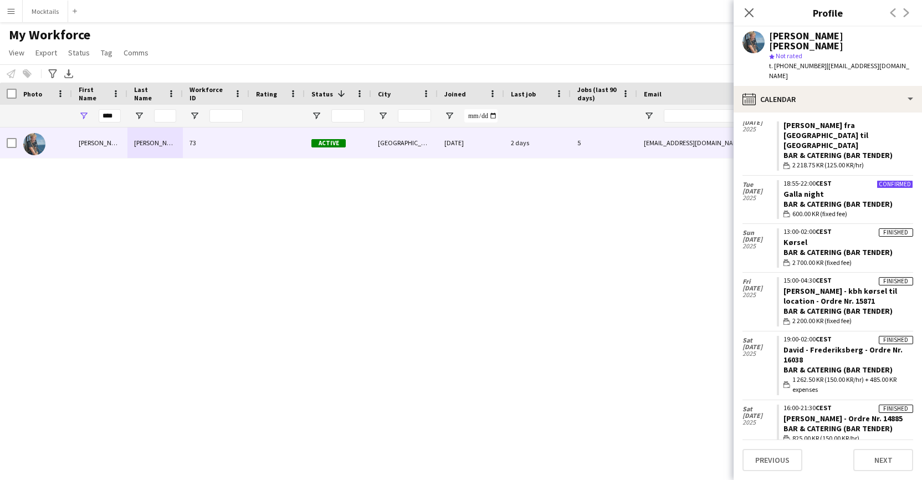
scroll to position [45, 0]
click at [818, 423] on div "Bar & Catering (Bar Tender)" at bounding box center [848, 428] width 130 height 10
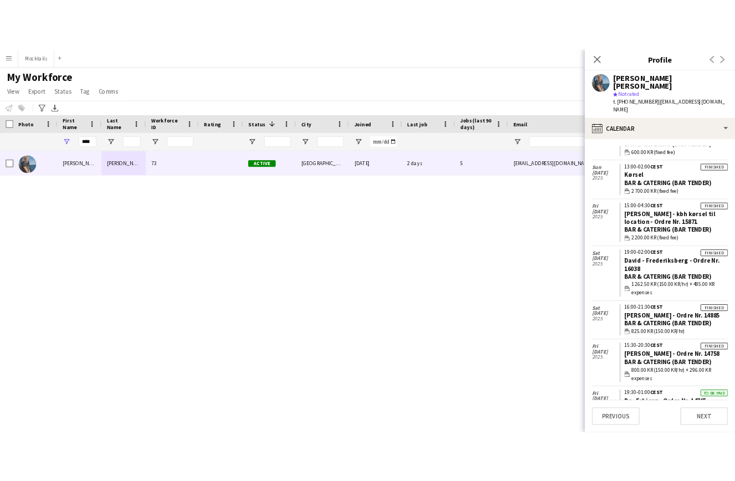
scroll to position [127, 0]
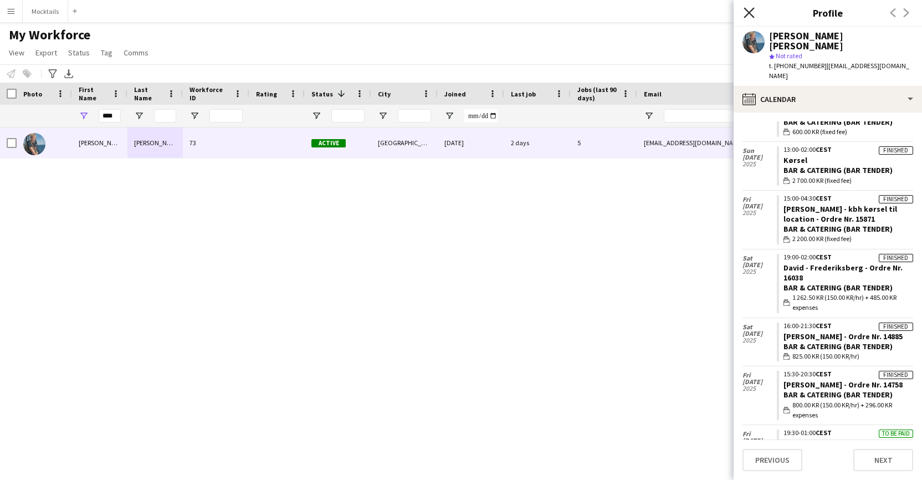
click at [752, 10] on icon at bounding box center [749, 12] width 11 height 11
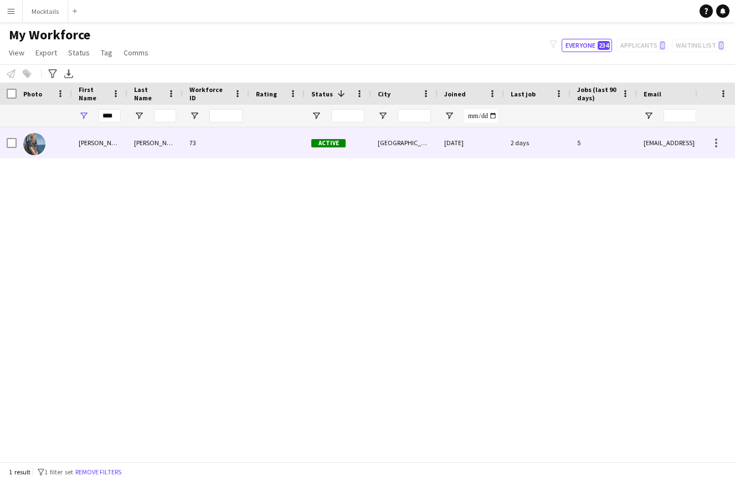
click at [249, 139] on div "73" at bounding box center [216, 142] width 66 height 30
